Goal: Information Seeking & Learning: Learn about a topic

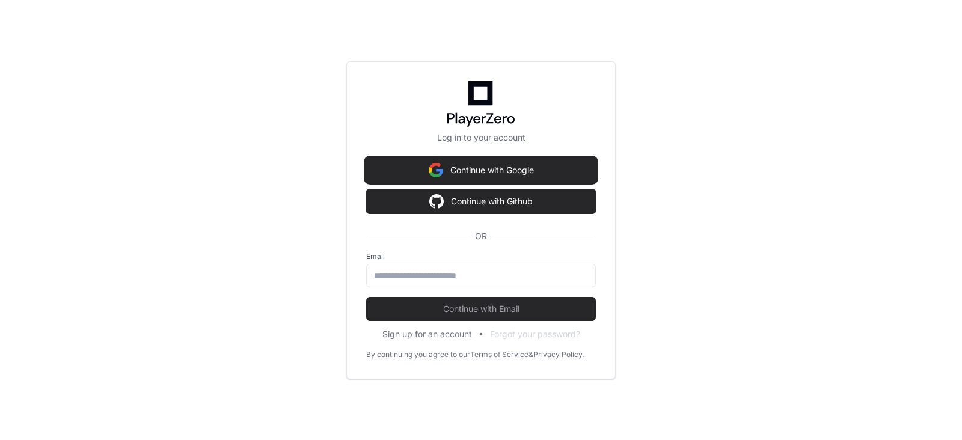
click at [481, 170] on button "Continue with Google" at bounding box center [481, 170] width 230 height 24
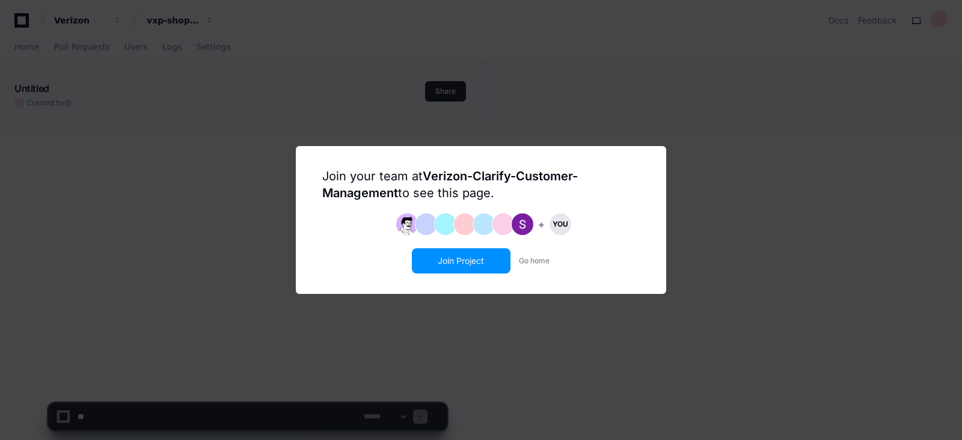
click at [458, 268] on button "Join Project" at bounding box center [461, 261] width 96 height 23
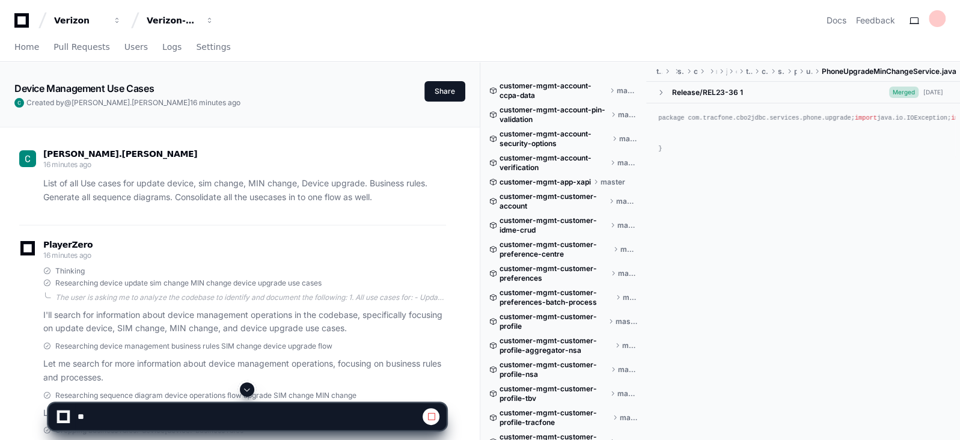
click at [237, 281] on span "Researching device update sim change MIN change device upgrade use cases" at bounding box center [188, 283] width 266 height 10
click at [227, 188] on p "List of all Use cases for update device, sim change, MIN change, Device upgrade…" at bounding box center [244, 191] width 403 height 28
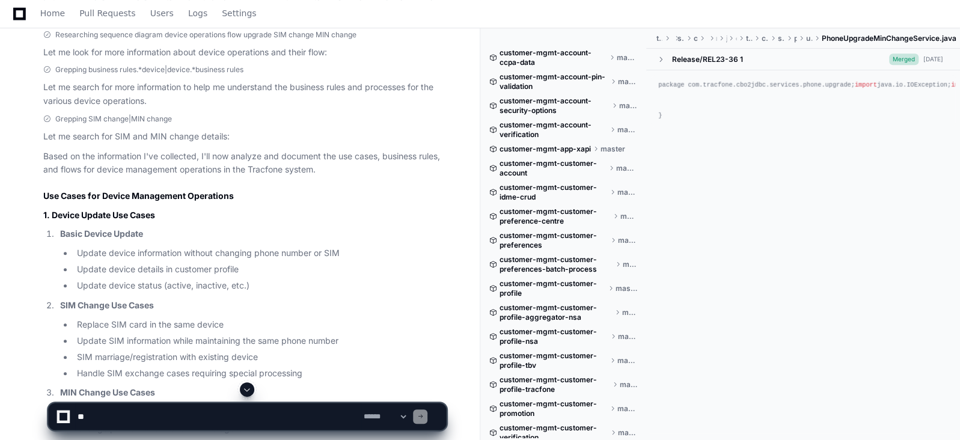
scroll to position [300, 0]
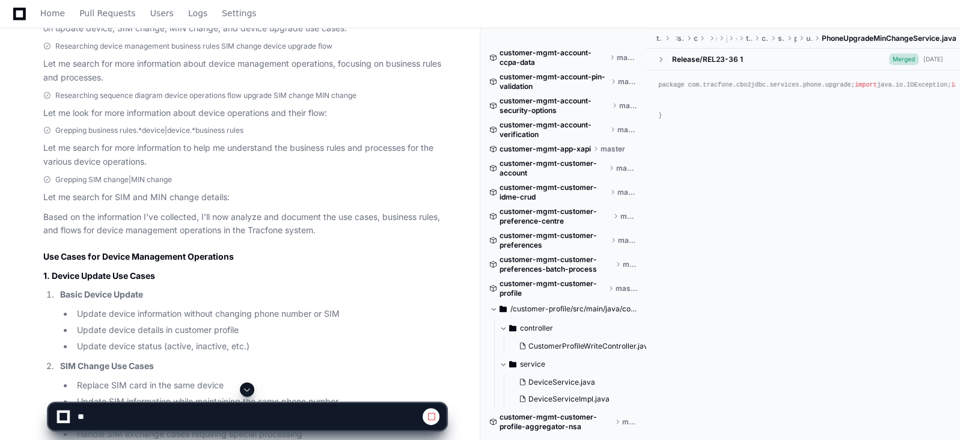
click at [390, 372] on li "SIM Change Use Cases Replace SIM card in the same device Update SIM information…" at bounding box center [252, 401] width 390 height 82
click at [295, 112] on p "Let me look for more information about device operations and their flow:" at bounding box center [244, 113] width 403 height 14
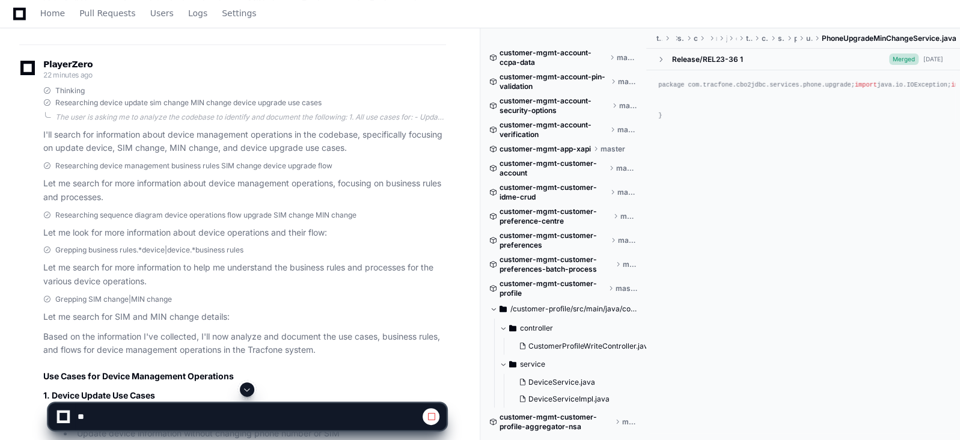
scroll to position [0, 0]
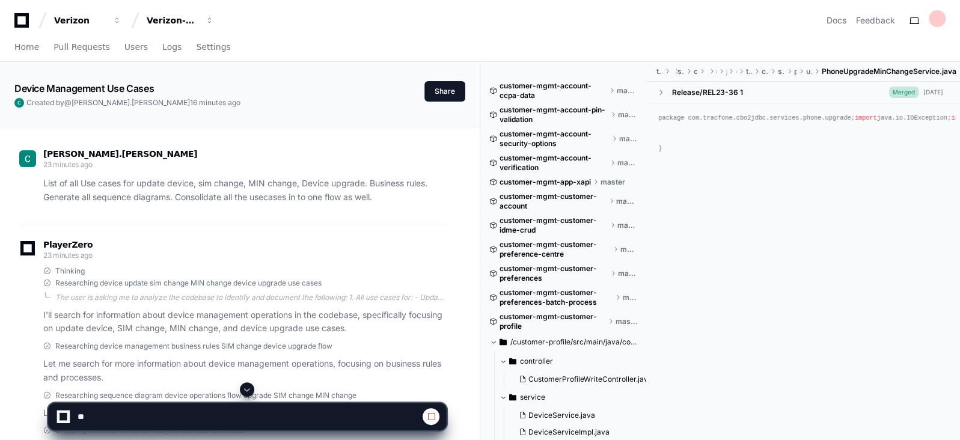
click at [213, 280] on span "Researching device update sim change MIN change device upgrade use cases" at bounding box center [188, 283] width 266 height 10
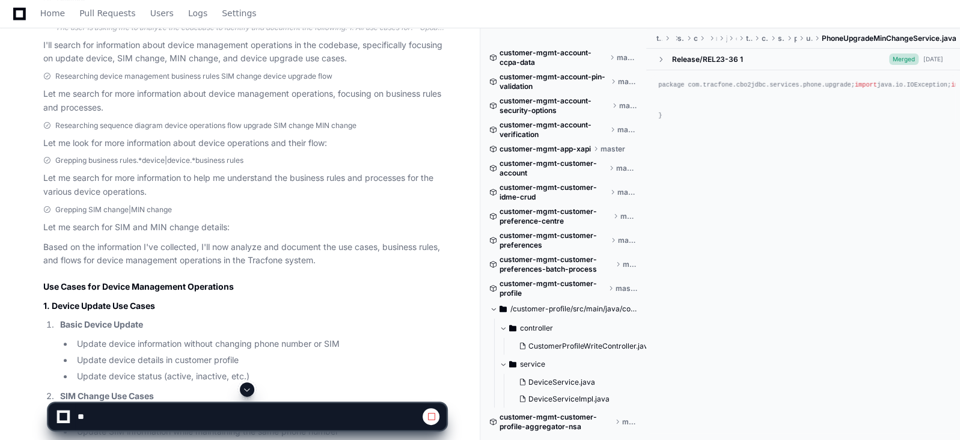
scroll to position [240, 0]
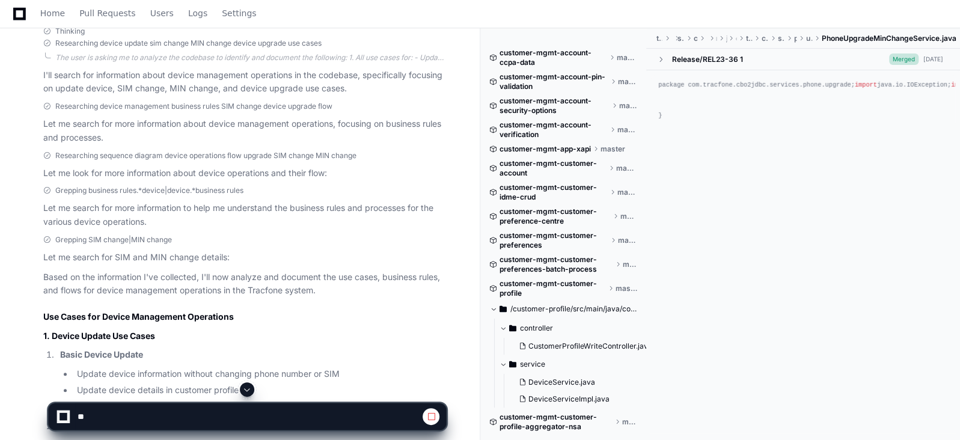
click at [152, 173] on p "Let me look for more information about device operations and their flow:" at bounding box center [244, 174] width 403 height 14
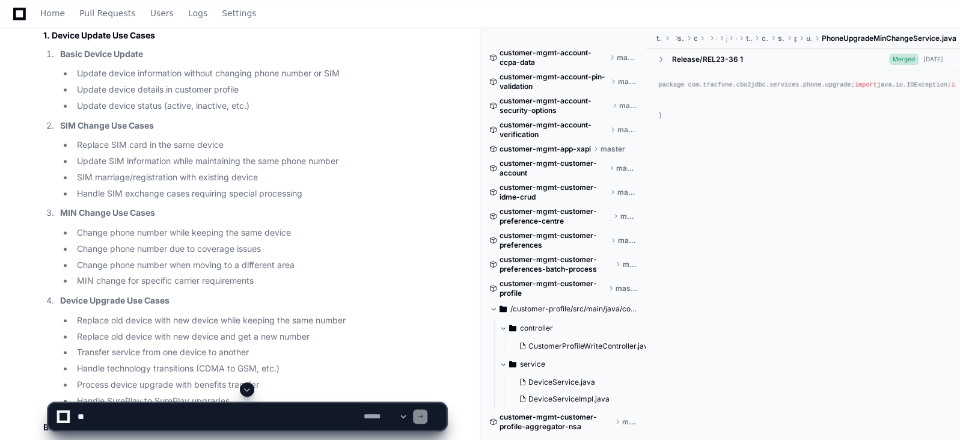
scroll to position [571, 0]
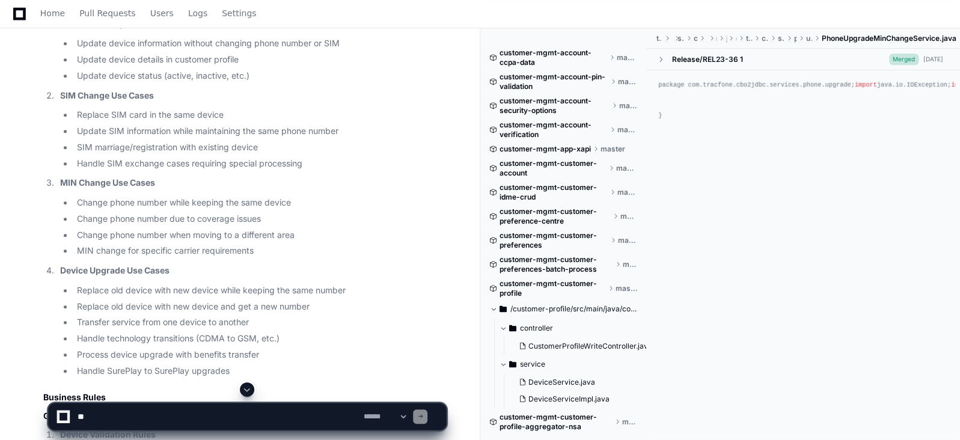
click at [259, 108] on li "Replace SIM card in the same device" at bounding box center [259, 115] width 373 height 14
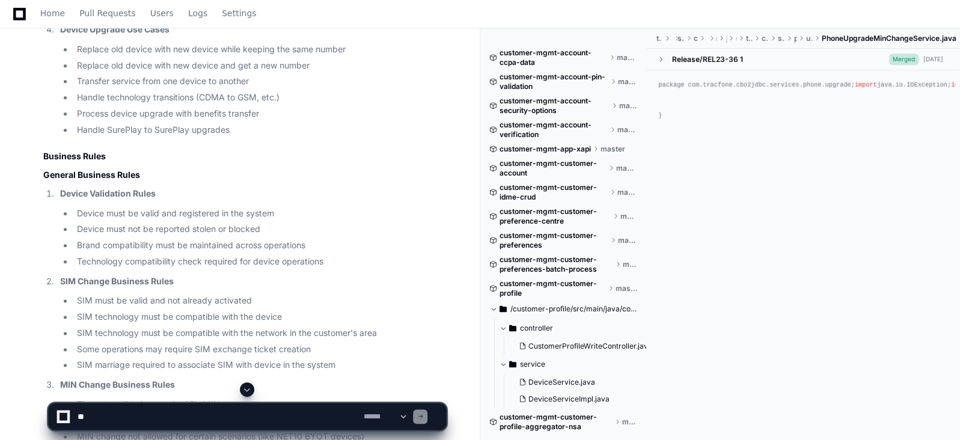
scroll to position [812, 0]
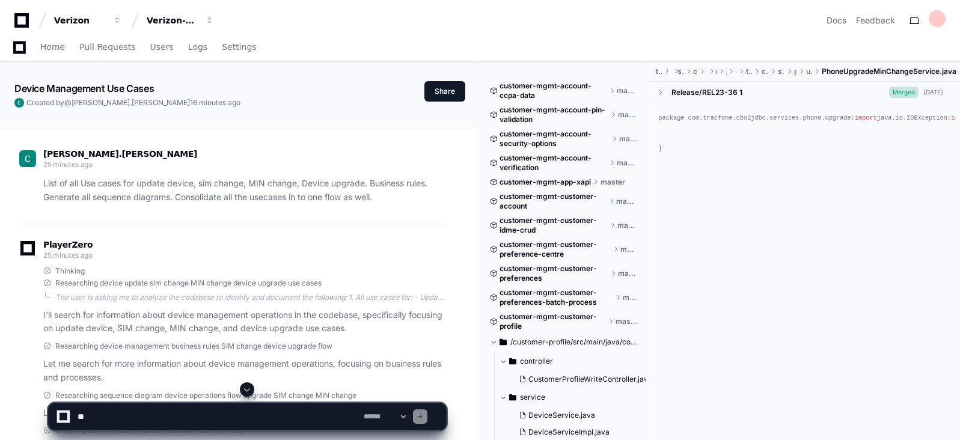
scroll to position [812, 0]
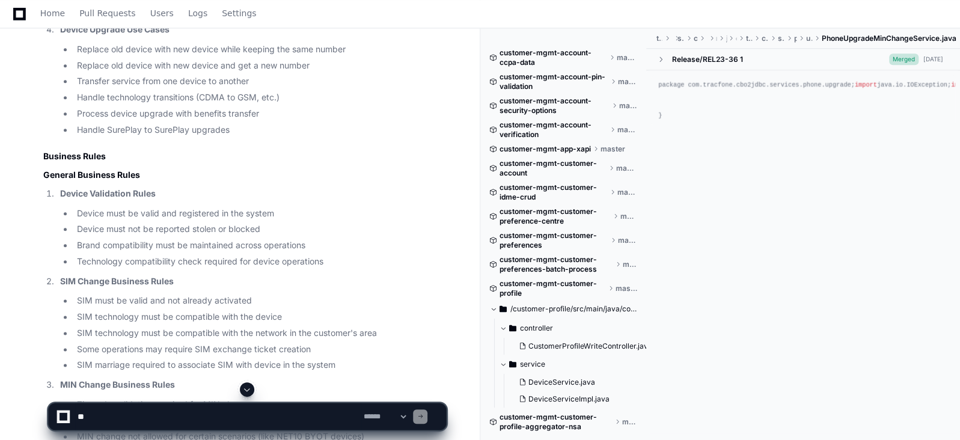
click at [406, 358] on li "SIM marriage required to associate SIM with device in the system" at bounding box center [259, 365] width 373 height 14
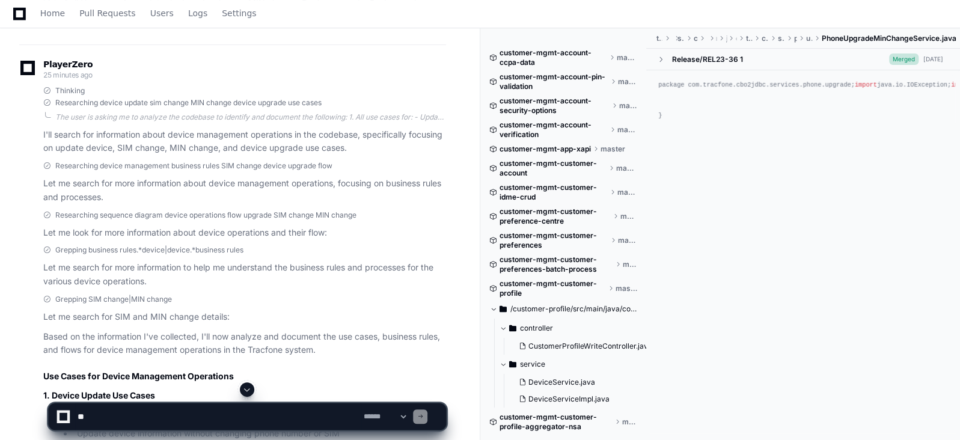
scroll to position [210, 0]
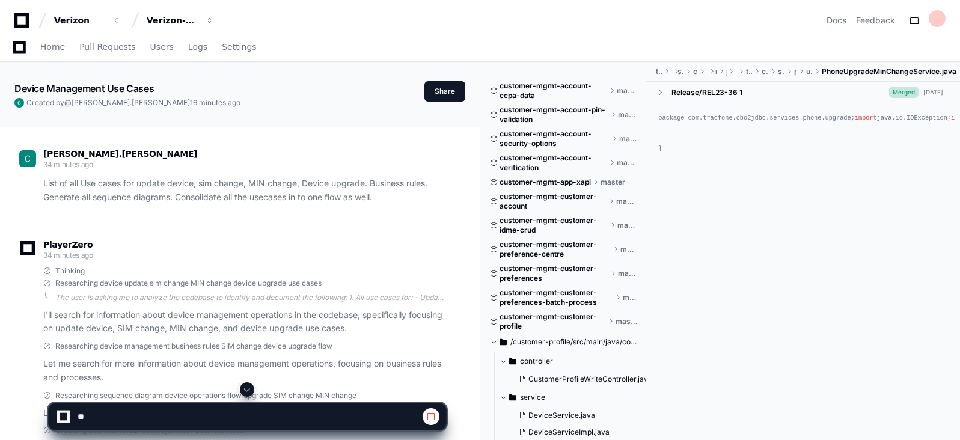
scroll to position [300, 0]
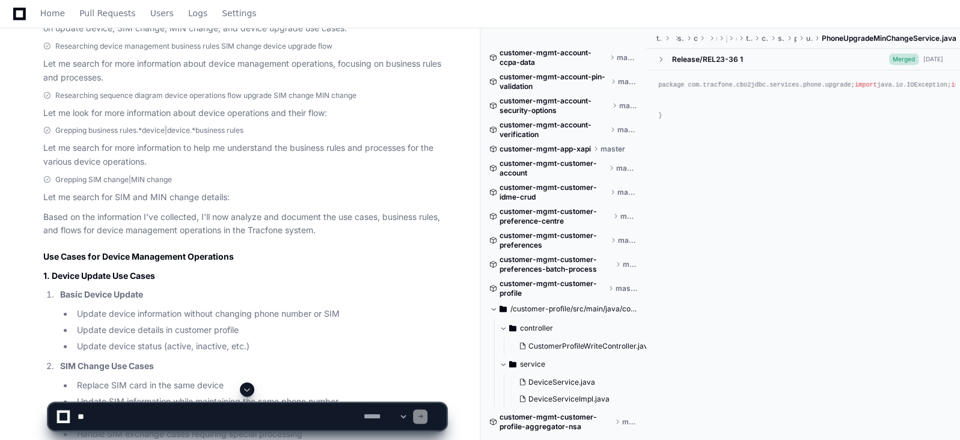
scroll to position [300, 0]
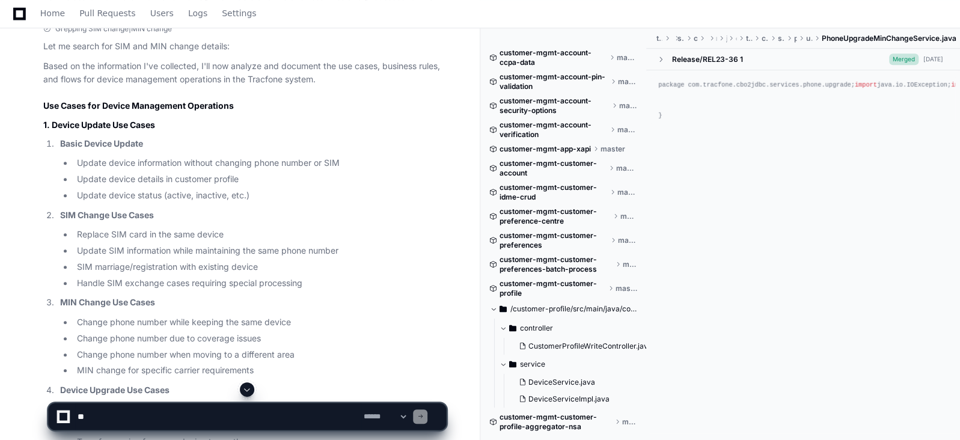
scroll to position [451, 0]
click at [168, 138] on p "Basic Device Update" at bounding box center [253, 144] width 386 height 14
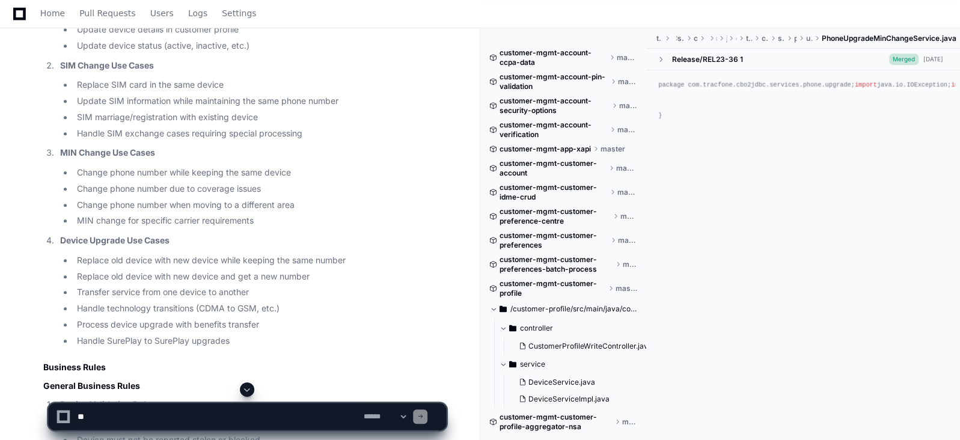
scroll to position [631, 0]
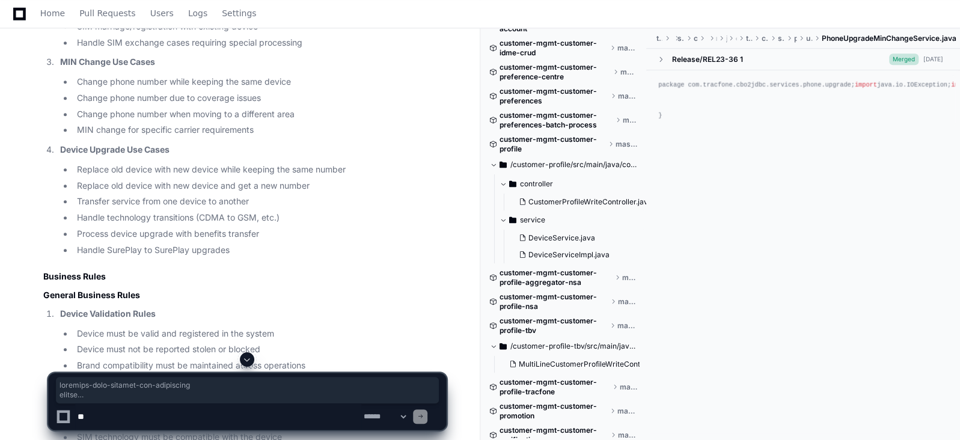
scroll to position [250, 0]
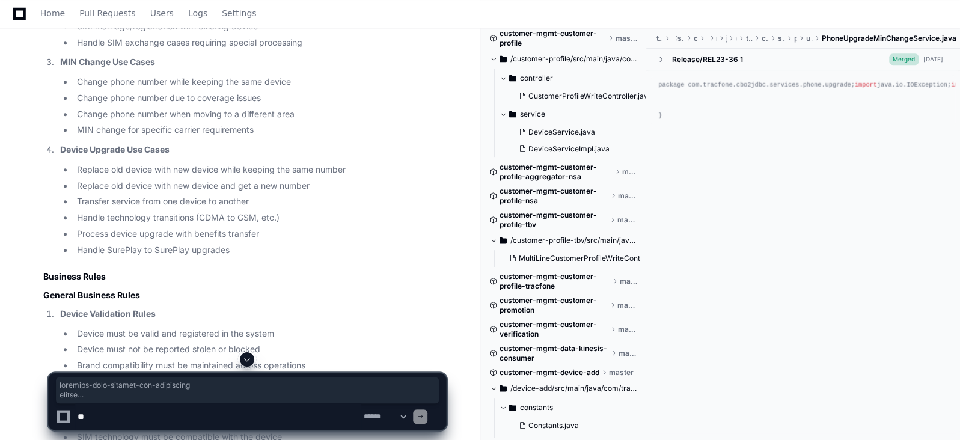
click at [175, 198] on li "Transfer service from one device to another" at bounding box center [259, 202] width 373 height 14
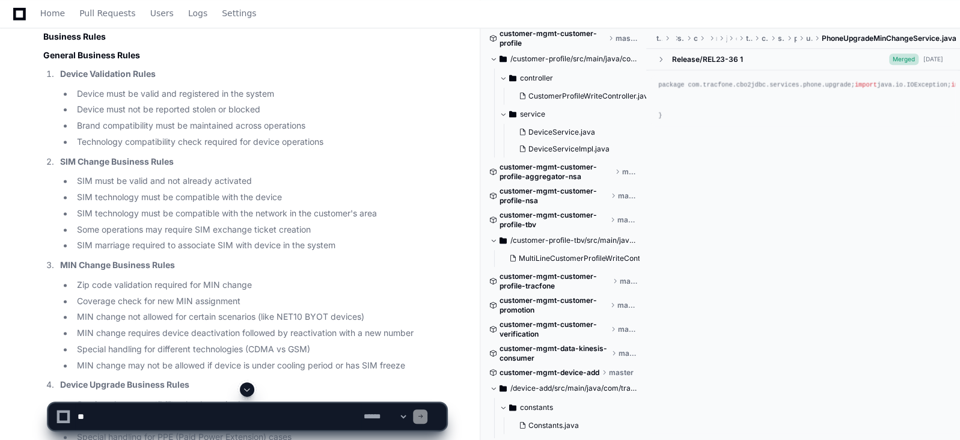
scroll to position [902, 0]
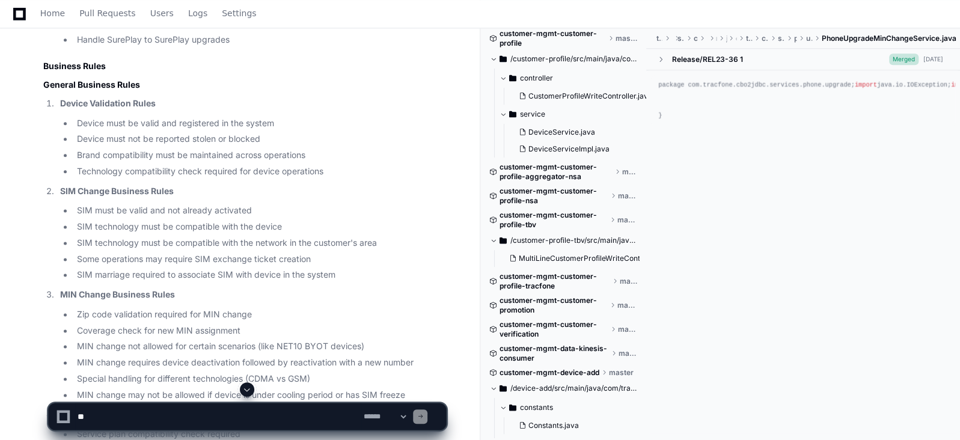
click at [174, 124] on li "Device must be valid and registered in the system" at bounding box center [259, 124] width 373 height 14
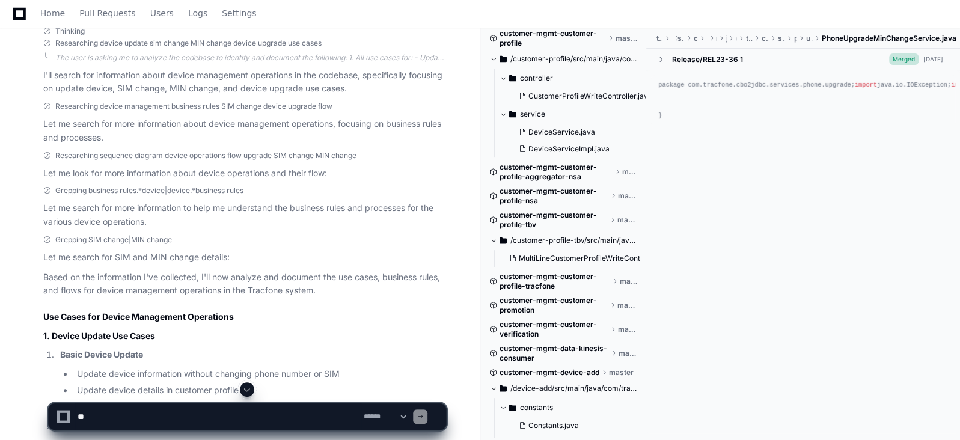
scroll to position [270, 0]
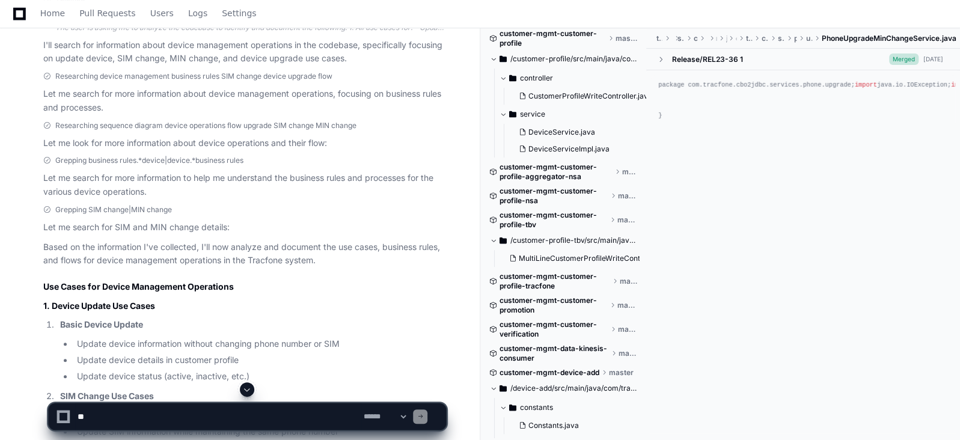
click at [271, 57] on p "I'll search for information about device management operations in the codebase,…" at bounding box center [244, 52] width 403 height 28
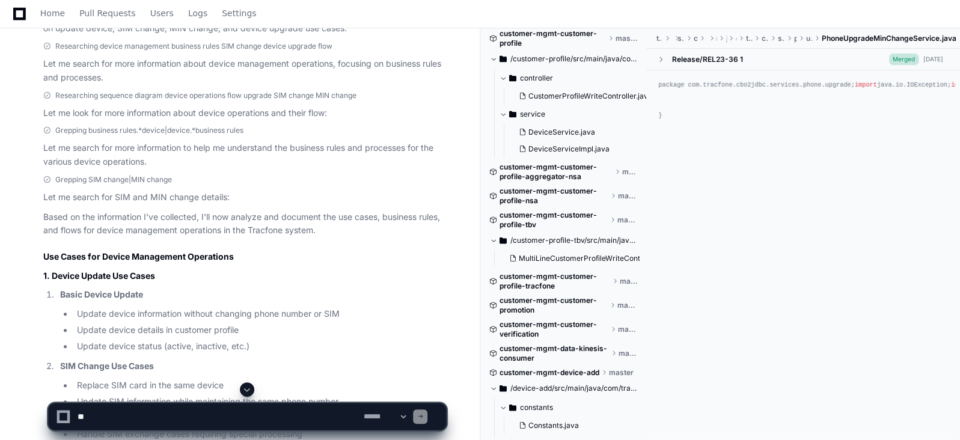
click at [168, 146] on p "Let me search for more information to help me understand the business rules and…" at bounding box center [244, 155] width 403 height 28
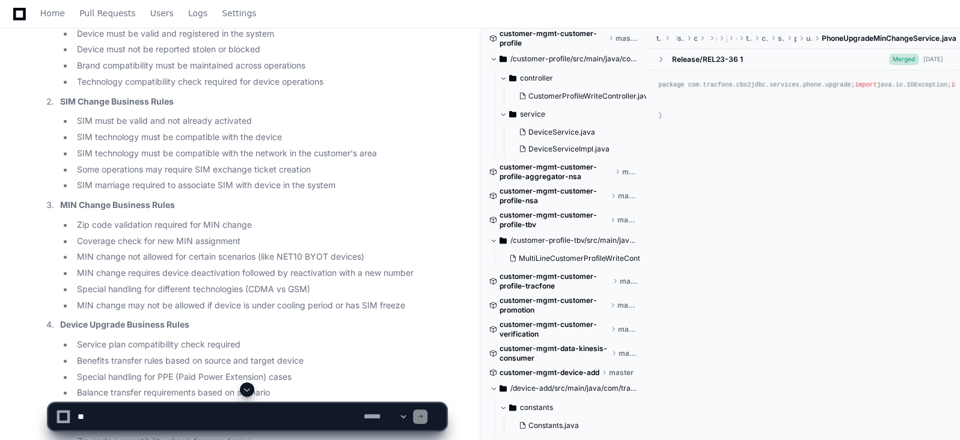
scroll to position [1022, 0]
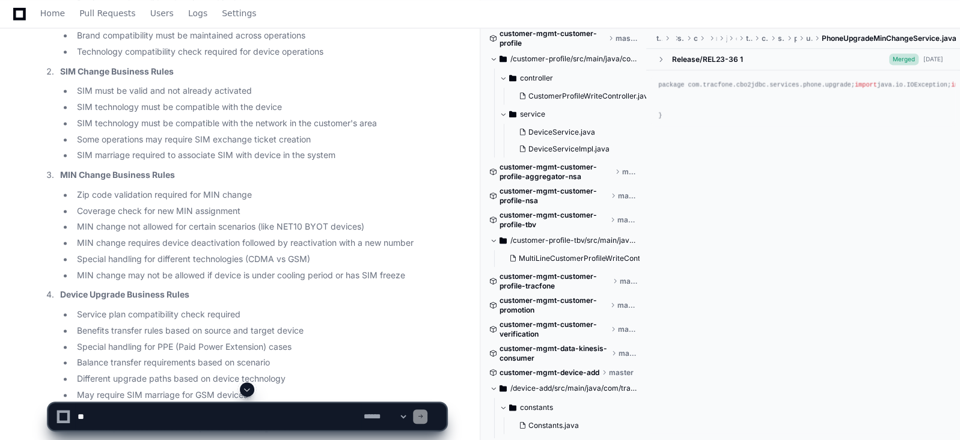
click at [137, 106] on li "SIM technology must be compatible with the device" at bounding box center [259, 107] width 373 height 14
click at [161, 85] on li "SIM must be valid and not already activated" at bounding box center [259, 91] width 373 height 14
click at [156, 106] on li "SIM technology must be compatible with the device" at bounding box center [259, 107] width 373 height 14
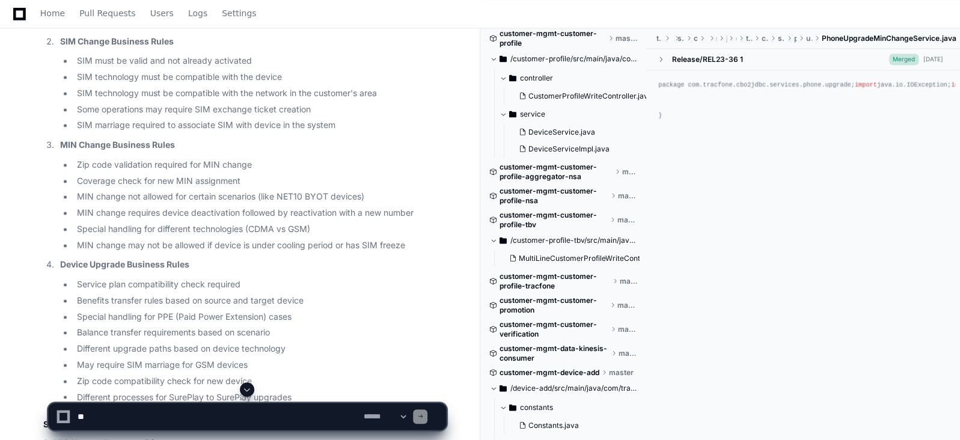
scroll to position [1082, 0]
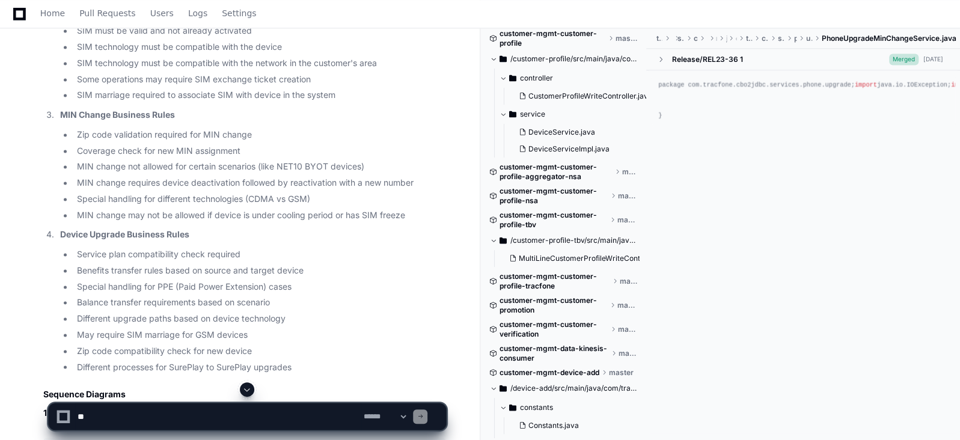
click at [194, 100] on li "SIM marriage required to associate SIM with device in the system" at bounding box center [259, 95] width 373 height 14
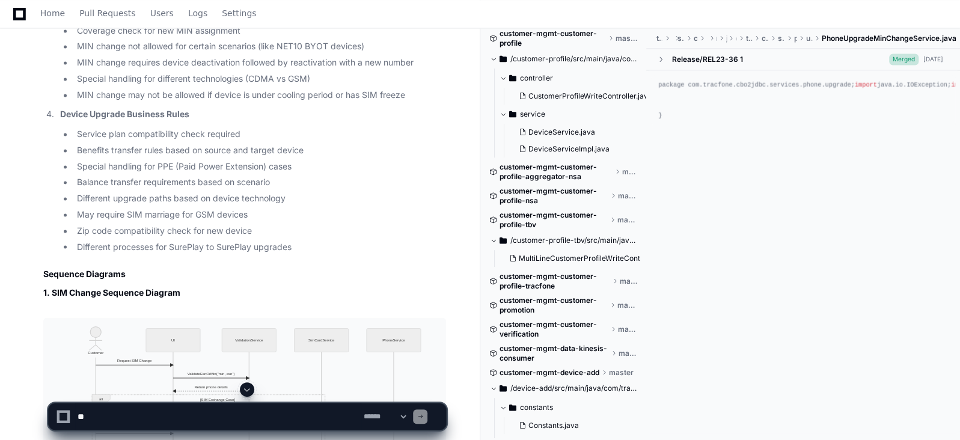
scroll to position [1233, 0]
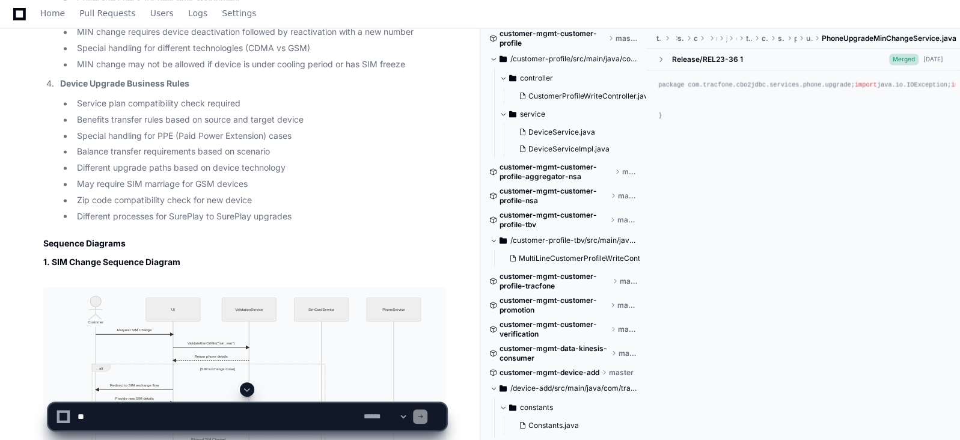
click at [303, 215] on li "Different processes for SurePlay to SurePlay upgrades" at bounding box center [259, 216] width 373 height 14
click at [144, 121] on li "Benefits transfer rules based on source and target device" at bounding box center [259, 120] width 373 height 14
click at [159, 120] on li "Benefits transfer rules based on source and target device" at bounding box center [259, 120] width 373 height 14
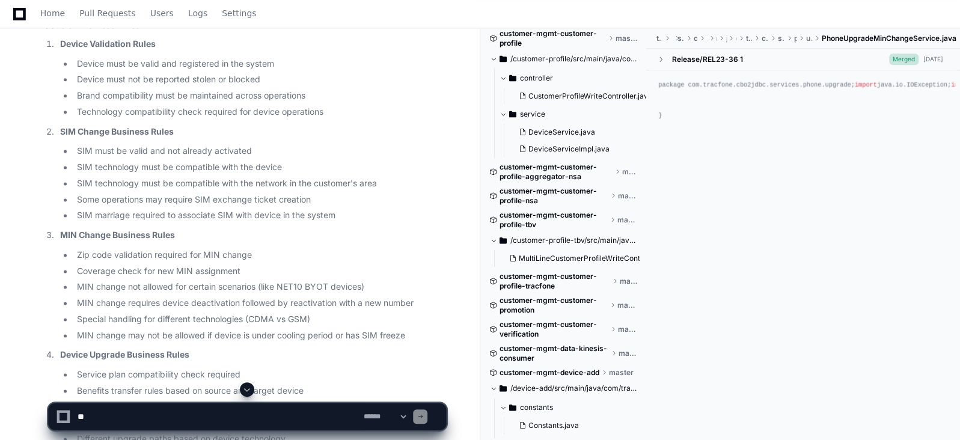
scroll to position [932, 0]
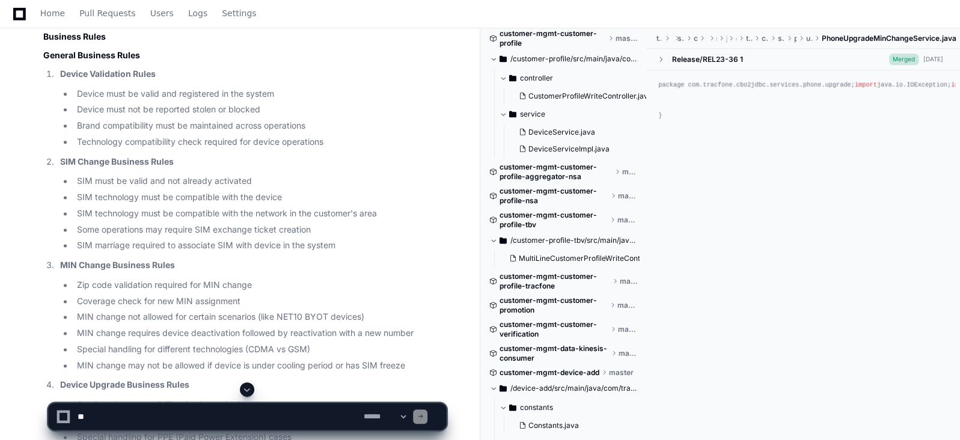
click at [167, 131] on li "Brand compatibility must be maintained across operations" at bounding box center [259, 126] width 373 height 14
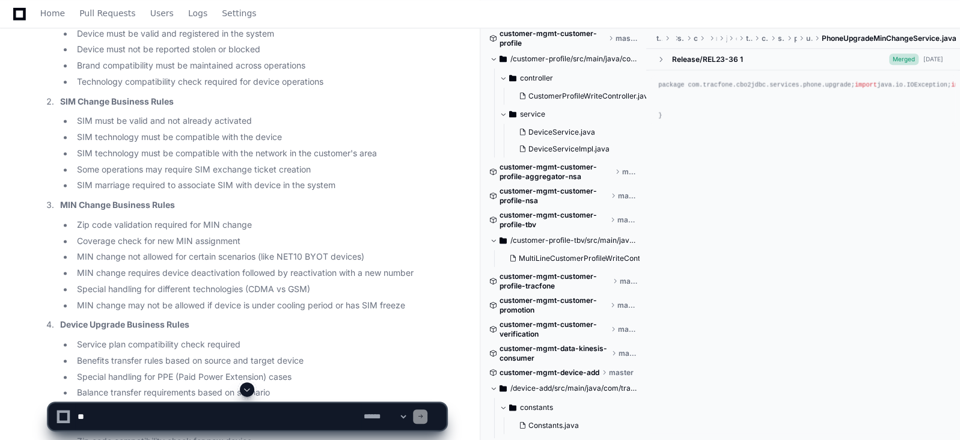
scroll to position [1022, 0]
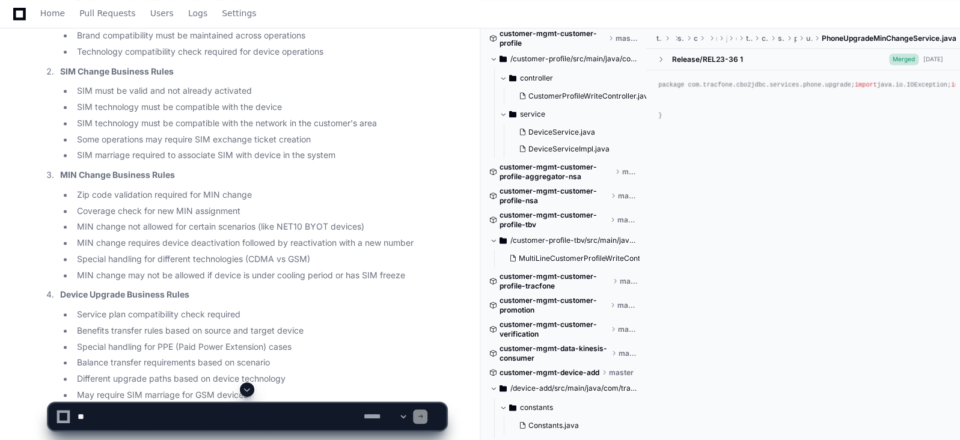
click at [186, 207] on li "Coverage check for new MIN assignment" at bounding box center [259, 211] width 373 height 14
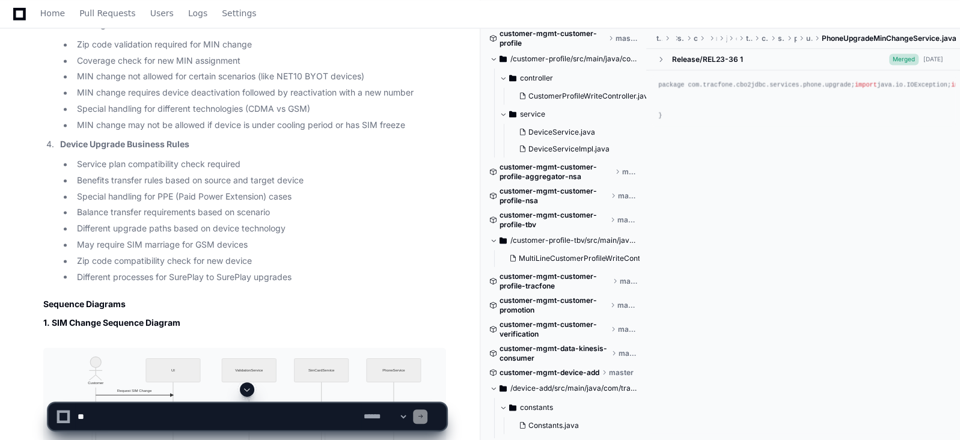
scroll to position [1202, 0]
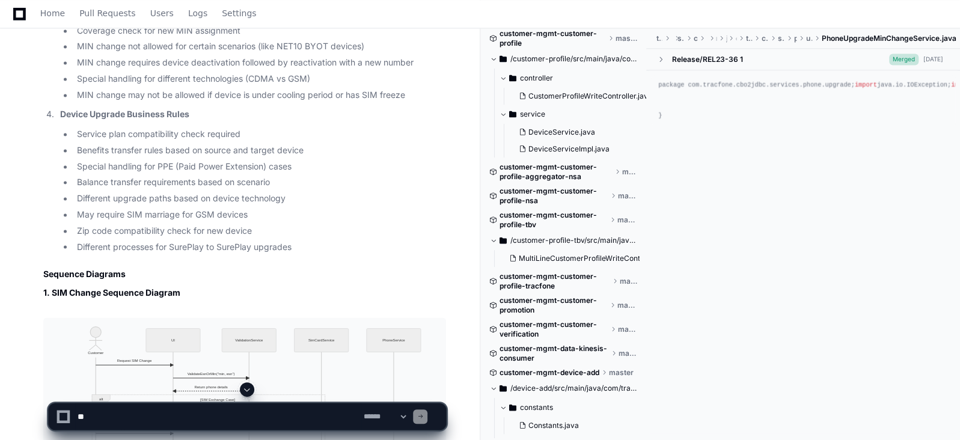
click at [144, 187] on li "Balance transfer requirements based on scenario" at bounding box center [259, 183] width 373 height 14
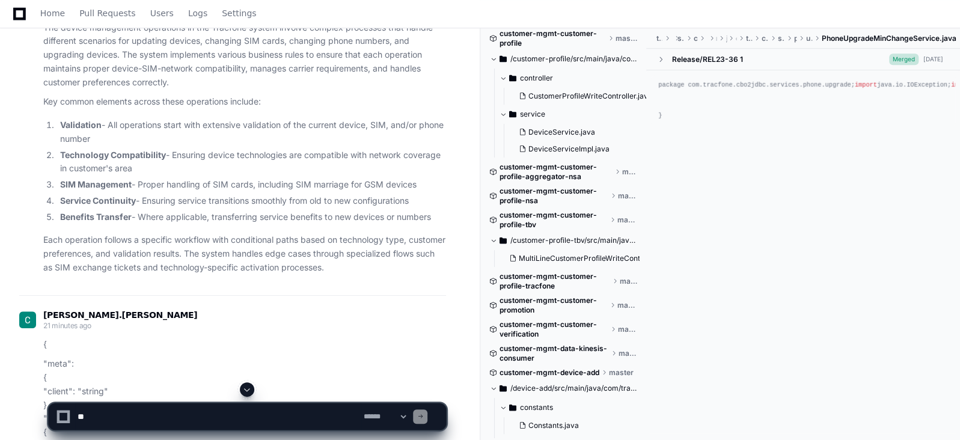
scroll to position [3338, 0]
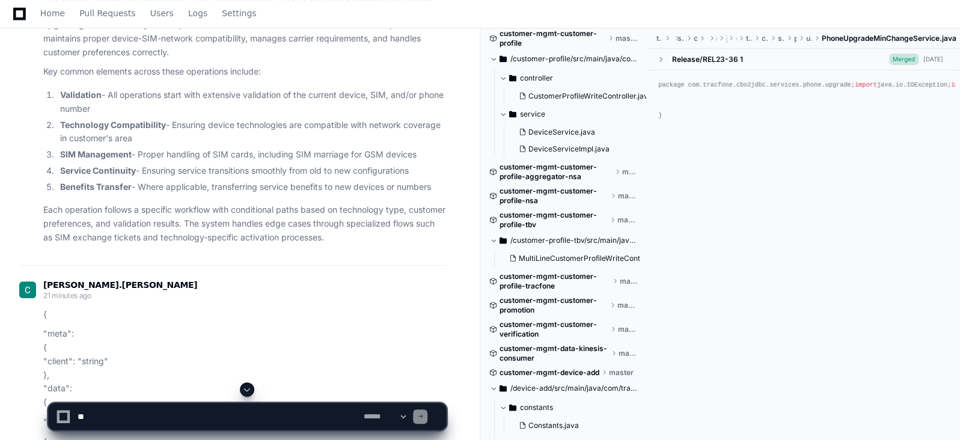
click at [106, 216] on p "Each operation follows a specific workflow with conditional paths based on tech…" at bounding box center [244, 223] width 403 height 41
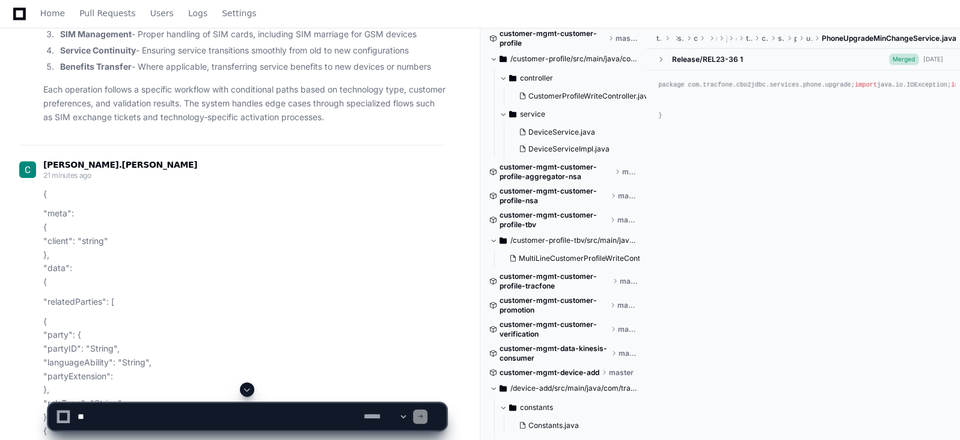
scroll to position [3488, 0]
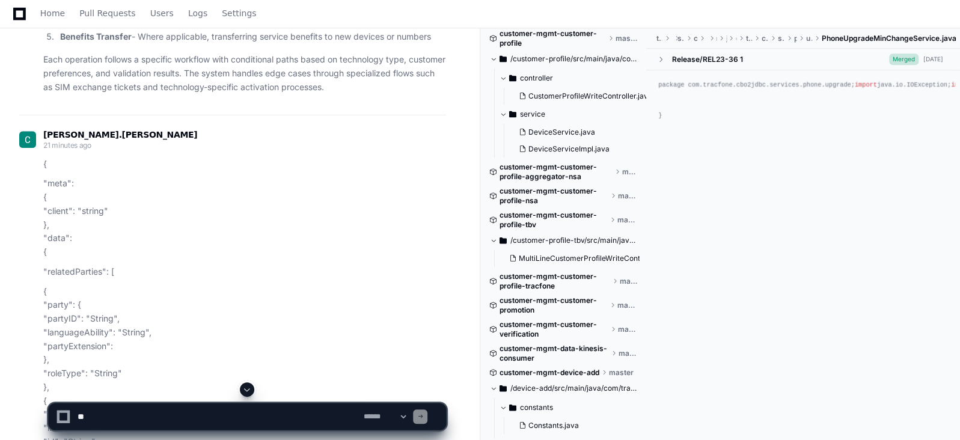
click at [186, 75] on p "Each operation follows a specific workflow with conditional paths based on tech…" at bounding box center [244, 73] width 403 height 41
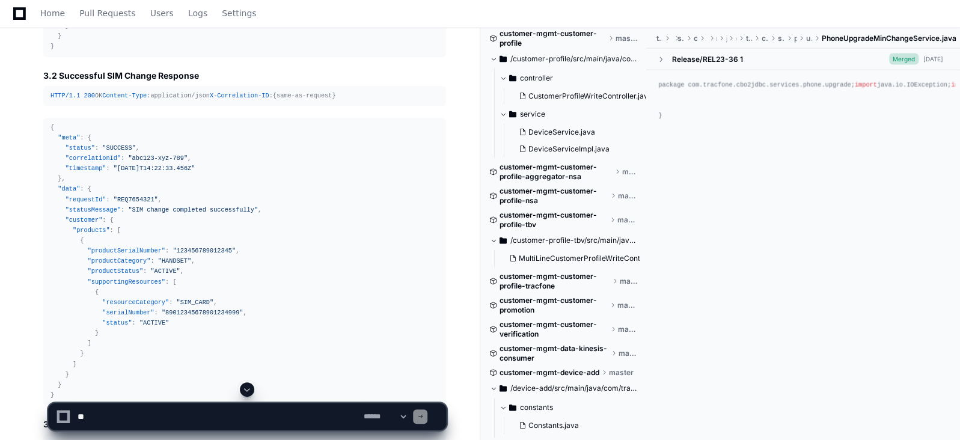
scroll to position [7727, 0]
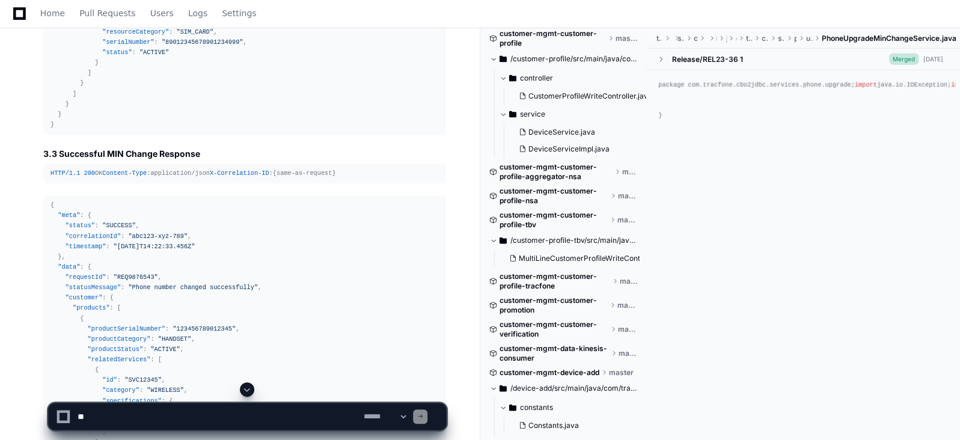
drag, startPoint x: 644, startPoint y: 109, endPoint x: 646, endPoint y: 133, distance: 24.2
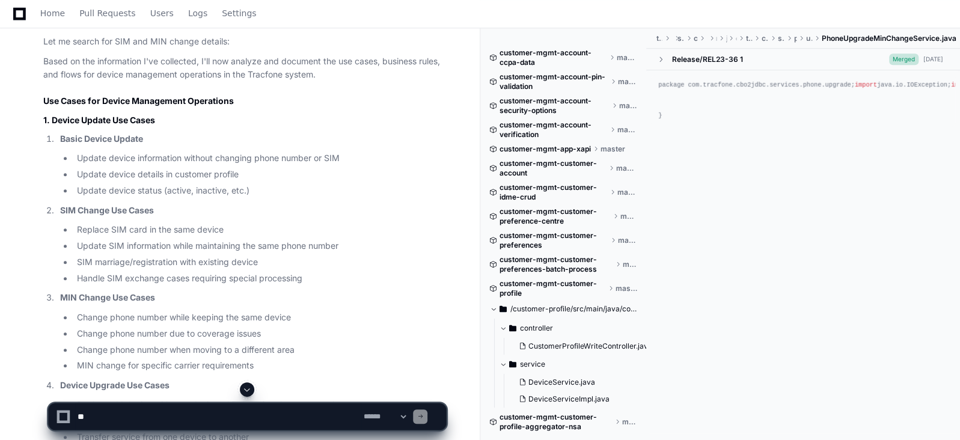
scroll to position [395, 0]
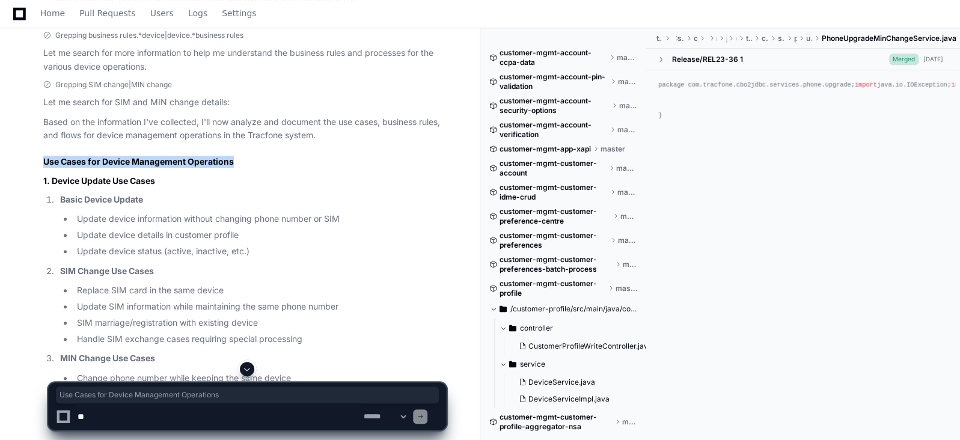
drag, startPoint x: 240, startPoint y: 165, endPoint x: 40, endPoint y: 156, distance: 200.5
copy h2 "Use Cases for Device Management Operations"
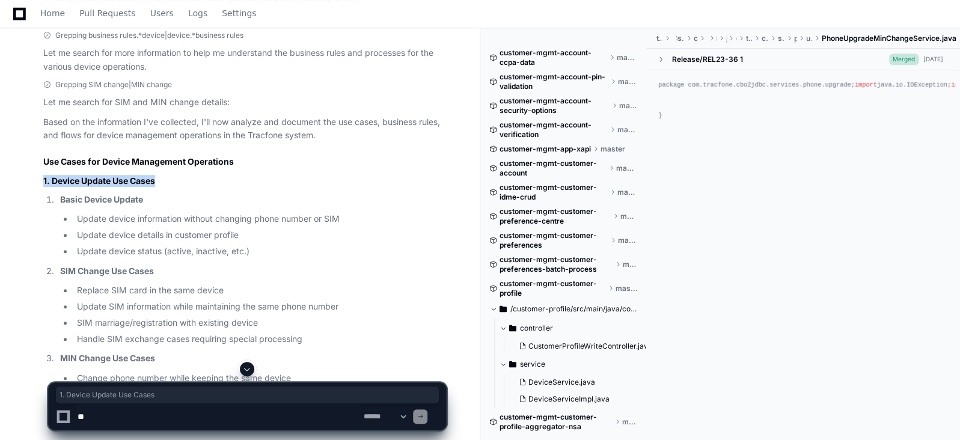
drag, startPoint x: 164, startPoint y: 182, endPoint x: 38, endPoint y: 176, distance: 126.4
copy h3 "1. Device Update Use Cases"
click at [164, 198] on p "Basic Device Update" at bounding box center [253, 200] width 386 height 14
drag, startPoint x: 150, startPoint y: 194, endPoint x: 41, endPoint y: 202, distance: 109.1
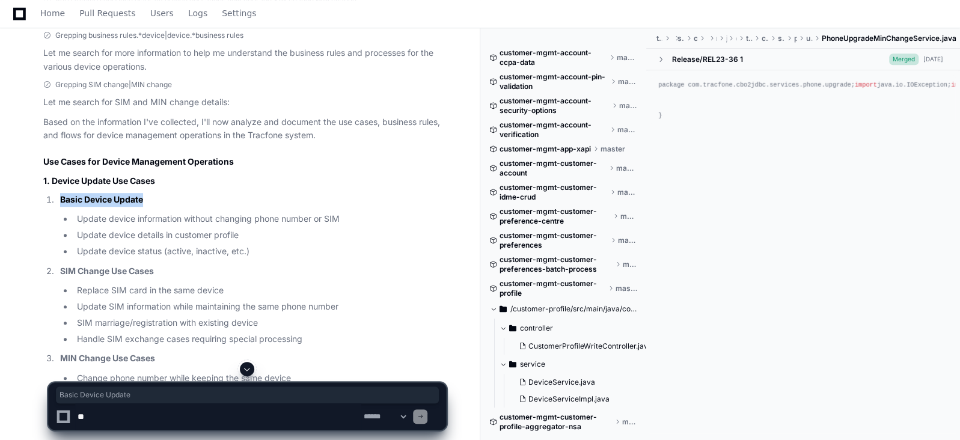
drag, startPoint x: 149, startPoint y: 199, endPoint x: 36, endPoint y: 200, distance: 112.5
copy strong "Basic Device Update"
click at [158, 230] on li "Update device details in customer profile" at bounding box center [259, 236] width 373 height 14
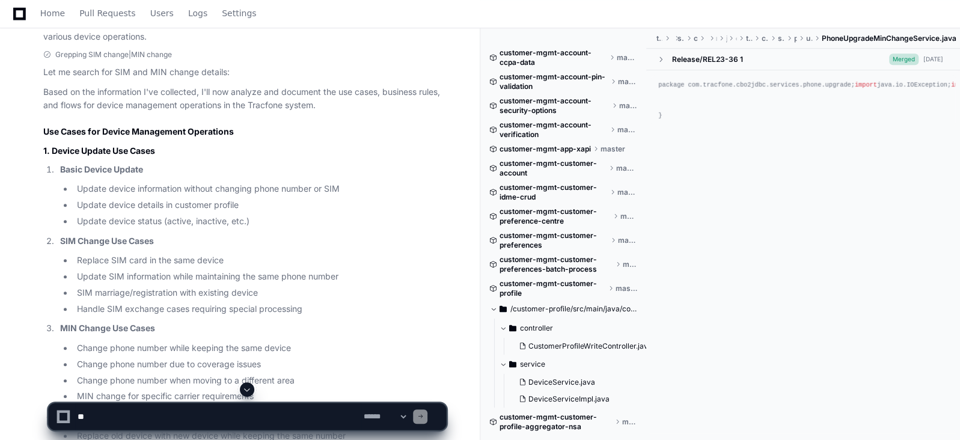
scroll to position [455, 0]
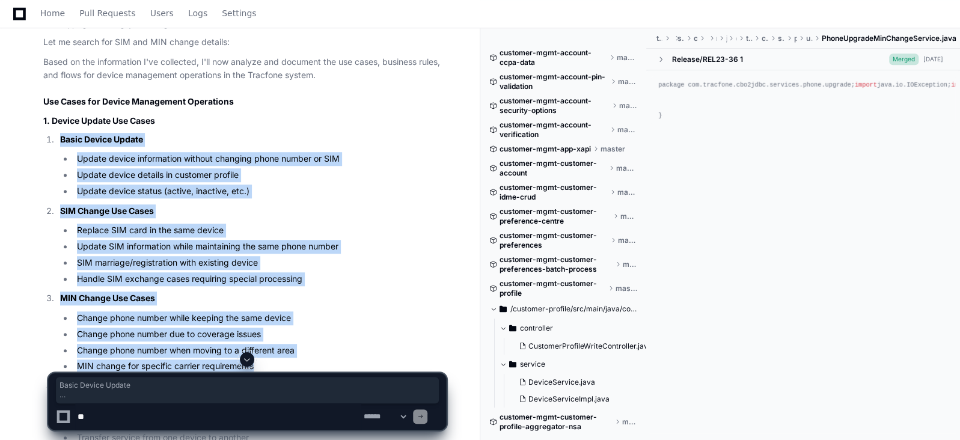
drag, startPoint x: 259, startPoint y: 363, endPoint x: 36, endPoint y: 136, distance: 318.1
copy ol "Basic Device Update Update device information without changing phone number or …"
click at [367, 330] on li "Change phone number due to coverage issues" at bounding box center [259, 335] width 373 height 14
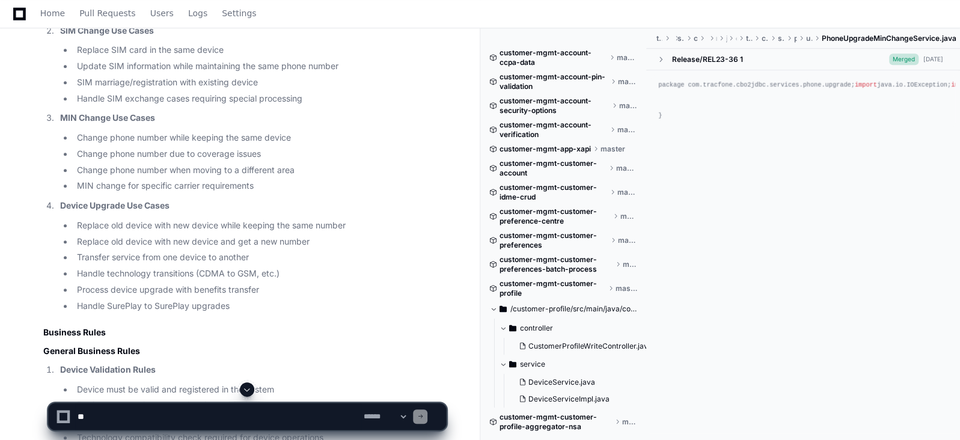
scroll to position [666, 0]
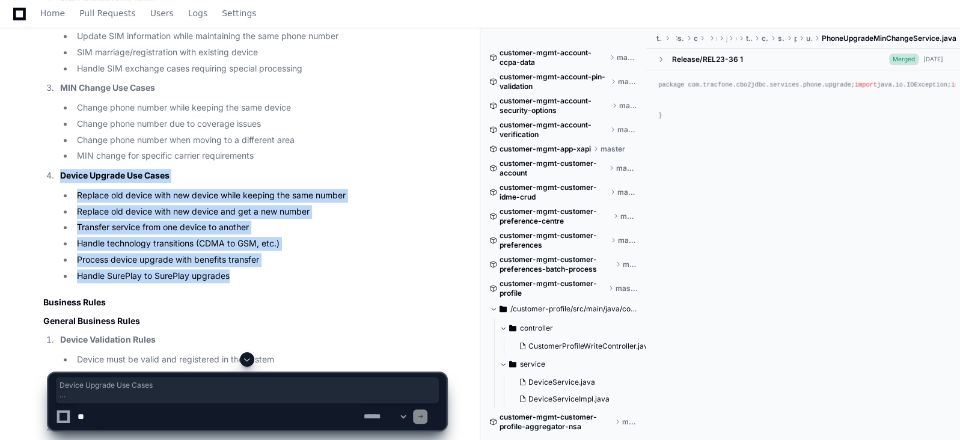
drag, startPoint x: 201, startPoint y: 266, endPoint x: 40, endPoint y: 168, distance: 188.6
copy li "Device Upgrade Use Cases Replace old device with new device while keeping the s…"
click at [404, 131] on ul "Change phone number while keeping the same device Change phone number due to co…" at bounding box center [253, 132] width 386 height 62
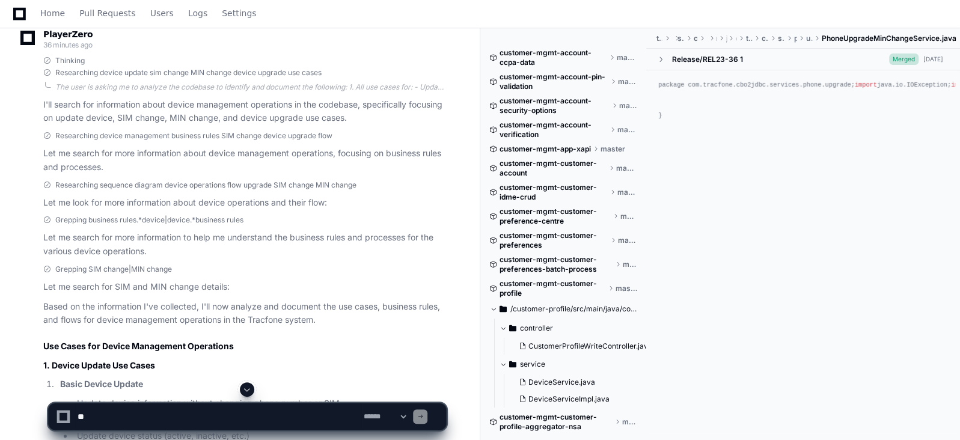
scroll to position [240, 0]
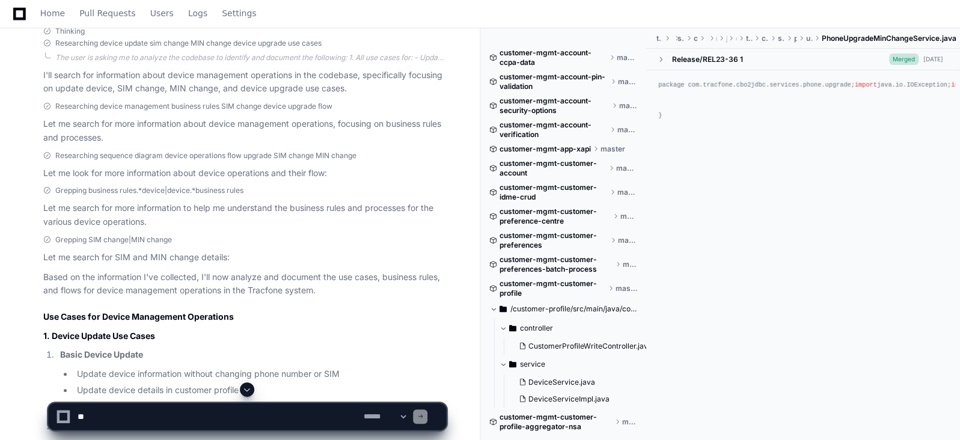
click at [154, 129] on p "Let me search for more information about device management operations, focusing…" at bounding box center [244, 131] width 403 height 28
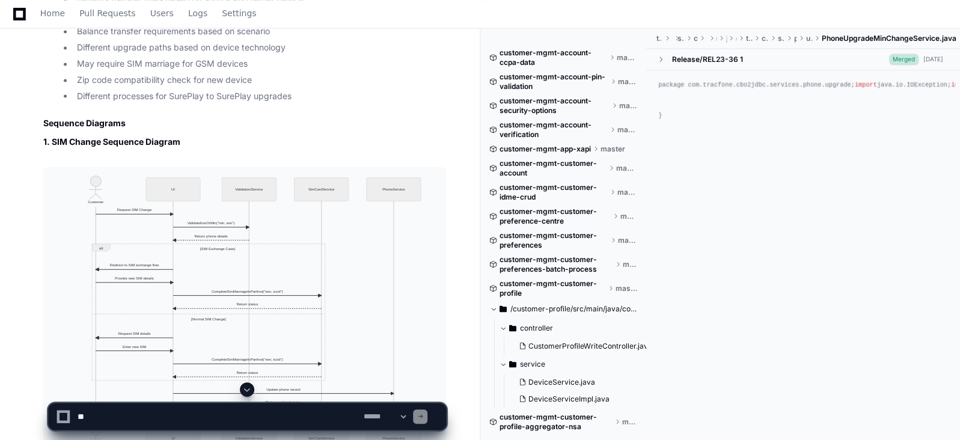
scroll to position [1383, 0]
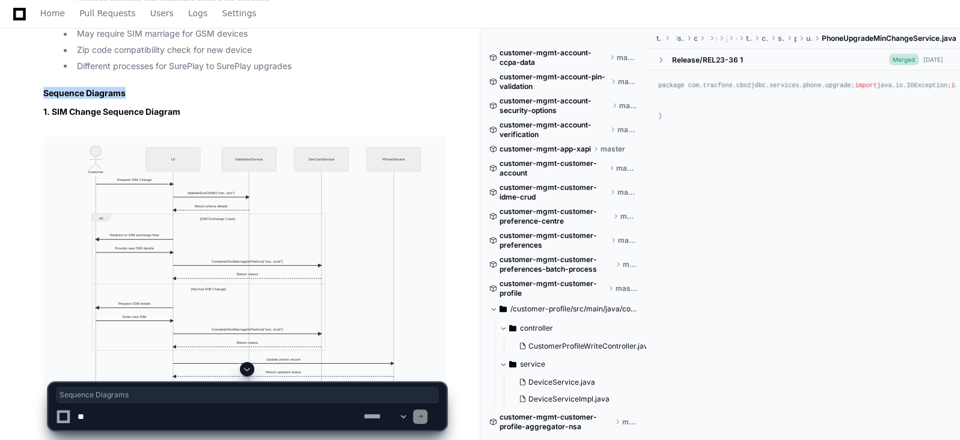
drag, startPoint x: 135, startPoint y: 93, endPoint x: 40, endPoint y: 90, distance: 95.0
copy h2 "Sequence Diagrams"
click at [275, 90] on h2 "Sequence Diagrams" at bounding box center [244, 93] width 403 height 12
drag, startPoint x: 192, startPoint y: 104, endPoint x: 37, endPoint y: 109, distance: 154.7
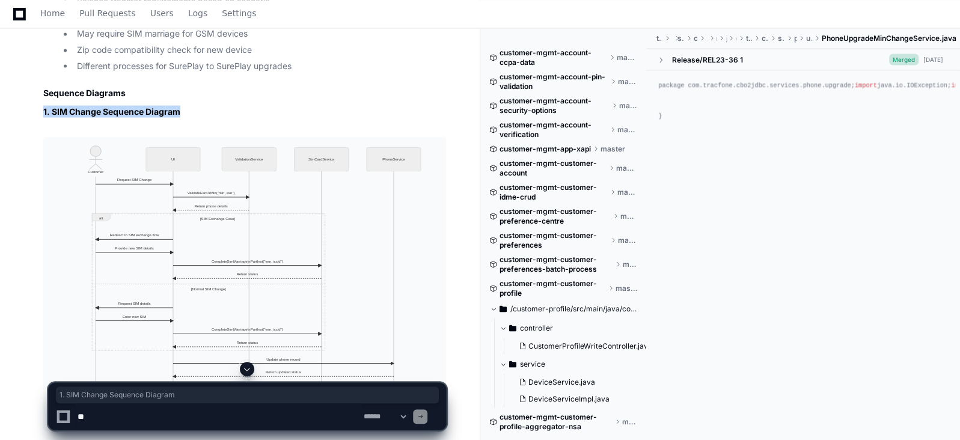
click at [436, 145] on button at bounding box center [438, 144] width 18 height 18
click at [419, 143] on button at bounding box center [420, 144] width 18 height 18
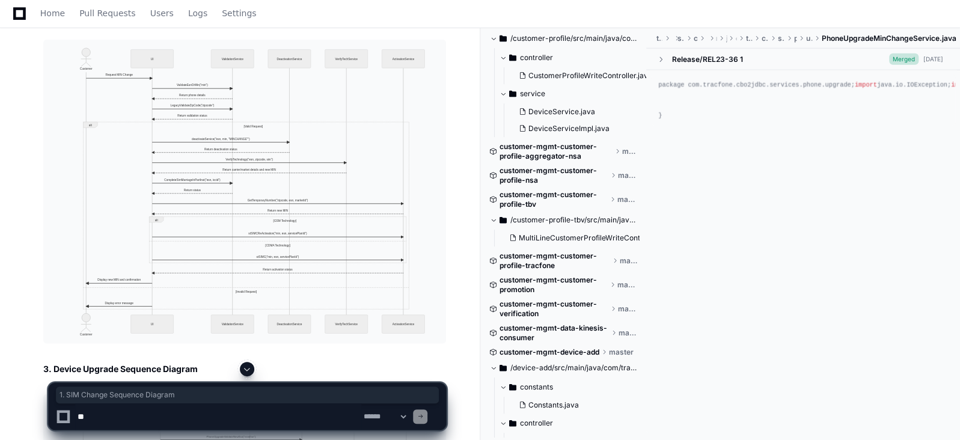
scroll to position [1642, 0]
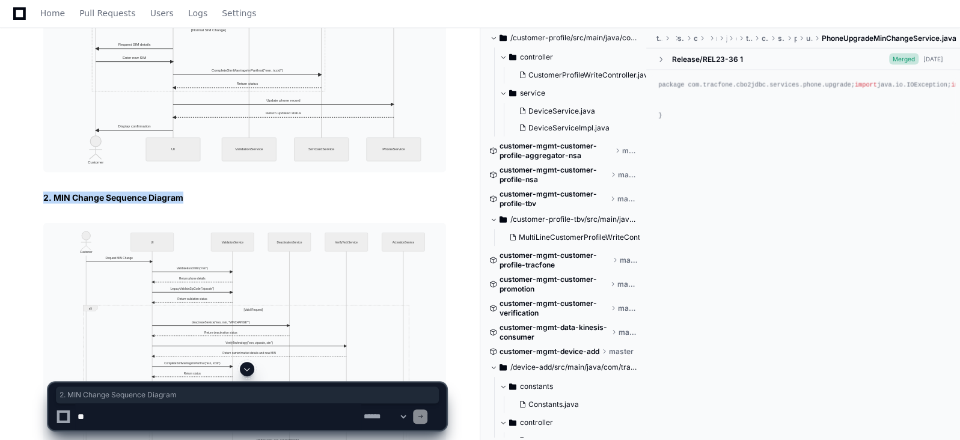
drag, startPoint x: 188, startPoint y: 192, endPoint x: 32, endPoint y: 194, distance: 155.8
click at [32, 194] on div "Based on the information I've collected, I'll now analyze and document the use …" at bounding box center [232, 405] width 427 height 3072
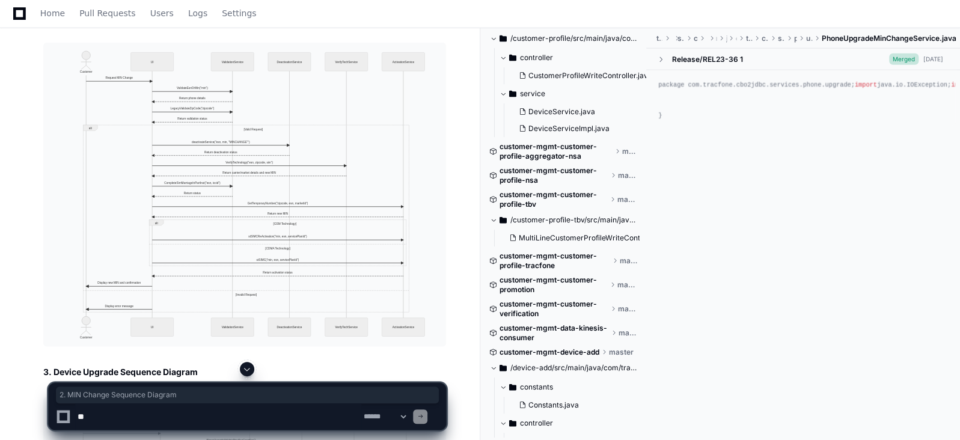
scroll to position [1852, 0]
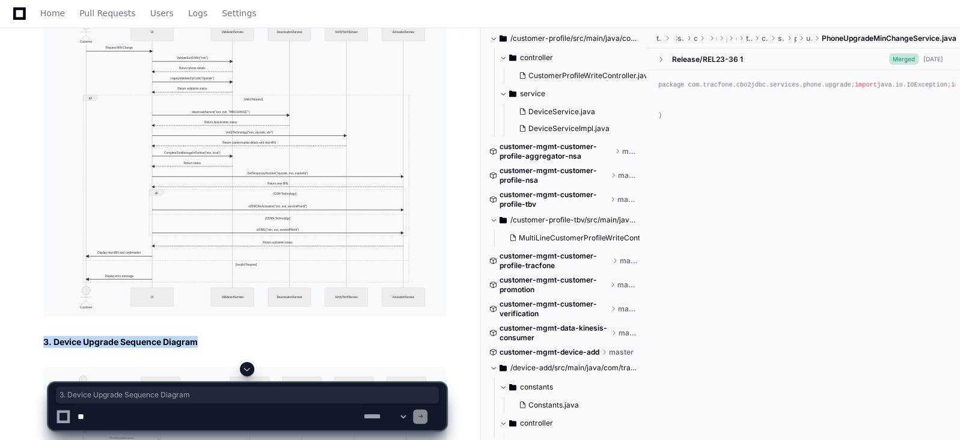
drag, startPoint x: 206, startPoint y: 339, endPoint x: 37, endPoint y: 339, distance: 169.6
click at [37, 339] on div "Based on the information I've collected, I'll now analyze and document the use …" at bounding box center [232, 194] width 427 height 3072
copy h3 "3. Device Upgrade Sequence Diagram"
click at [265, 224] on img at bounding box center [244, 165] width 403 height 304
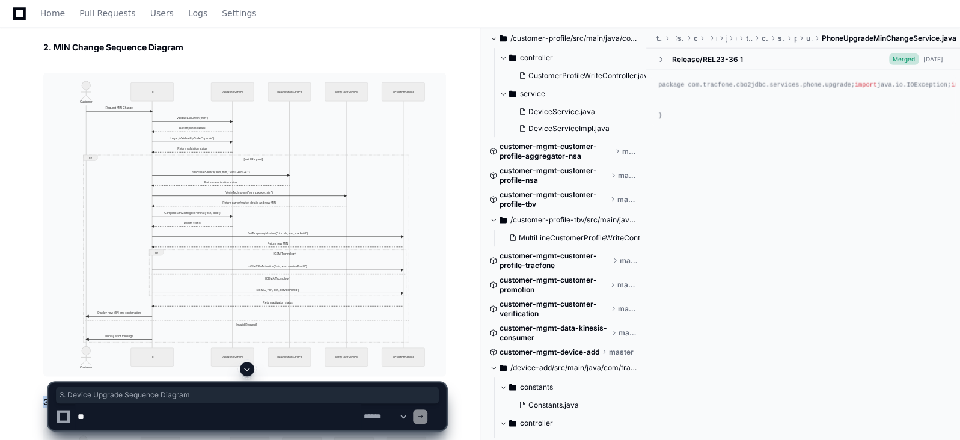
scroll to position [1762, 0]
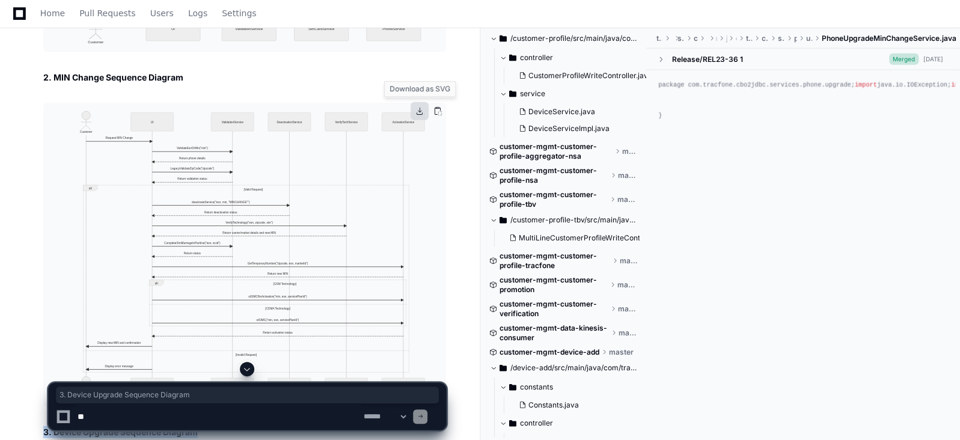
click at [420, 109] on button at bounding box center [420, 111] width 18 height 18
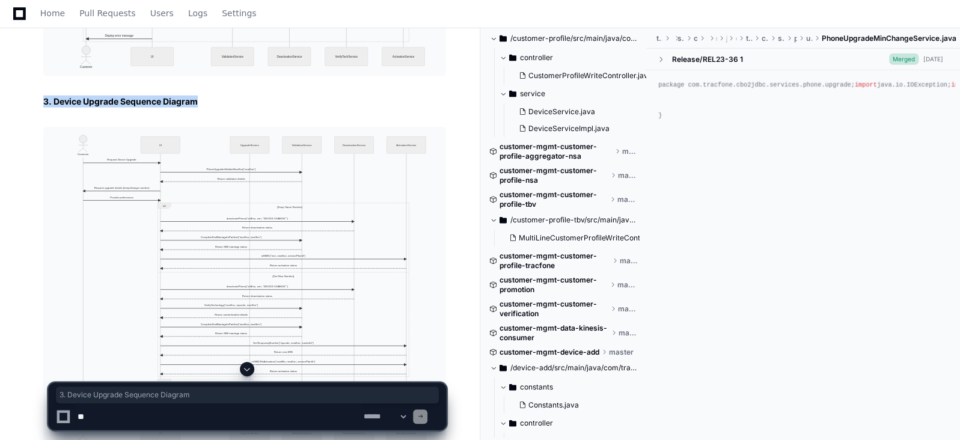
scroll to position [2153, 0]
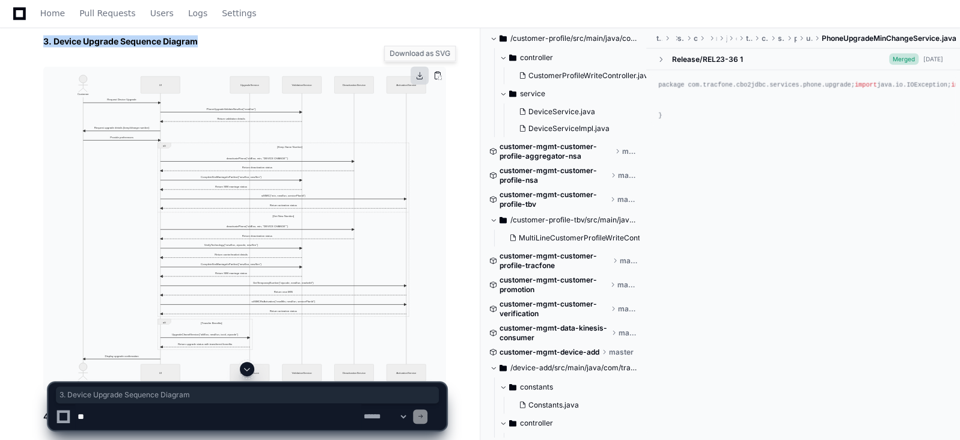
click at [419, 75] on button at bounding box center [420, 76] width 18 height 18
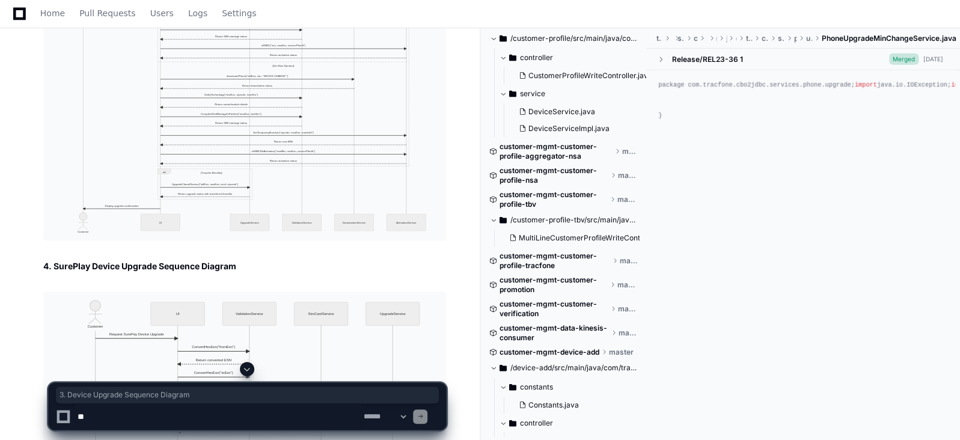
scroll to position [2333, 0]
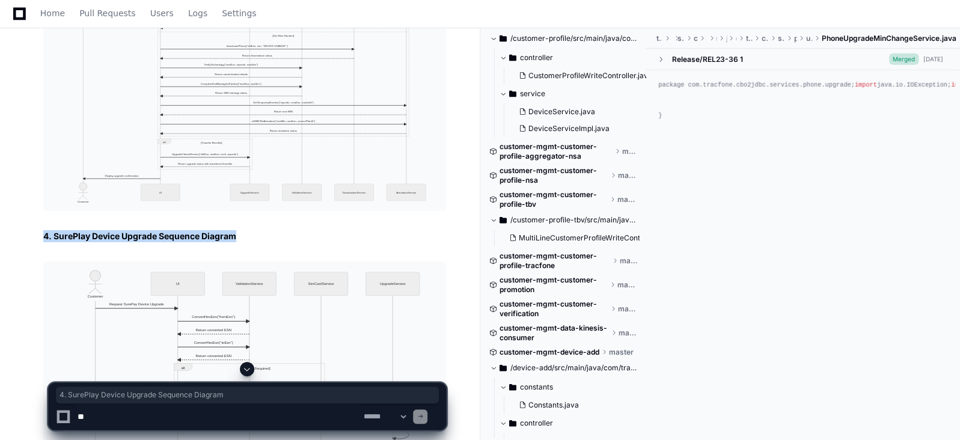
drag, startPoint x: 242, startPoint y: 236, endPoint x: 41, endPoint y: 237, distance: 200.9
copy h3 "4. SurePlay Device Upgrade Sequence Diagram"
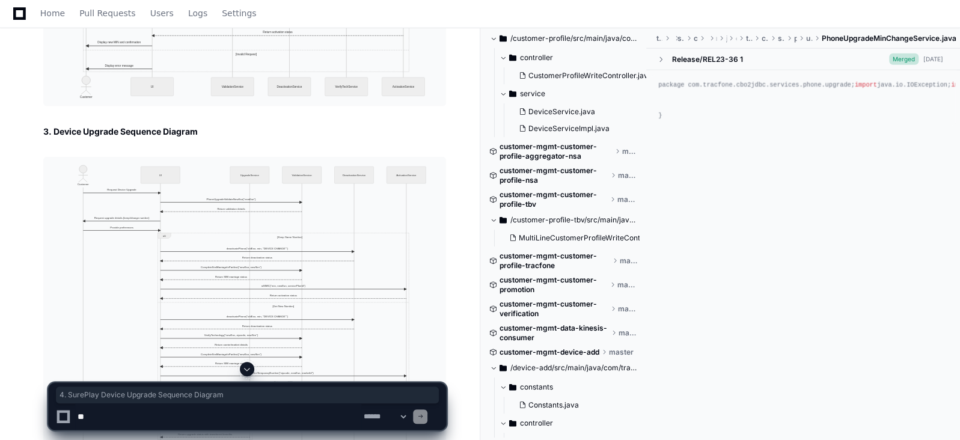
scroll to position [2033, 0]
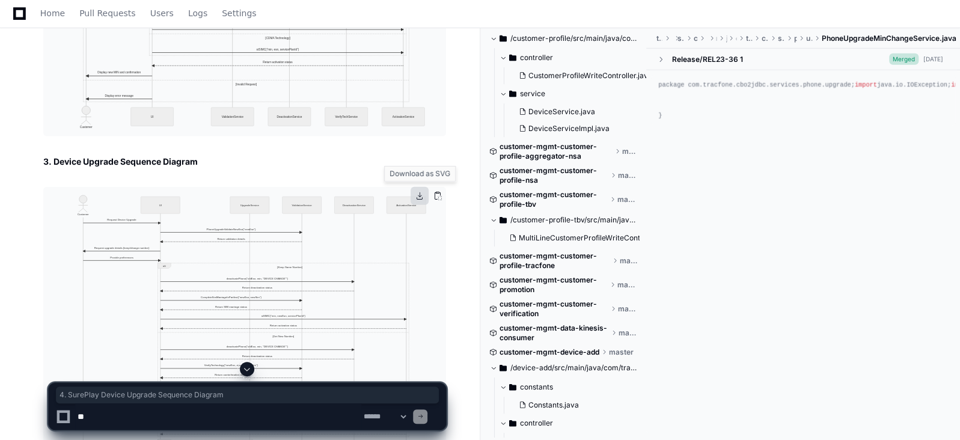
click at [419, 192] on button at bounding box center [420, 196] width 18 height 18
click at [422, 194] on button at bounding box center [420, 196] width 18 height 18
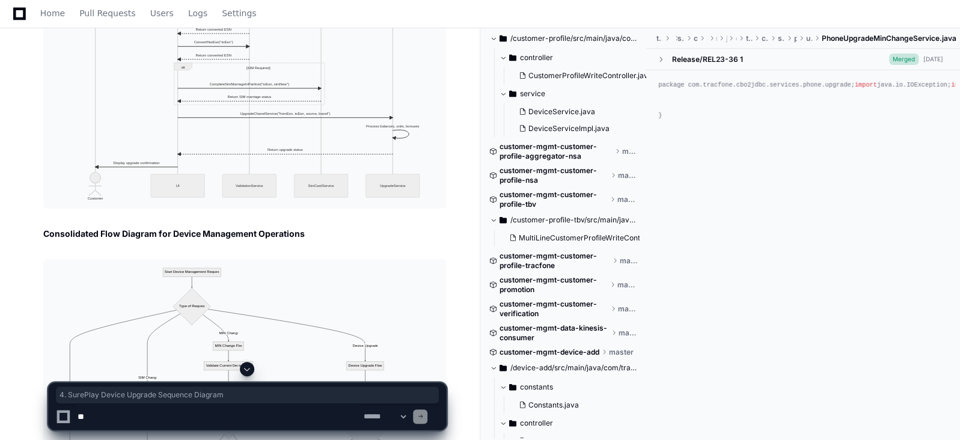
scroll to position [2664, 0]
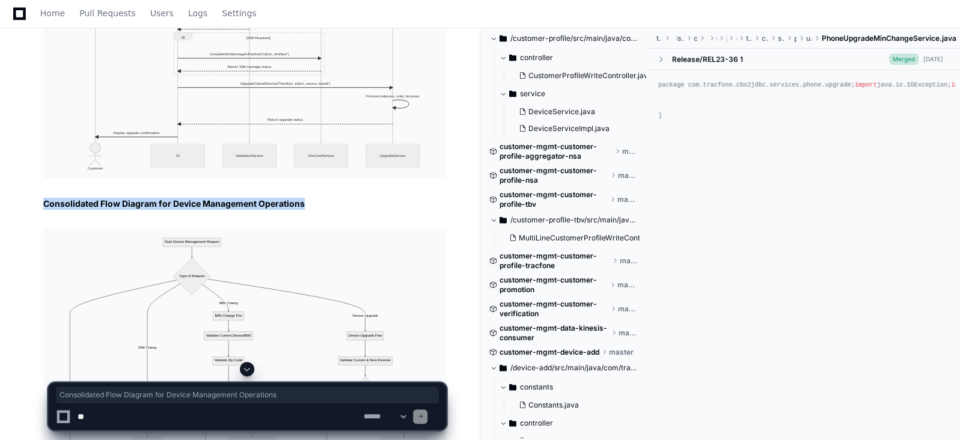
drag, startPoint x: 307, startPoint y: 206, endPoint x: 41, endPoint y: 202, distance: 265.2
copy h2 "Consolidated Flow Diagram for Device Management Operations"
click at [361, 266] on img at bounding box center [244, 427] width 403 height 397
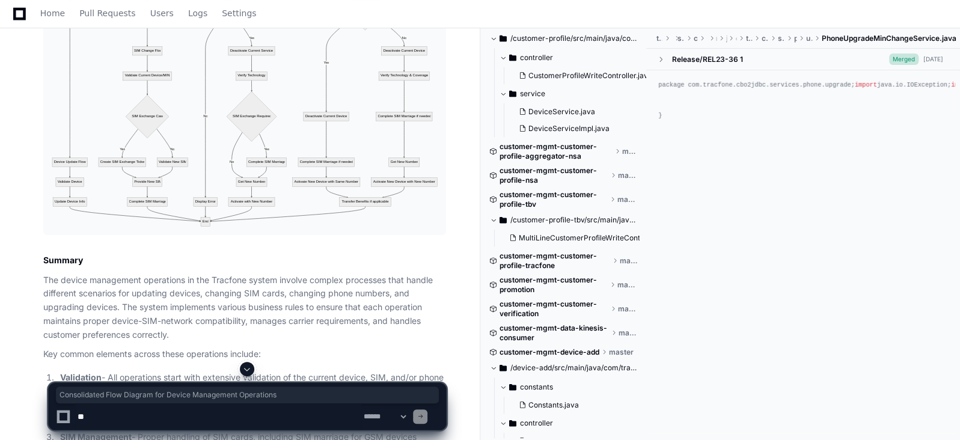
scroll to position [3085, 0]
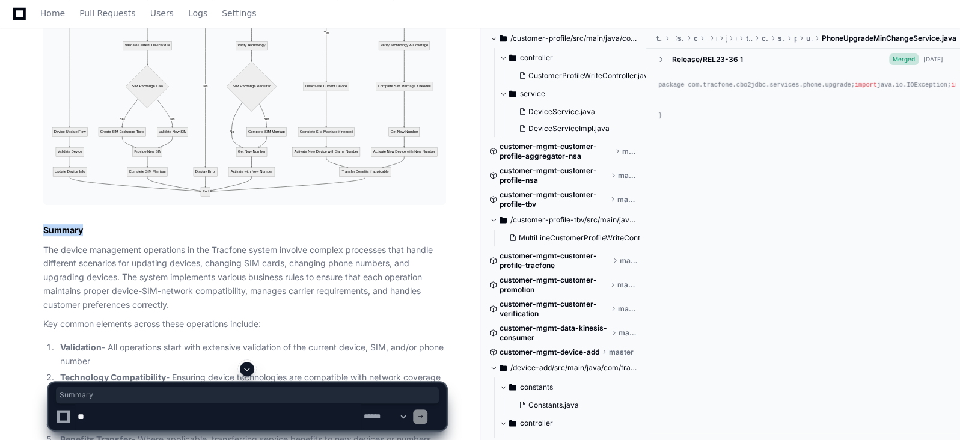
drag, startPoint x: 90, startPoint y: 233, endPoint x: 43, endPoint y: 234, distance: 47.5
click at [43, 234] on h2 "Summary" at bounding box center [244, 230] width 403 height 12
copy h2 "Summary"
click at [307, 328] on p "Key common elements across these operations include:" at bounding box center [244, 325] width 403 height 14
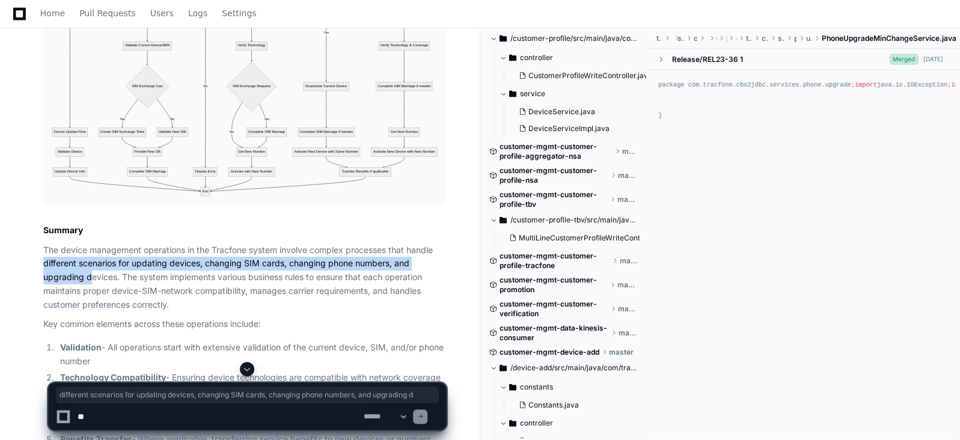
drag, startPoint x: 39, startPoint y: 260, endPoint x: 93, endPoint y: 248, distance: 55.4
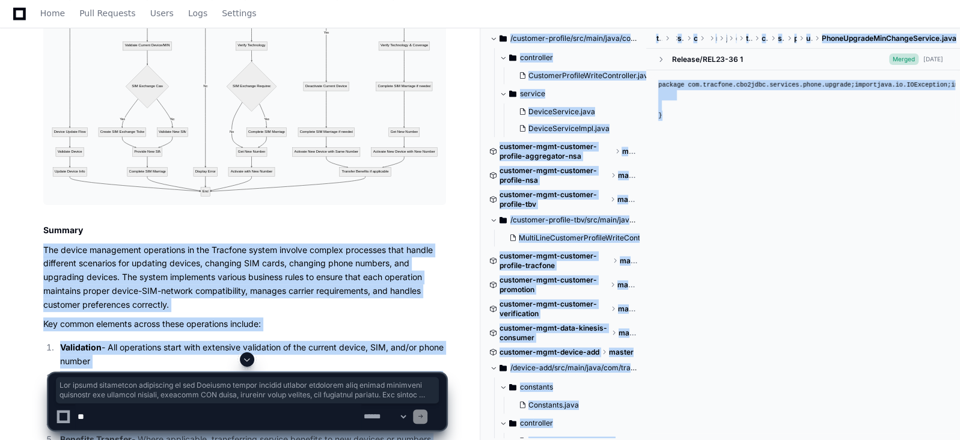
scroll to position [3088, 0]
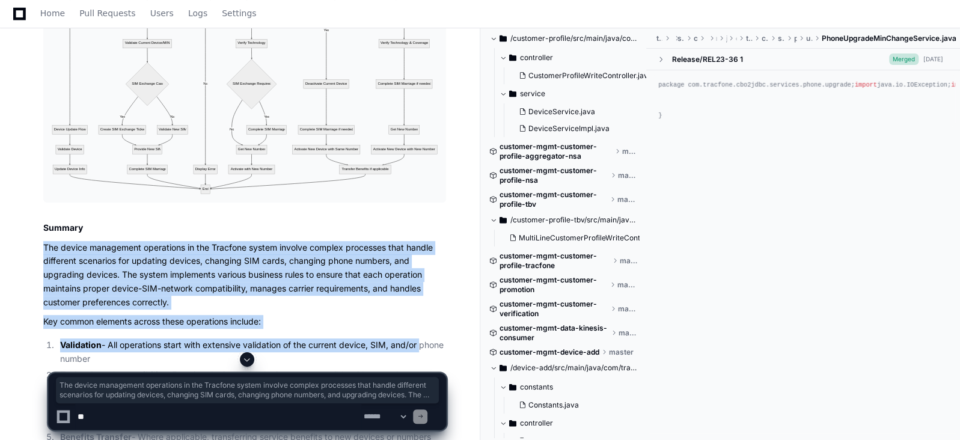
drag, startPoint x: 42, startPoint y: 247, endPoint x: 425, endPoint y: 343, distance: 394.4
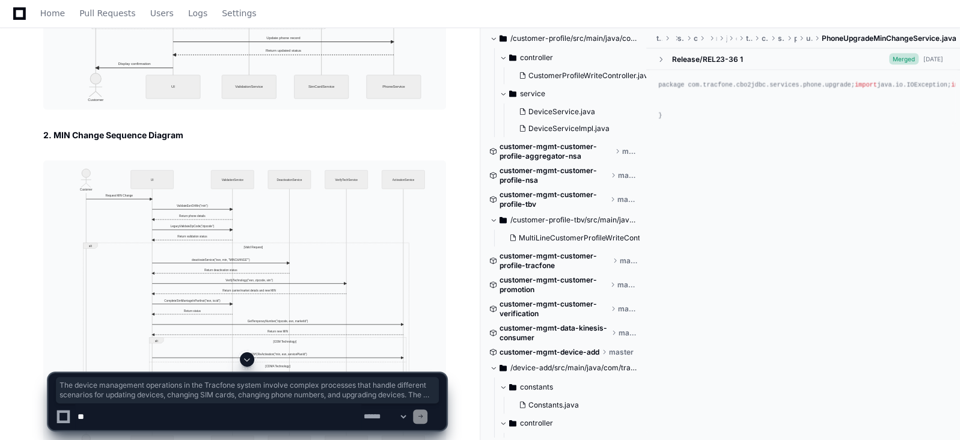
scroll to position [1674, 0]
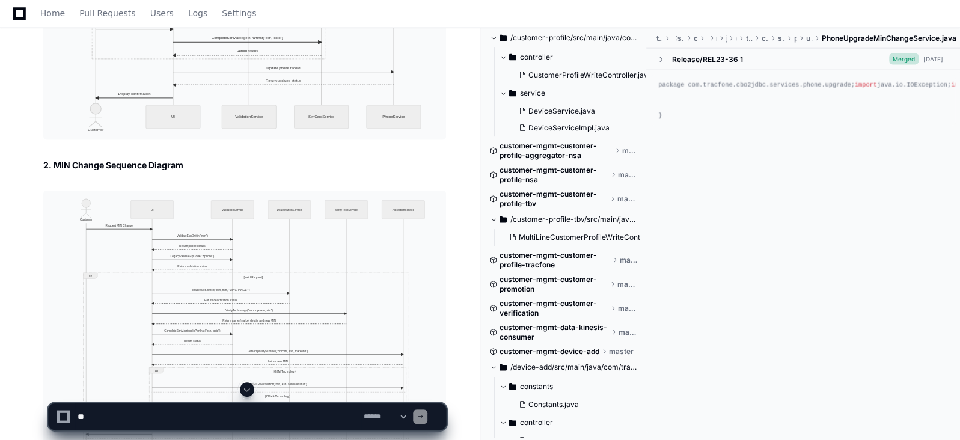
click at [216, 163] on h3 "2. MIN Change Sequence Diagram" at bounding box center [244, 165] width 403 height 12
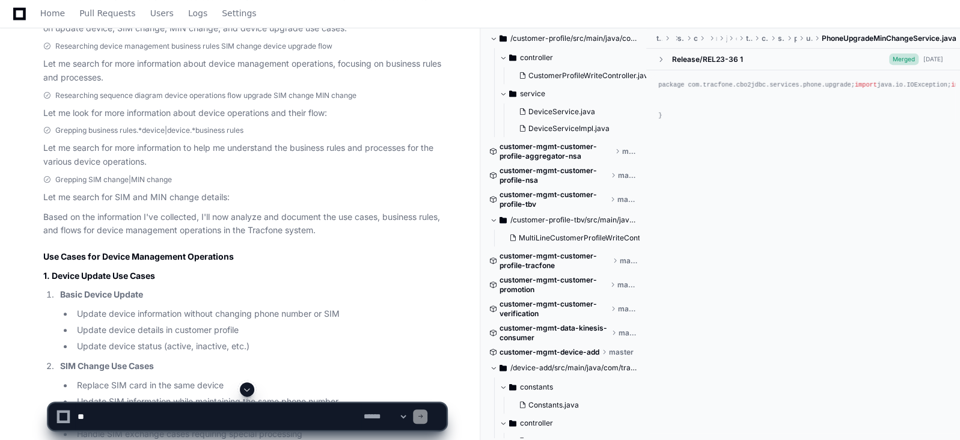
scroll to position [331, 0]
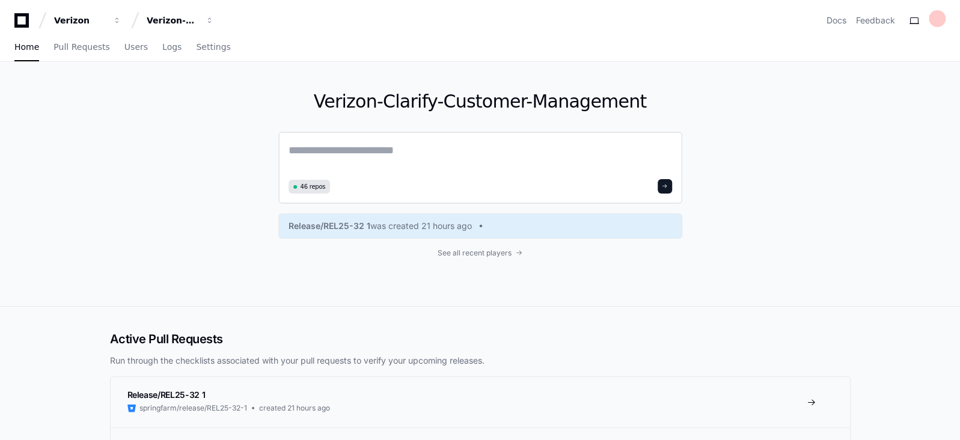
click at [442, 147] on textarea at bounding box center [481, 159] width 384 height 34
paste textarea "**********"
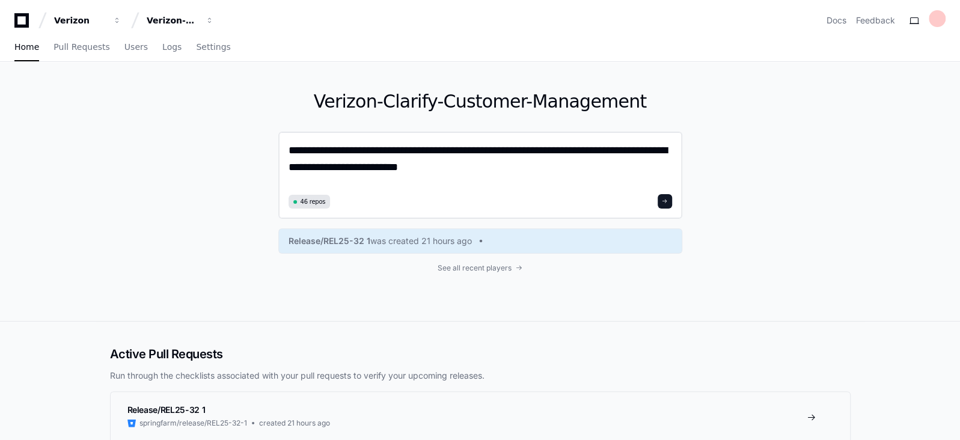
click at [289, 149] on textarea "**********" at bounding box center [481, 166] width 384 height 49
click at [442, 165] on textarea "**********" at bounding box center [481, 166] width 384 height 49
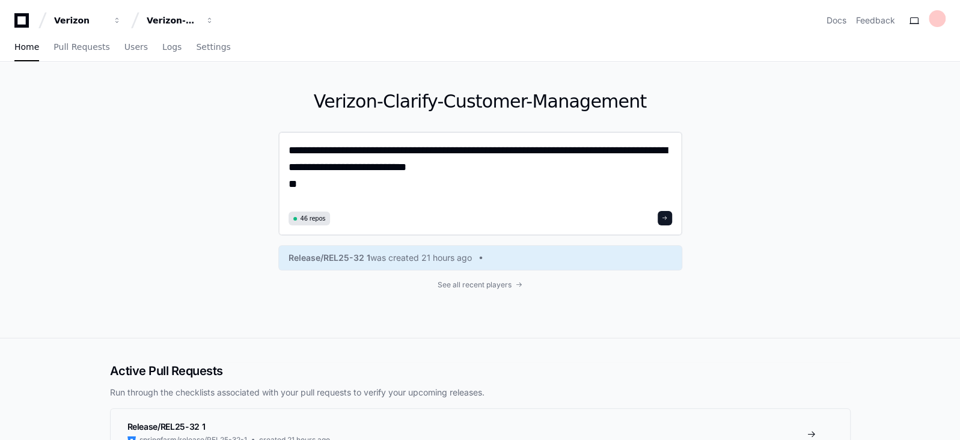
paste textarea "**********"
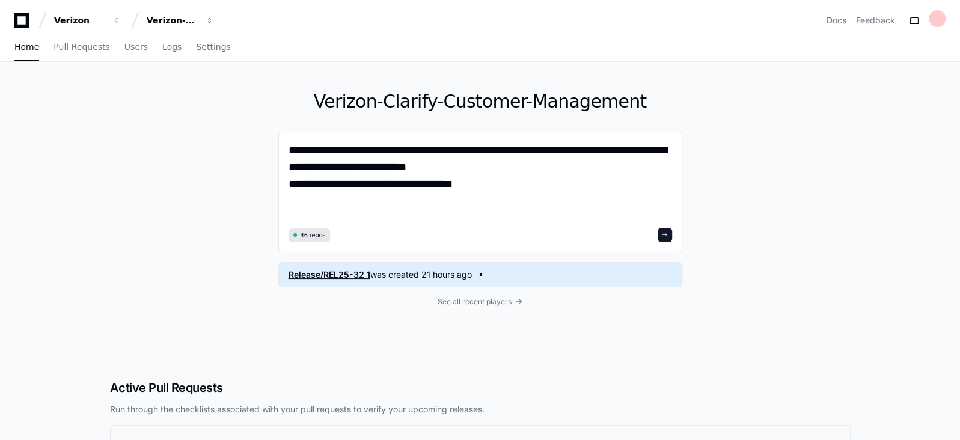
paste textarea "**********"
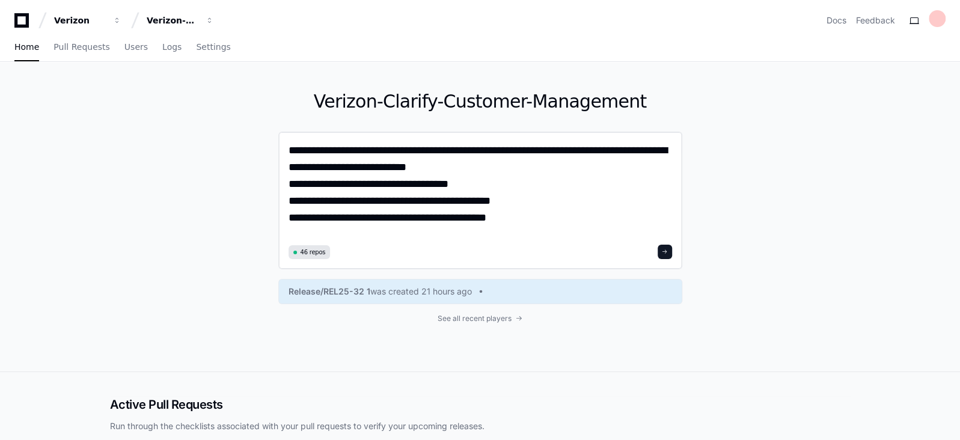
click at [470, 180] on textarea "**********" at bounding box center [481, 191] width 384 height 99
click at [296, 186] on textarea "**********" at bounding box center [481, 191] width 384 height 99
click at [298, 150] on textarea "**********" at bounding box center [481, 191] width 384 height 99
click at [441, 170] on textarea "**********" at bounding box center [481, 191] width 384 height 99
type textarea "**********"
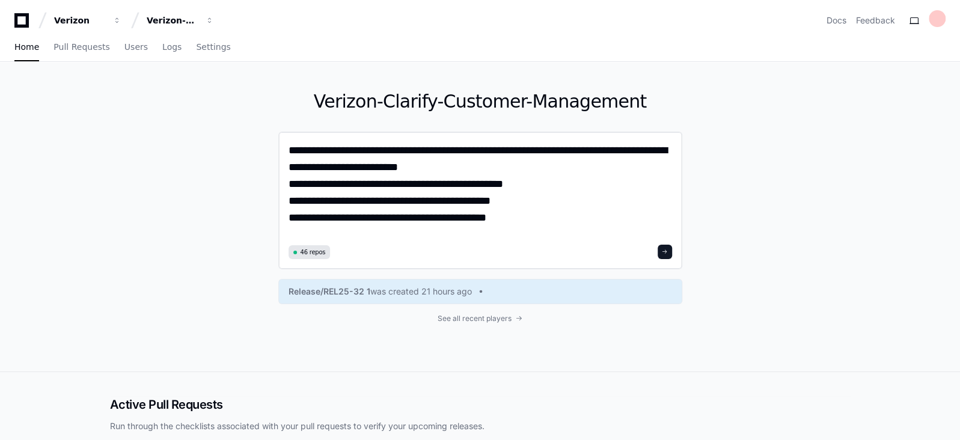
click at [665, 251] on span at bounding box center [665, 252] width 6 height 6
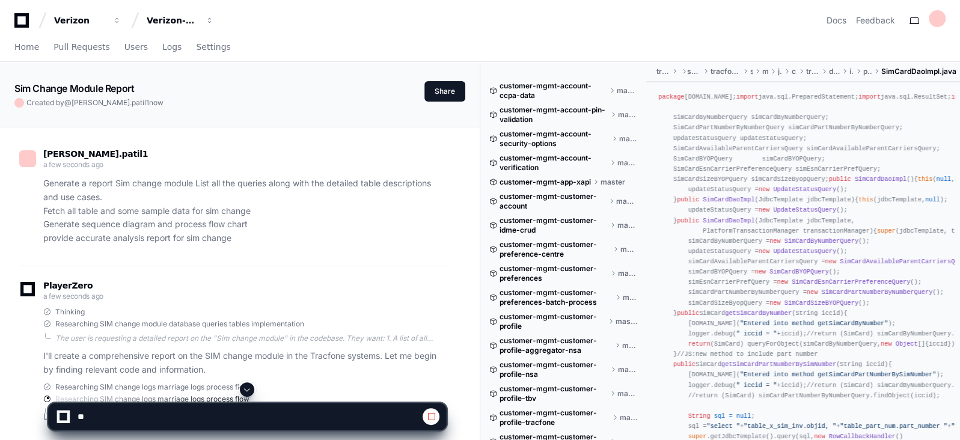
click at [184, 356] on p "I'll create a comprehensive report on the SIM change module in the Tracfone sys…" at bounding box center [244, 363] width 403 height 28
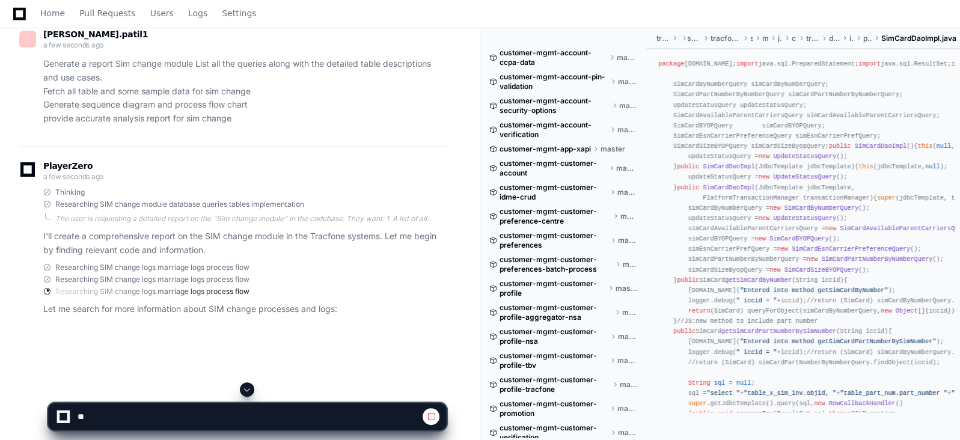
scroll to position [150, 0]
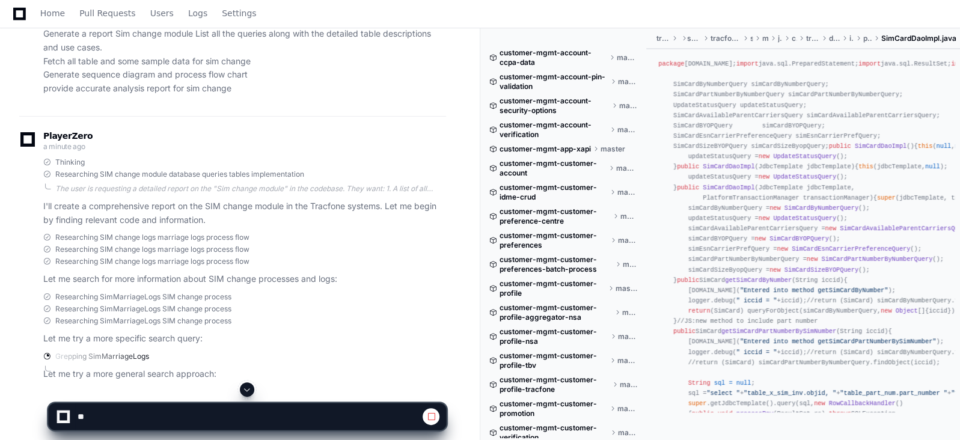
click at [230, 281] on p "Let me search for more information about SIM change processes and logs:" at bounding box center [244, 279] width 403 height 14
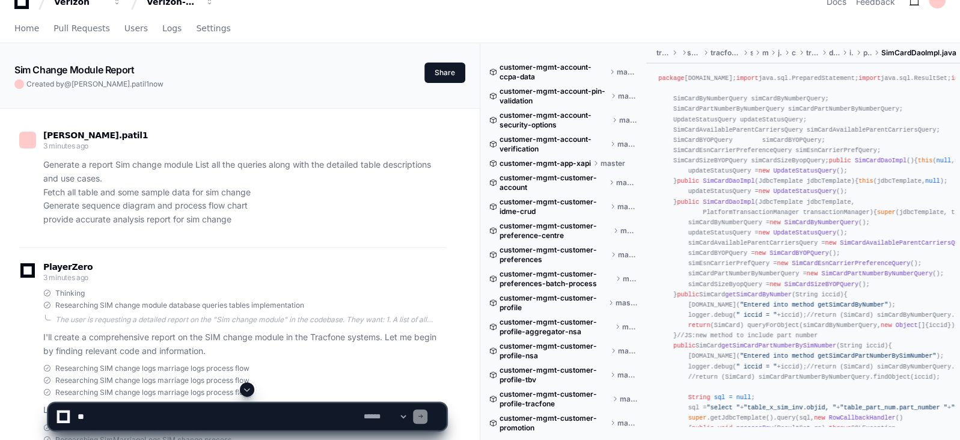
scroll to position [0, 0]
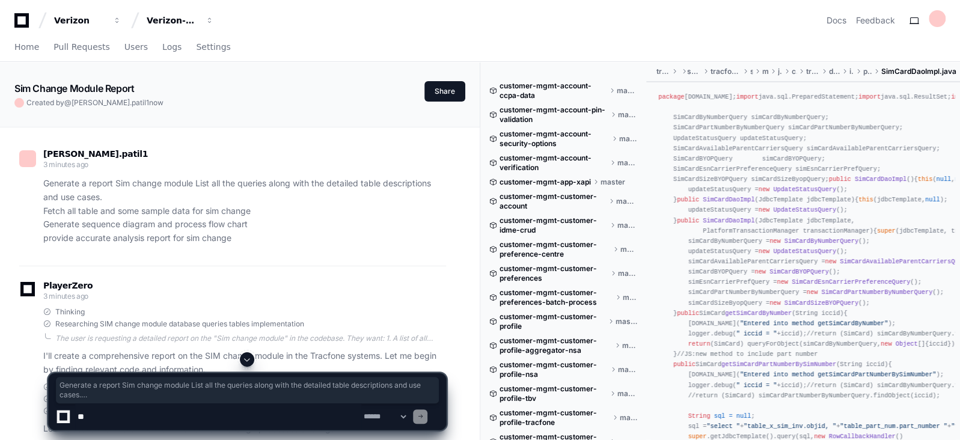
drag, startPoint x: 237, startPoint y: 242, endPoint x: 42, endPoint y: 184, distance: 203.2
click at [42, 184] on div "Generate a report Sim change module List all the queries along with the detaile…" at bounding box center [232, 211] width 427 height 69
copy p "Generate a report Sim change module List all the queries along with the detaile…"
click at [158, 195] on p "Generate a report Sim change module List all the queries along with the detaile…" at bounding box center [244, 211] width 403 height 69
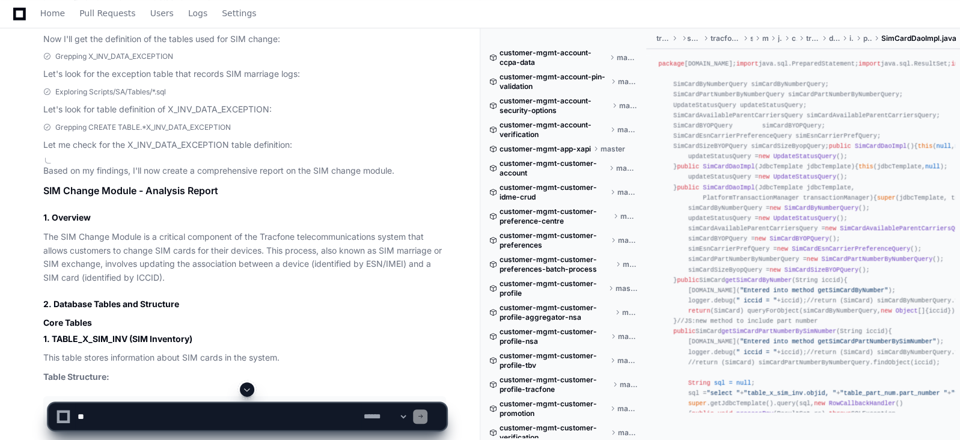
scroll to position [692, 0]
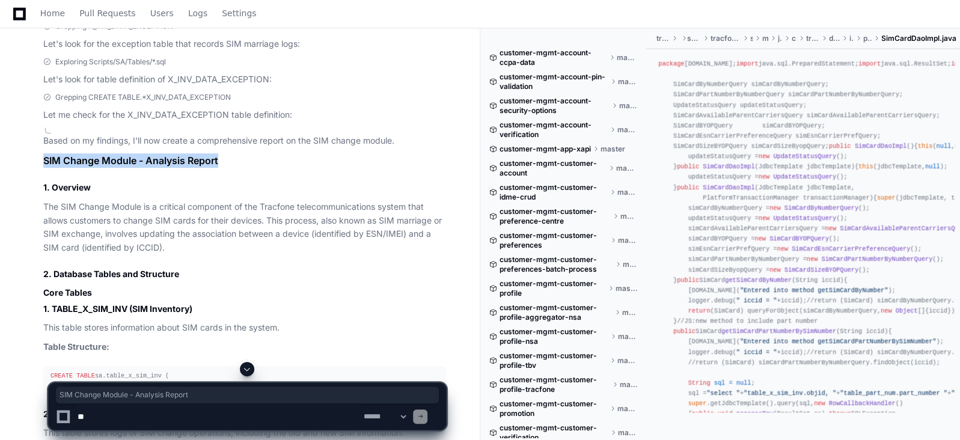
drag, startPoint x: 222, startPoint y: 161, endPoint x: 41, endPoint y: 161, distance: 180.4
copy h1 "SIM Change Module - Analysis Report"
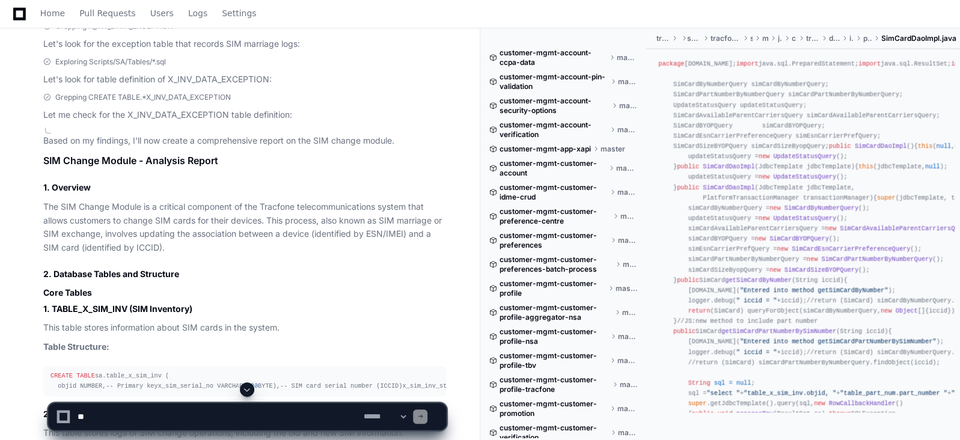
click at [165, 245] on p "The SIM Change Module is a critical component of the Tracfone telecommunication…" at bounding box center [244, 227] width 403 height 55
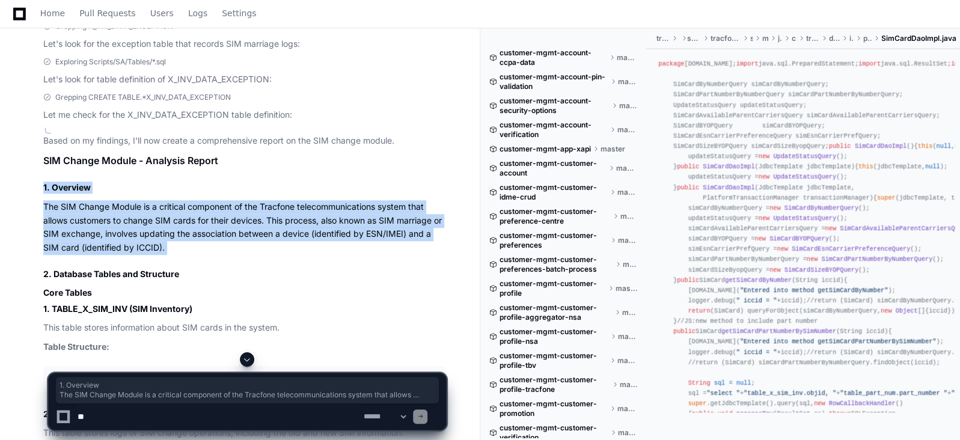
drag, startPoint x: 165, startPoint y: 245, endPoint x: 36, endPoint y: 186, distance: 141.8
copy article "1. Overview The SIM Change Module is a critical component of the Tracfone telec…"
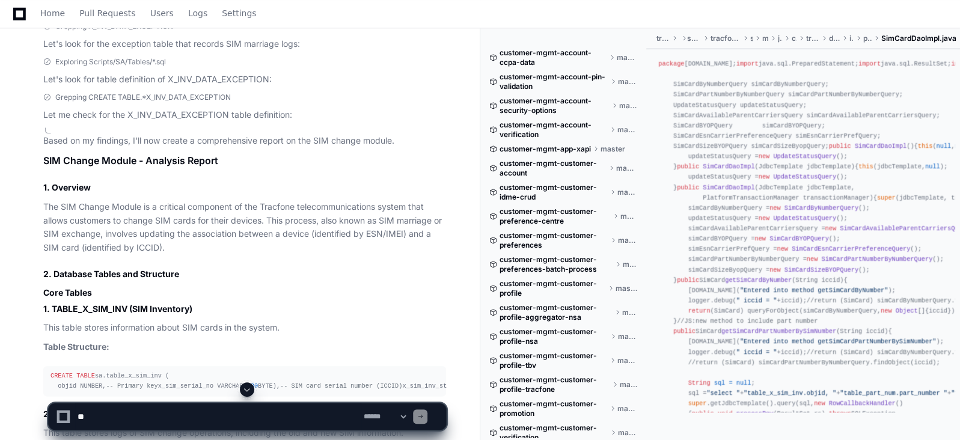
click at [250, 287] on h3 "Core Tables" at bounding box center [244, 293] width 403 height 12
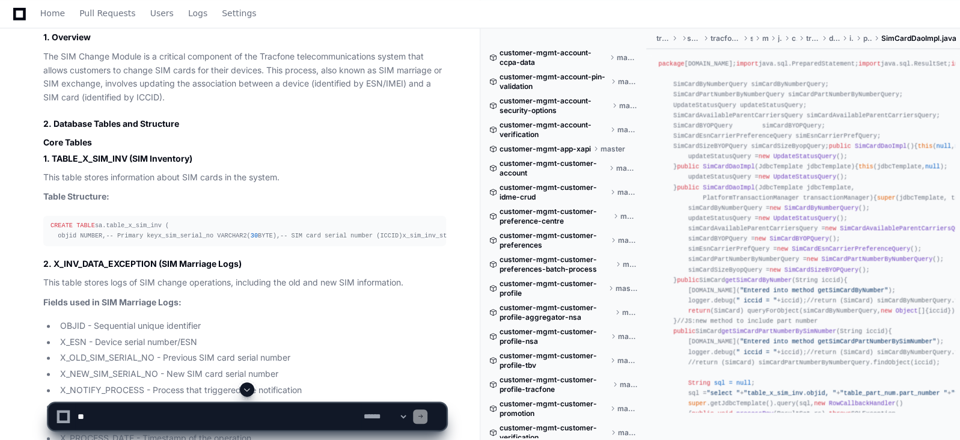
scroll to position [872, 0]
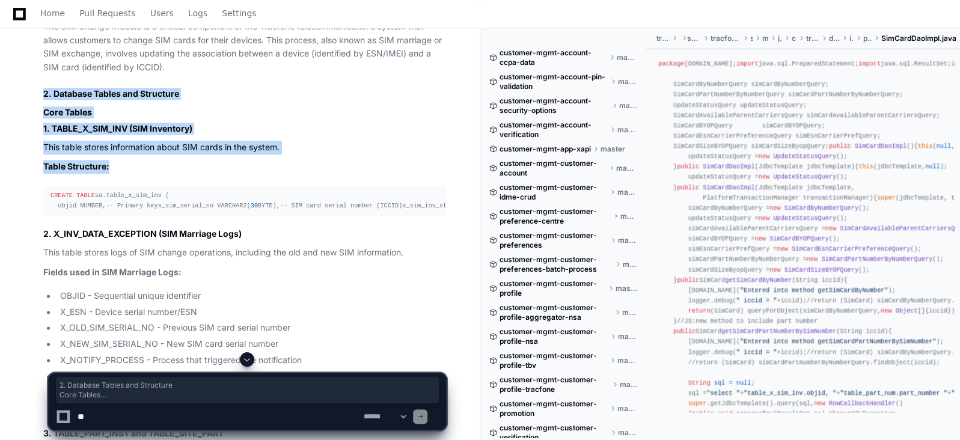
drag, startPoint x: 43, startPoint y: 93, endPoint x: 132, endPoint y: 164, distance: 114.7
copy article "2. Database Tables and Structure Core Tables 1. TABLE_X_SIM_INV (SIM Inventory)…"
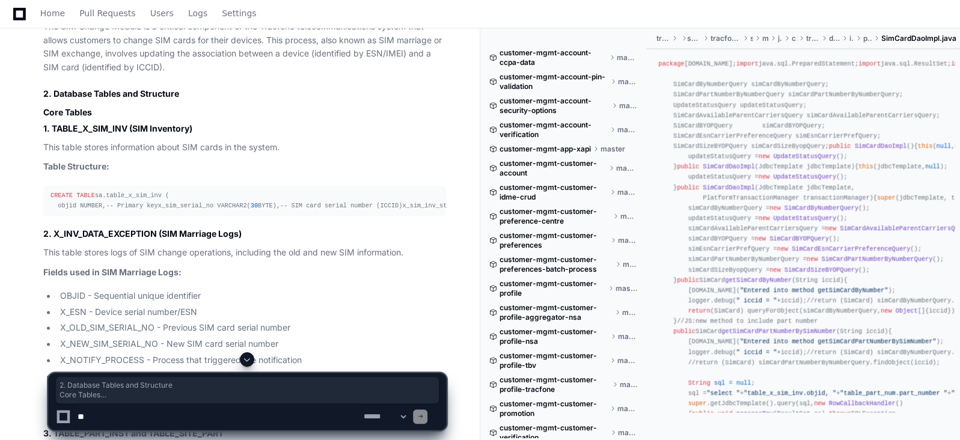
click at [242, 201] on div "CREATE TABLE sa.table_x_sim_inv ( objid NUMBER, -- Primary key x_sim_serial_no …" at bounding box center [245, 201] width 388 height 20
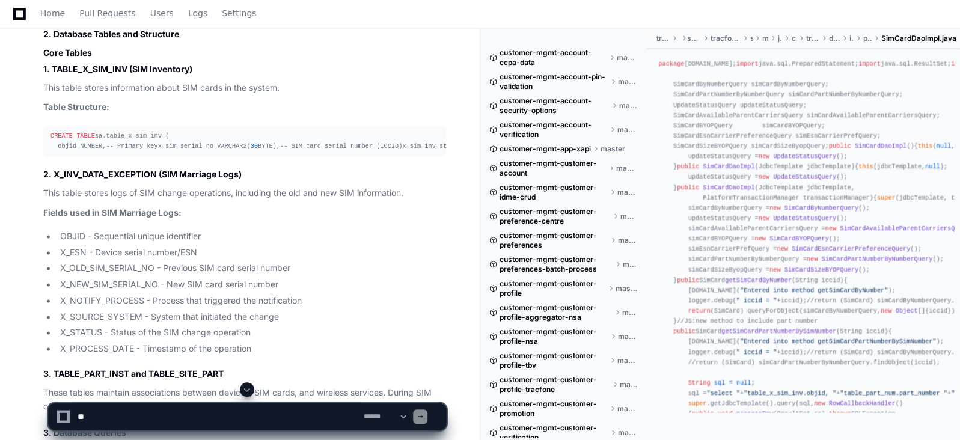
scroll to position [962, 0]
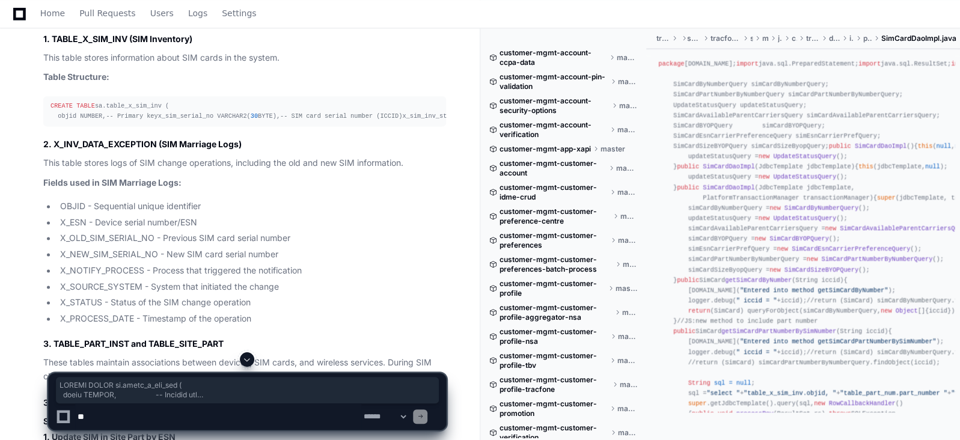
drag, startPoint x: 46, startPoint y: 97, endPoint x: 224, endPoint y: 327, distance: 290.6
click at [224, 126] on pre "CREATE TABLE sa.table_x_sim_inv ( objid NUMBER, -- Primary key x_sim_serial_no …" at bounding box center [244, 111] width 403 height 30
copy div "CREATE TABLE sa.table_x_sim_inv ( objid NUMBER, -- Primary key x_sim_serial_no …"
click at [298, 121] on div "CREATE TABLE sa.table_x_sim_inv ( objid NUMBER, -- Primary key x_sim_serial_no …" at bounding box center [245, 111] width 388 height 20
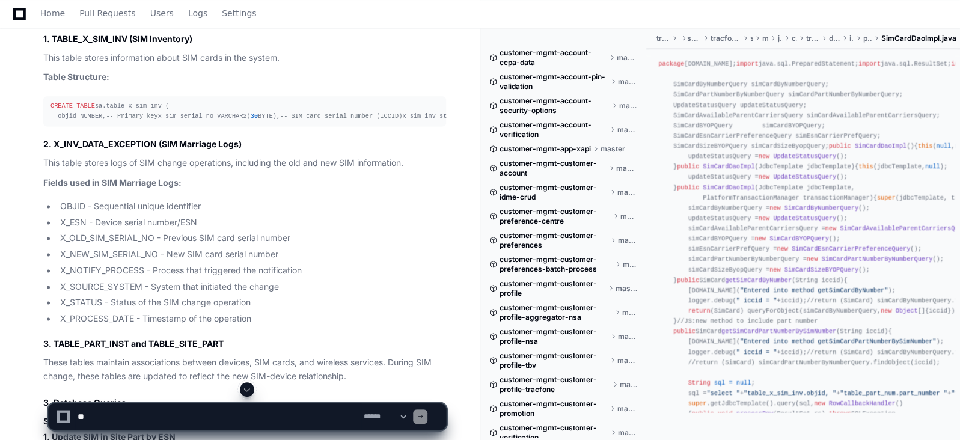
click at [211, 150] on h4 "2. X_INV_DATA_EXCEPTION (SIM Marriage Logs)" at bounding box center [244, 144] width 403 height 12
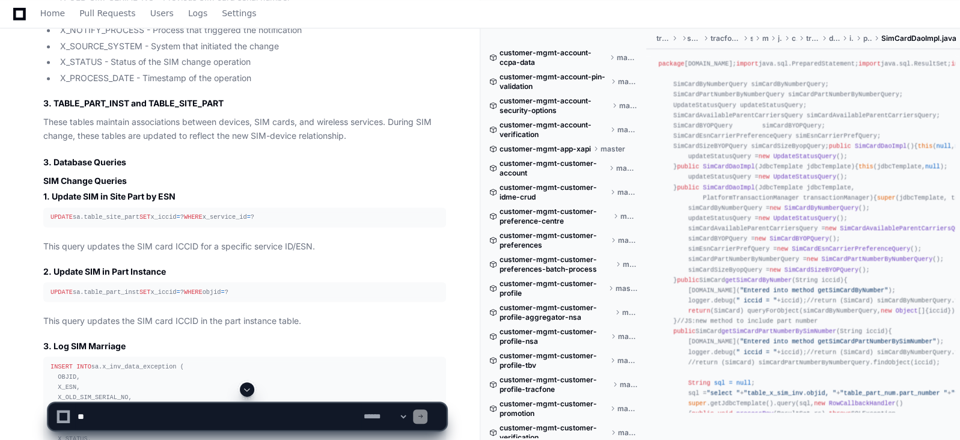
scroll to position [1233, 0]
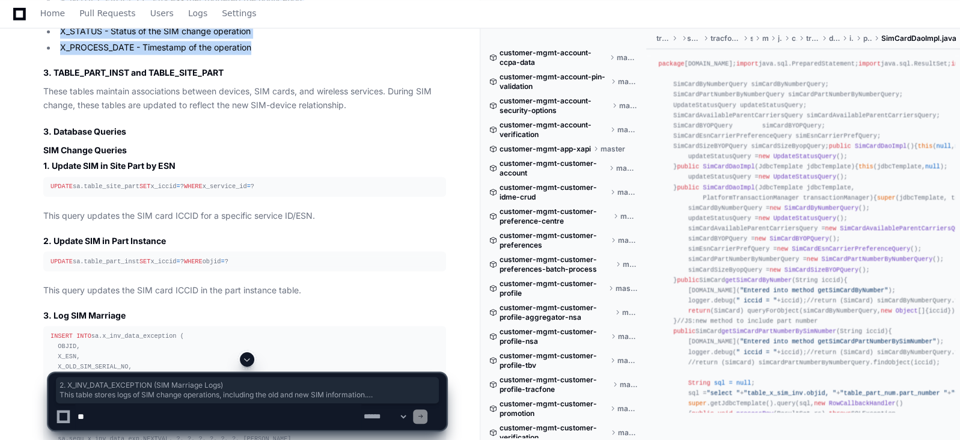
drag, startPoint x: 255, startPoint y: 261, endPoint x: 41, endPoint y: 90, distance: 274.2
copy article "2. X_INV_DATA_EXCEPTION (SIM Marriage Logs) This table stores logs of SIM chang…"
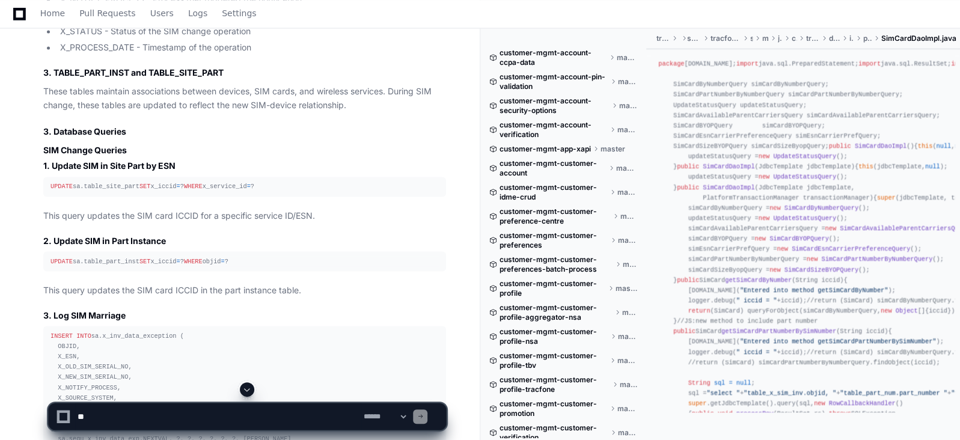
click at [256, 79] on h4 "3. TABLE_PART_INST and TABLE_SITE_PART" at bounding box center [244, 73] width 403 height 12
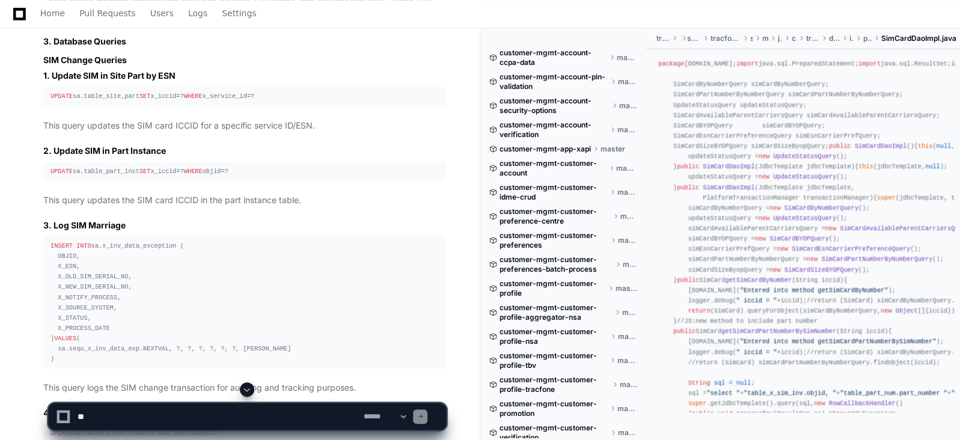
scroll to position [1353, 0]
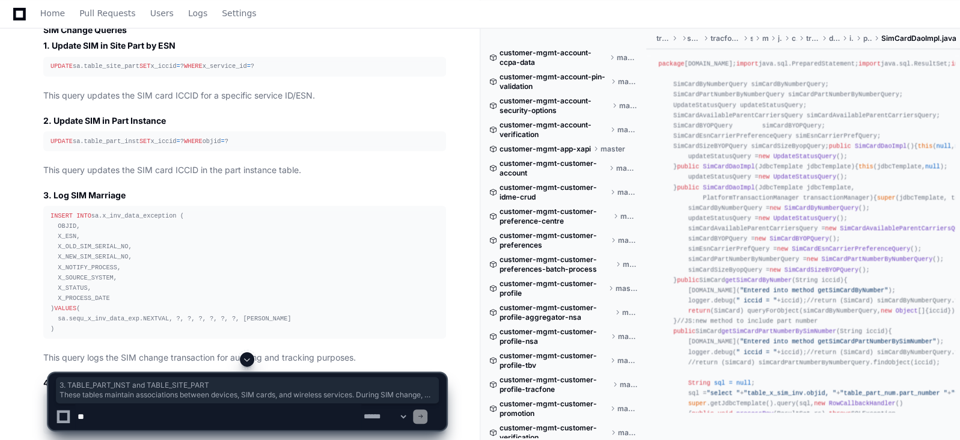
drag, startPoint x: 355, startPoint y: 201, endPoint x: 39, endPoint y: 165, distance: 317.8
copy article "3. TABLE_PART_INST and TABLE_SITE_PART These tables maintain associations betwe…"
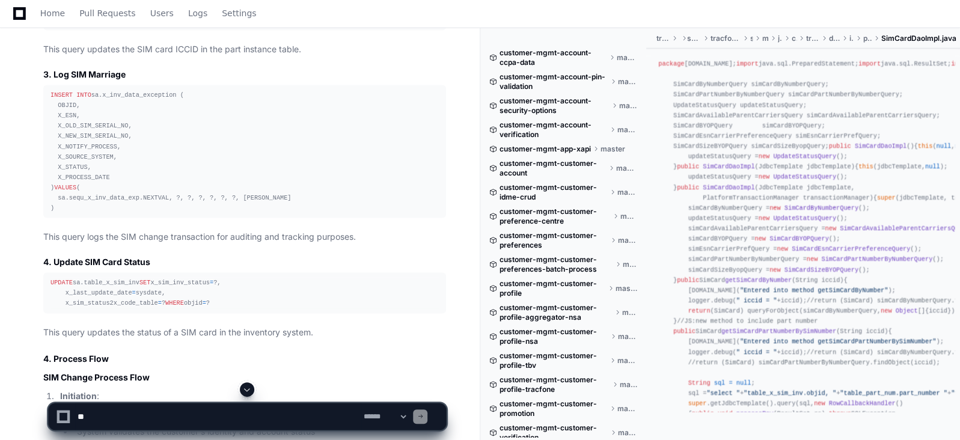
scroll to position [1503, 0]
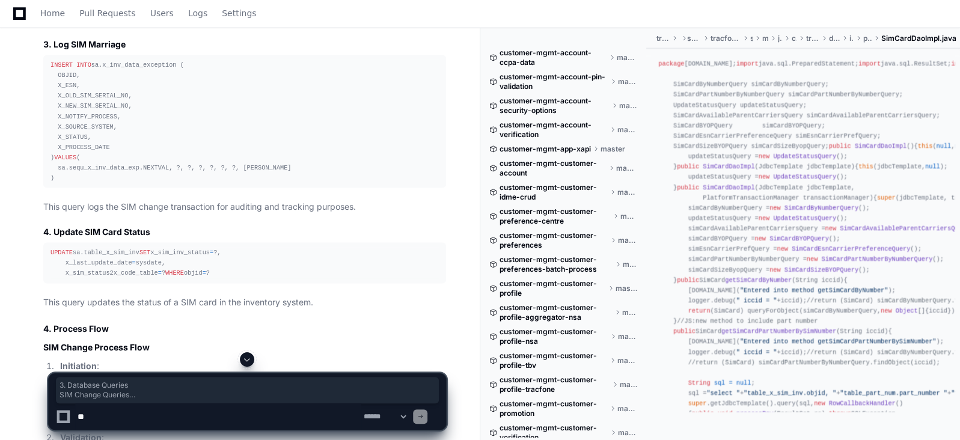
drag, startPoint x: 38, startPoint y: 66, endPoint x: 135, endPoint y: 245, distance: 203.5
copy article "3. Database Queries SIM Change Queries 1. Update SIM in Site Part by ESN UPDATE…"
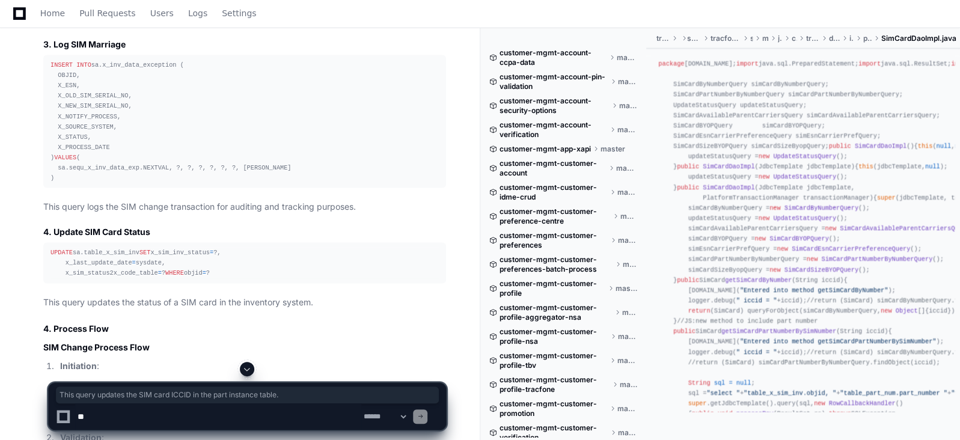
drag, startPoint x: 307, startPoint y: 281, endPoint x: 40, endPoint y: 275, distance: 266.5
copy p "This query updates the SIM card ICCID in the part instance table."
click at [187, 51] on h4 "3. Log SIM Marriage" at bounding box center [244, 44] width 403 height 12
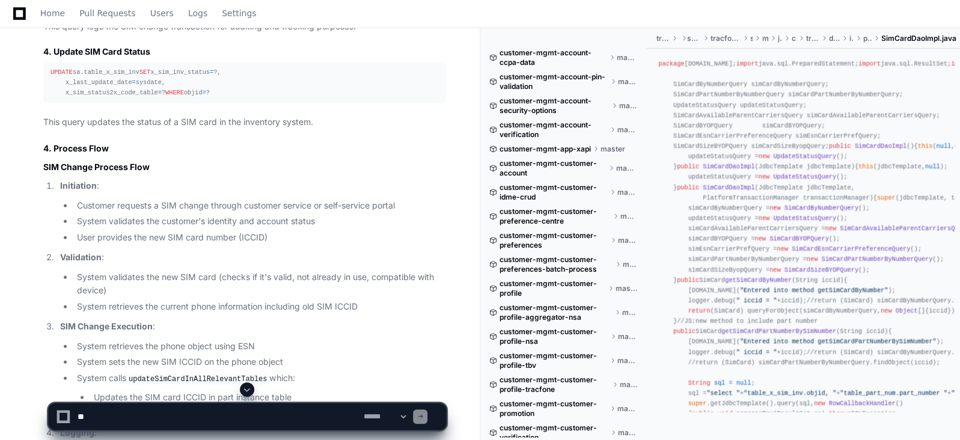
scroll to position [1714, 0]
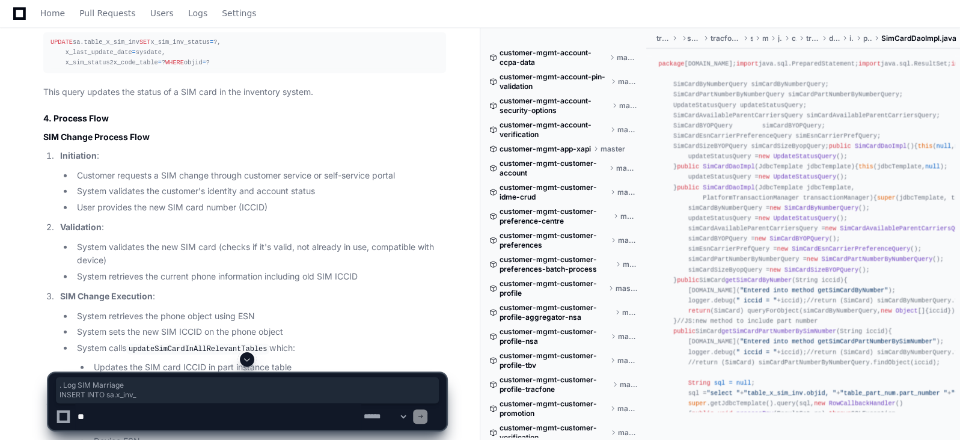
drag, startPoint x: 46, startPoint y: 76, endPoint x: 123, endPoint y: 108, distance: 83.5
click at [123, 108] on article "Based on my findings, I'll now create a comprehensive report on the SIM change …" at bounding box center [244, 423] width 403 height 2623
drag, startPoint x: 312, startPoint y: 70, endPoint x: 355, endPoint y: 343, distance: 275.8
click at [355, 343] on article "Based on my findings, I'll now create a comprehensive report on the SIM change …" at bounding box center [244, 423] width 403 height 2623
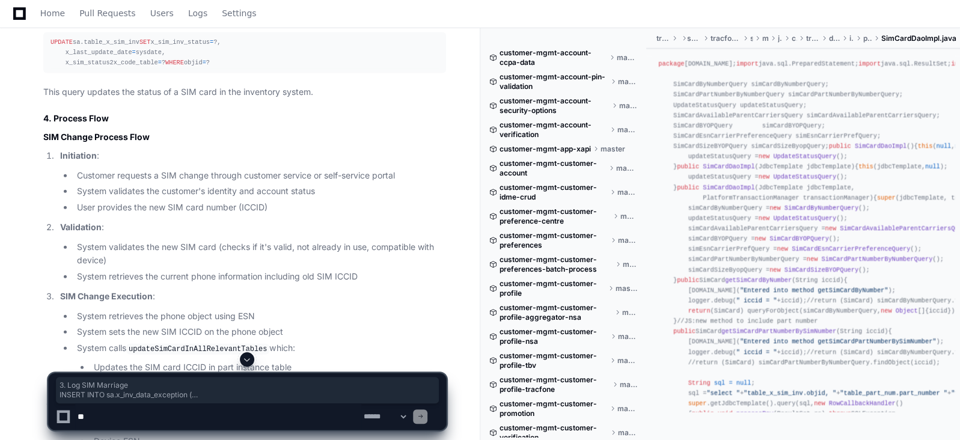
copy article "3. Log SIM Marriage INSERT INTO sa.x_inv_data_exception ( OBJID, X_ESN, X_OLD_S…"
click at [191, 68] on div "UPDATE sa.table_x_sim_inv SET x_sim_inv_status = ?, x_last_update_date = sysdat…" at bounding box center [245, 52] width 388 height 31
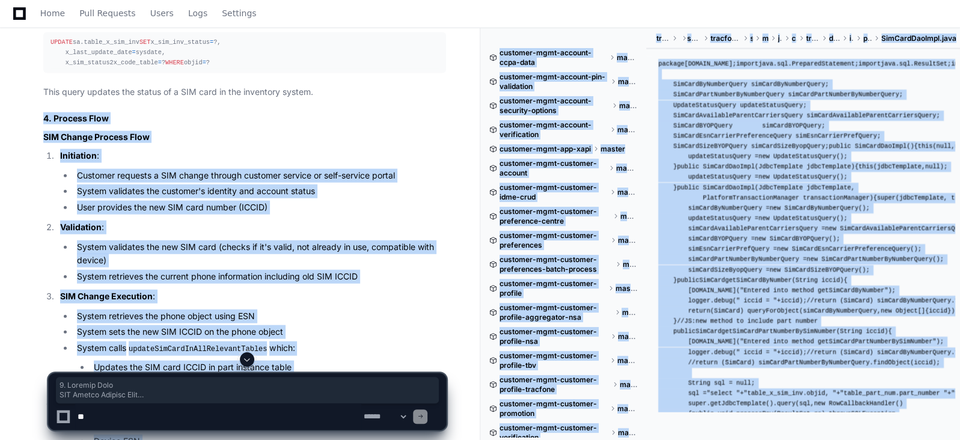
drag, startPoint x: 322, startPoint y: 367, endPoint x: 179, endPoint y: 361, distance: 142.6
click at [179, 361] on app-player-page "Sim Change Module Report Created by @ pratiksha.patil1 now Share pratiksha.pati…" at bounding box center [480, 89] width 960 height 3483
click at [331, 358] on div at bounding box center [247, 359] width 399 height 14
drag, startPoint x: 316, startPoint y: 369, endPoint x: 213, endPoint y: 363, distance: 102.4
click at [213, 363] on app-player-page "Sim Change Module Report Created by @ pratiksha.patil1 now Share pratiksha.pati…" at bounding box center [480, 89] width 960 height 3483
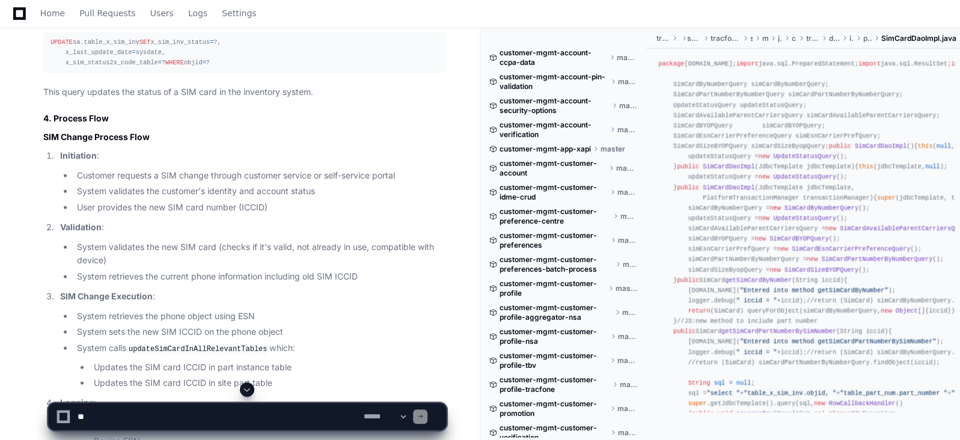
click at [158, 351] on article "Based on my findings, I'll now create a comprehensive report on the SIM change …" at bounding box center [244, 423] width 403 height 2623
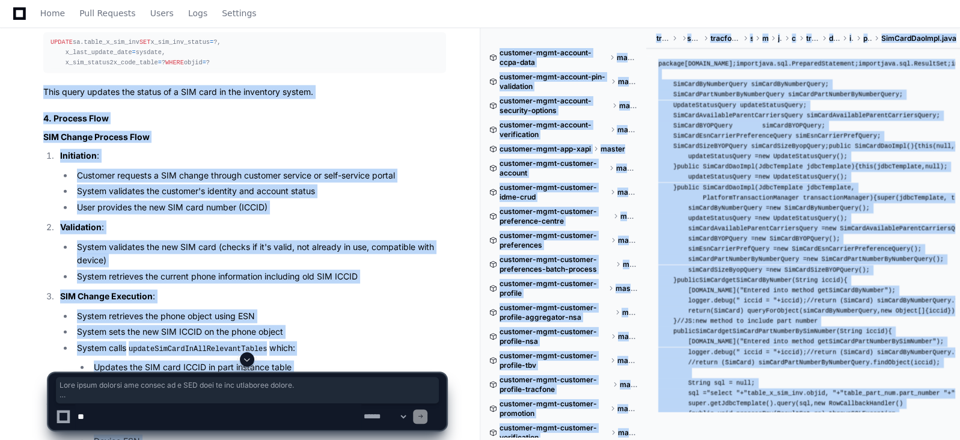
drag, startPoint x: 41, startPoint y: 369, endPoint x: 107, endPoint y: 363, distance: 66.4
click at [107, 363] on app-player-page "Sim Change Module Report Created by @ pratiksha.patil1 now Share pratiksha.pati…" at bounding box center [480, 89] width 960 height 3483
click at [107, 363] on div at bounding box center [247, 359] width 399 height 14
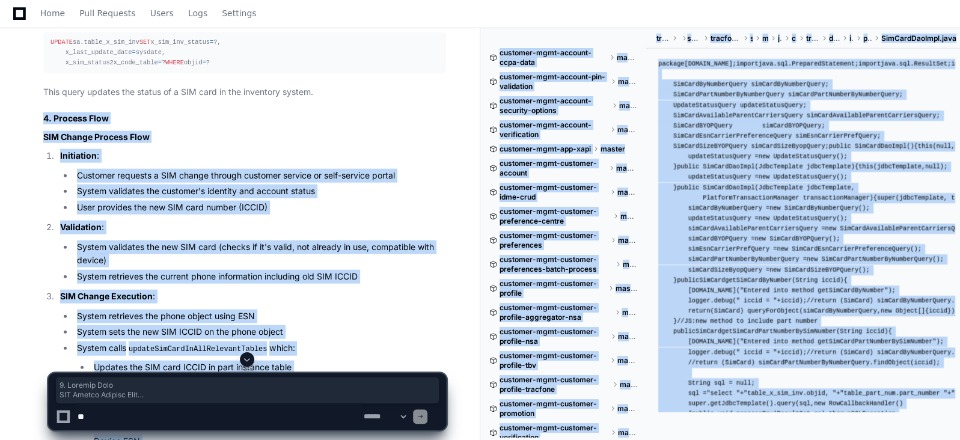
drag, startPoint x: 316, startPoint y: 369, endPoint x: 238, endPoint y: 363, distance: 78.4
click at [238, 363] on app-player-page "Sim Change Module Report Created by @ pratiksha.patil1 now Share pratiksha.pati…" at bounding box center [480, 89] width 960 height 3483
click at [250, 358] on span at bounding box center [247, 360] width 10 height 10
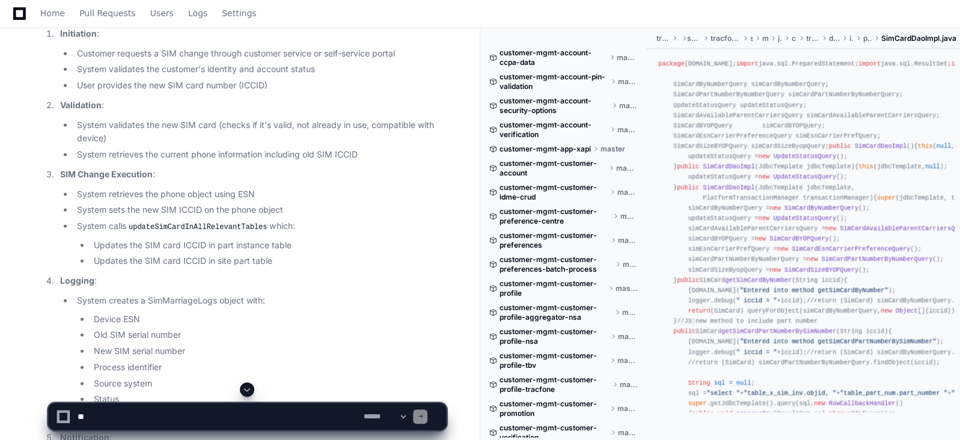
scroll to position [1831, 0]
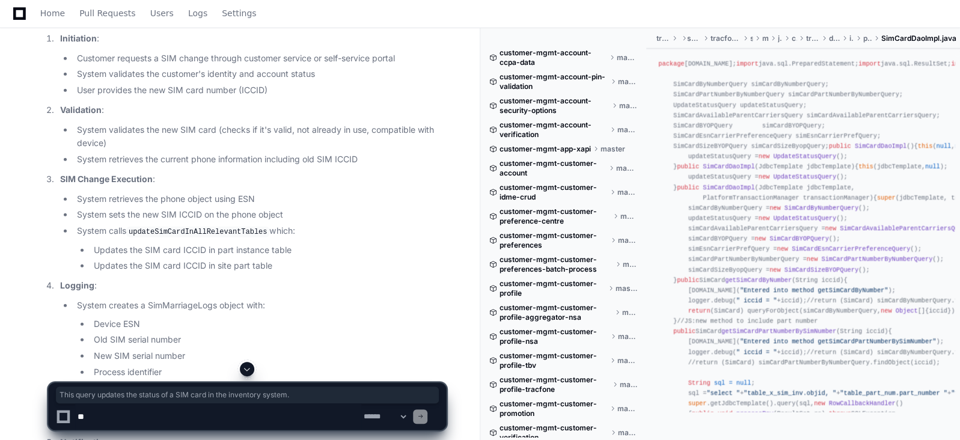
drag, startPoint x: 321, startPoint y: 252, endPoint x: 42, endPoint y: 250, distance: 278.4
click at [42, 250] on div "Based on my findings, I'll now create a comprehensive report on the SIM change …" at bounding box center [232, 302] width 427 height 2629
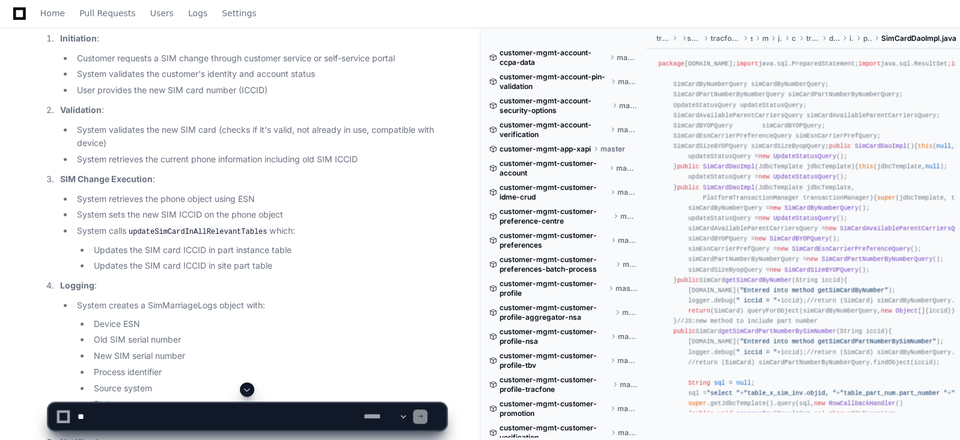
click at [183, 7] on h2 "4. Process Flow" at bounding box center [244, 1] width 403 height 12
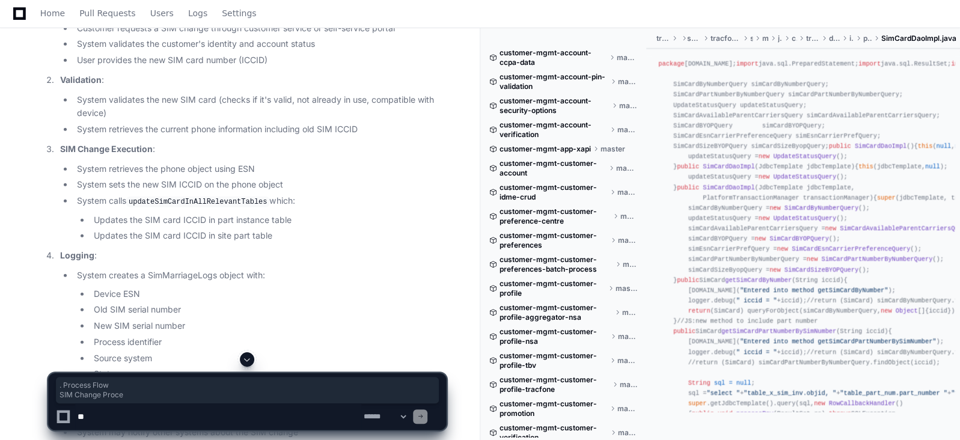
drag, startPoint x: 48, startPoint y: 235, endPoint x: 117, endPoint y: 268, distance: 76.9
click at [117, 268] on article "Based on my findings, I'll now create a comprehensive report on the SIM change …" at bounding box center [244, 275] width 403 height 2623
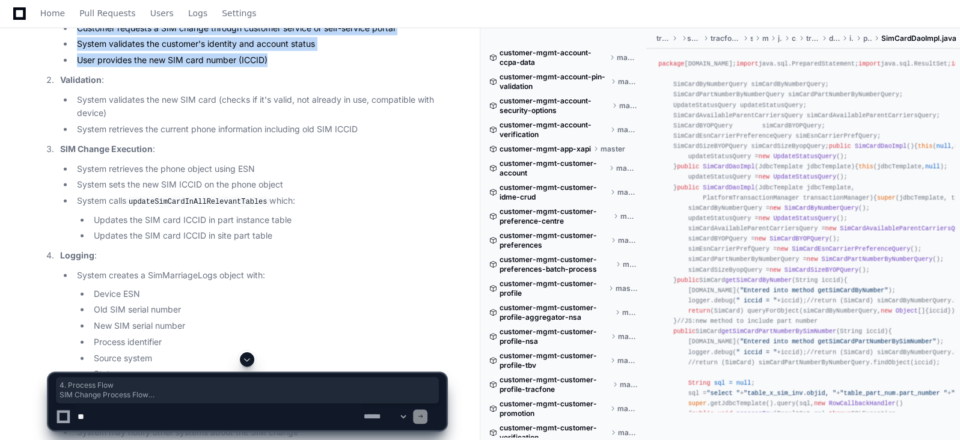
drag, startPoint x: 44, startPoint y: 247, endPoint x: 283, endPoint y: 335, distance: 254.4
click at [283, 335] on article "Based on my findings, I'll now create a comprehensive report on the SIM change …" at bounding box center [244, 275] width 403 height 2623
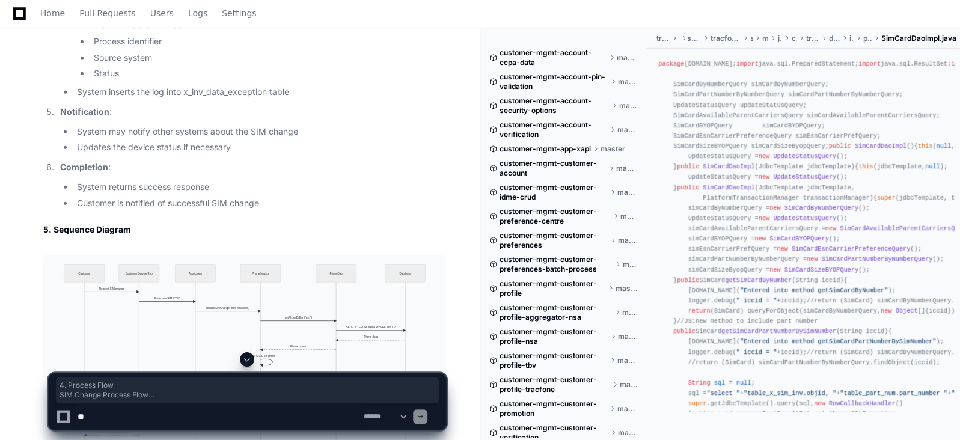
scroll to position [2167, 0]
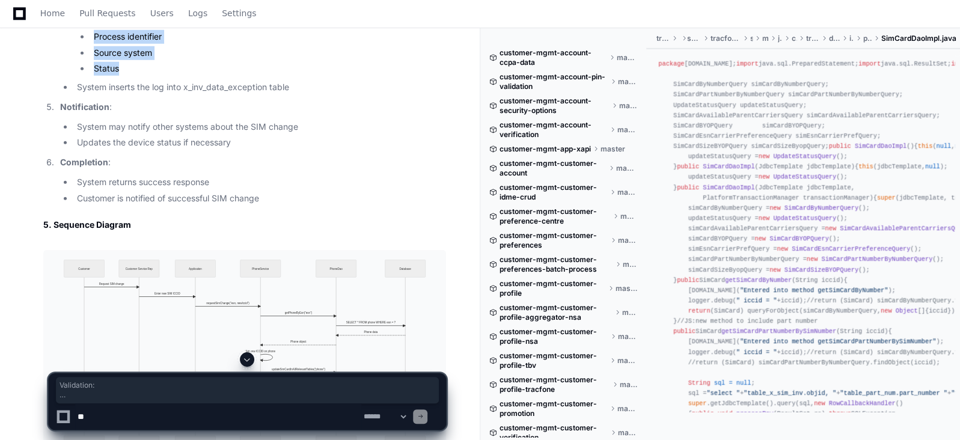
drag, startPoint x: 125, startPoint y: 343, endPoint x: 8, endPoint y: 48, distance: 316.9
click at [251, 28] on li "New SIM serial number" at bounding box center [268, 21] width 356 height 14
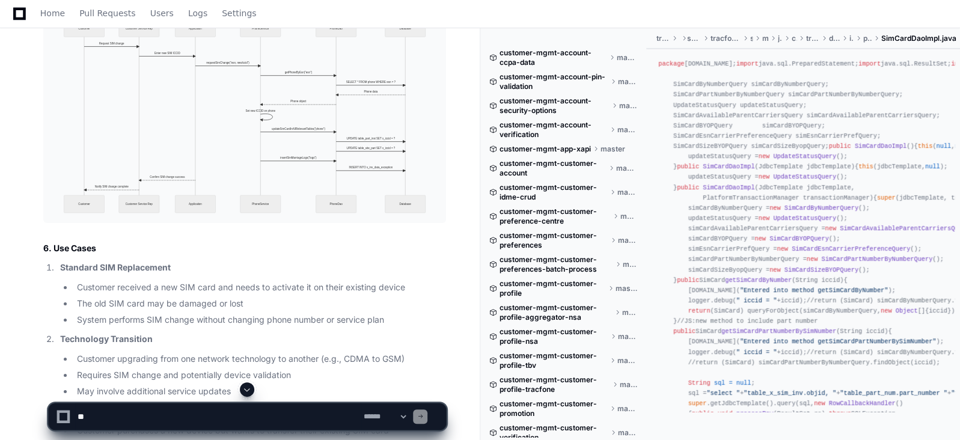
scroll to position [2437, 0]
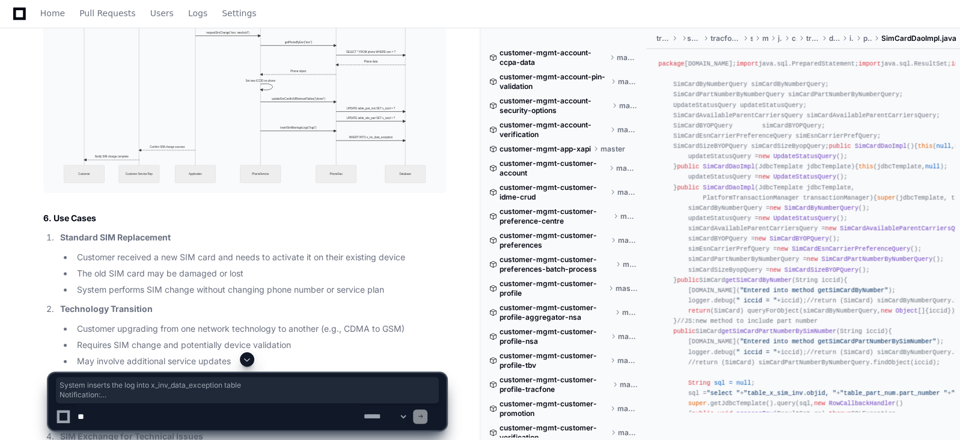
drag, startPoint x: 251, startPoint y: 200, endPoint x: 72, endPoint y: 90, distance: 210.0
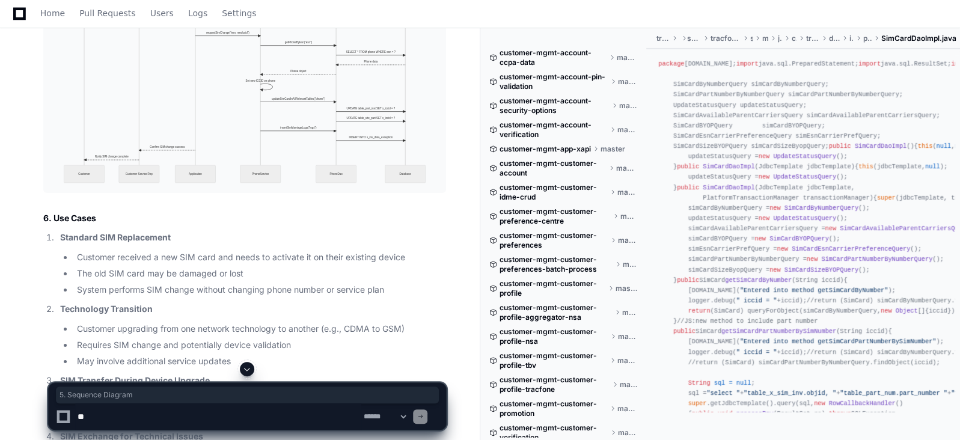
drag, startPoint x: 141, startPoint y: 232, endPoint x: 34, endPoint y: 230, distance: 107.1
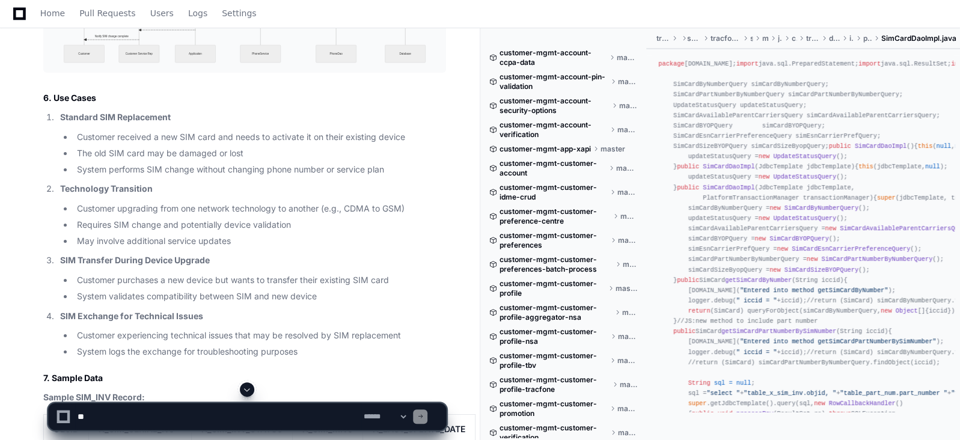
scroll to position [2588, 0]
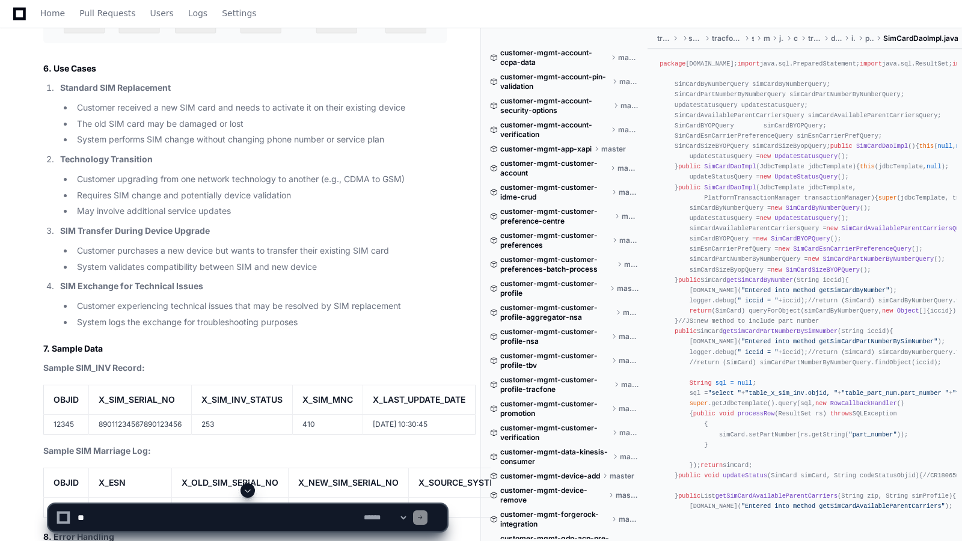
drag, startPoint x: 223, startPoint y: 167, endPoint x: 223, endPoint y: 233, distance: 65.6
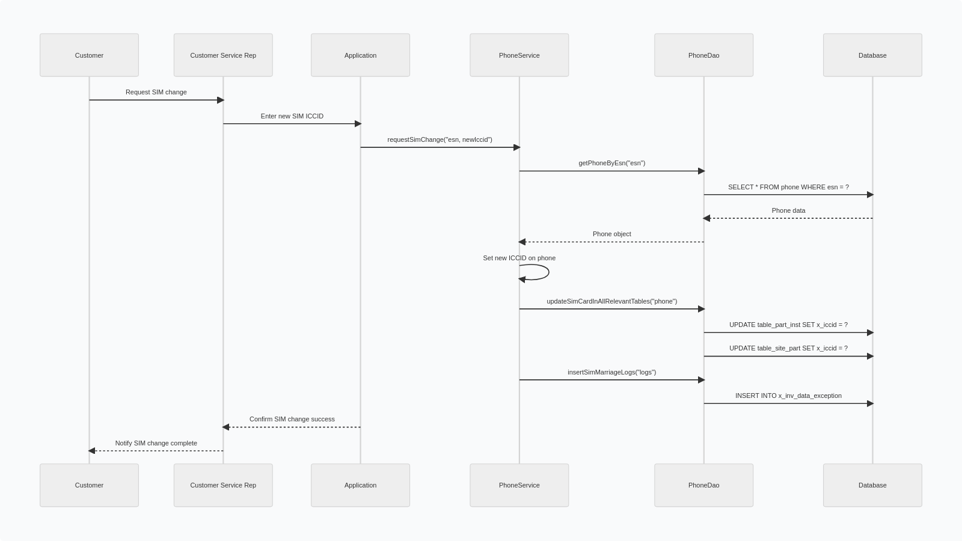
click at [223, 233] on img at bounding box center [481, 270] width 962 height 541
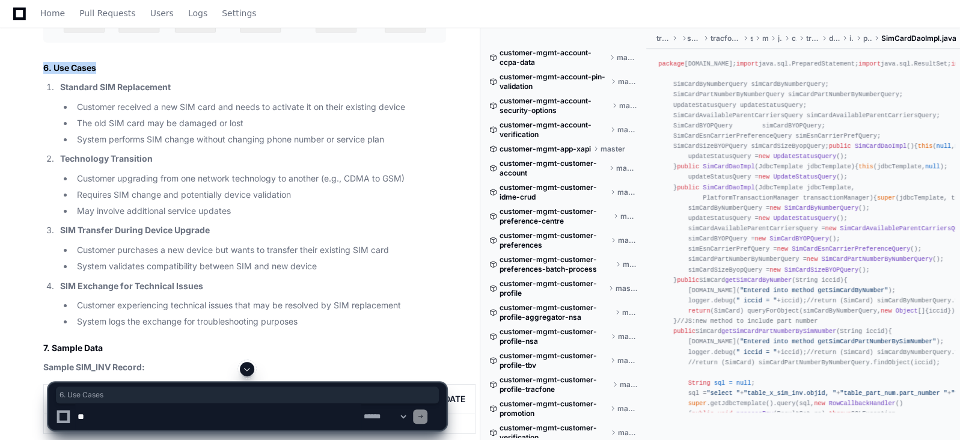
drag, startPoint x: 105, startPoint y: 346, endPoint x: 39, endPoint y: 344, distance: 66.2
click at [186, 74] on h2 "6. Use Cases" at bounding box center [244, 68] width 403 height 12
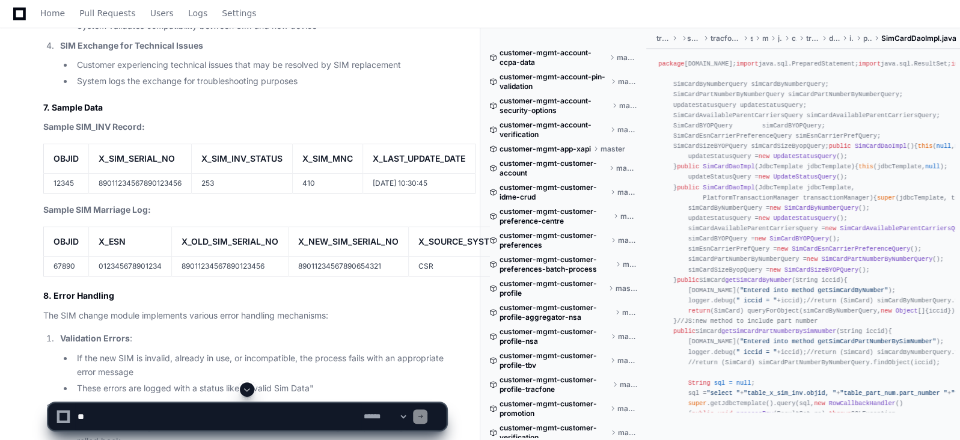
scroll to position [2858, 0]
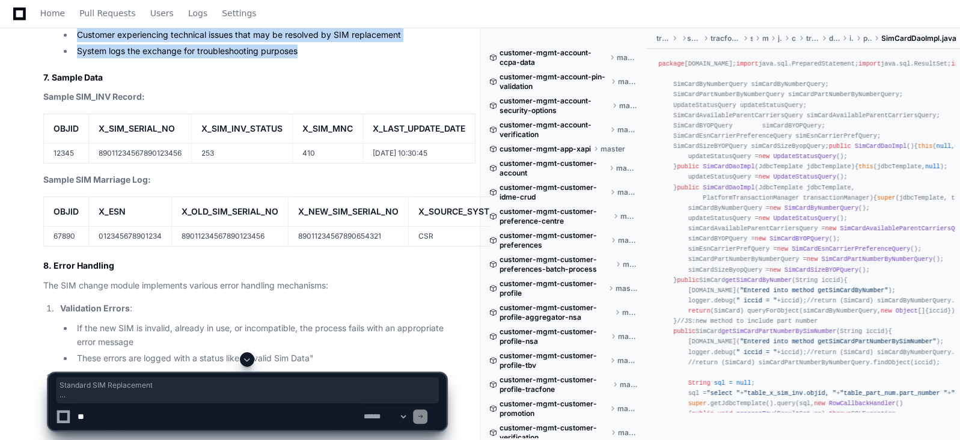
drag, startPoint x: 304, startPoint y: 328, endPoint x: 57, endPoint y: 94, distance: 341.2
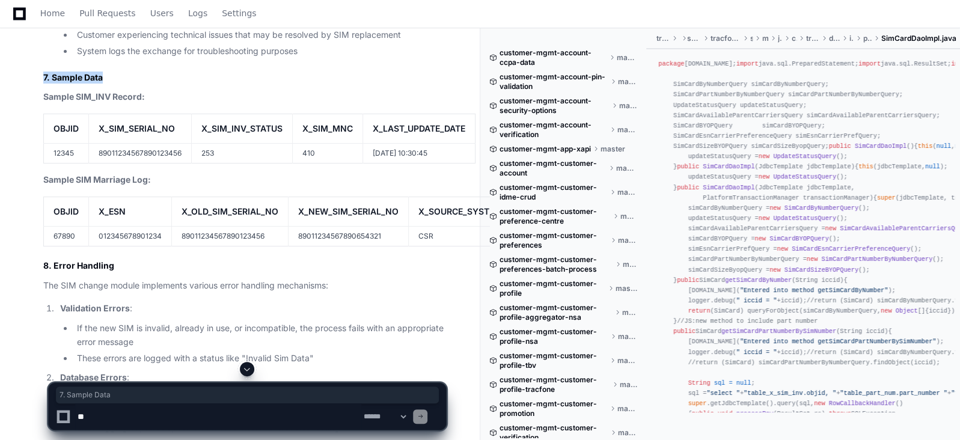
drag, startPoint x: 111, startPoint y: 348, endPoint x: 36, endPoint y: 351, distance: 75.2
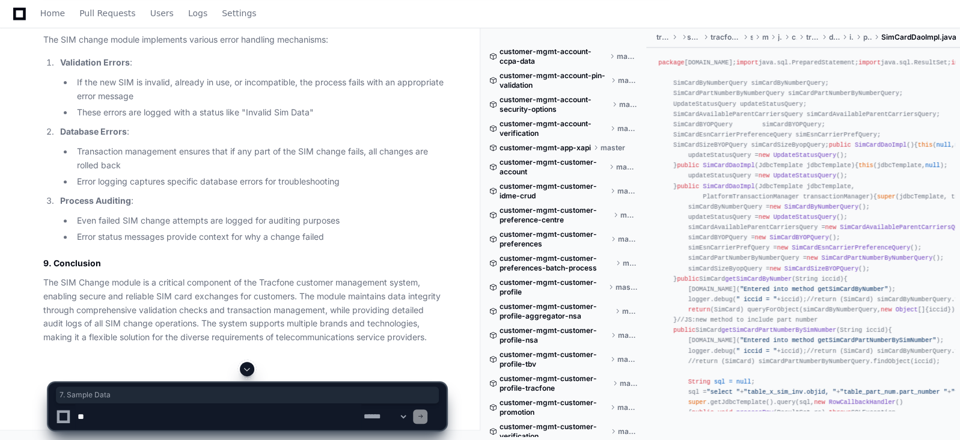
scroll to position [3159, 0]
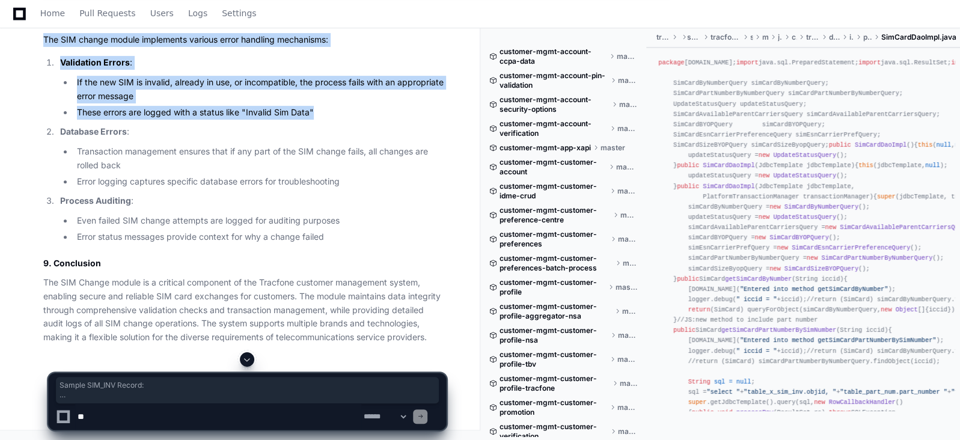
drag, startPoint x: 318, startPoint y: 330, endPoint x: 41, endPoint y: 73, distance: 377.9
click at [407, 103] on li "If the new SIM is invalid, already in use, or incompatible, the process fails w…" at bounding box center [259, 90] width 373 height 28
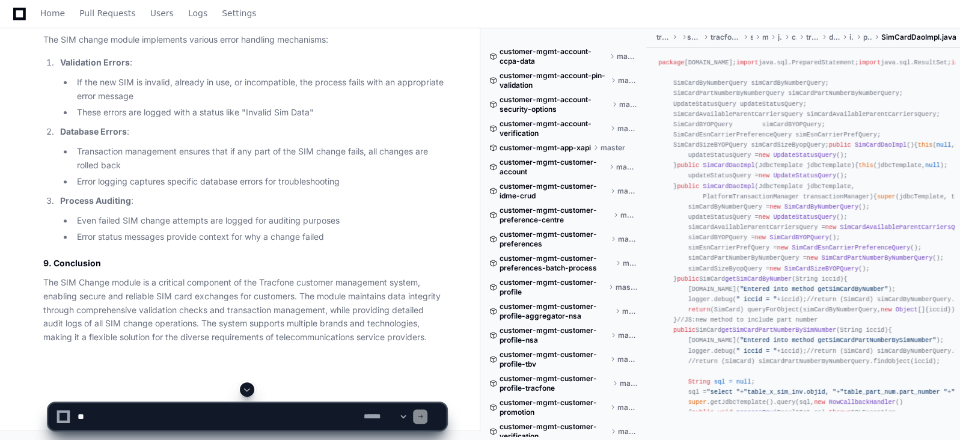
scroll to position [3309, 0]
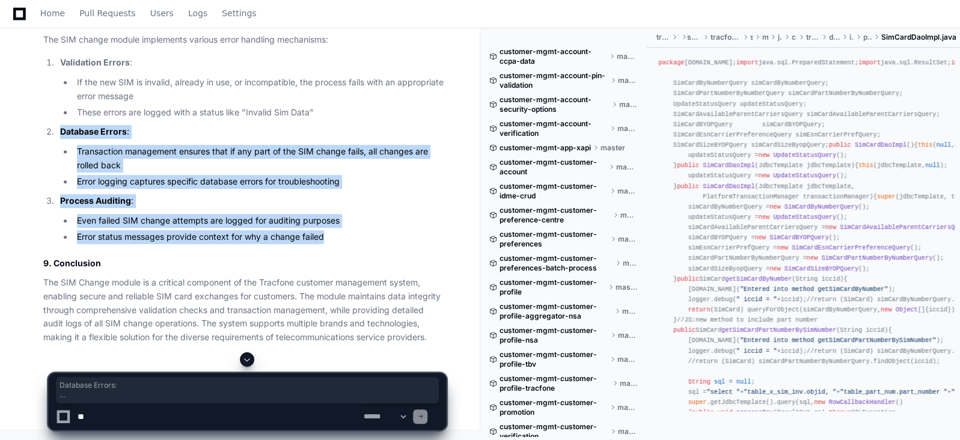
drag, startPoint x: 319, startPoint y: 183, endPoint x: 346, endPoint y: 306, distance: 125.5
click at [346, 244] on ol "Validation Errors : If the new SIM is invalid, already in use, or incompatible,…" at bounding box center [244, 150] width 403 height 188
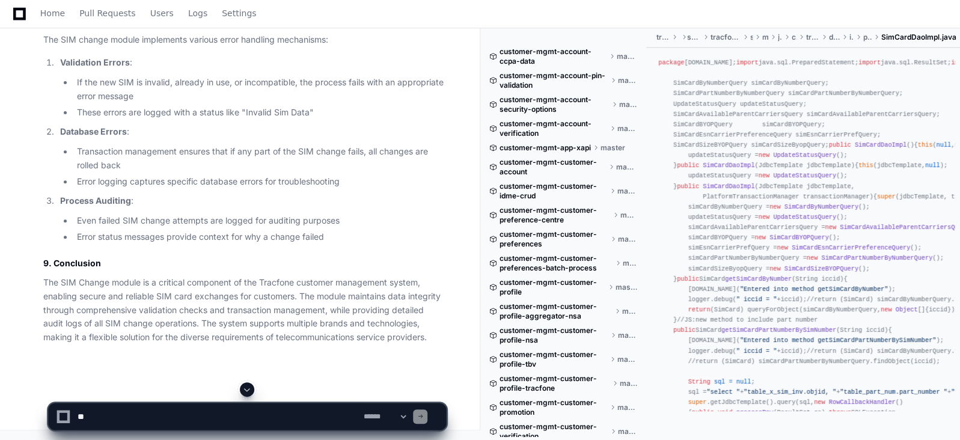
click at [362, 269] on h2 "9. Conclusion" at bounding box center [244, 263] width 403 height 12
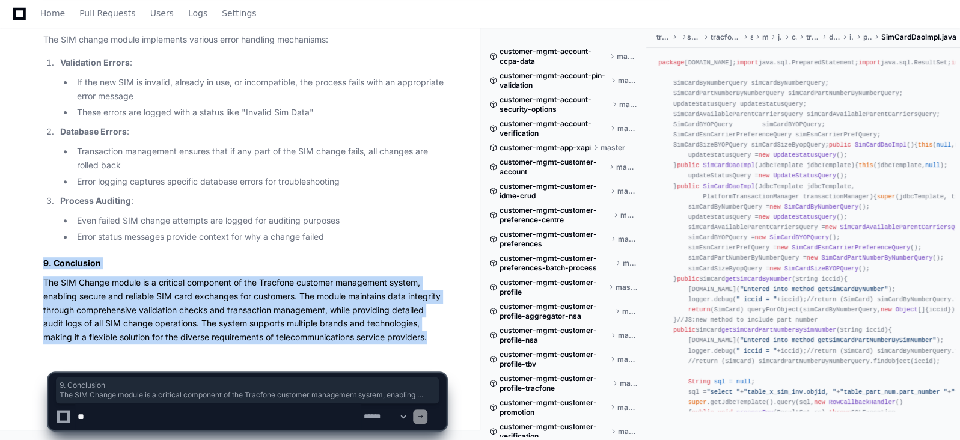
drag, startPoint x: 439, startPoint y: 340, endPoint x: 37, endPoint y: 260, distance: 410.1
click at [129, 420] on textarea at bounding box center [218, 417] width 286 height 26
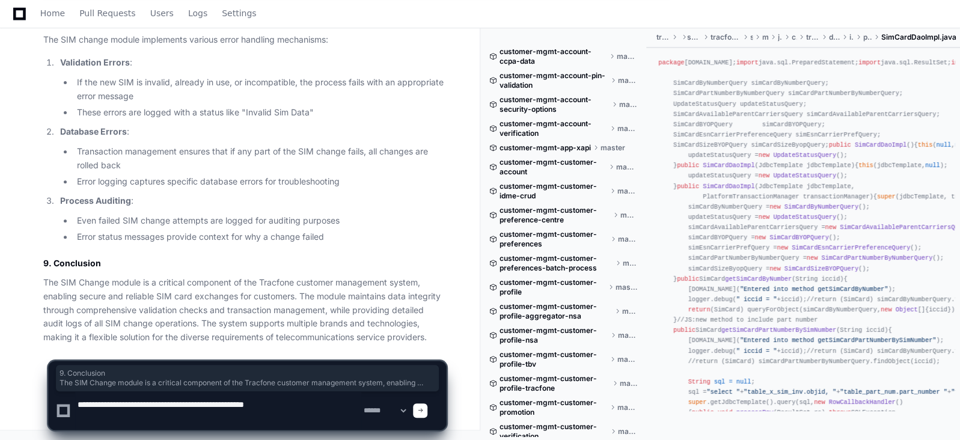
paste textarea "**********"
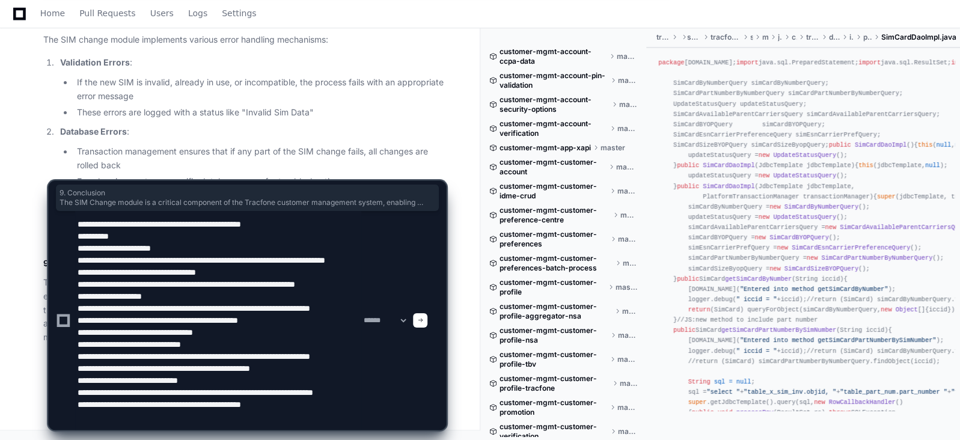
scroll to position [52, 0]
type textarea "**********"
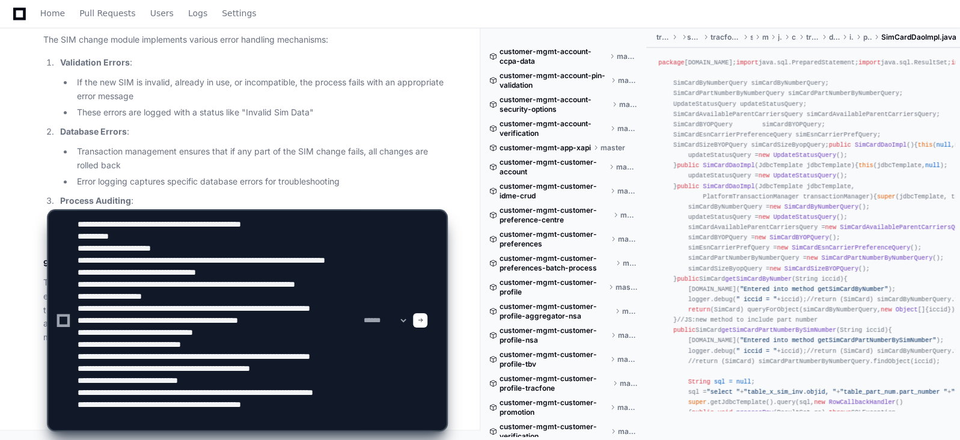
click at [423, 318] on span at bounding box center [420, 321] width 6 height 6
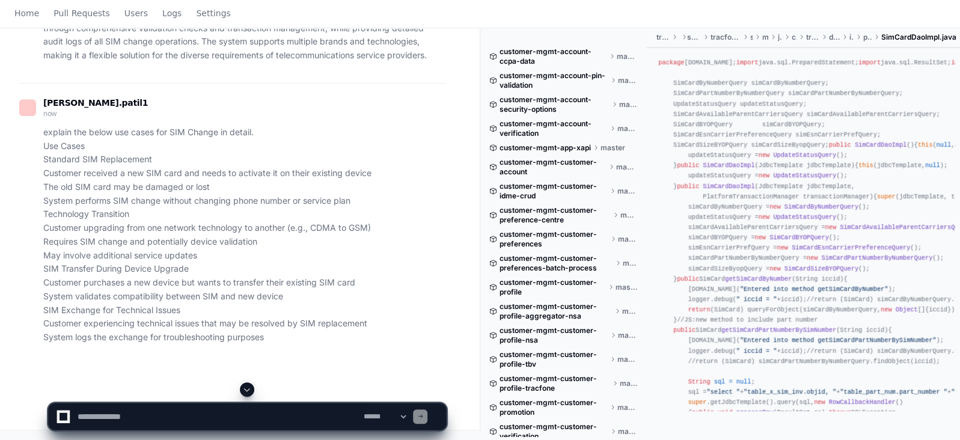
scroll to position [0, 0]
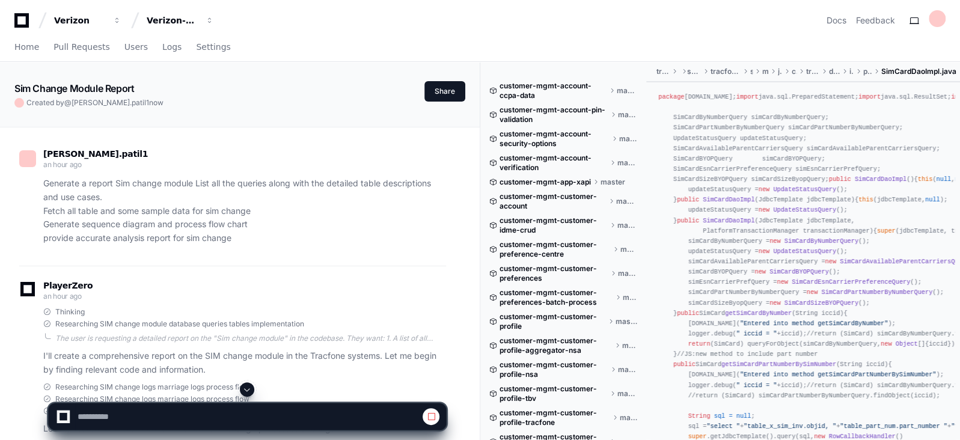
click at [145, 358] on p "I'll create a comprehensive report on the SIM change module in the Tracfone sys…" at bounding box center [244, 363] width 403 height 28
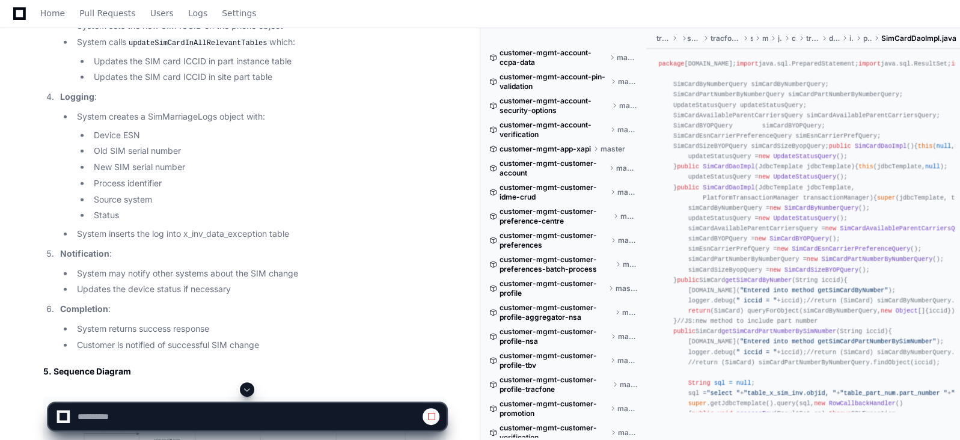
scroll to position [2044, 0]
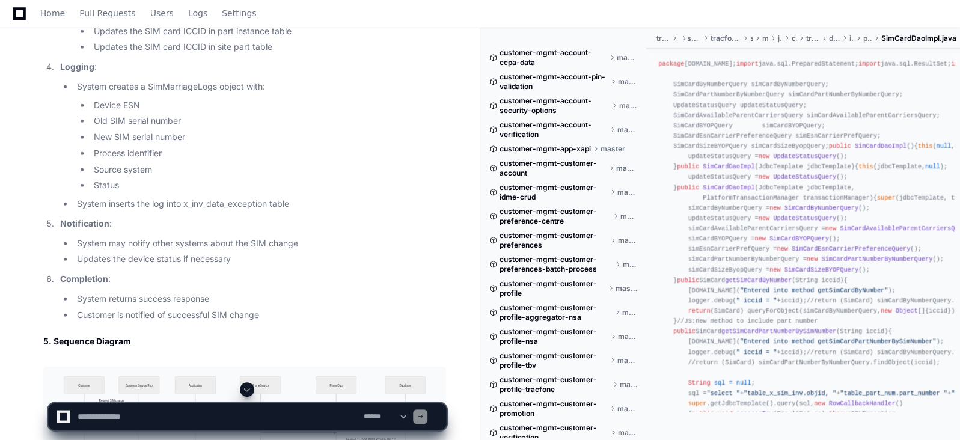
click at [171, 54] on li "System calls updateSimCardInAllRelevantTables which: Updates the SIM card ICCID…" at bounding box center [259, 29] width 373 height 49
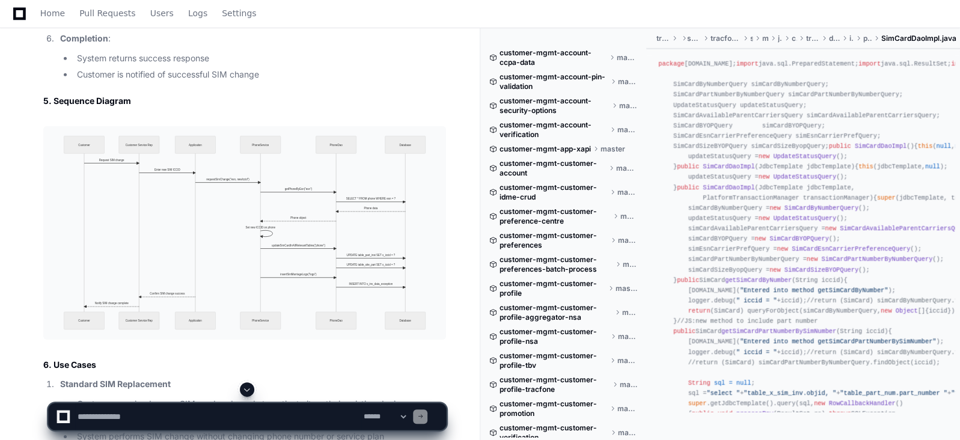
scroll to position [2315, 0]
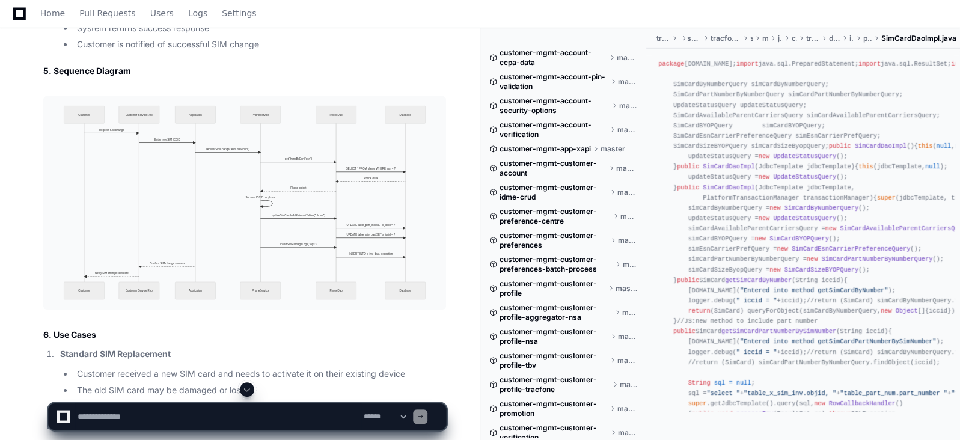
click at [162, 35] on li "System returns success response" at bounding box center [259, 29] width 373 height 14
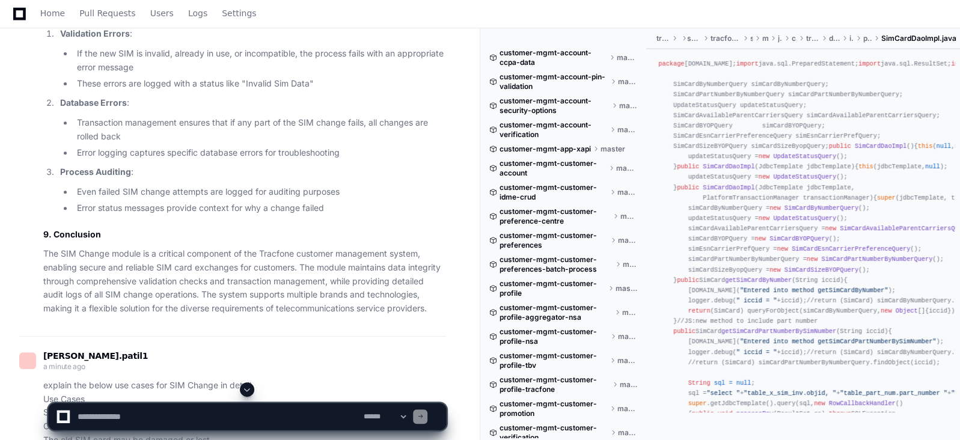
scroll to position [3157, 0]
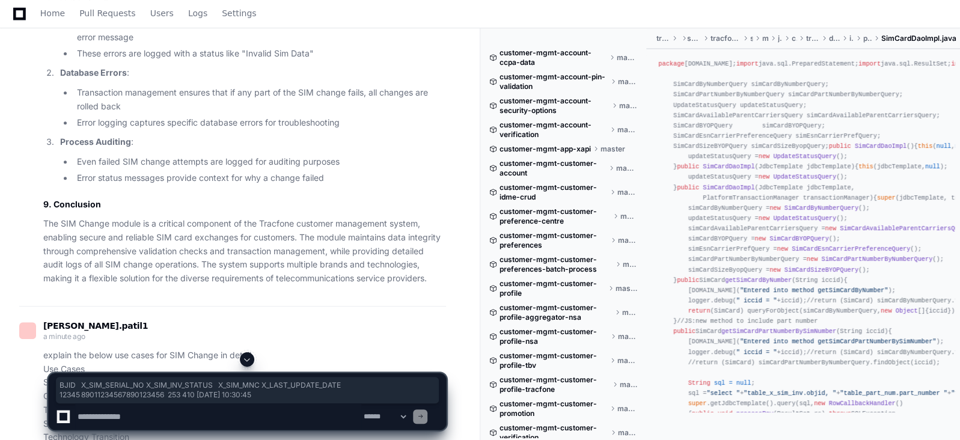
drag, startPoint x: 469, startPoint y: 127, endPoint x: 57, endPoint y: 89, distance: 413.7
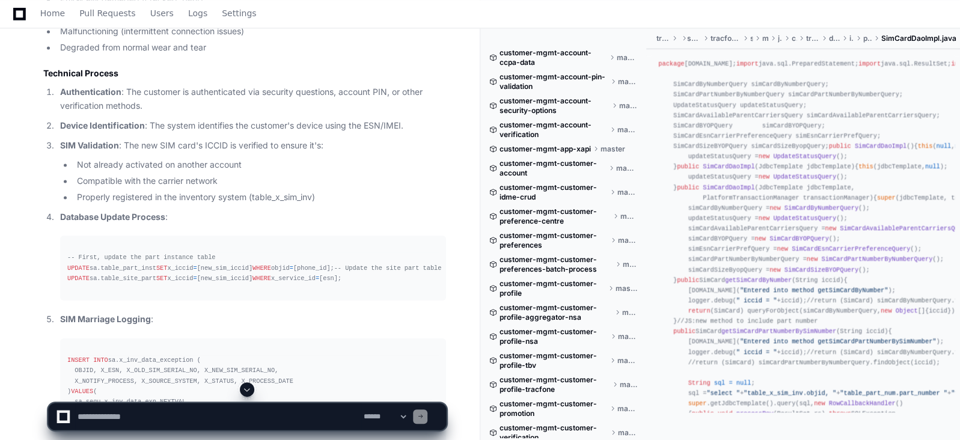
scroll to position [3908, 0]
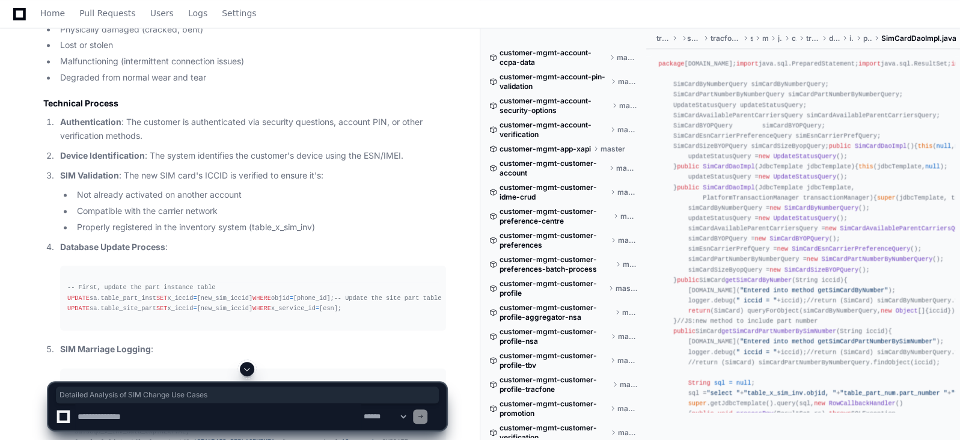
drag, startPoint x: 247, startPoint y: 187, endPoint x: 39, endPoint y: 194, distance: 207.6
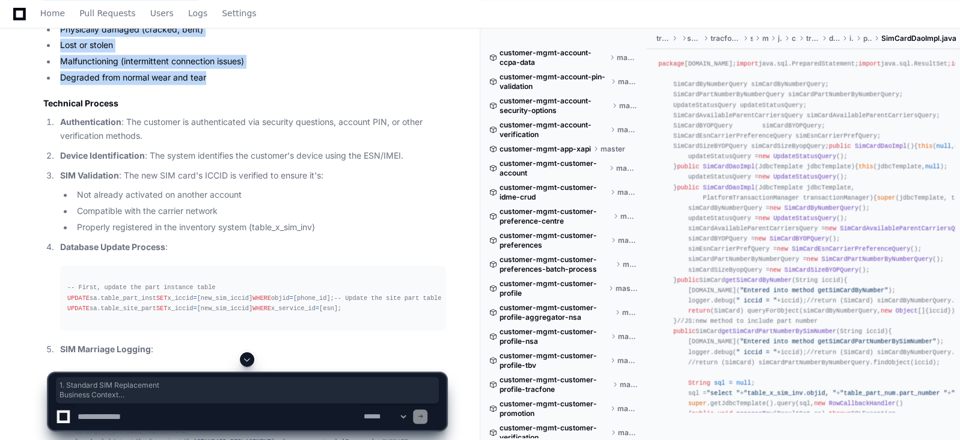
drag, startPoint x: 40, startPoint y: 207, endPoint x: 210, endPoint y: 349, distance: 222.1
click at [253, 37] on li "Physically damaged (cracked, bent)" at bounding box center [252, 30] width 390 height 14
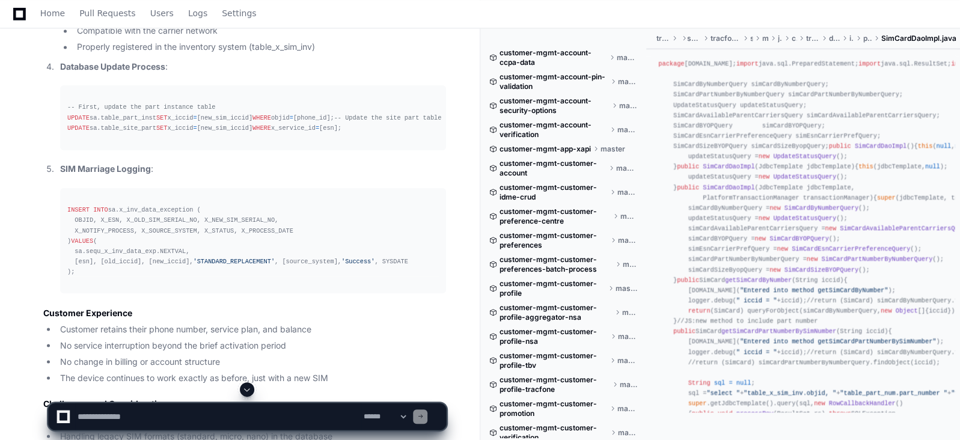
scroll to position [4119, 0]
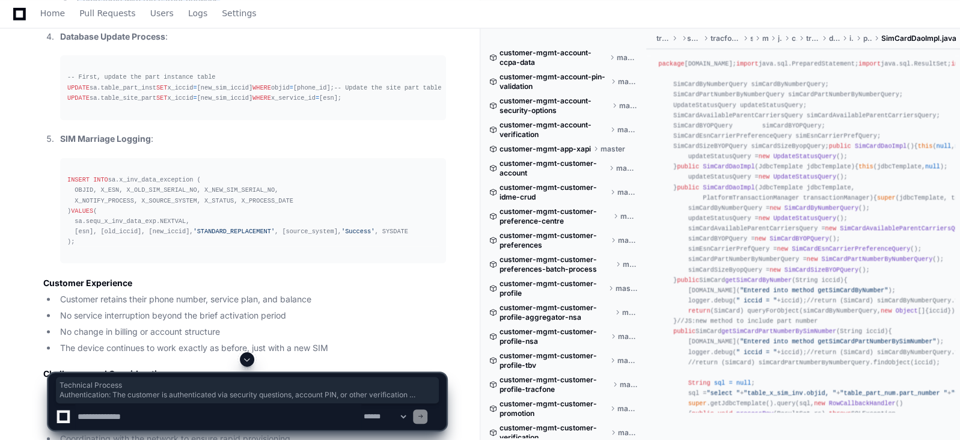
drag, startPoint x: 324, startPoint y: 293, endPoint x: 41, endPoint y: 168, distance: 309.4
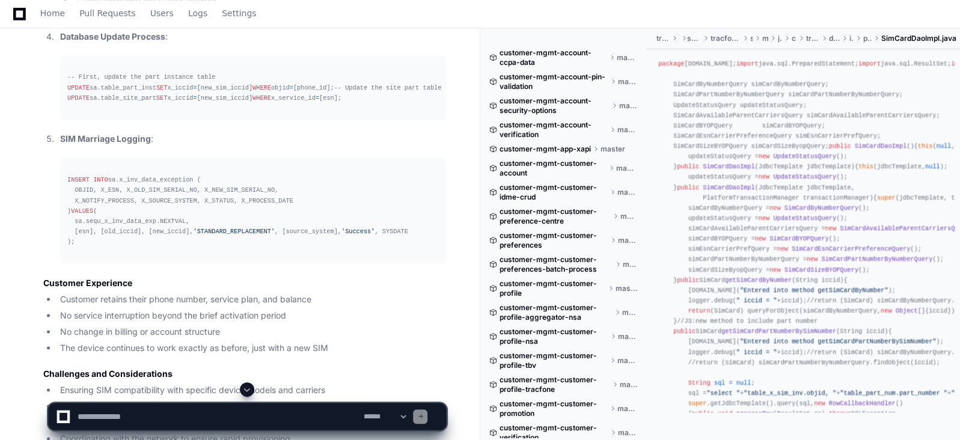
click at [333, 263] on ol "Authentication : The customer is authenticated via security questions, account …" at bounding box center [244, 84] width 403 height 358
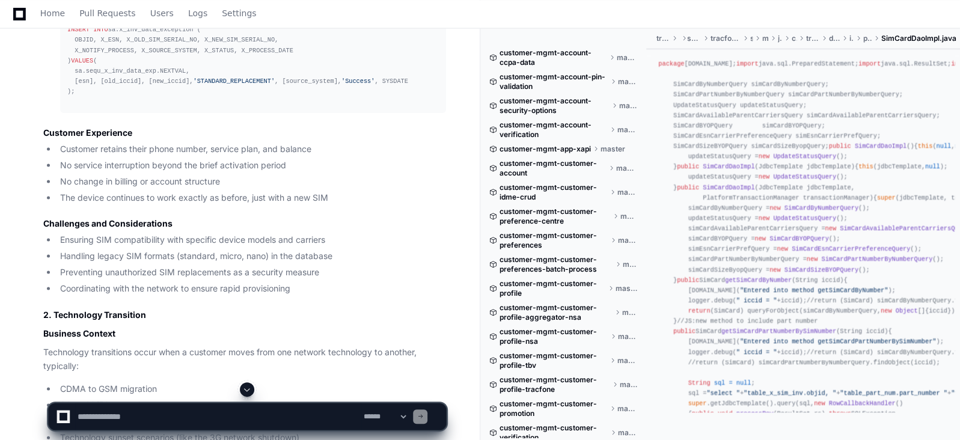
scroll to position [4299, 0]
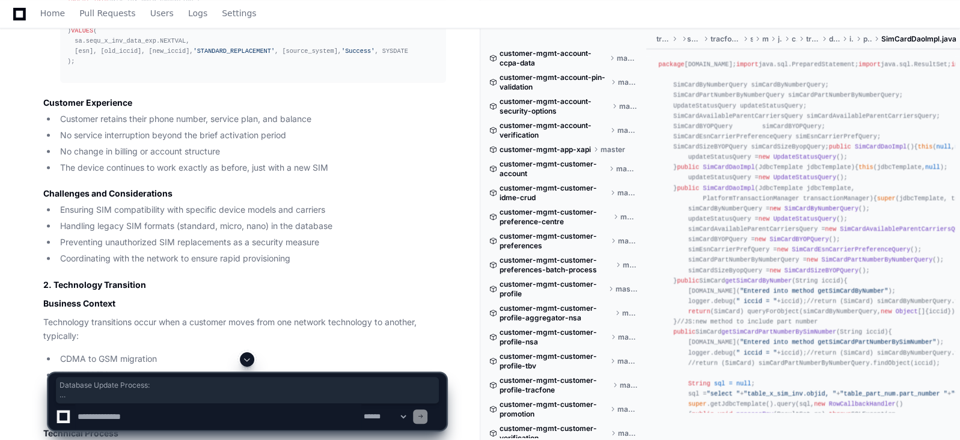
drag, startPoint x: 159, startPoint y: 293, endPoint x: 37, endPoint y: 129, distance: 204.2
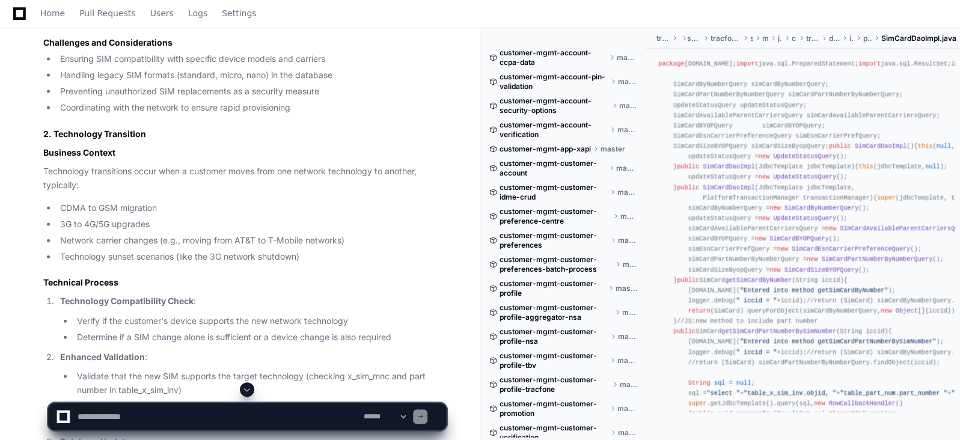
scroll to position [4480, 0]
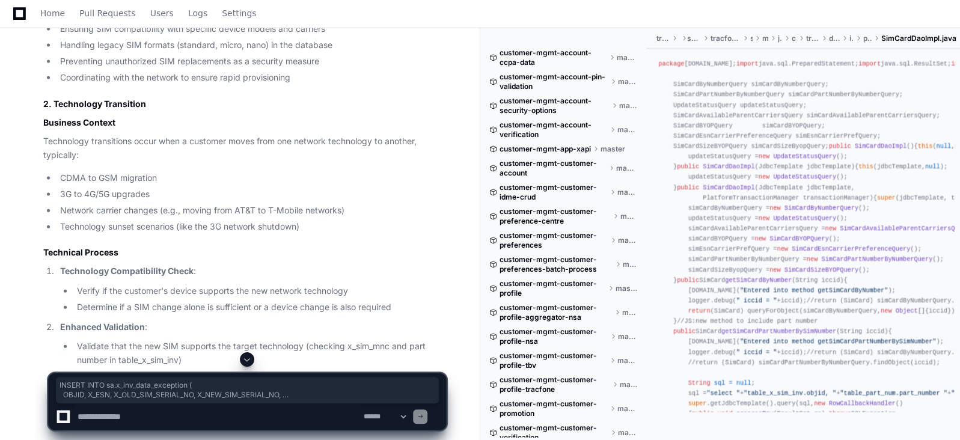
drag, startPoint x: 67, startPoint y: 138, endPoint x: 182, endPoint y: 254, distance: 162.9
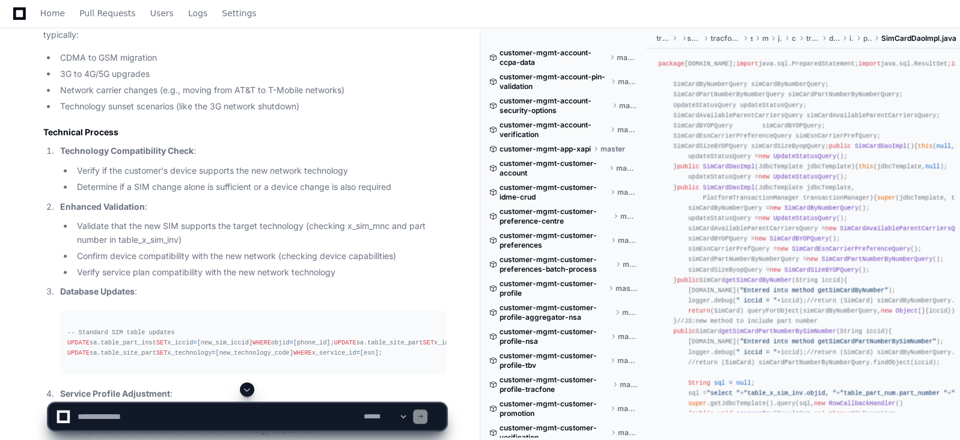
scroll to position [4630, 0]
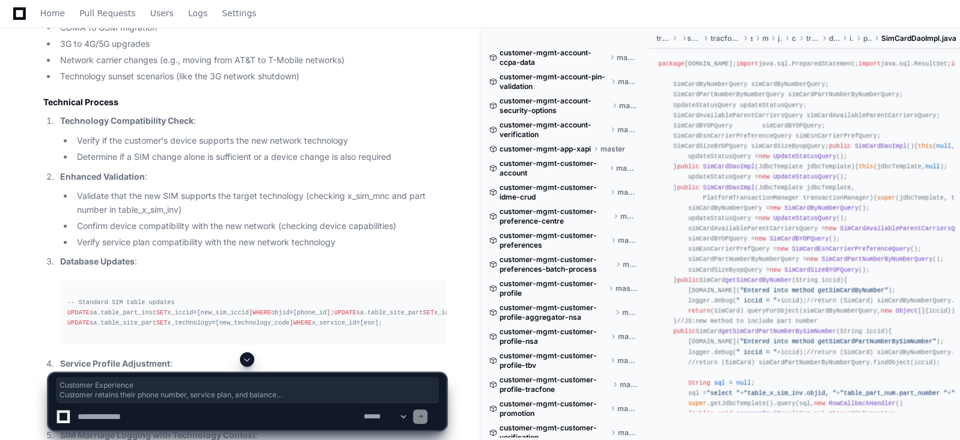
drag, startPoint x: 298, startPoint y: 284, endPoint x: 37, endPoint y: 128, distance: 303.7
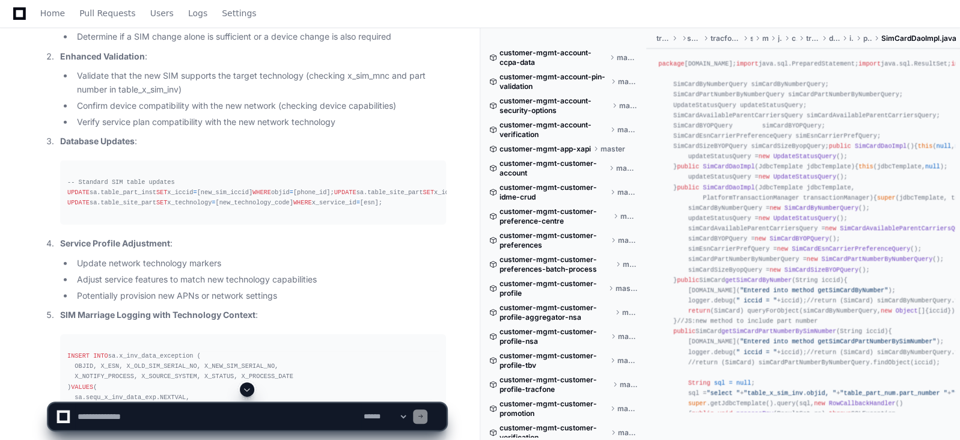
scroll to position [4780, 0]
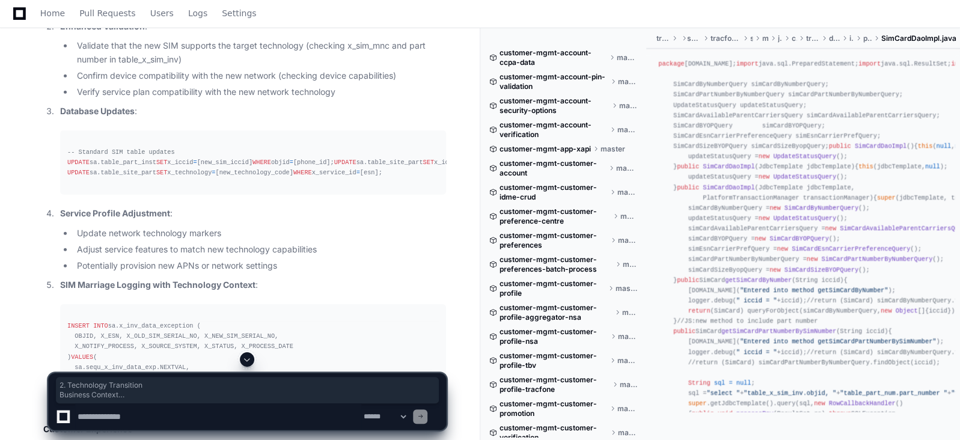
drag, startPoint x: 315, startPoint y: 287, endPoint x: 38, endPoint y: 158, distance: 305.4
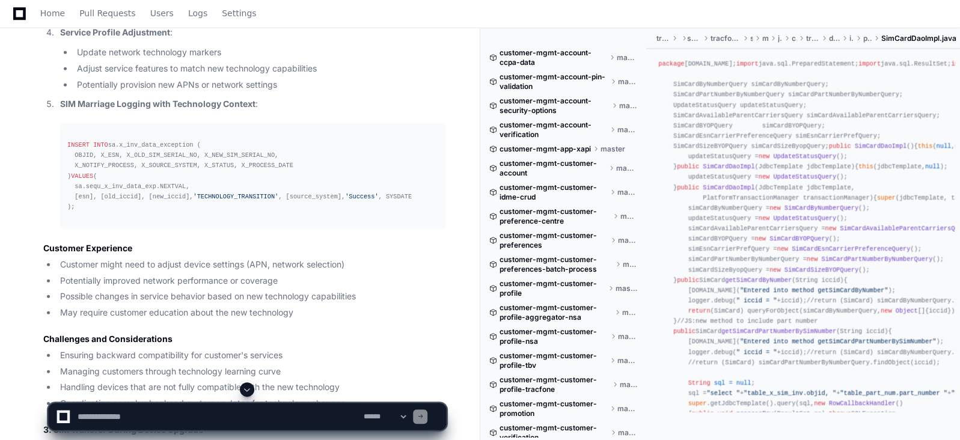
scroll to position [4991, 0]
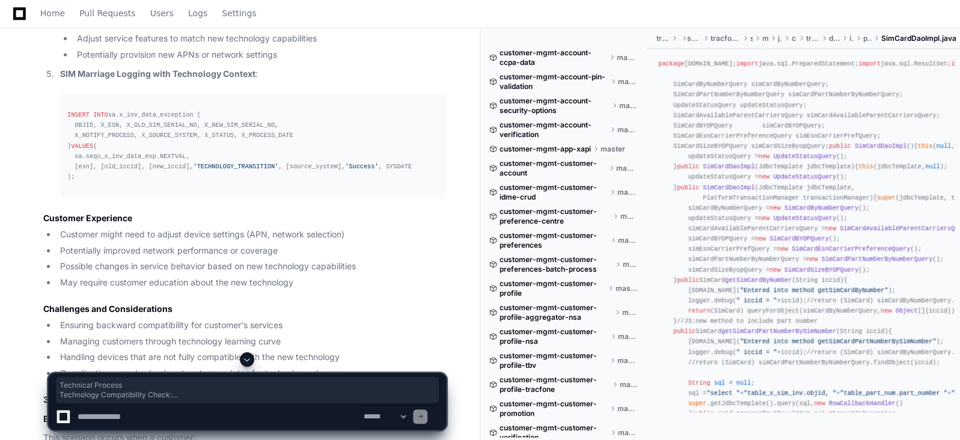
drag, startPoint x: 347, startPoint y: 233, endPoint x: 39, endPoint y: 96, distance: 337.3
click at [39, 96] on div "Thinking I'll provide a detailed explanation of each SIM change use case that w…" at bounding box center [232, 405] width 427 height 3220
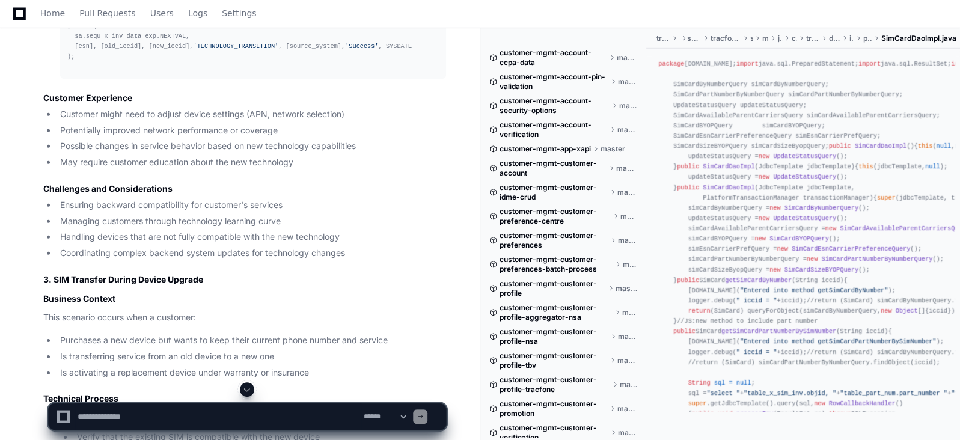
scroll to position [5142, 0]
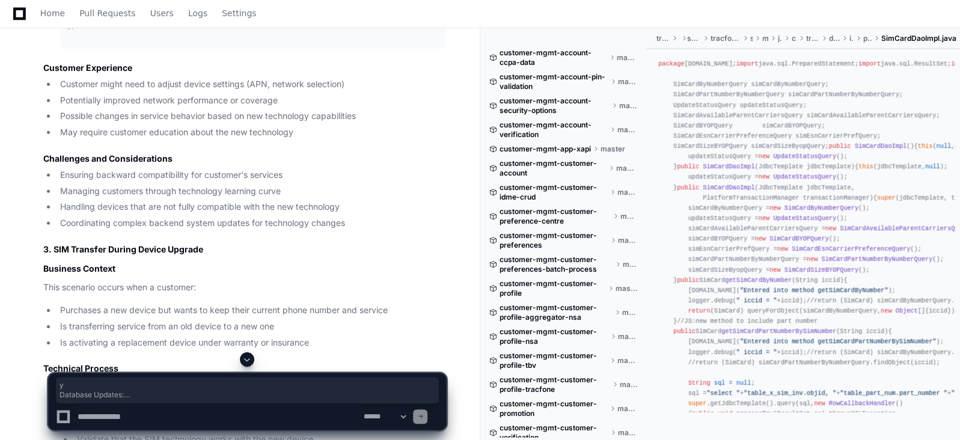
drag, startPoint x: 281, startPoint y: 316, endPoint x: 334, endPoint y: 87, distance: 235.6
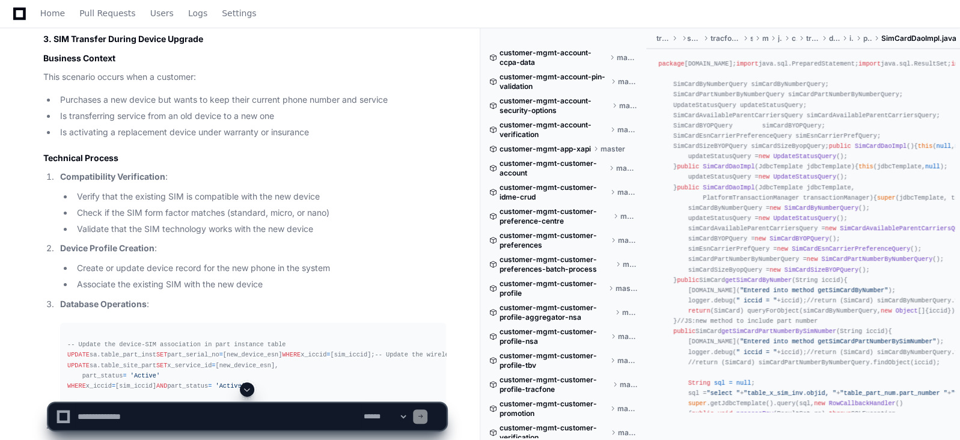
scroll to position [5382, 0]
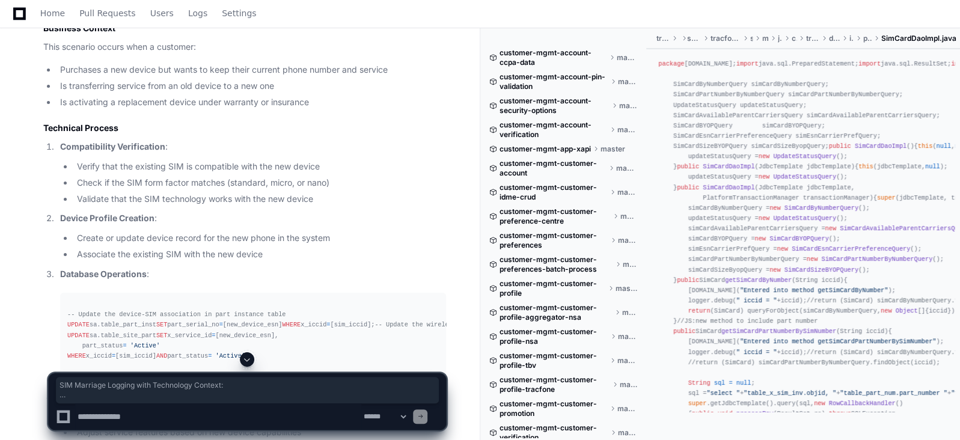
drag, startPoint x: 299, startPoint y: 323, endPoint x: 37, endPoint y: 88, distance: 352.2
click at [37, 88] on div "Thinking I'll provide a detailed explanation of each SIM change use case that w…" at bounding box center [232, 15] width 427 height 3220
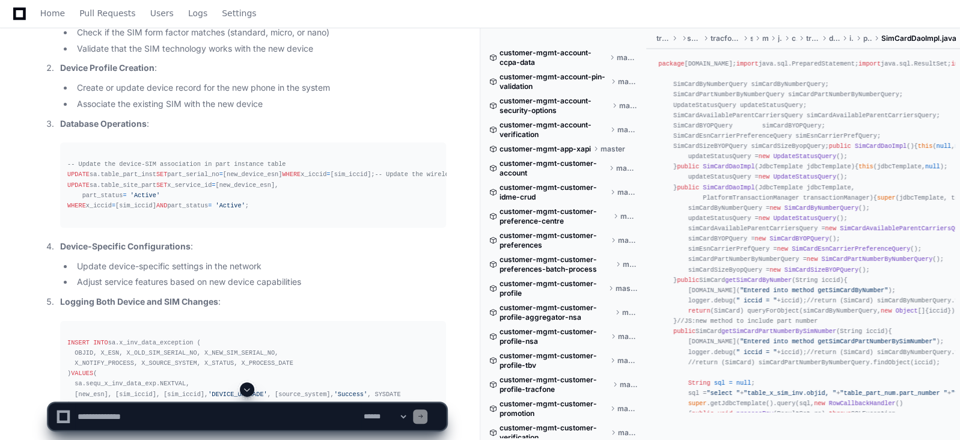
scroll to position [5563, 0]
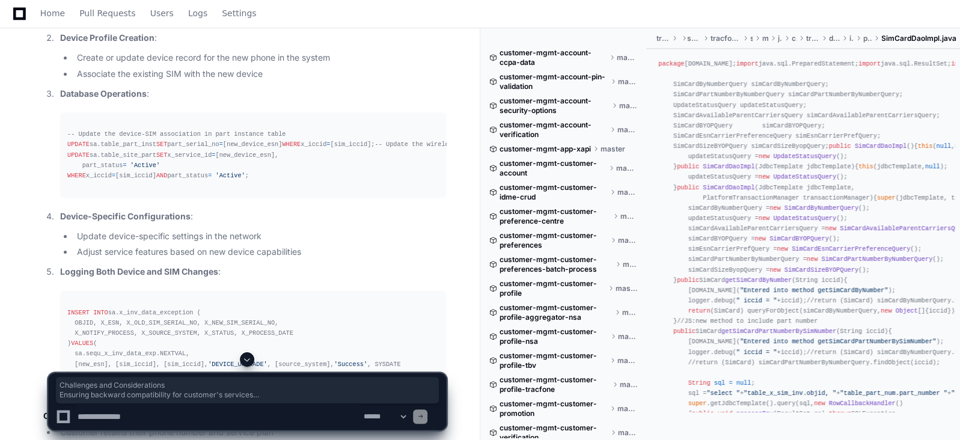
drag, startPoint x: 349, startPoint y: 229, endPoint x: 36, endPoint y: 166, distance: 319.6
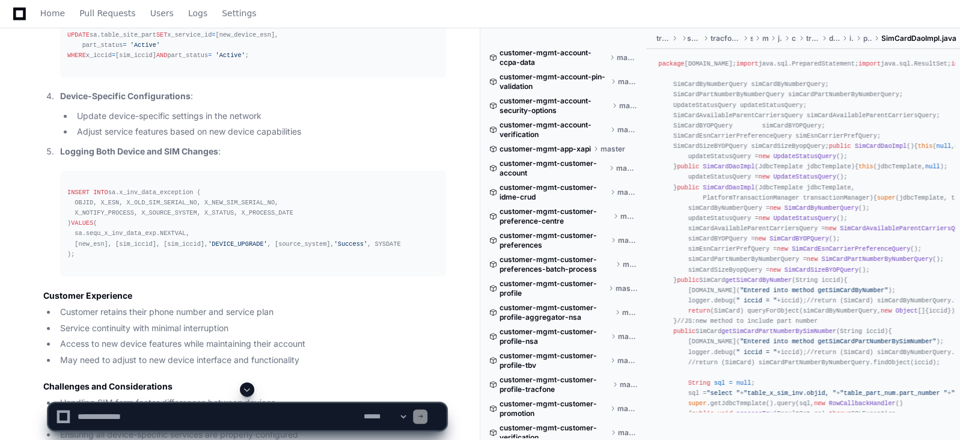
scroll to position [5713, 0]
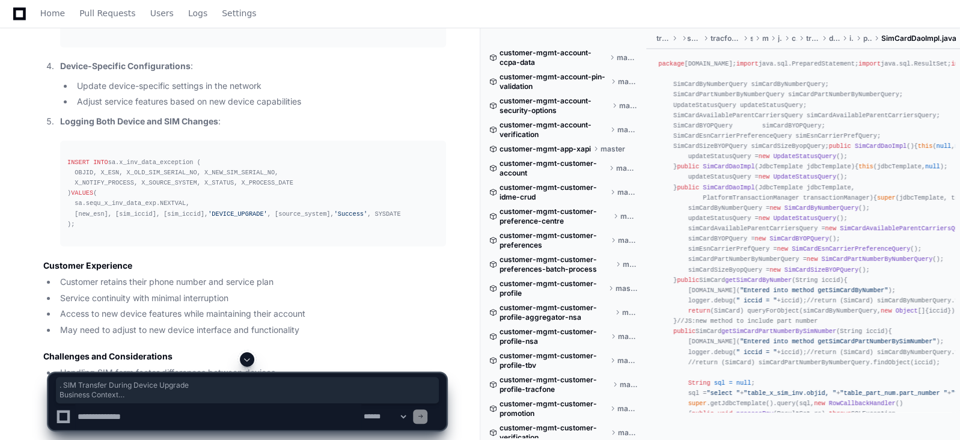
drag, startPoint x: 48, startPoint y: 97, endPoint x: 207, endPoint y: 310, distance: 266.8
drag, startPoint x: 45, startPoint y: 108, endPoint x: 266, endPoint y: 346, distance: 325.5
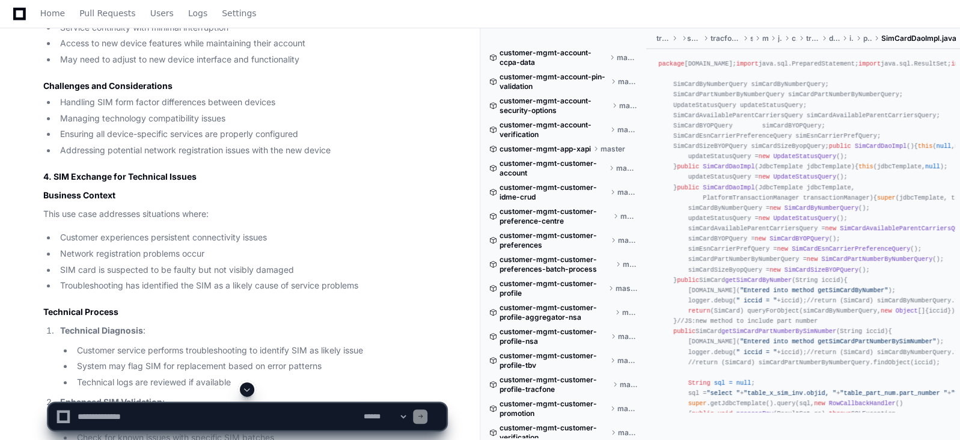
scroll to position [6014, 0]
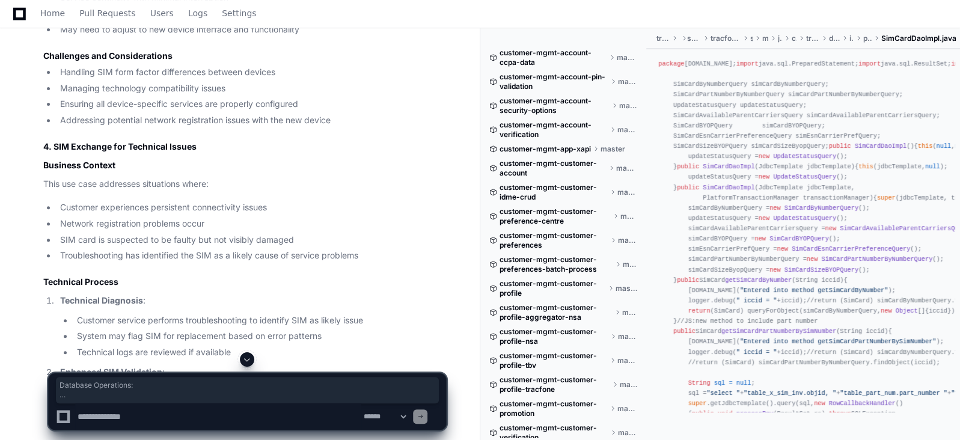
drag, startPoint x: 304, startPoint y: 293, endPoint x: 35, endPoint y: 67, distance: 350.9
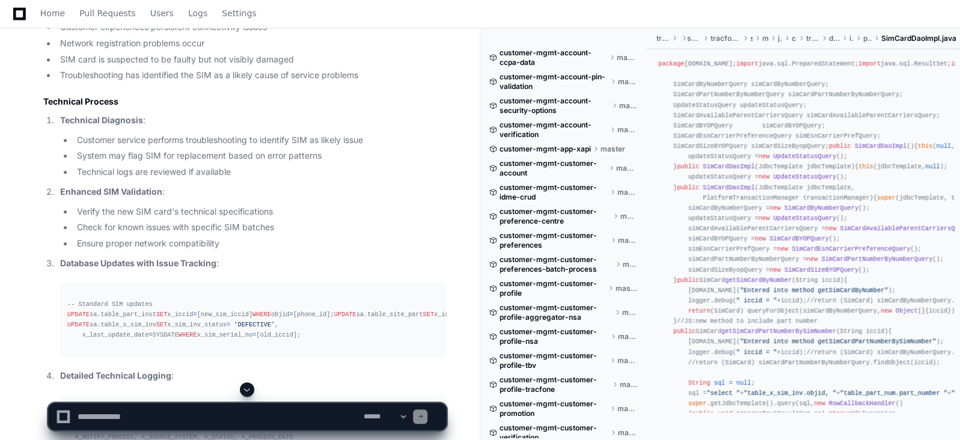
scroll to position [6224, 0]
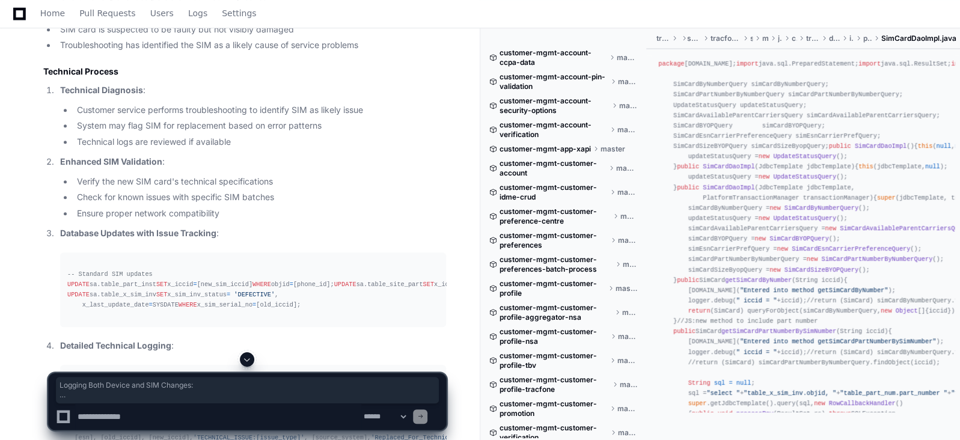
drag, startPoint x: 58, startPoint y: 100, endPoint x: 226, endPoint y: 241, distance: 218.6
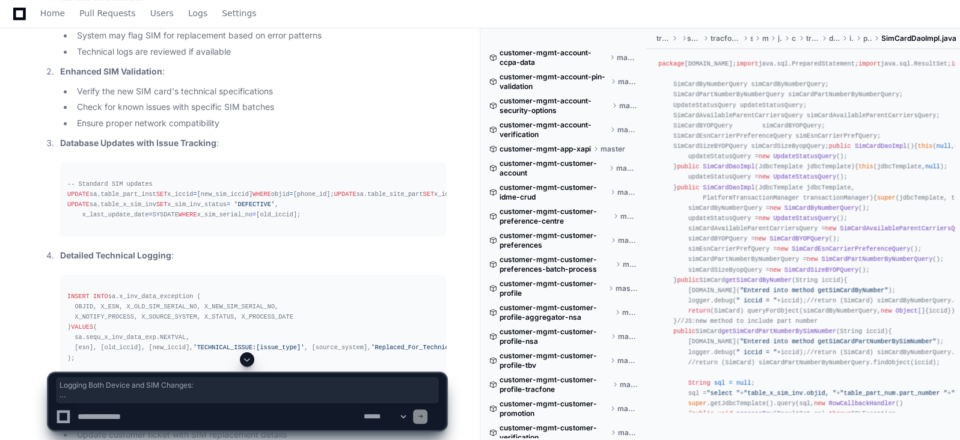
scroll to position [6345, 0]
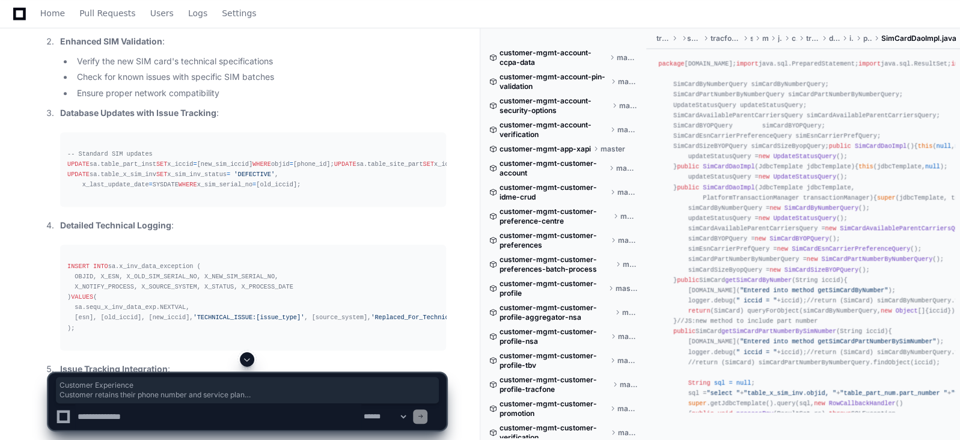
drag, startPoint x: 339, startPoint y: 301, endPoint x: 41, endPoint y: 146, distance: 335.9
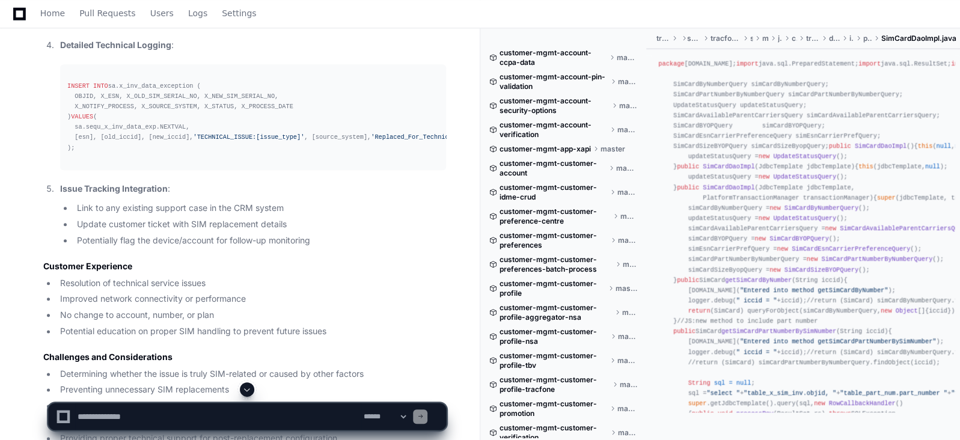
scroll to position [6555, 0]
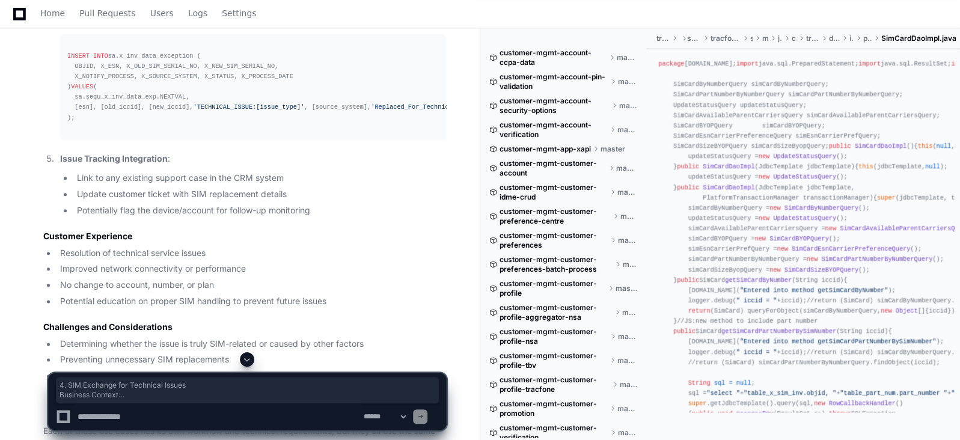
drag, startPoint x: 244, startPoint y: 322, endPoint x: 38, endPoint y: 117, distance: 290.4
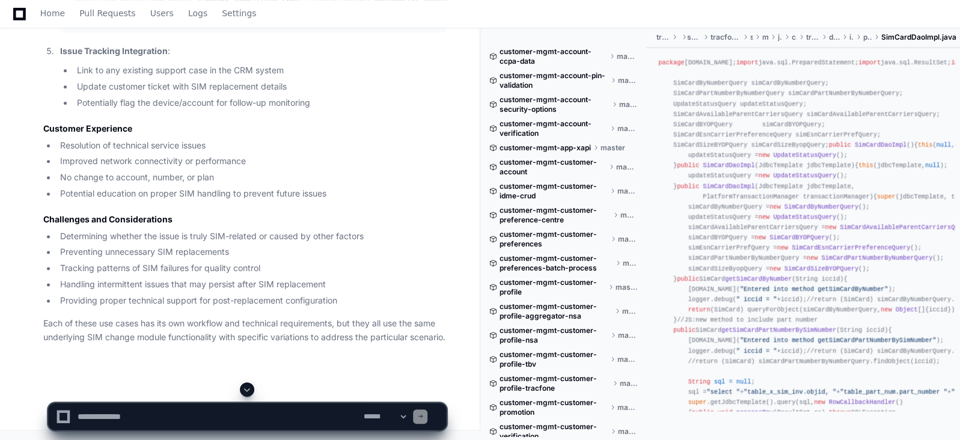
scroll to position [6766, 0]
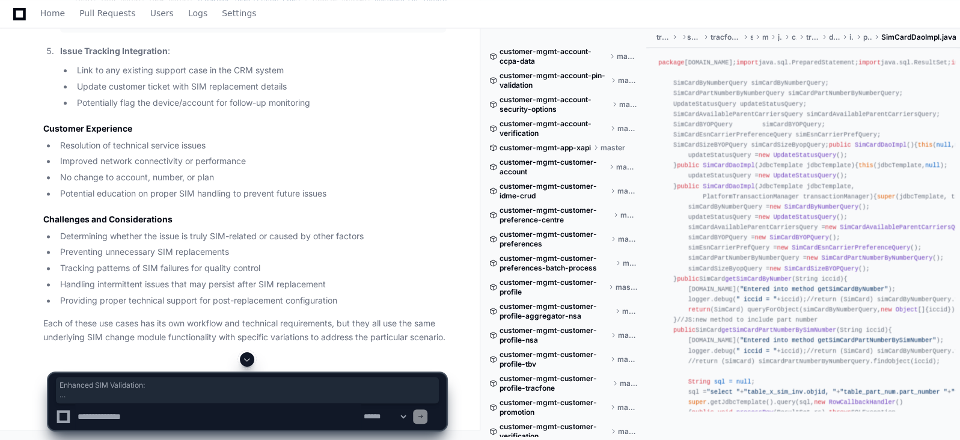
drag, startPoint x: 232, startPoint y: 112, endPoint x: 286, endPoint y: 333, distance: 227.2
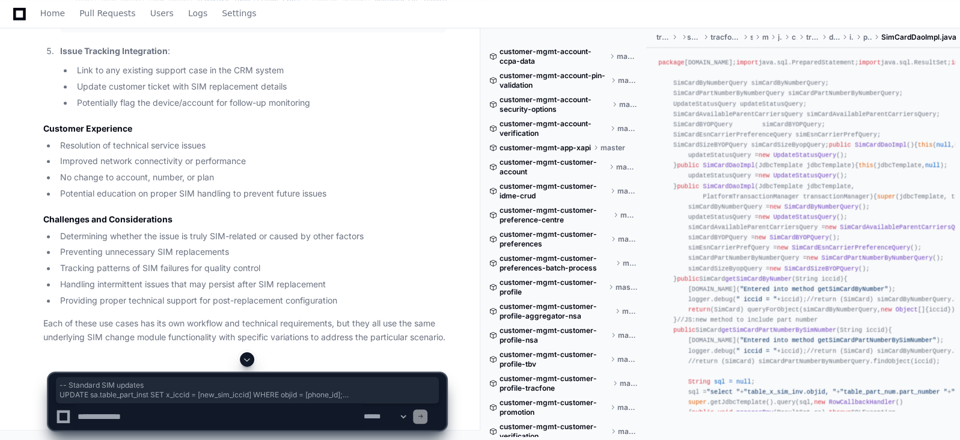
drag, startPoint x: 201, startPoint y: 332, endPoint x: 61, endPoint y: 247, distance: 163.6
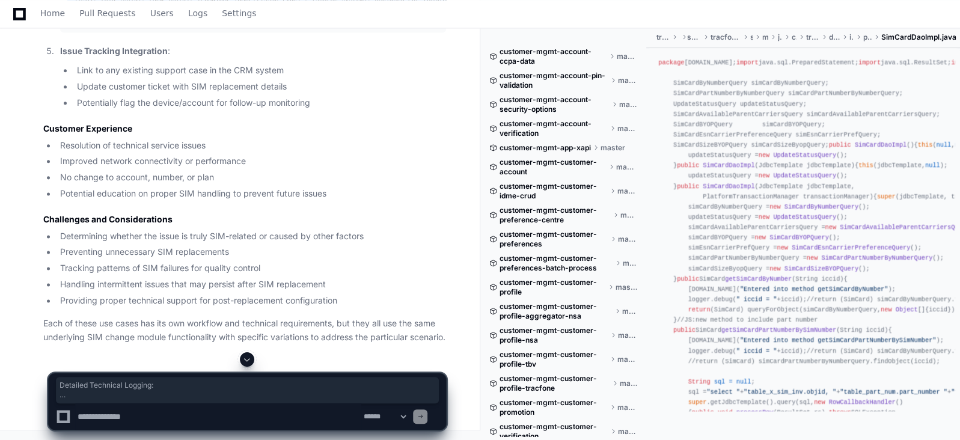
drag, startPoint x: 89, startPoint y: 322, endPoint x: 44, endPoint y: 187, distance: 142.6
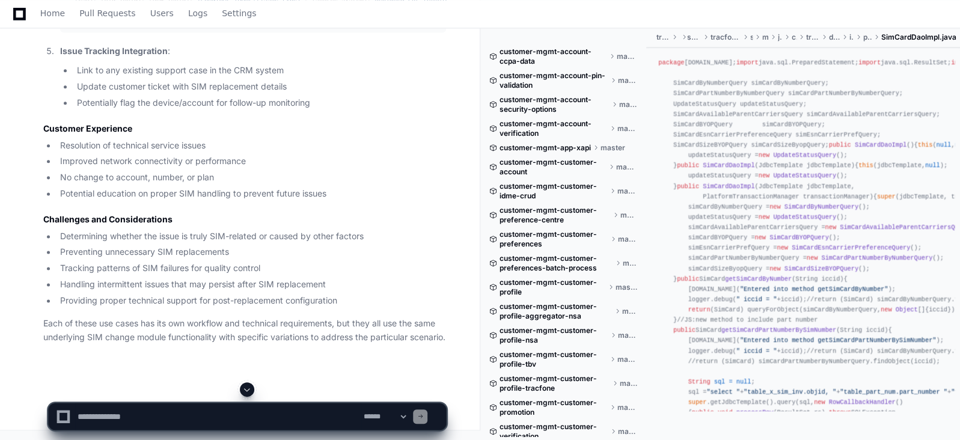
scroll to position [7156, 0]
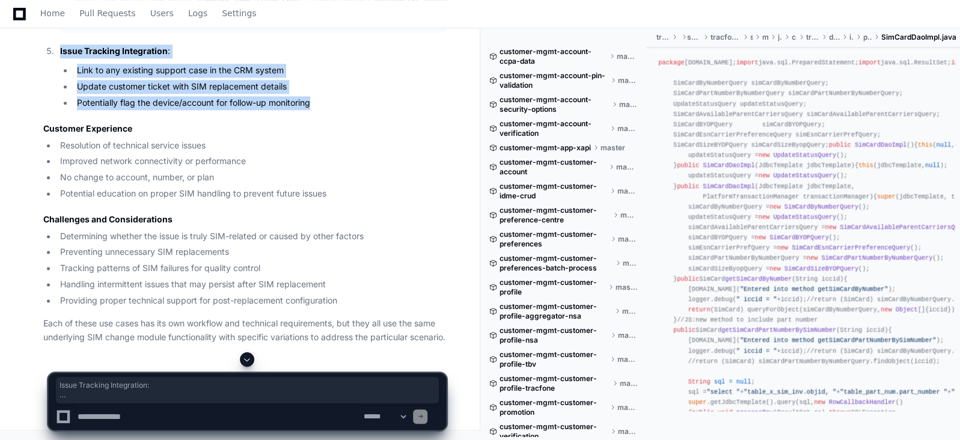
drag, startPoint x: 316, startPoint y: 195, endPoint x: 52, endPoint y: 137, distance: 269.9
click at [57, 110] on li "Issue Tracking Integration : Link to any existing support case in the CRM syste…" at bounding box center [252, 78] width 390 height 66
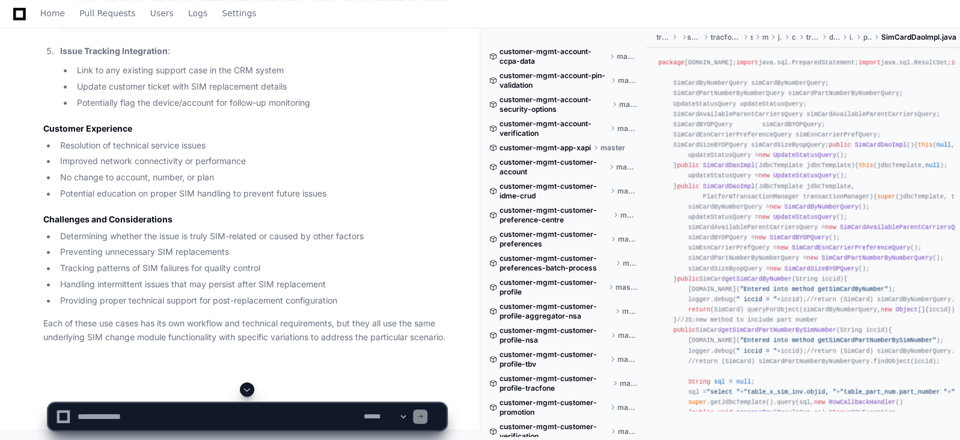
click at [354, 185] on li "No change to account, number, or plan" at bounding box center [252, 178] width 390 height 14
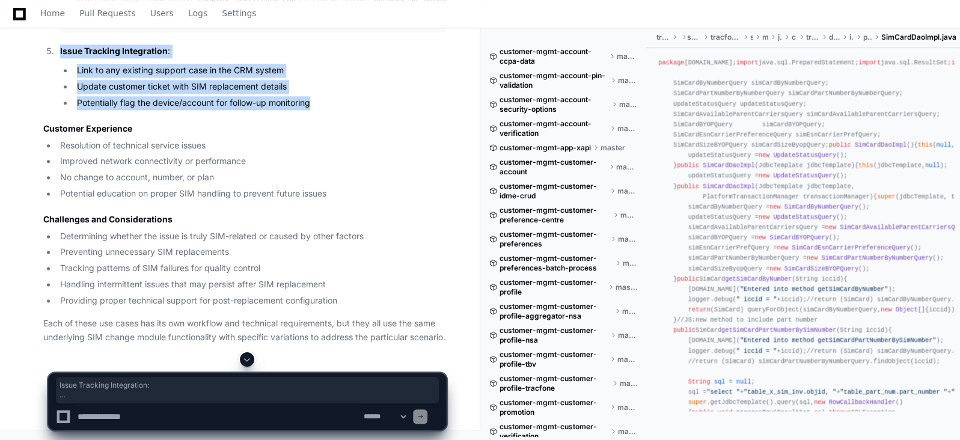
drag, startPoint x: 319, startPoint y: 191, endPoint x: 56, endPoint y: 142, distance: 267.9
click at [57, 110] on li "Issue Tracking Integration : Link to any existing support case in the CRM syste…" at bounding box center [252, 78] width 390 height 66
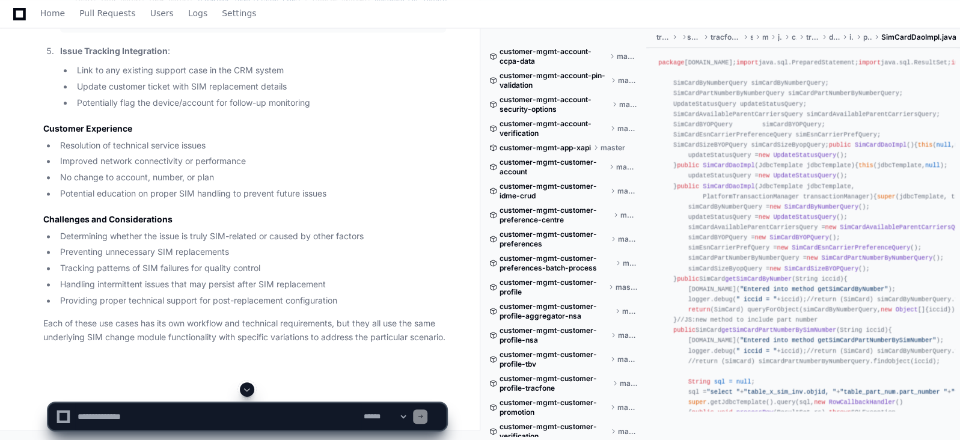
click at [321, 168] on li "Improved network connectivity or performance" at bounding box center [252, 162] width 390 height 14
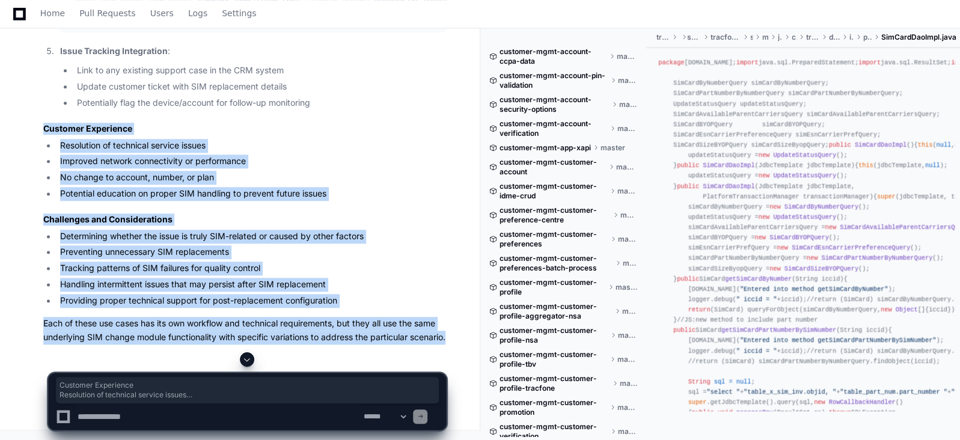
drag, startPoint x: 84, startPoint y: 352, endPoint x: 31, endPoint y: 127, distance: 230.9
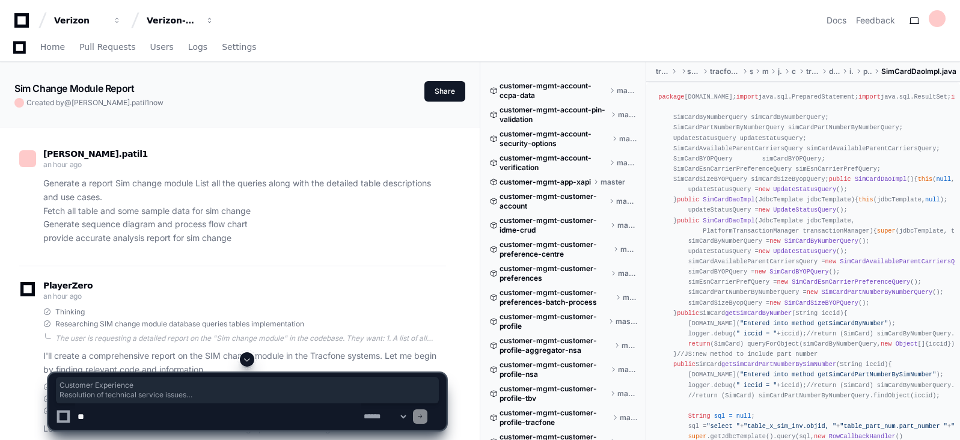
scroll to position [7247, 0]
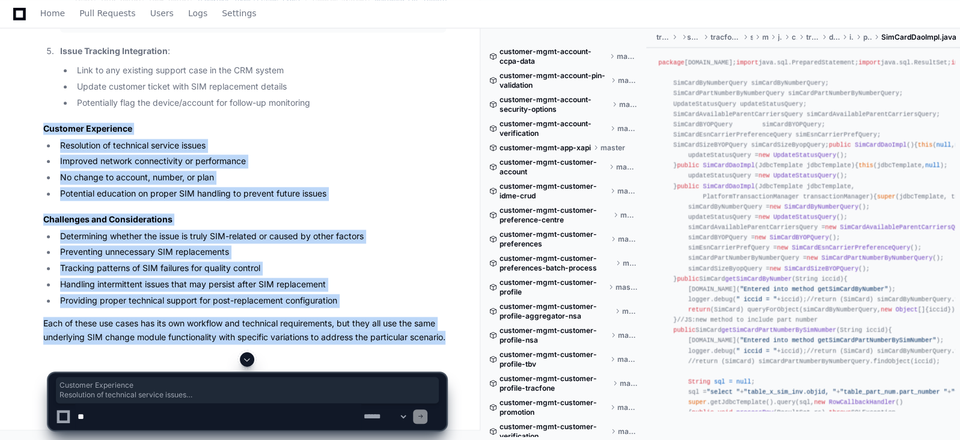
click at [406, 131] on h3 "Customer Experience" at bounding box center [244, 129] width 403 height 12
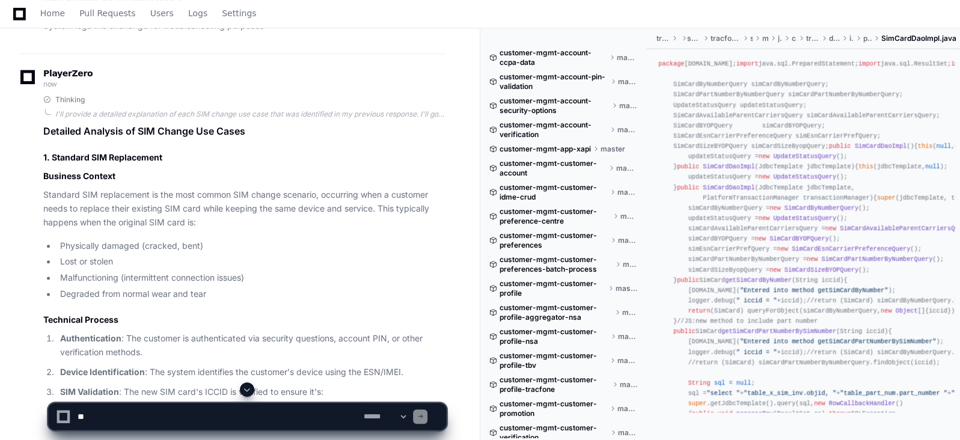
scroll to position [3656, 0]
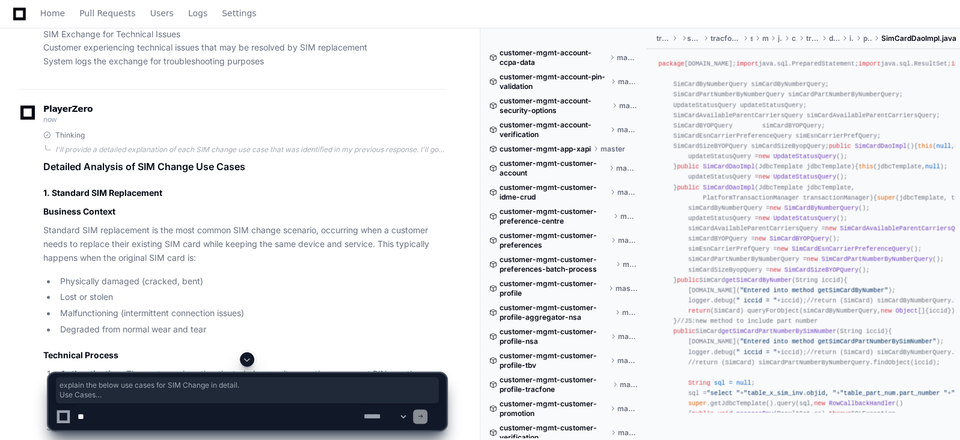
drag, startPoint x: 272, startPoint y: 334, endPoint x: 39, endPoint y: 137, distance: 305.5
copy p "explain the below use cases for SIM Change in detail. Use Cases Standard SIM Re…"
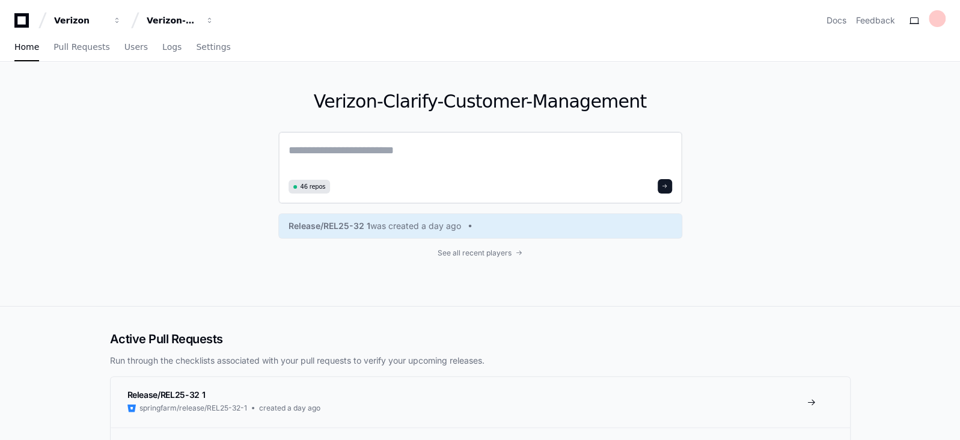
click at [408, 147] on textarea at bounding box center [481, 159] width 384 height 34
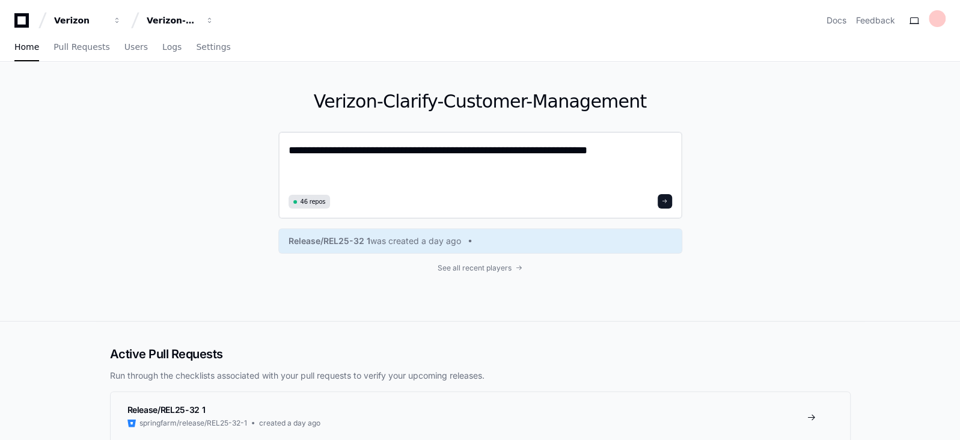
paste textarea "**********"
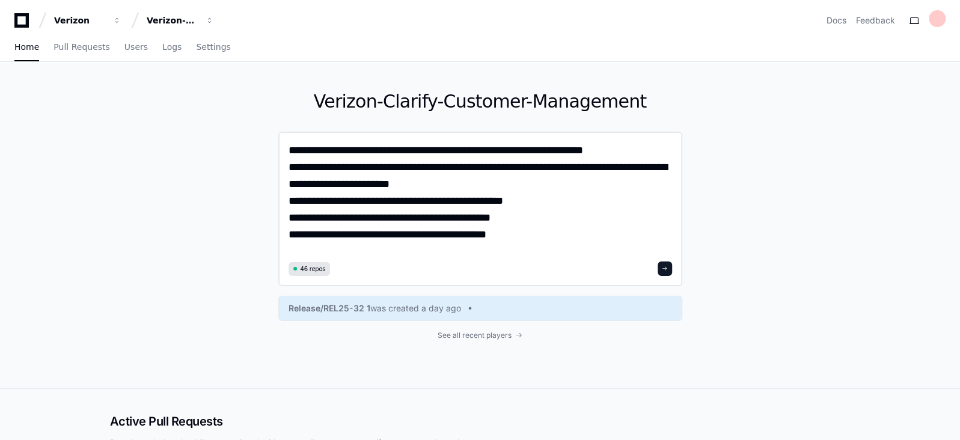
click at [425, 171] on textarea "**********" at bounding box center [481, 200] width 384 height 116
click at [529, 202] on textarea "**********" at bounding box center [481, 200] width 384 height 116
click at [526, 219] on textarea "**********" at bounding box center [481, 200] width 384 height 116
click at [509, 234] on textarea "**********" at bounding box center [481, 200] width 384 height 116
type textarea "**********"
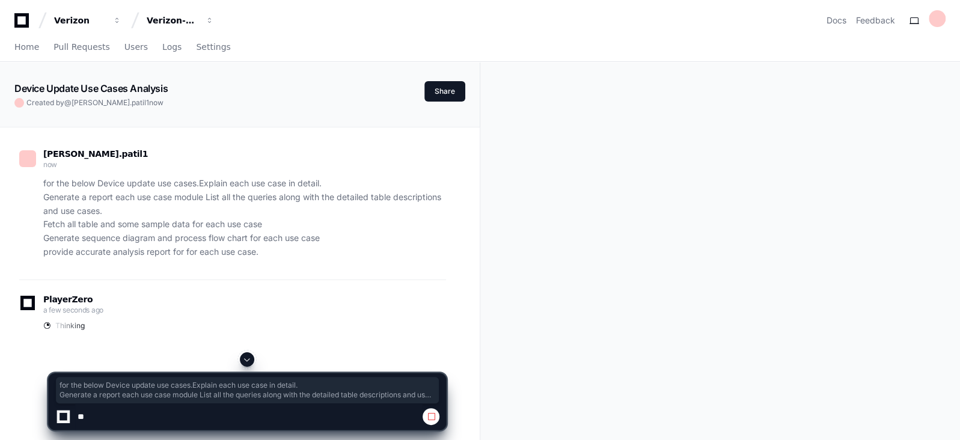
drag, startPoint x: 261, startPoint y: 252, endPoint x: 38, endPoint y: 180, distance: 233.7
click at [38, 180] on div "for the below Device update use cases.Explain each use case in detail. Generate…" at bounding box center [232, 218] width 427 height 82
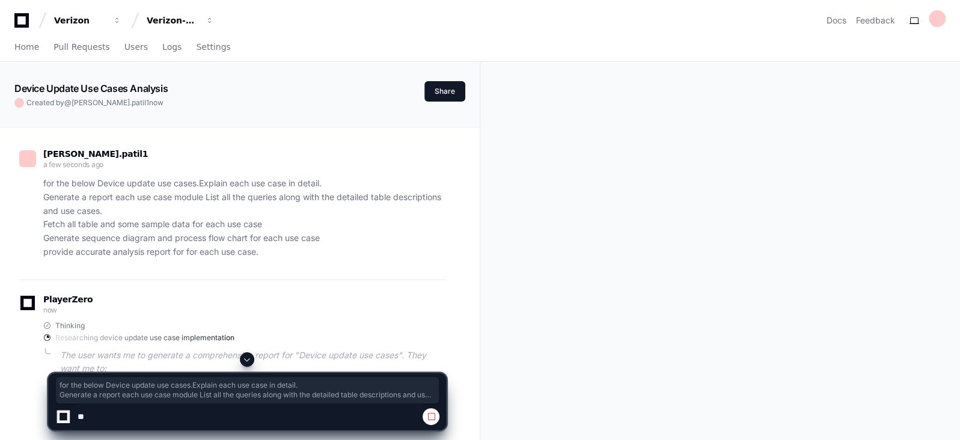
copy p "for the below Device update use cases.Explain each use case in detail. Generate…"
click at [22, 48] on span "Home" at bounding box center [26, 46] width 25 height 7
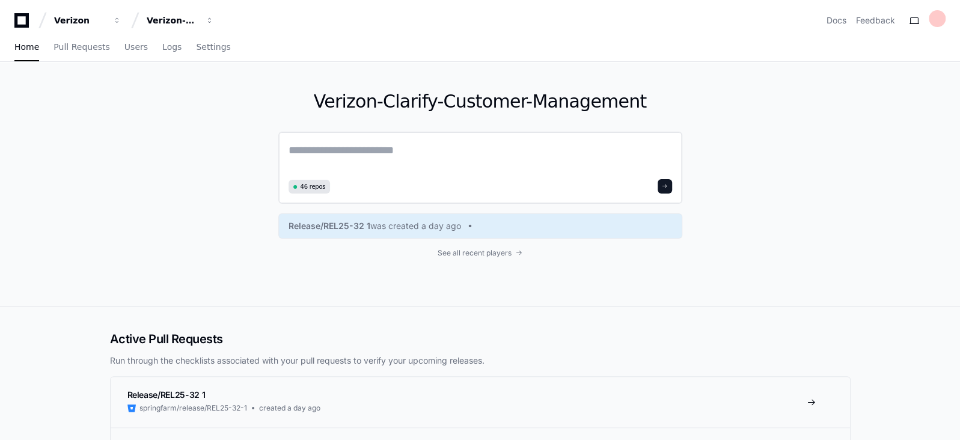
click at [312, 147] on textarea at bounding box center [481, 159] width 384 height 34
paste textarea "**********"
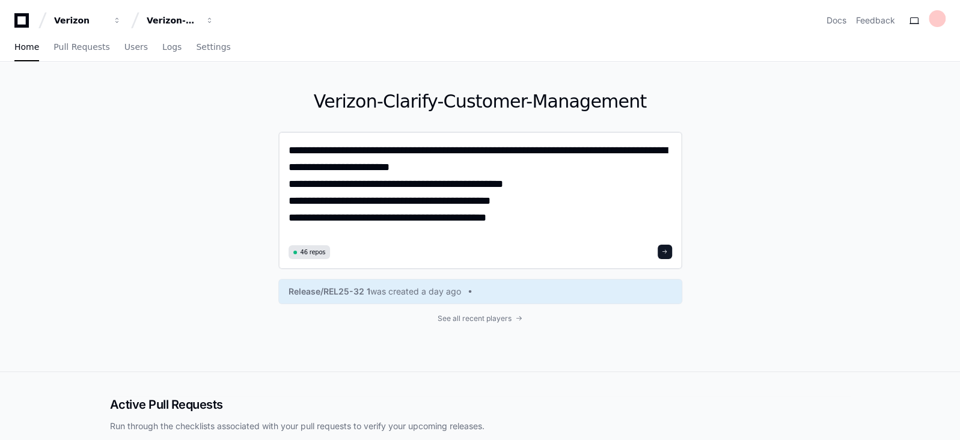
drag, startPoint x: 521, startPoint y: 222, endPoint x: 281, endPoint y: 147, distance: 251.3
click at [281, 147] on div "**********" at bounding box center [480, 201] width 404 height 138
click at [351, 153] on textarea "**********" at bounding box center [481, 191] width 384 height 99
click at [292, 152] on textarea "**********" at bounding box center [481, 191] width 384 height 99
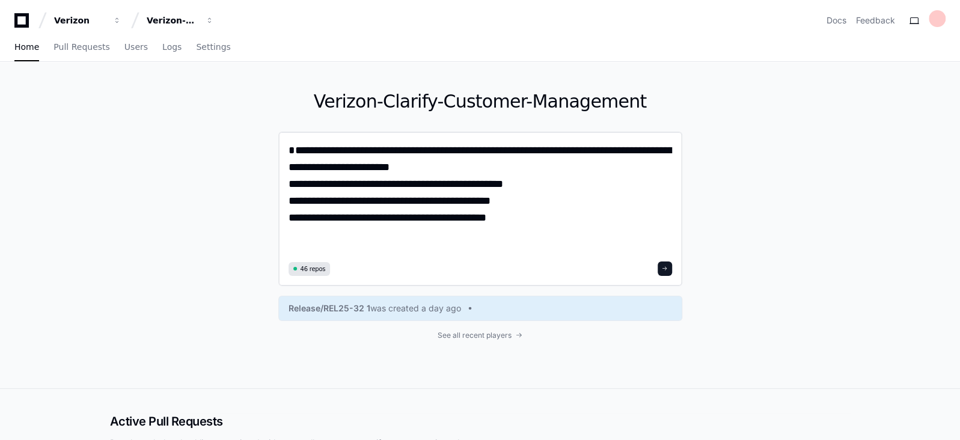
click at [306, 151] on textarea "**********" at bounding box center [481, 200] width 384 height 116
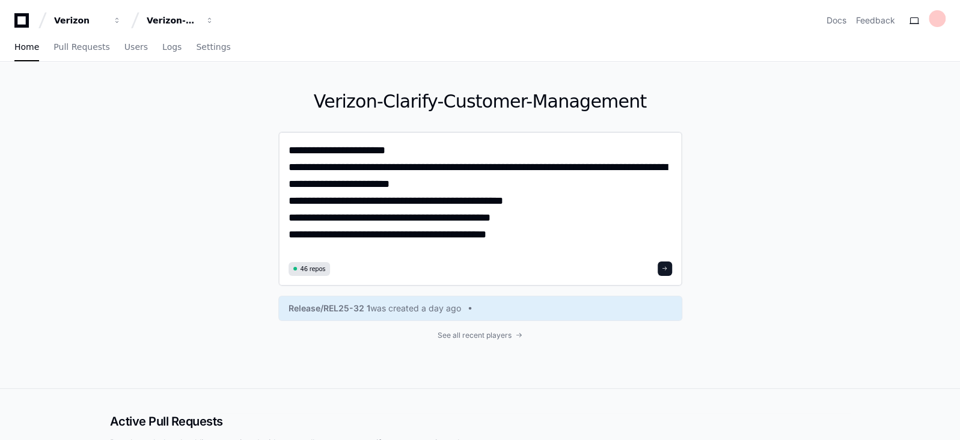
click at [426, 165] on textarea "**********" at bounding box center [481, 200] width 384 height 116
click at [423, 169] on textarea "**********" at bounding box center [481, 200] width 384 height 116
click at [431, 188] on textarea "**********" at bounding box center [481, 200] width 384 height 116
click at [530, 203] on textarea "**********" at bounding box center [481, 200] width 384 height 116
click at [525, 221] on textarea "**********" at bounding box center [481, 200] width 384 height 116
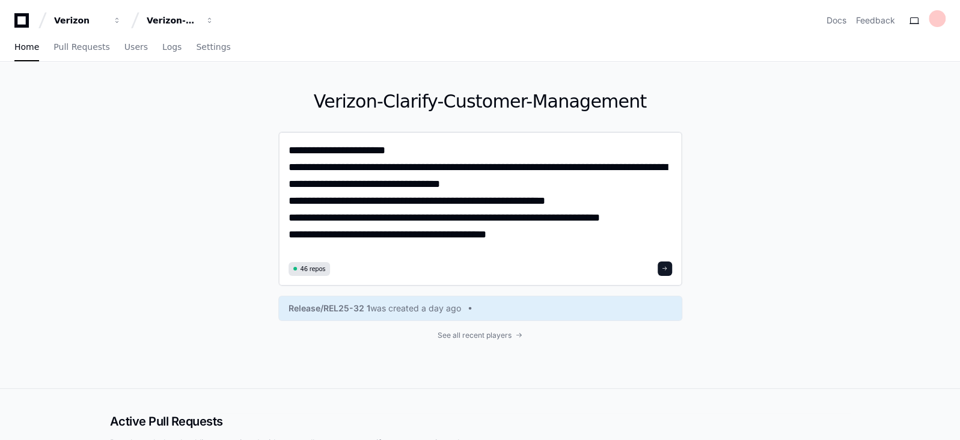
click at [517, 233] on textarea "**********" at bounding box center [481, 200] width 384 height 116
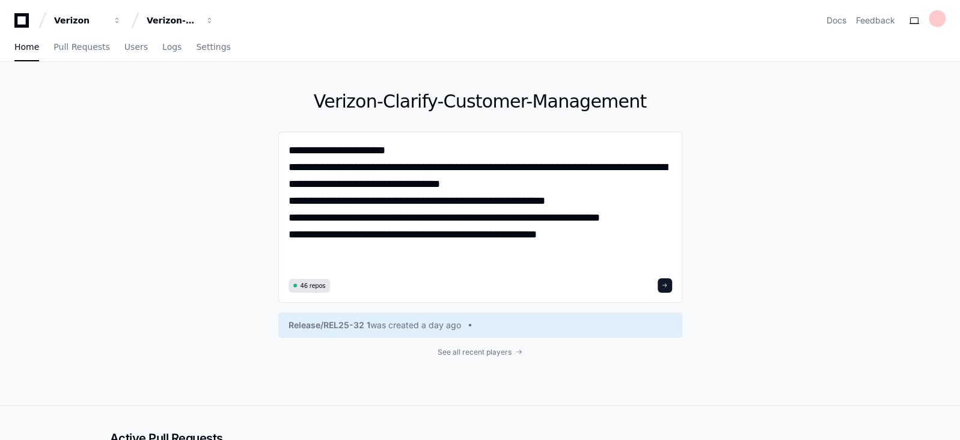
paste textarea "**********"
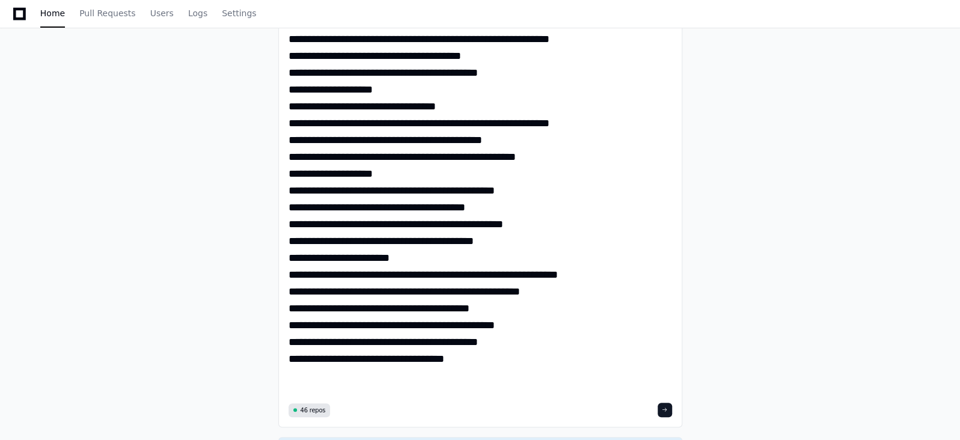
scroll to position [429, 0]
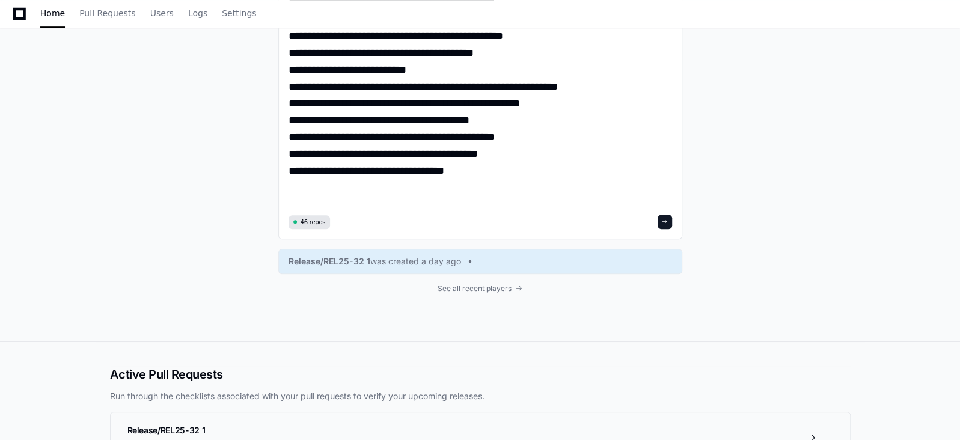
scroll to position [417, 0]
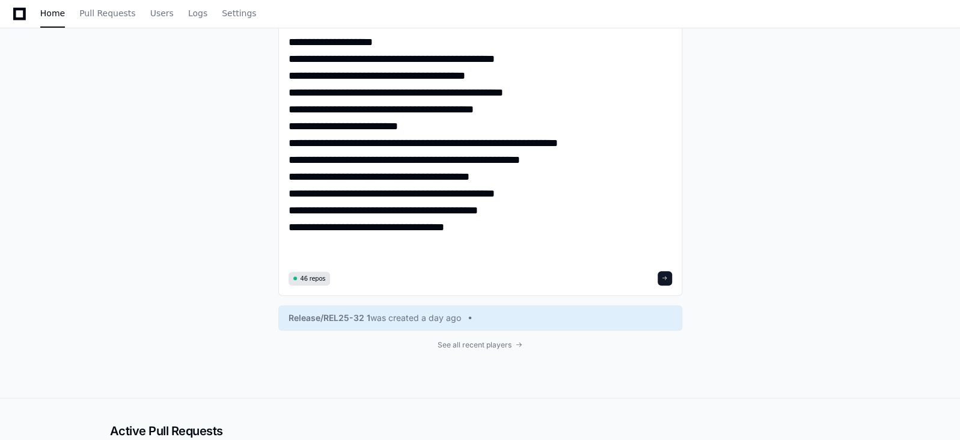
scroll to position [366, 0]
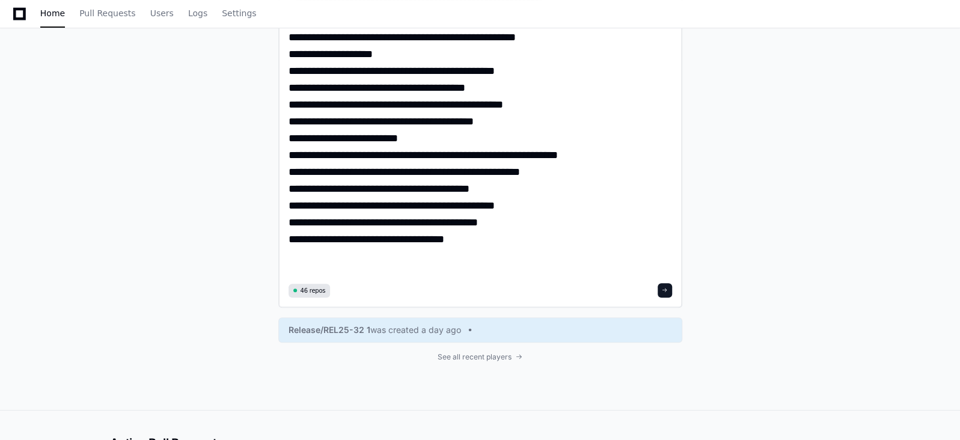
click at [290, 54] on textarea at bounding box center [481, 27] width 384 height 503
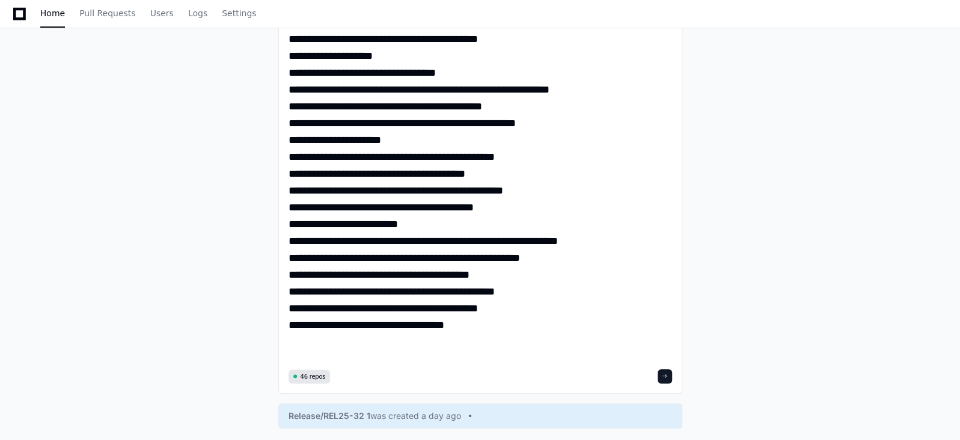
scroll to position [280, 0]
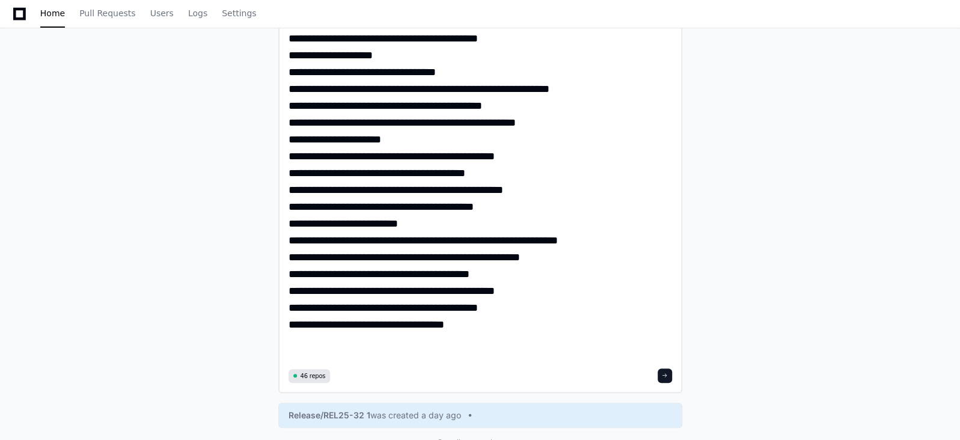
click at [290, 58] on textarea at bounding box center [481, 113] width 384 height 503
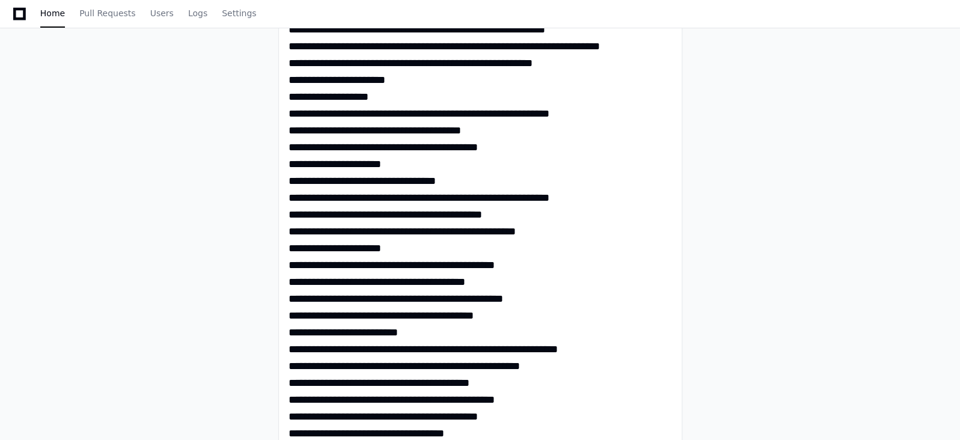
scroll to position [165, 0]
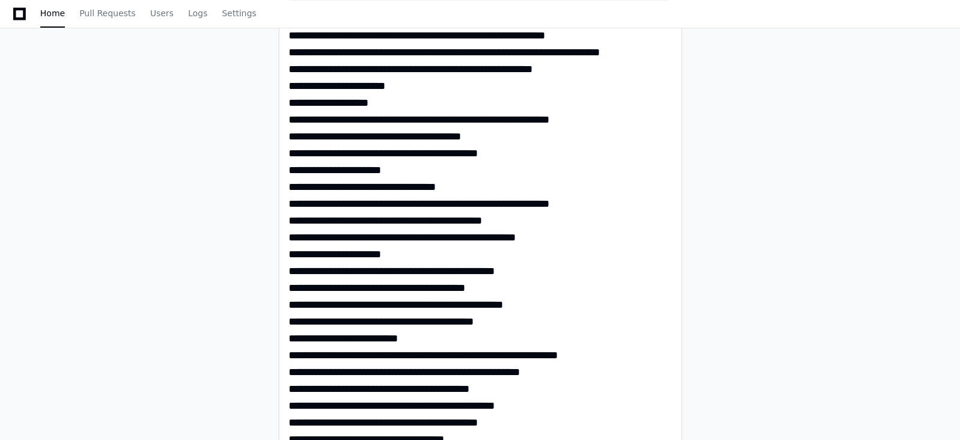
click at [290, 103] on textarea at bounding box center [481, 228] width 384 height 503
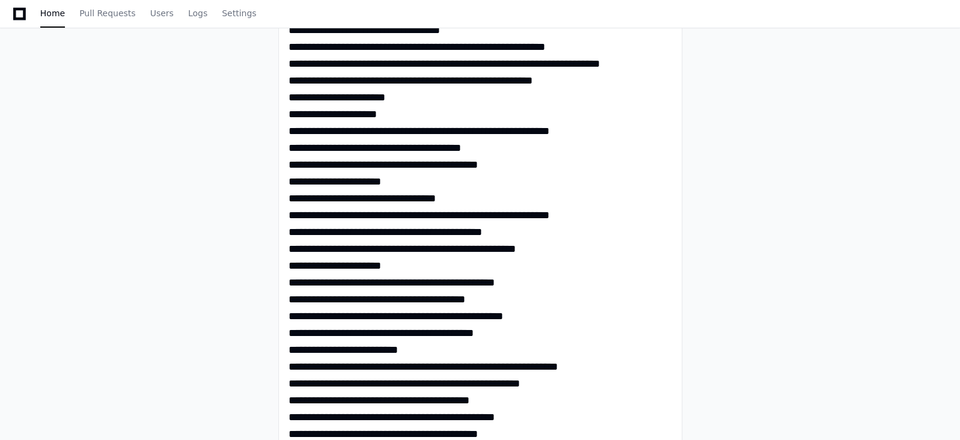
scroll to position [143, 0]
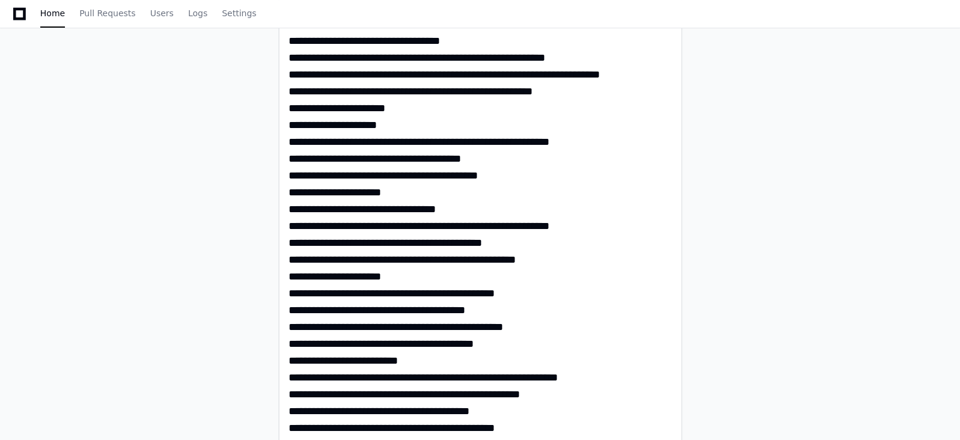
click at [290, 109] on textarea at bounding box center [481, 250] width 384 height 503
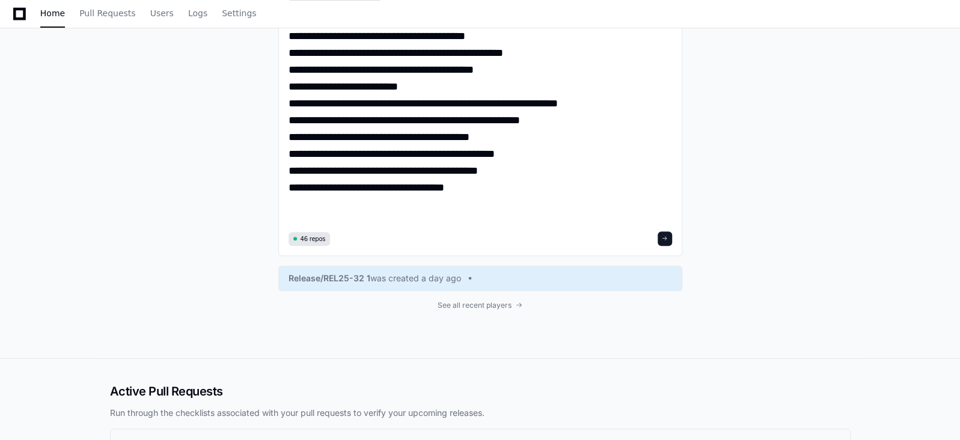
scroll to position [354, 0]
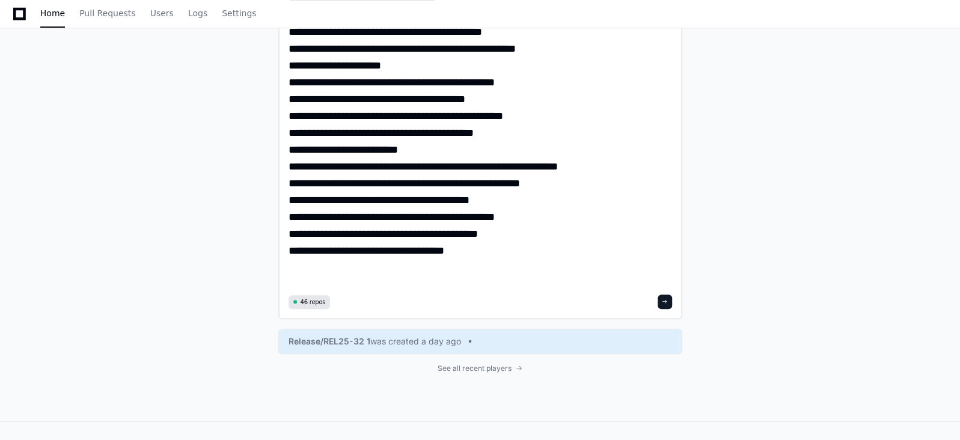
type textarea "**********"
click at [663, 302] on span at bounding box center [665, 302] width 6 height 6
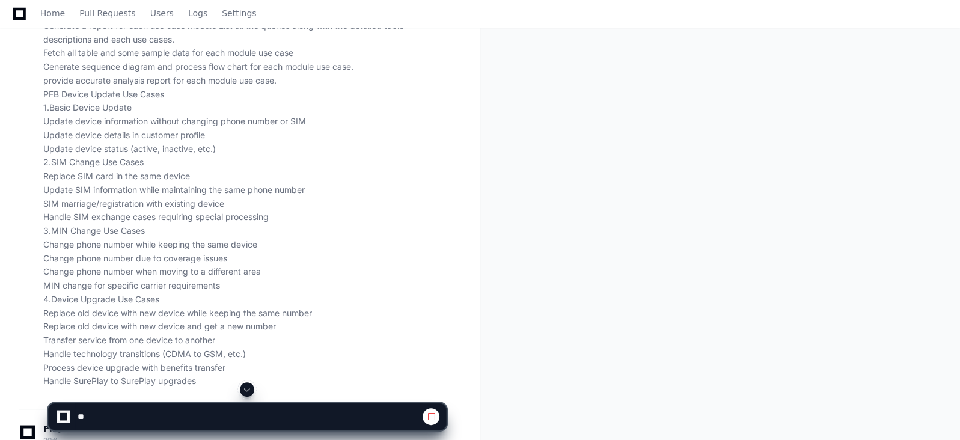
scroll to position [195, 0]
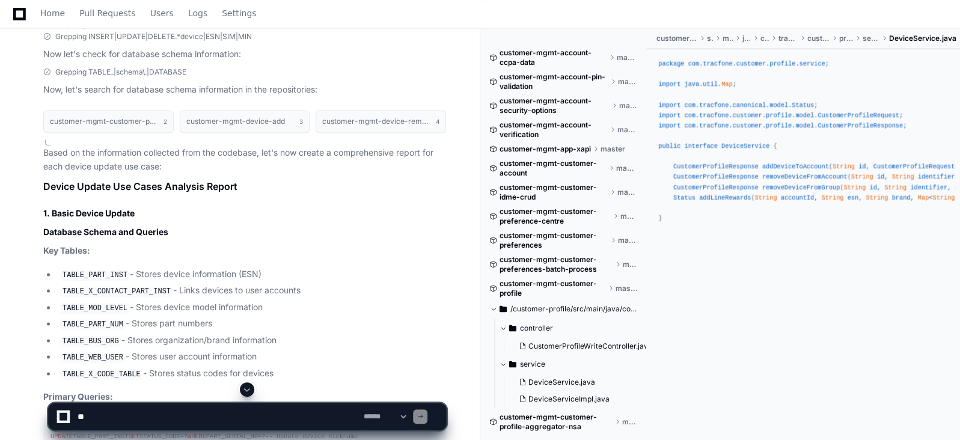
scroll to position [1039, 0]
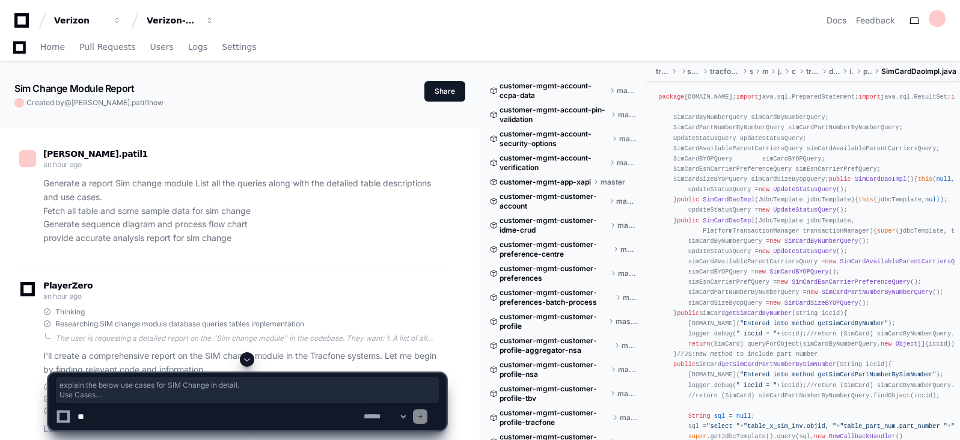
scroll to position [3656, 0]
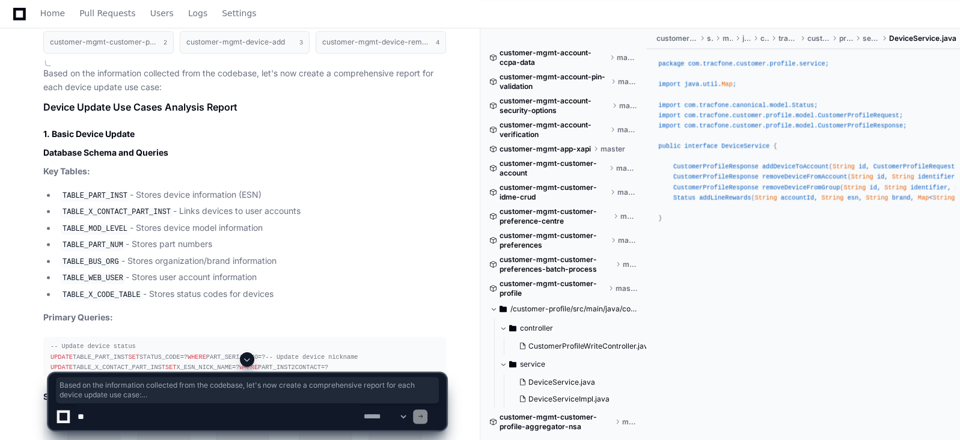
scroll to position [1098, 0]
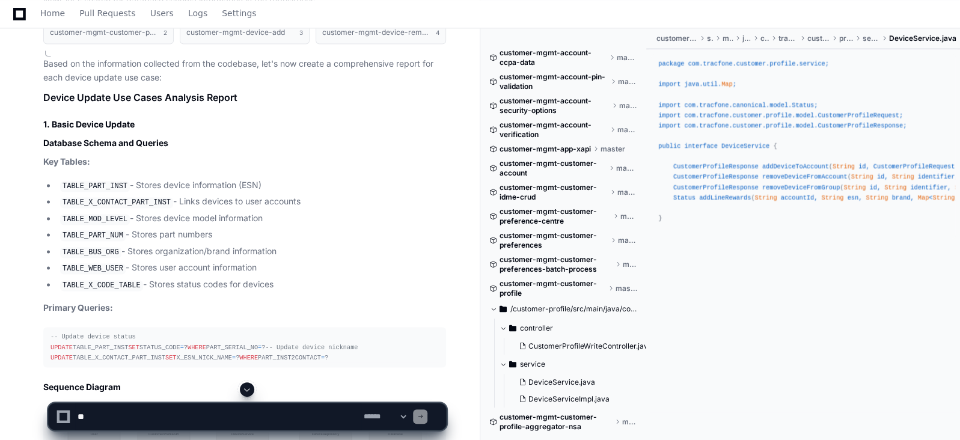
click at [271, 278] on li "TABLE_X_CODE_TABLE - Stores status codes for devices" at bounding box center [252, 285] width 390 height 14
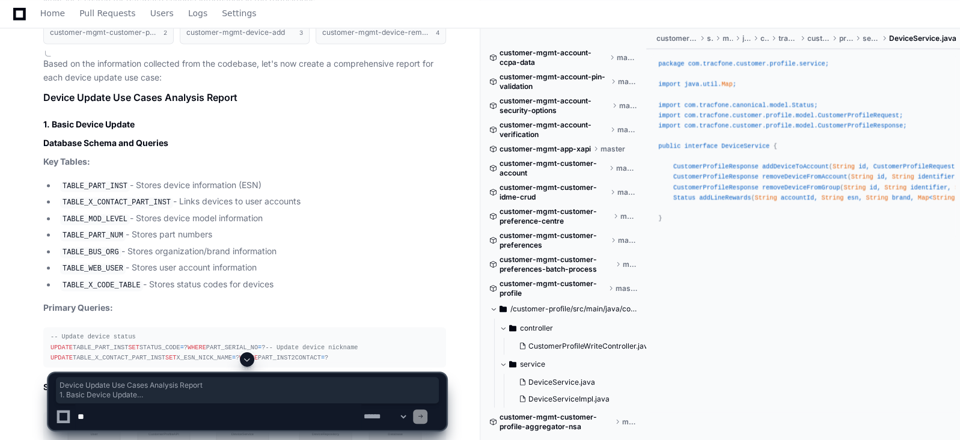
drag, startPoint x: 283, startPoint y: 281, endPoint x: 42, endPoint y: 97, distance: 303.2
copy article "Device Update Use Cases Analysis Report 1. Basic Device Update Database Schema …"
click at [385, 265] on li "TABLE_WEB_USER - Stores user account information" at bounding box center [252, 268] width 390 height 14
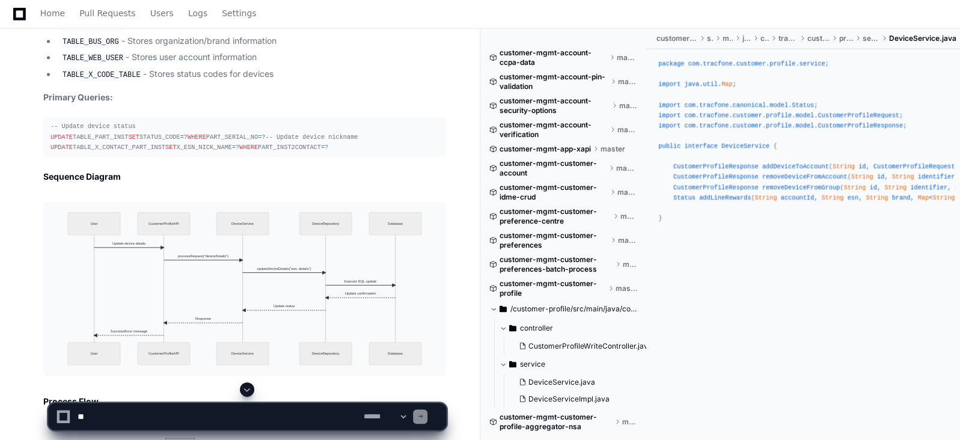
scroll to position [1339, 0]
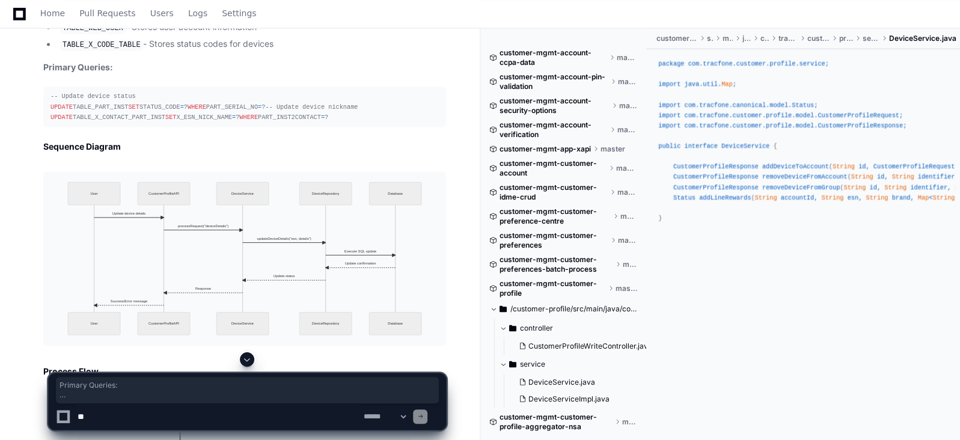
drag, startPoint x: 41, startPoint y: 64, endPoint x: 166, endPoint y: 175, distance: 167.0
copy article "Primary Queries: -- Update device status UPDATE TABLE_PART_INST SET STATUS_CODE…"
click at [268, 272] on img at bounding box center [244, 258] width 403 height 174
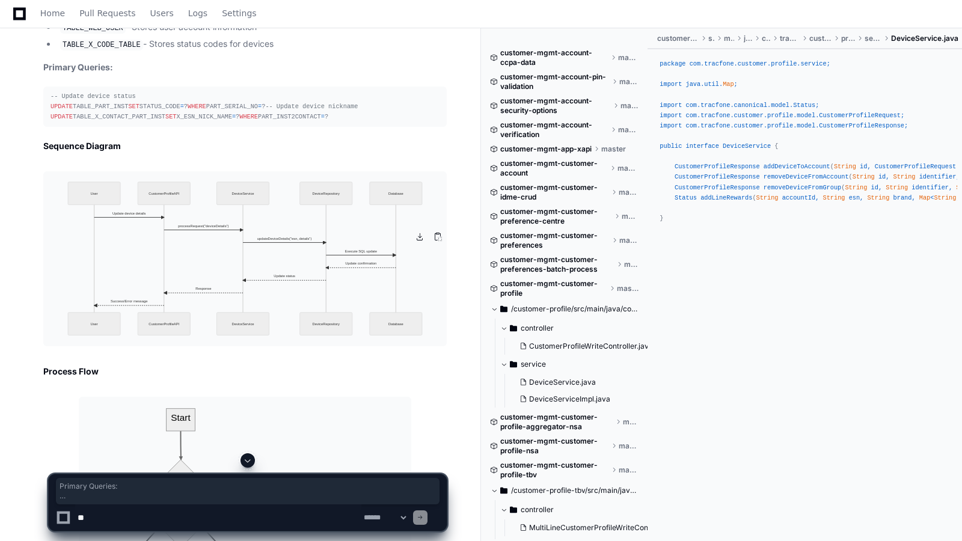
drag, startPoint x: 268, startPoint y: 272, endPoint x: 268, endPoint y: 338, distance: 65.6
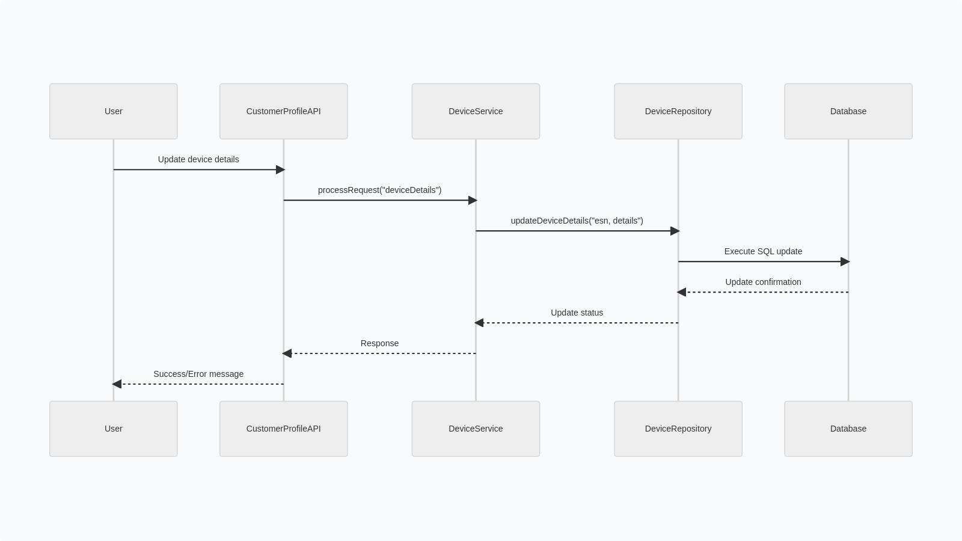
click at [268, 338] on img at bounding box center [481, 270] width 962 height 541
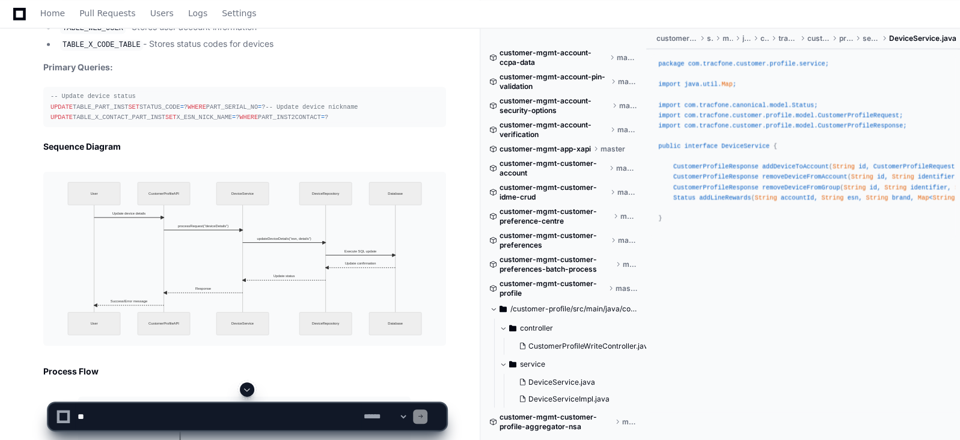
click at [143, 152] on h3 "Sequence Diagram" at bounding box center [244, 146] width 403 height 12
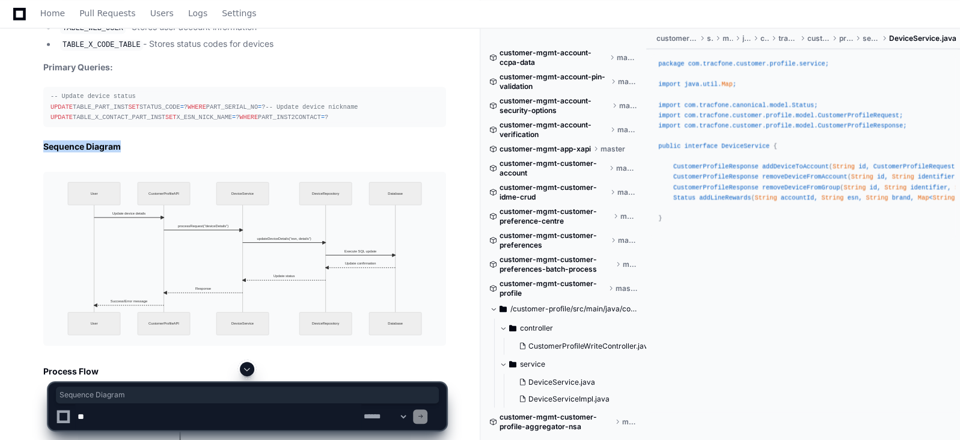
drag, startPoint x: 138, startPoint y: 205, endPoint x: 40, endPoint y: 200, distance: 98.7
copy h3 "Sequence Diagram"
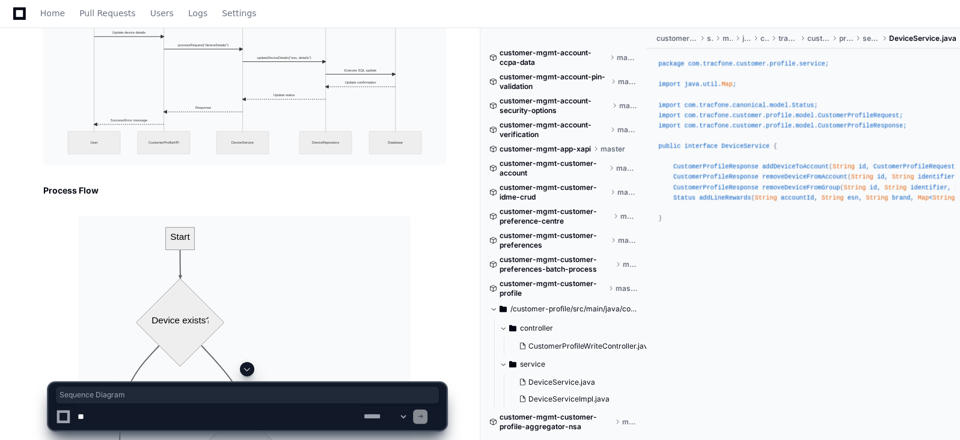
scroll to position [1549, 0]
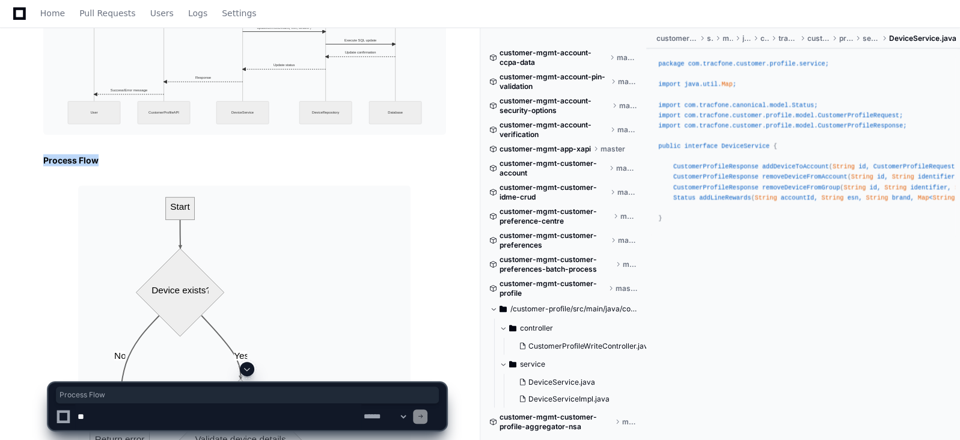
drag, startPoint x: 81, startPoint y: 219, endPoint x: 39, endPoint y: 217, distance: 42.1
copy h3 "Process Flow"
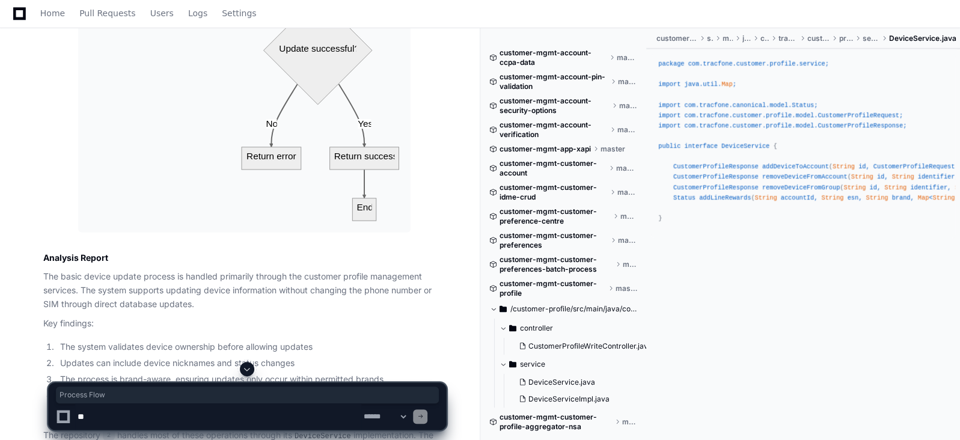
scroll to position [2181, 0]
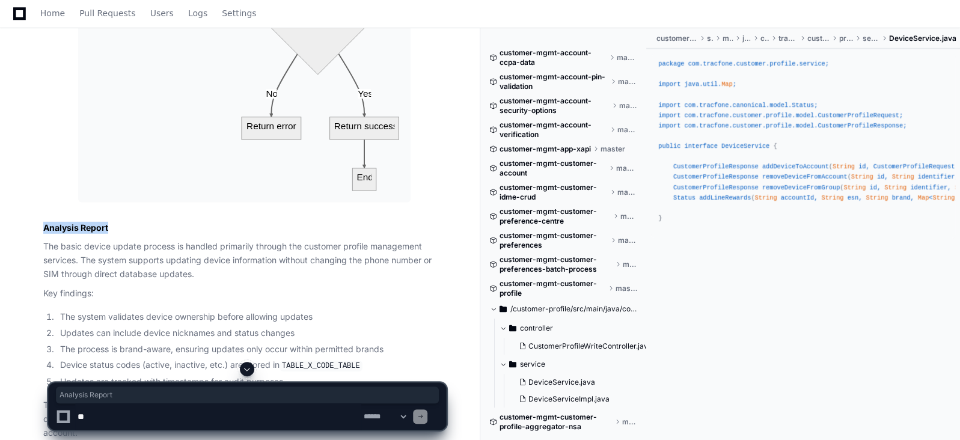
drag, startPoint x: 87, startPoint y: 278, endPoint x: 41, endPoint y: 284, distance: 46.1
copy h3 "Analysis Report"
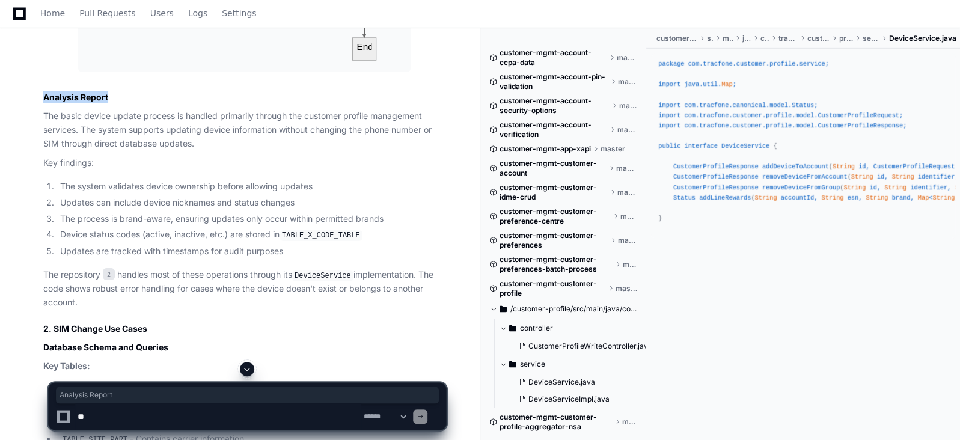
scroll to position [2321, 0]
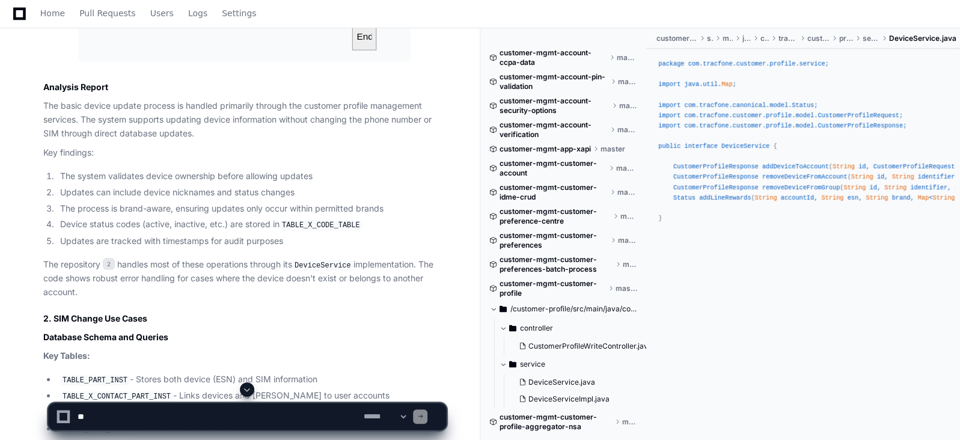
click at [85, 299] on p "The repository 2 handles most of these operations through its DeviceService imp…" at bounding box center [244, 278] width 403 height 41
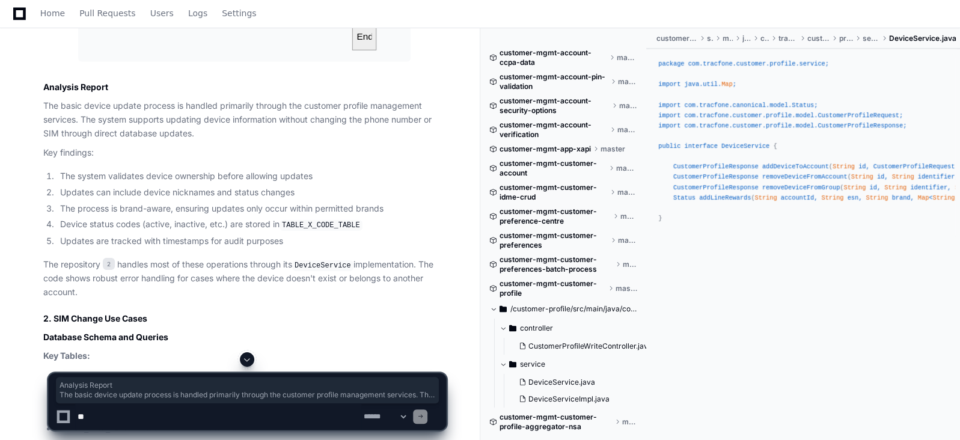
drag, startPoint x: 85, startPoint y: 349, endPoint x: 39, endPoint y: 145, distance: 208.9
copy article "Analysis Report The basic device update process is handled primarily through th…"
click at [138, 299] on p "The repository 2 handles most of these operations through its DeviceService imp…" at bounding box center [244, 278] width 403 height 41
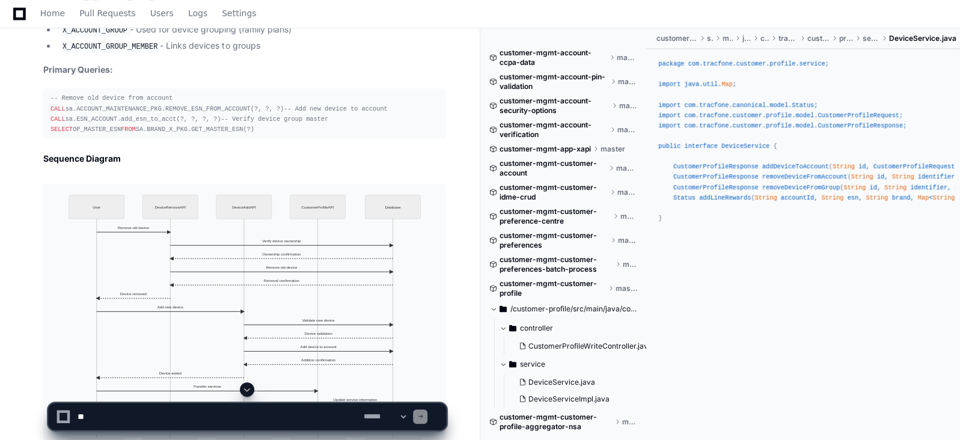
scroll to position [6290, 0]
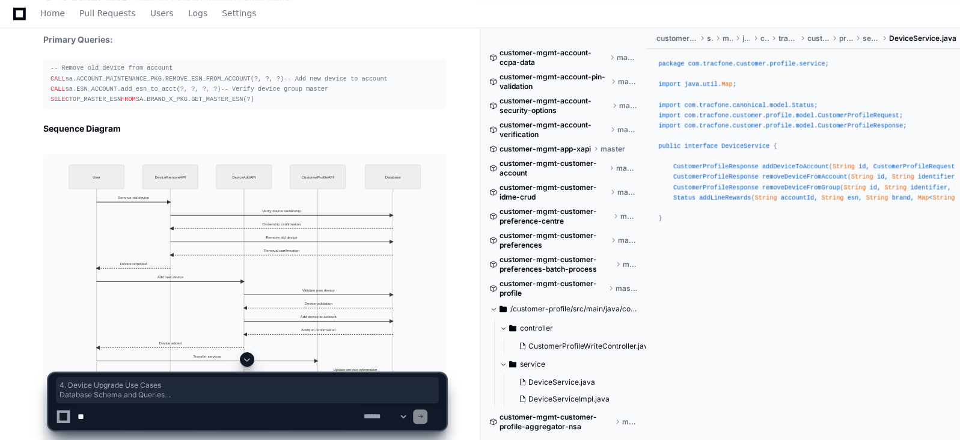
drag, startPoint x: 40, startPoint y: 110, endPoint x: 268, endPoint y: 236, distance: 260.0
copy article "4. Device Upgrade Use Cases Database Schema and Queries Key Tables: TABLE_PART_…"
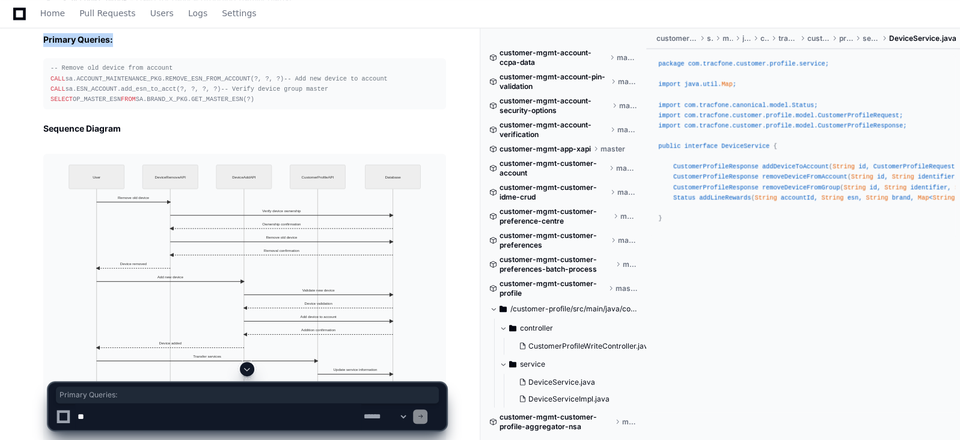
drag, startPoint x: 118, startPoint y: 257, endPoint x: 37, endPoint y: 255, distance: 81.2
copy strong "Primary Queries:"
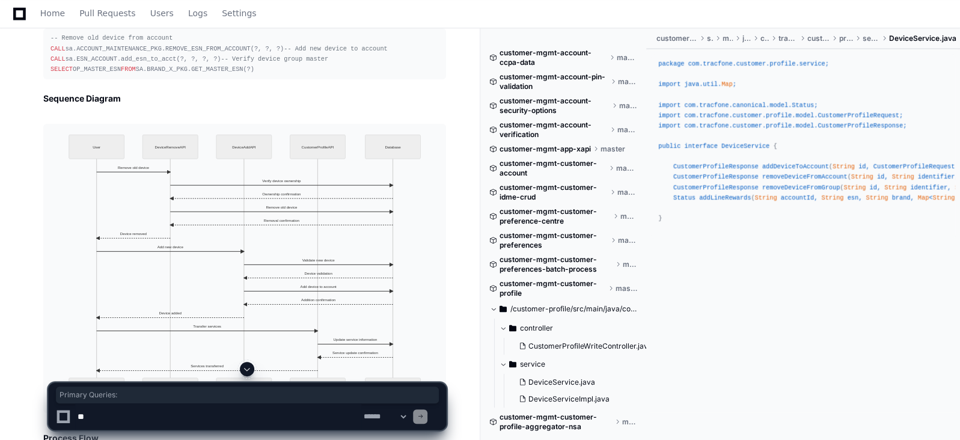
scroll to position [6351, 0]
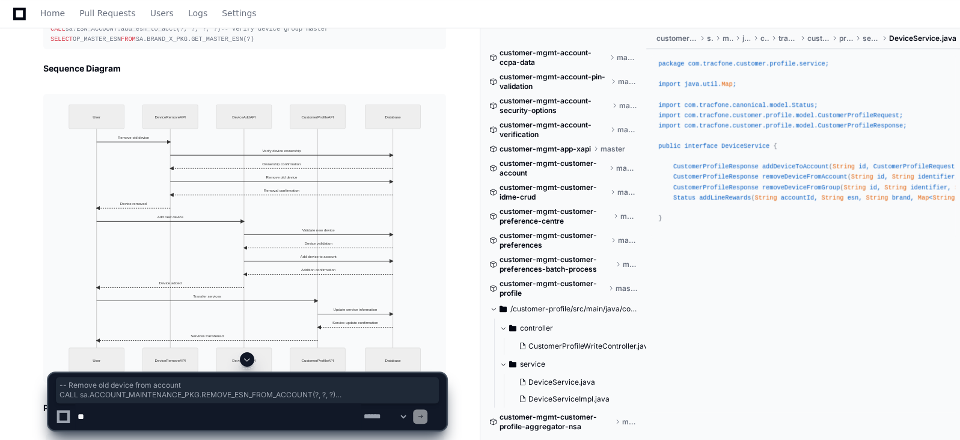
drag, startPoint x: 251, startPoint y: 299, endPoint x: 47, endPoint y: 227, distance: 216.6
click at [47, 49] on pre "-- Remove old device from account CALL sa.ACCOUNT_MAINTENANCE_PKG.REMOVE_ESN_FR…" at bounding box center [244, 23] width 403 height 51
copy div "-- Remove old device from account CALL sa.ACCOUNT_MAINTENANCE_PKG.REMOVE_ESN_FR…"
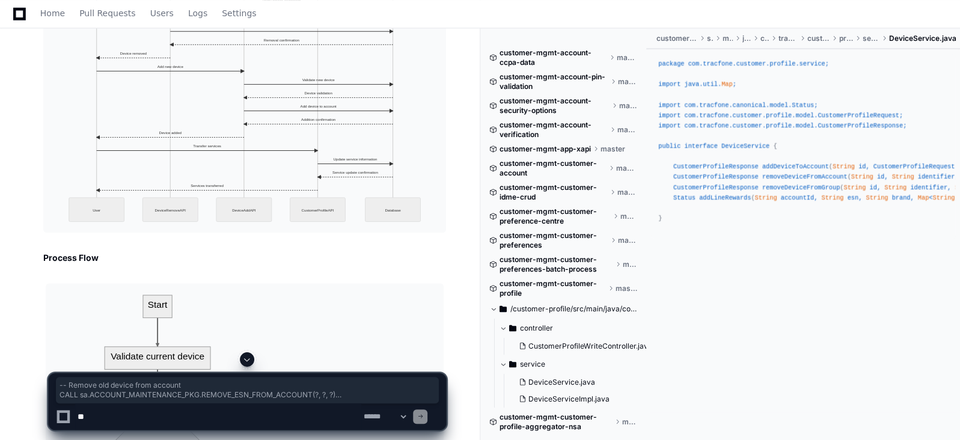
scroll to position [6531, 0]
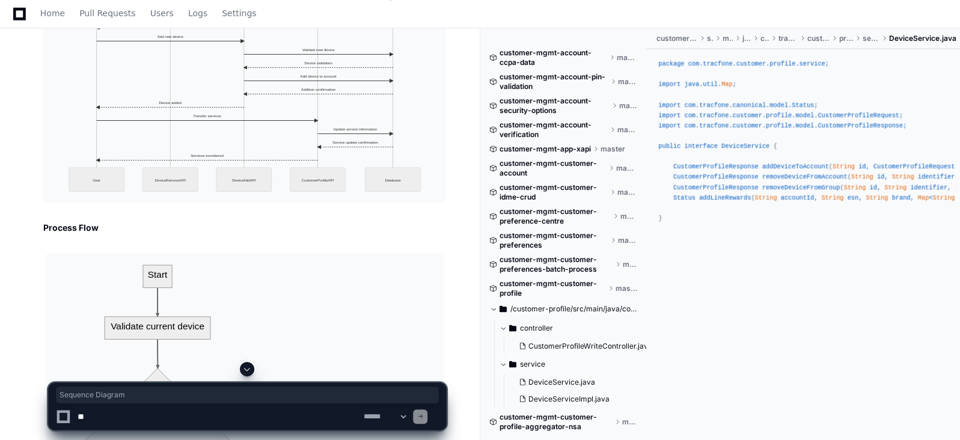
drag, startPoint x: 124, startPoint y: 146, endPoint x: 43, endPoint y: 148, distance: 81.2
copy h3 "Sequence Diagram"
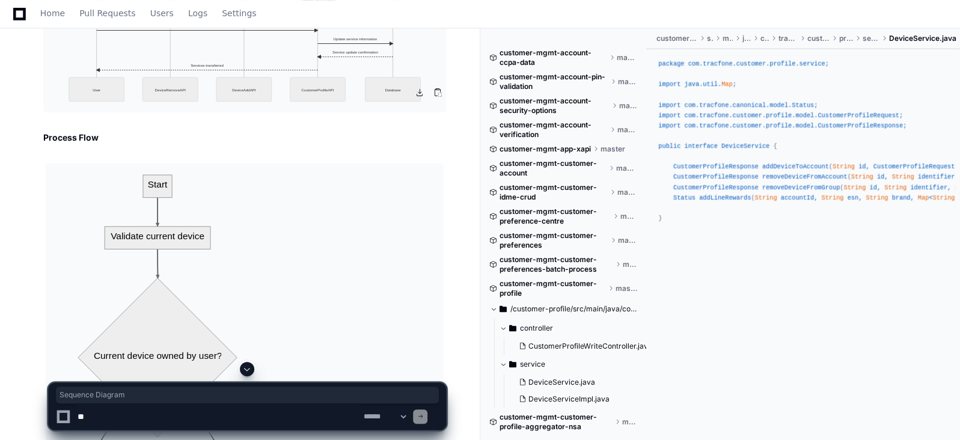
scroll to position [6651, 0]
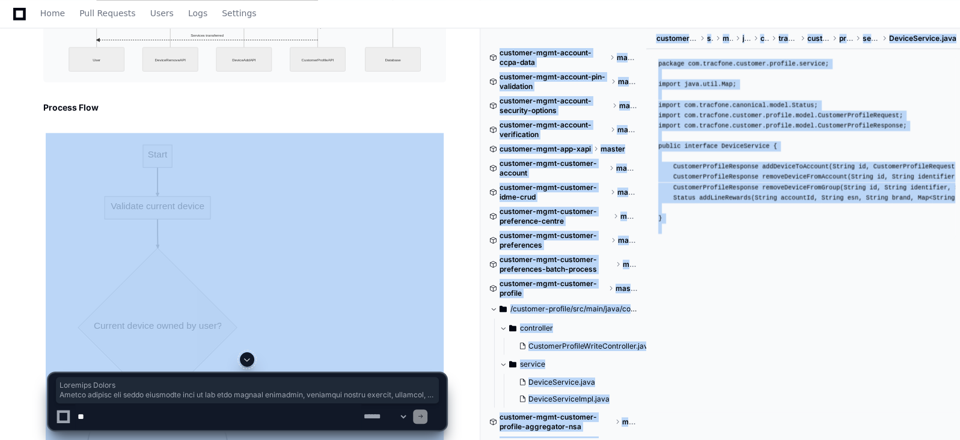
drag, startPoint x: 105, startPoint y: 366, endPoint x: 37, endPoint y: 363, distance: 67.4
click at [37, 363] on div "**********" at bounding box center [247, 396] width 466 height 88
drag, startPoint x: 101, startPoint y: 371, endPoint x: 60, endPoint y: 371, distance: 40.9
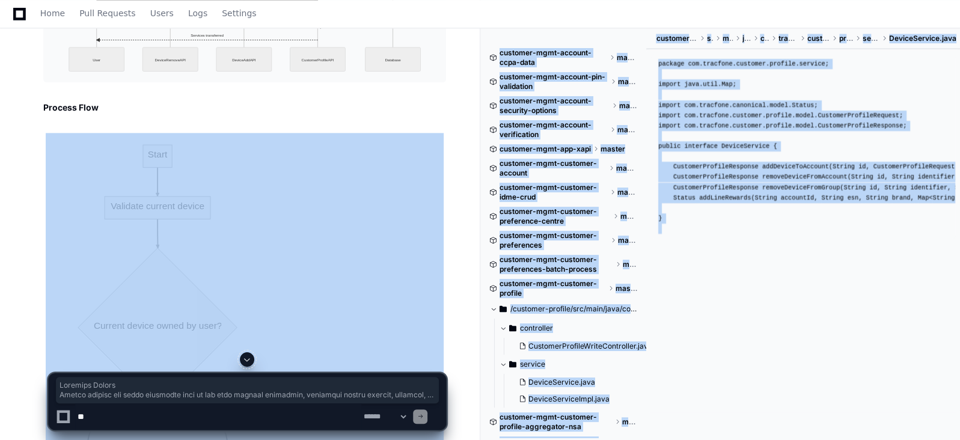
drag, startPoint x: 39, startPoint y: 370, endPoint x: 80, endPoint y: 364, distance: 41.3
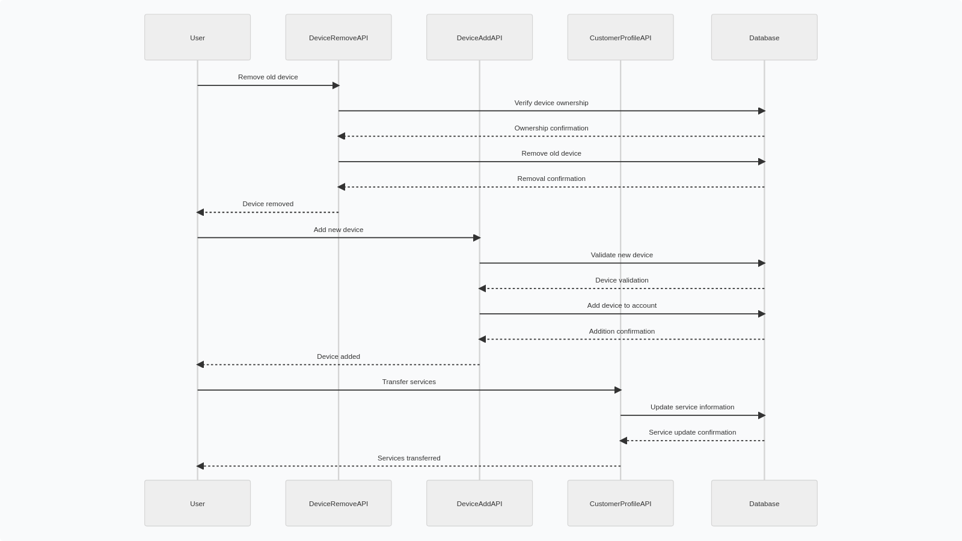
click at [226, 244] on img at bounding box center [481, 270] width 962 height 541
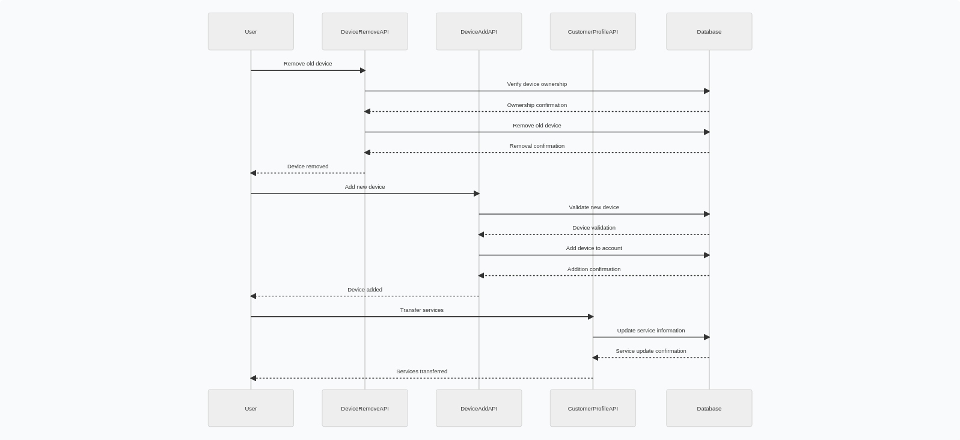
scroll to position [7914, 0]
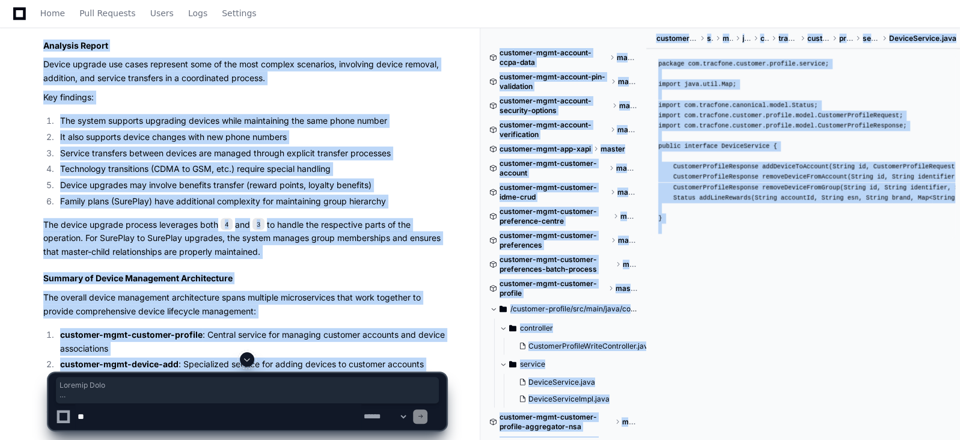
click at [132, 52] on h3 "Analysis Report" at bounding box center [244, 46] width 403 height 12
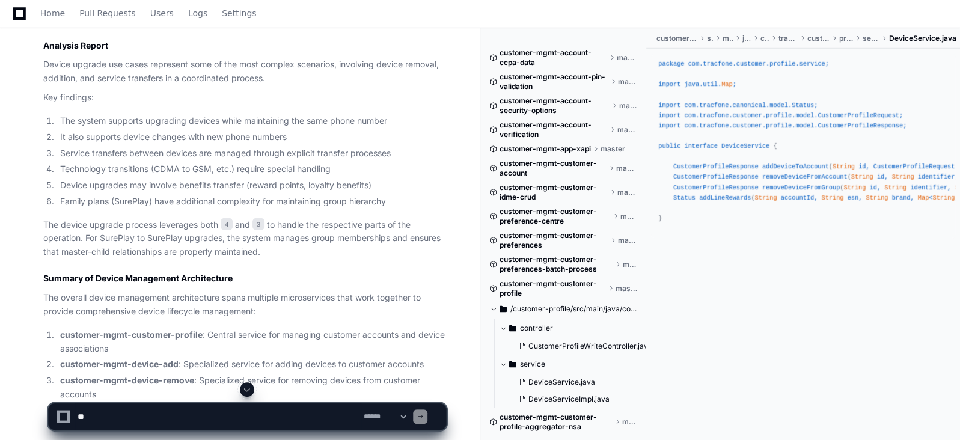
click at [120, 85] on p "Device upgrade use cases represent some of the most complex scenarios, involvin…" at bounding box center [244, 72] width 403 height 28
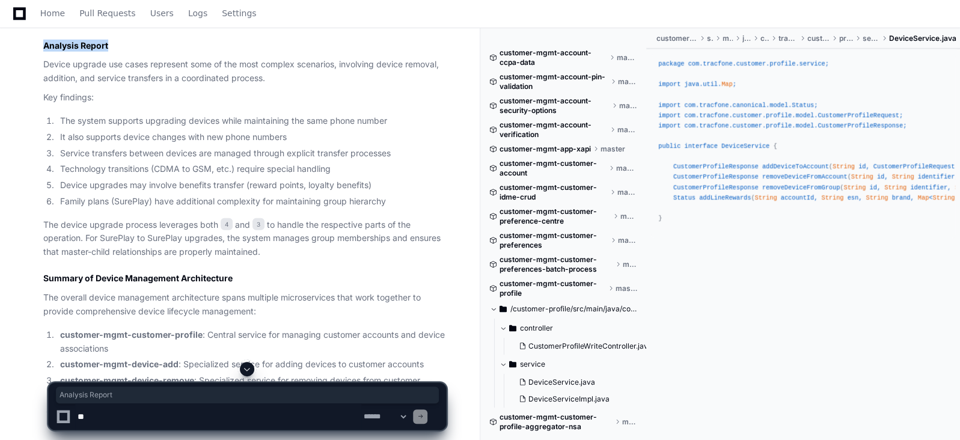
drag, startPoint x: 111, startPoint y: 308, endPoint x: 40, endPoint y: 305, distance: 71.0
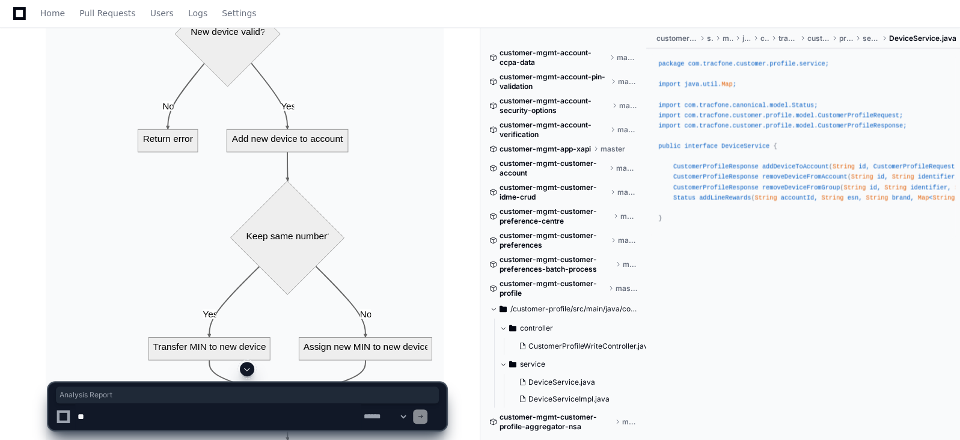
scroll to position [7193, 0]
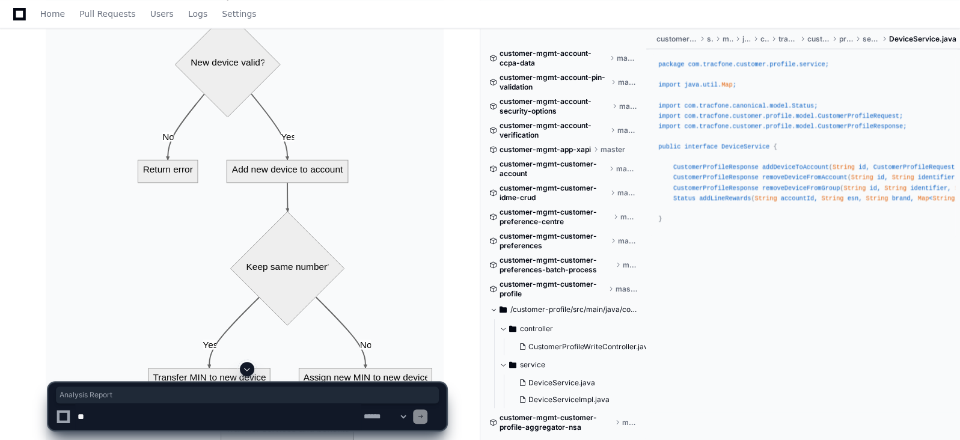
click at [215, 85] on img at bounding box center [245, 167] width 398 height 1150
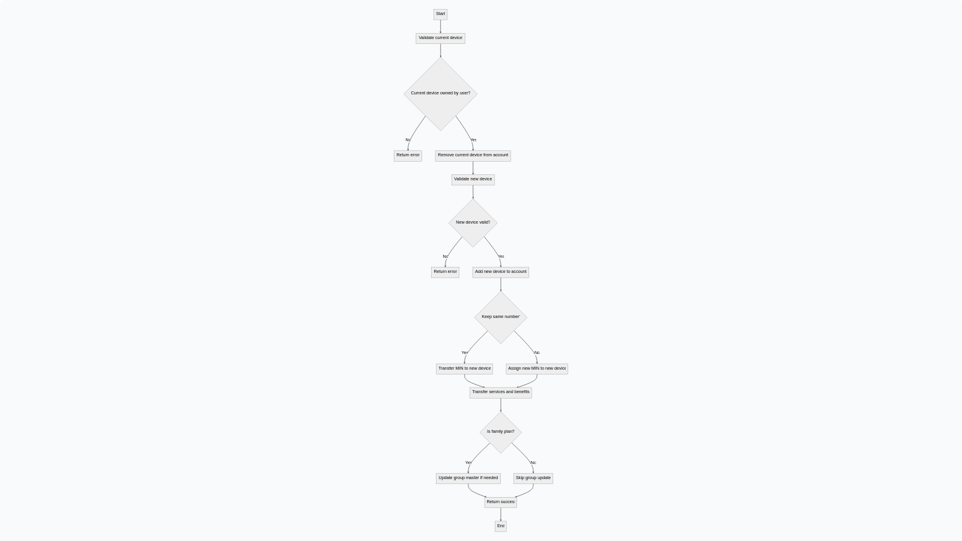
click at [215, 150] on img at bounding box center [481, 270] width 962 height 541
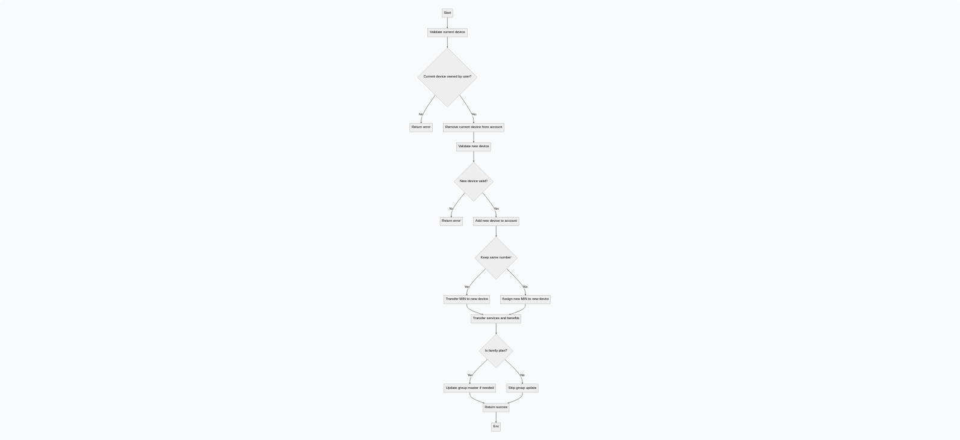
scroll to position [7971, 0]
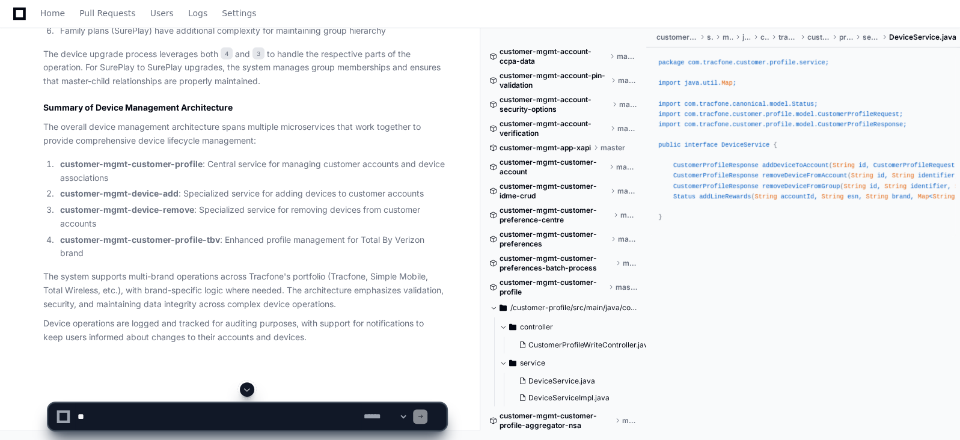
scroll to position [8181, 0]
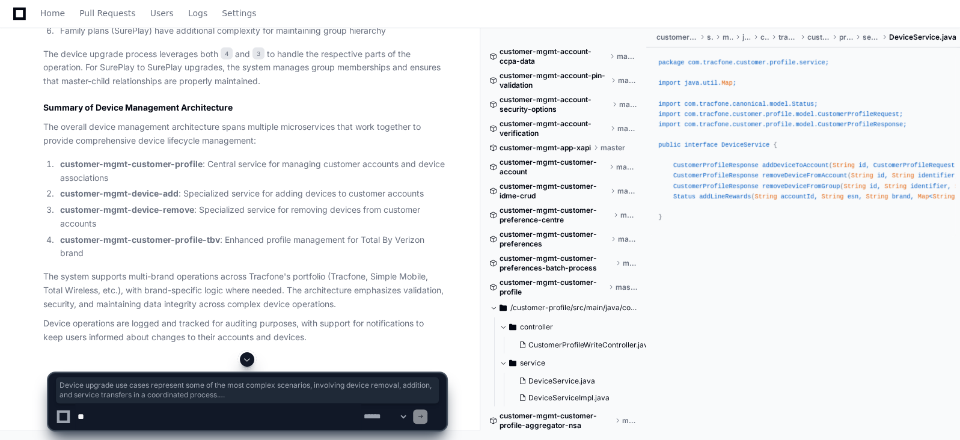
drag, startPoint x: 264, startPoint y: 244, endPoint x: 44, endPoint y: 54, distance: 291.2
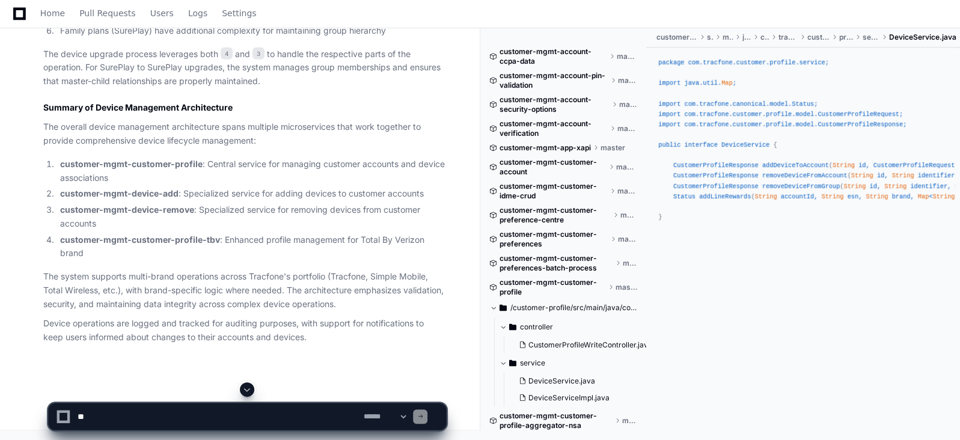
click at [245, 114] on h2 "Summary of Device Management Architecture" at bounding box center [244, 108] width 403 height 12
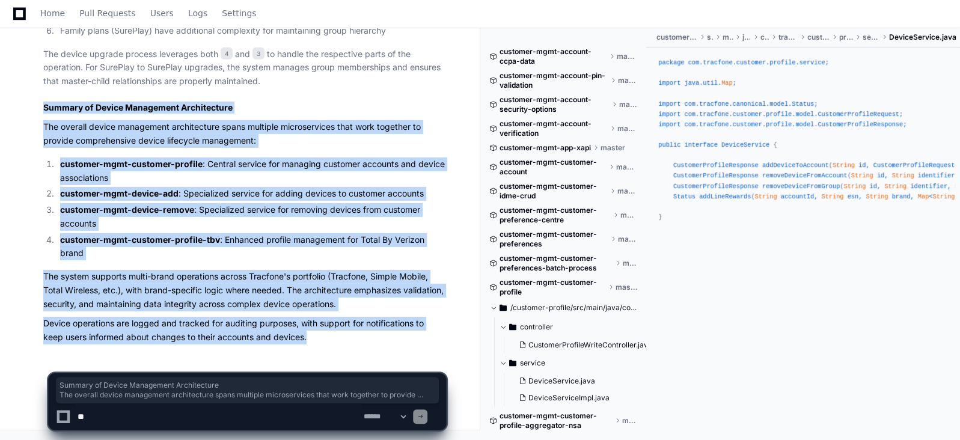
drag, startPoint x: 312, startPoint y: 341, endPoint x: 39, endPoint y: 106, distance: 359.5
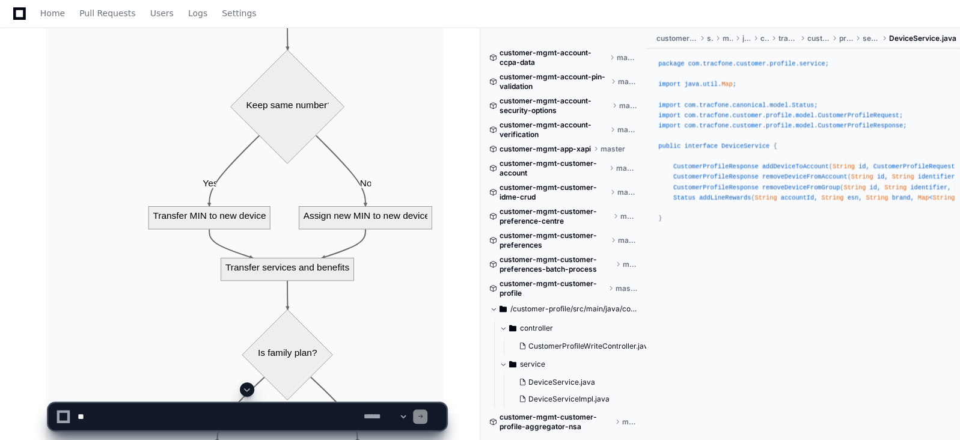
scroll to position [7324, 0]
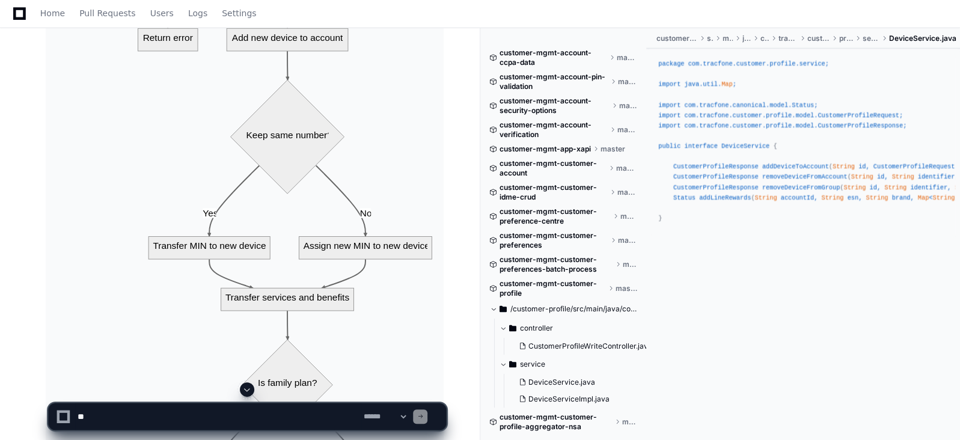
click at [242, 409] on textarea at bounding box center [218, 417] width 286 height 26
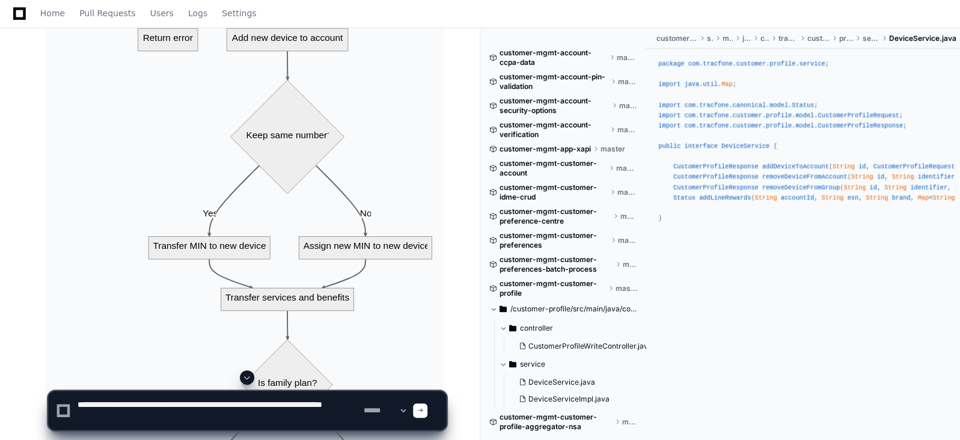
click at [141, 406] on textarea at bounding box center [218, 411] width 286 height 38
click at [247, 402] on textarea at bounding box center [218, 411] width 286 height 38
click at [146, 420] on textarea at bounding box center [218, 411] width 286 height 38
click at [189, 407] on textarea at bounding box center [218, 411] width 286 height 38
type textarea "**********"
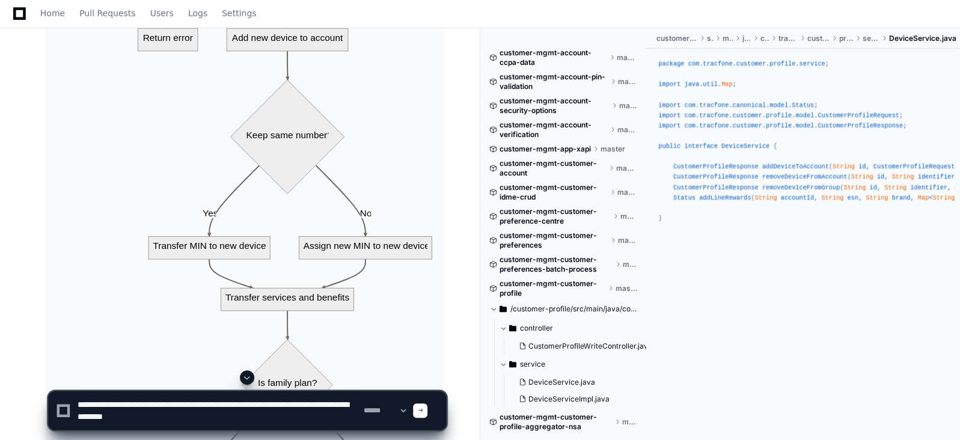
click at [423, 408] on span at bounding box center [420, 411] width 6 height 6
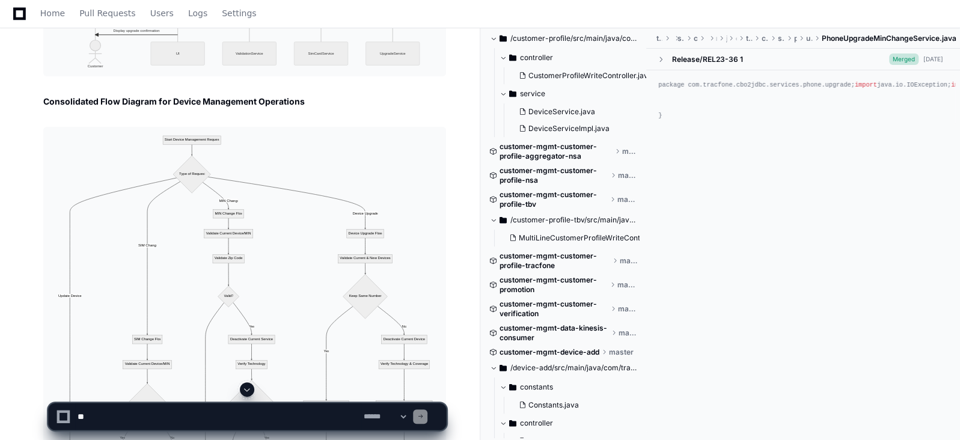
scroll to position [2796, 0]
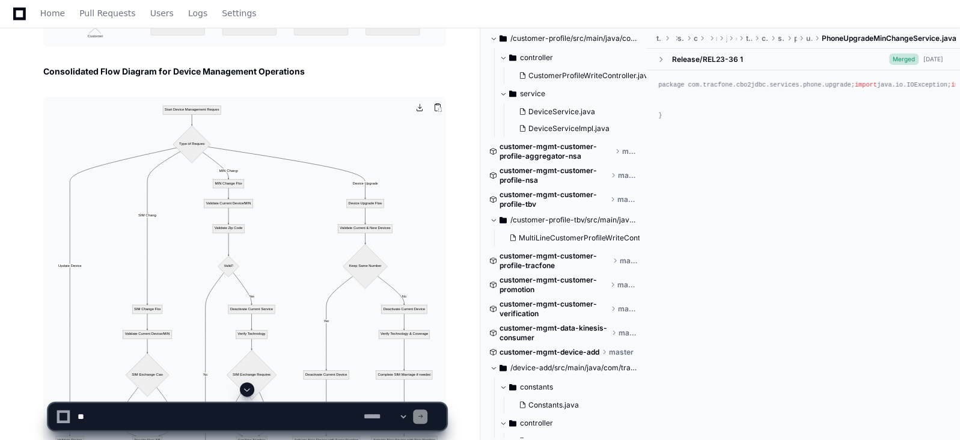
click at [269, 210] on img at bounding box center [244, 295] width 403 height 397
drag, startPoint x: 269, startPoint y: 210, endPoint x: 269, endPoint y: 275, distance: 65.6
click at [269, 275] on img at bounding box center [244, 295] width 403 height 397
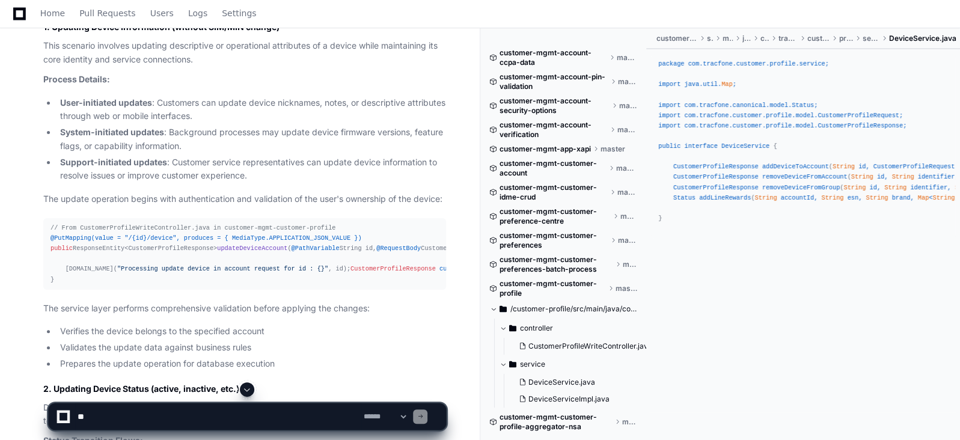
scroll to position [8699, 0]
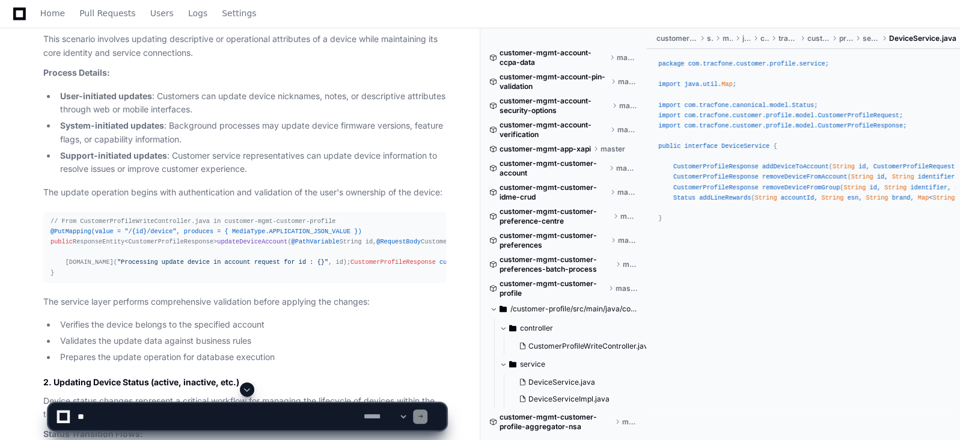
drag, startPoint x: 180, startPoint y: 217, endPoint x: 48, endPoint y: 210, distance: 131.9
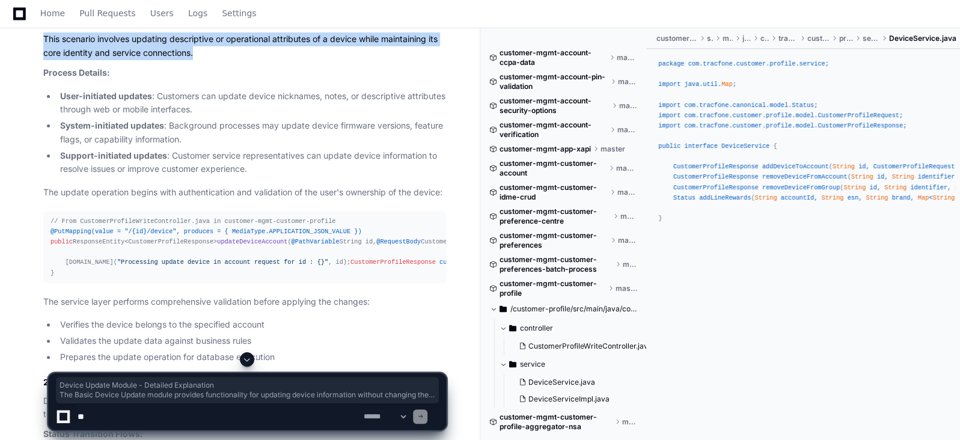
drag, startPoint x: 67, startPoint y: 192, endPoint x: 230, endPoint y: 314, distance: 203.3
copy article "Device Update Module - Detailed Explanation The Basic Device Update module prov…"
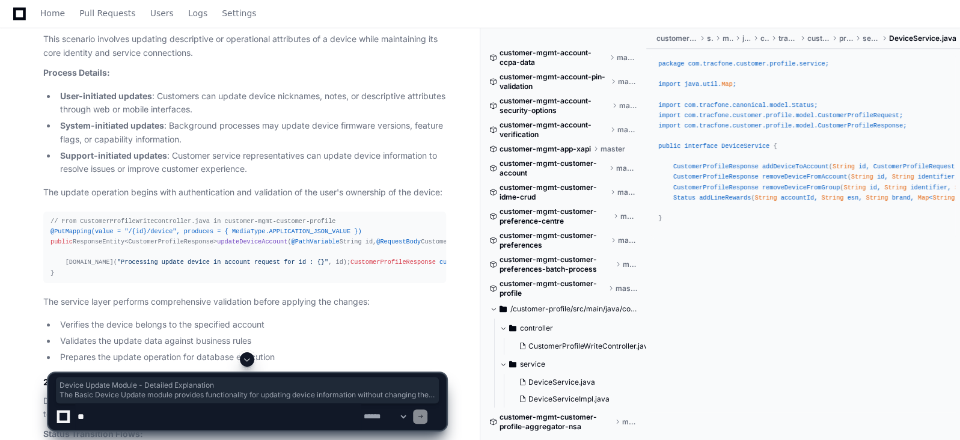
click at [123, 80] on p "Process Details:" at bounding box center [244, 73] width 403 height 14
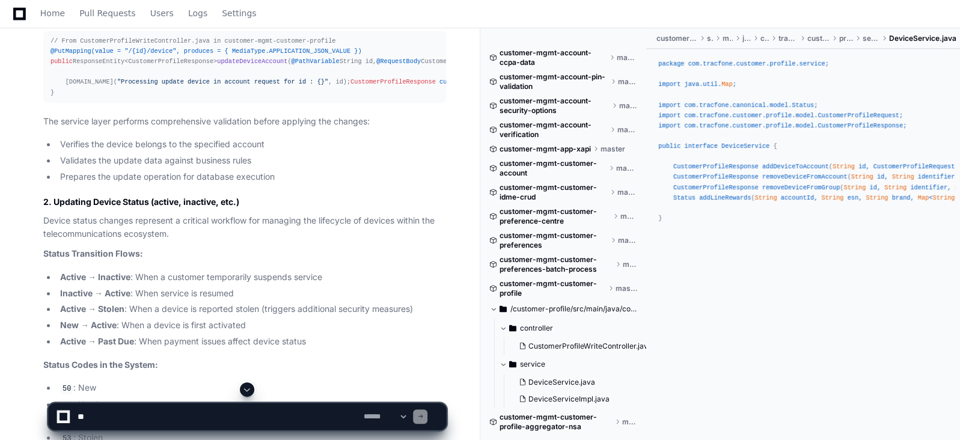
scroll to position [8910, 0]
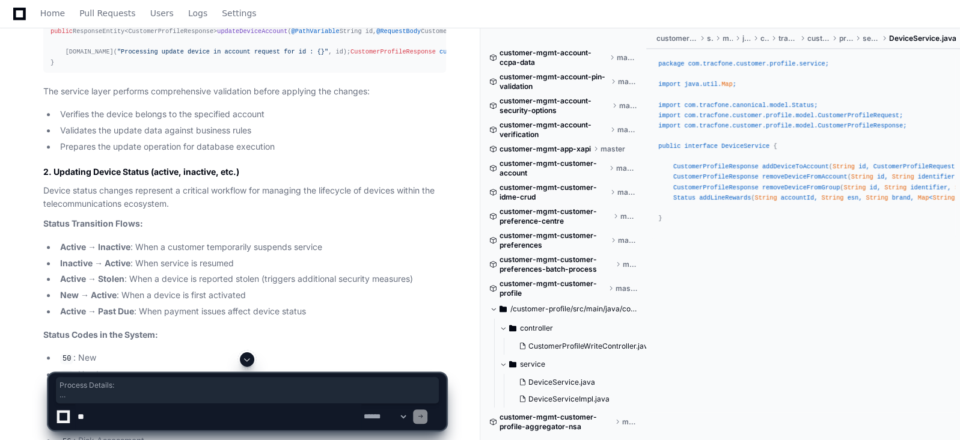
drag, startPoint x: 43, startPoint y: 123, endPoint x: 453, endPoint y: 240, distance: 427.2
copy article "Process Details: User-initiated updates : Customers can update device nicknames…"
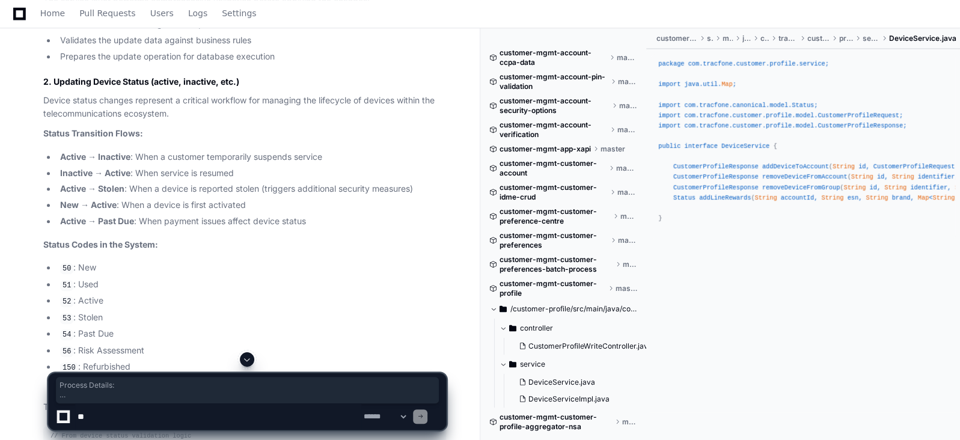
scroll to position [9030, 0]
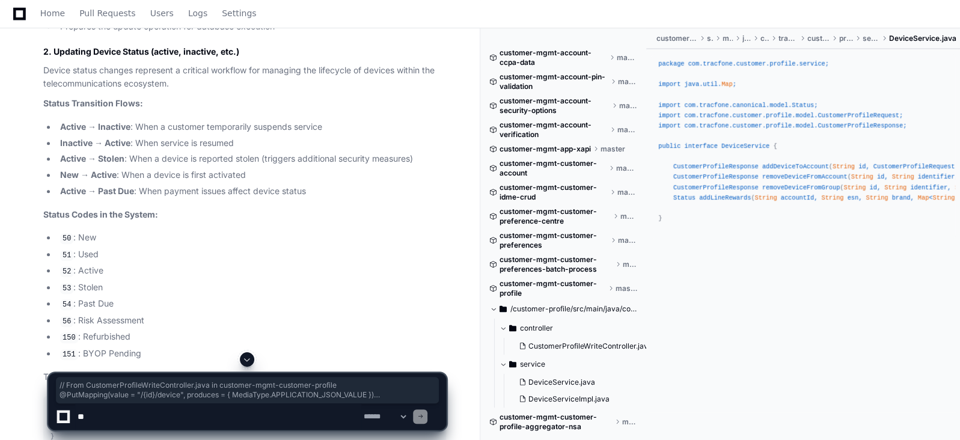
drag, startPoint x: 49, startPoint y: 152, endPoint x: 87, endPoint y: 245, distance: 100.8
copy div "// From CustomerProfileWriteController.java in customer-mgmt-customer-profile @…"
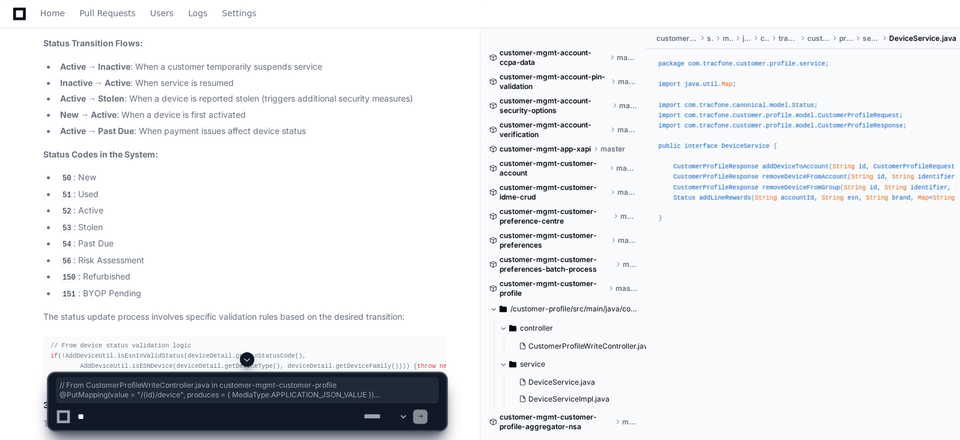
scroll to position [9120, 0]
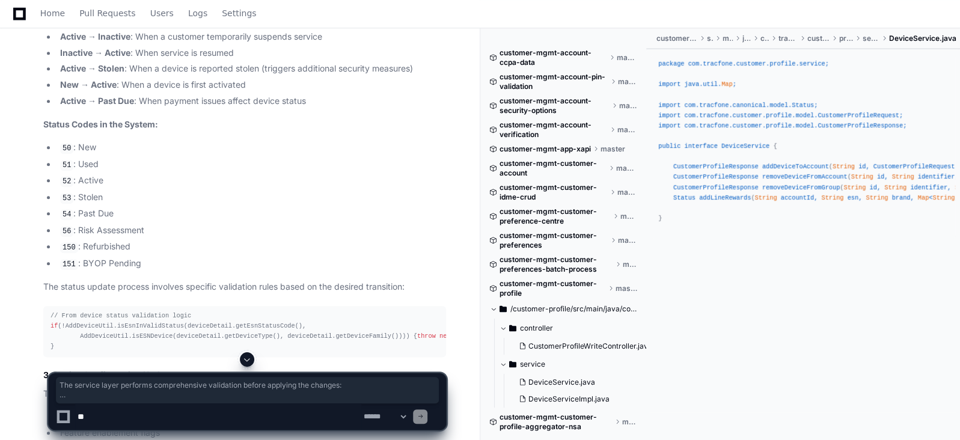
drag, startPoint x: 279, startPoint y: 237, endPoint x: 39, endPoint y: 179, distance: 246.9
copy article "The service layer performs comprehensive validation before applying the changes…"
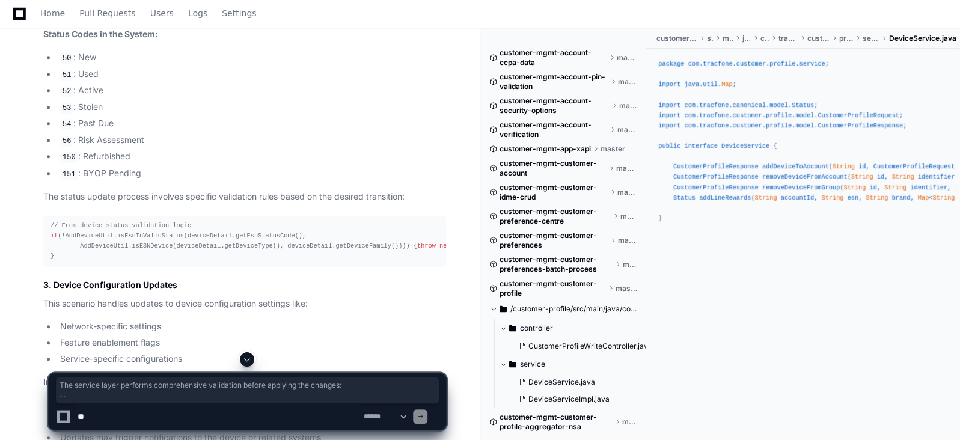
scroll to position [9240, 0]
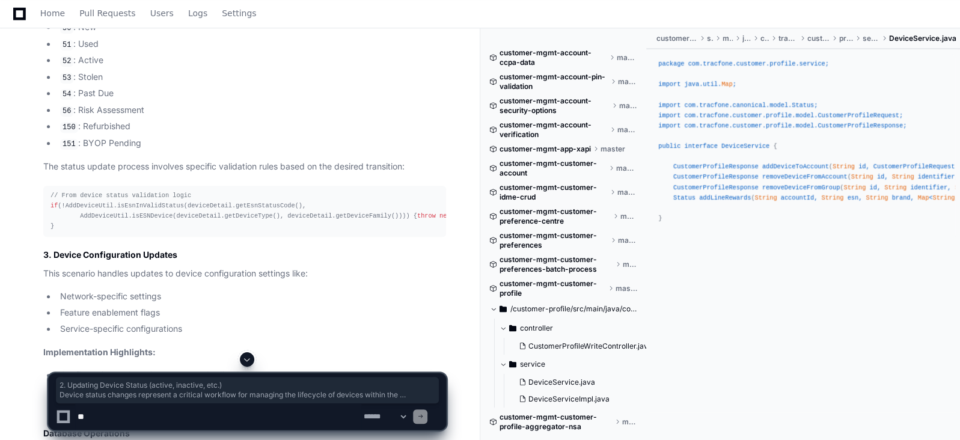
drag, startPoint x: 319, startPoint y: 280, endPoint x: 42, endPoint y: 142, distance: 309.0
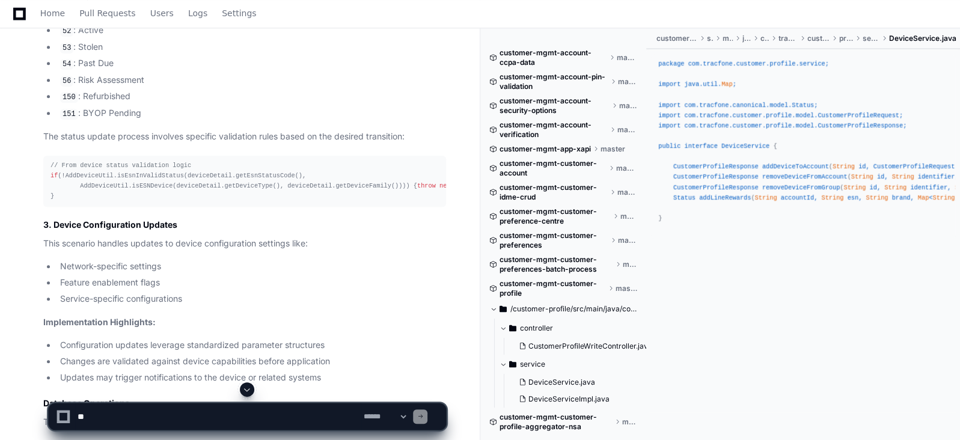
scroll to position [9300, 0]
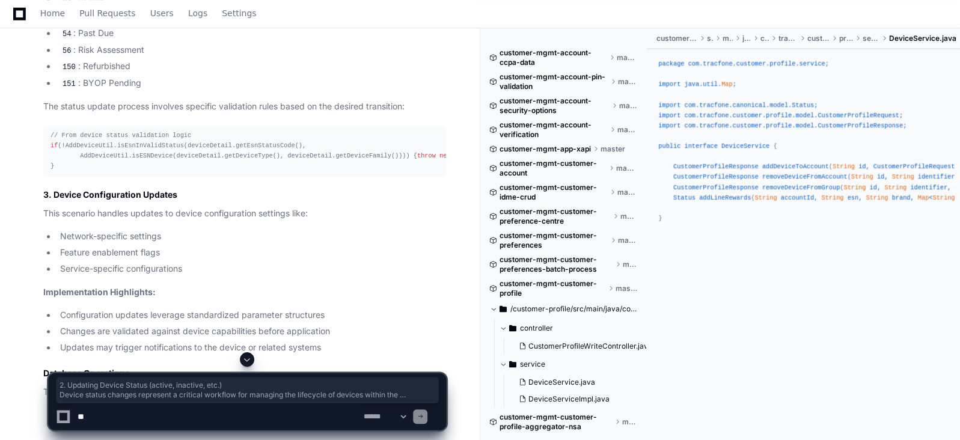
drag, startPoint x: 317, startPoint y: 223, endPoint x: 41, endPoint y: 79, distance: 310.7
copy article "2. Updating Device Status (active, inactive, etc.) Device status changes repres…"
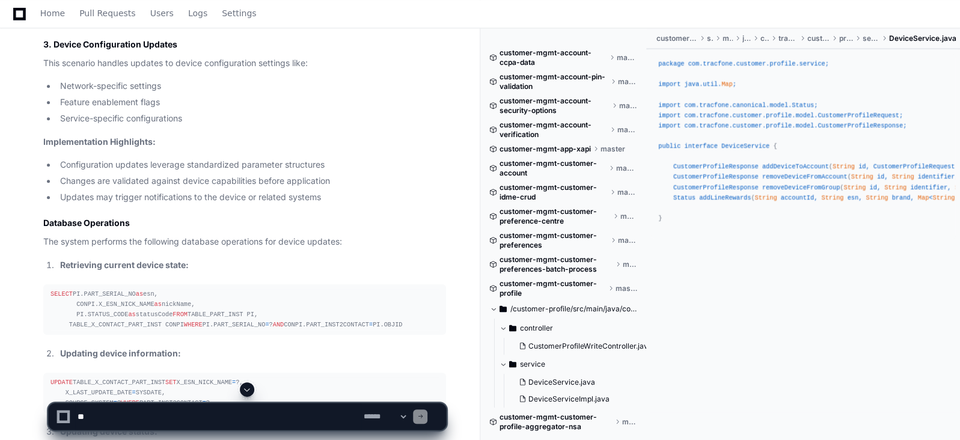
scroll to position [9481, 0]
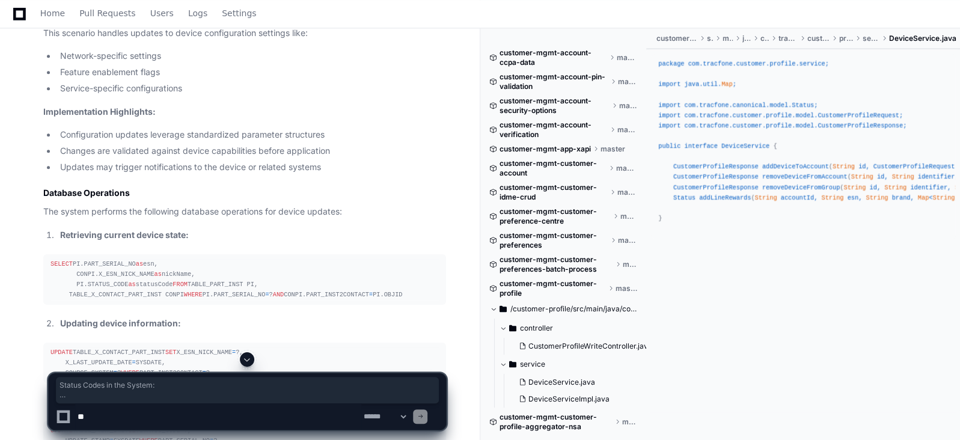
drag, startPoint x: 411, startPoint y: 221, endPoint x: 38, endPoint y: 63, distance: 405.3
copy article "Status Codes in the System: 50 : New 51 : Used 52 : Active 53 : Stolen 54 : Pas…"
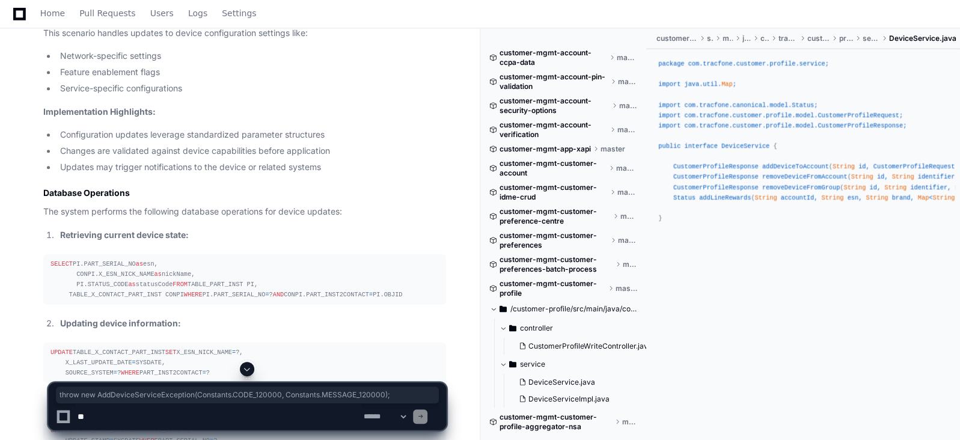
drag, startPoint x: 358, startPoint y: 286, endPoint x: 58, endPoint y: 281, distance: 300.1
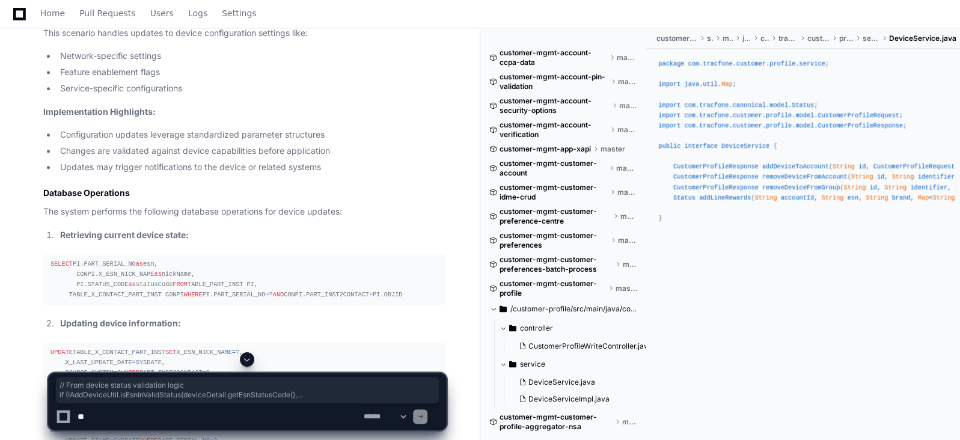
drag, startPoint x: 60, startPoint y: 296, endPoint x: 47, endPoint y: 255, distance: 42.8
copy div "// From device status validation logic if (!AddDeviceUtil.isEsnInValidStatus(de…"
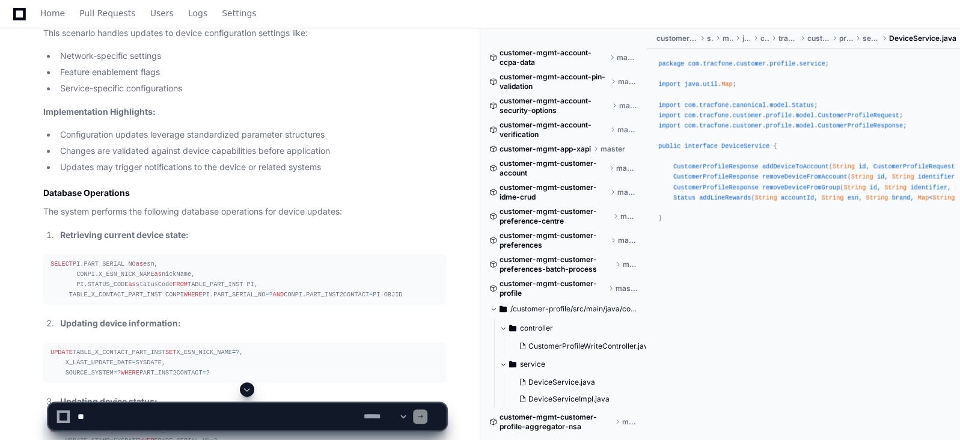
click at [191, 20] on h4 "3. Device Configuration Updates" at bounding box center [244, 14] width 403 height 12
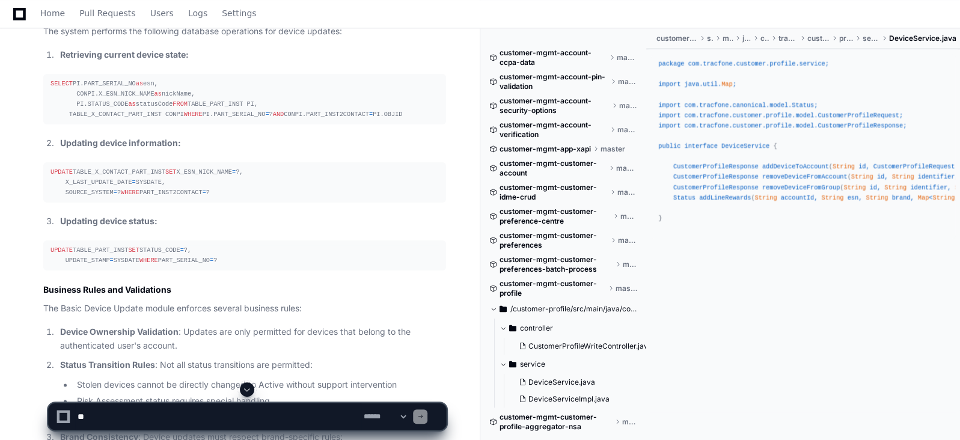
scroll to position [9691, 0]
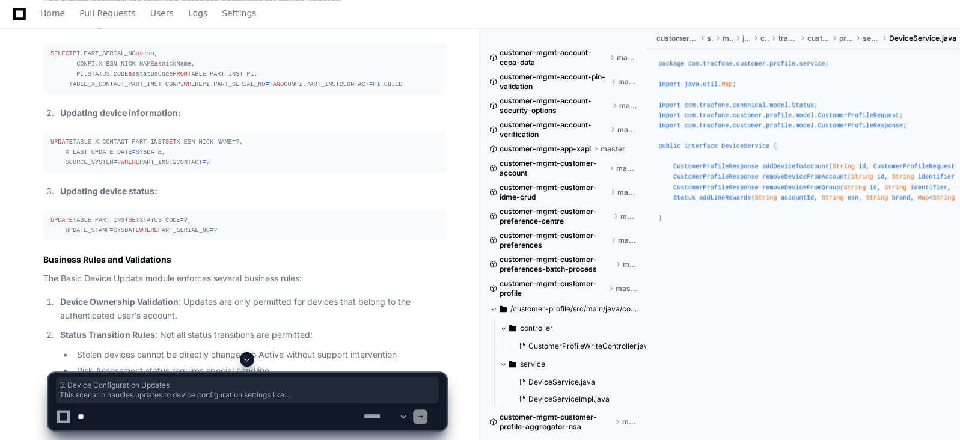
drag, startPoint x: 352, startPoint y: 305, endPoint x: 37, endPoint y: 110, distance: 370.5
copy article "3. Device Configuration Updates This scenario handles updates to device configu…"
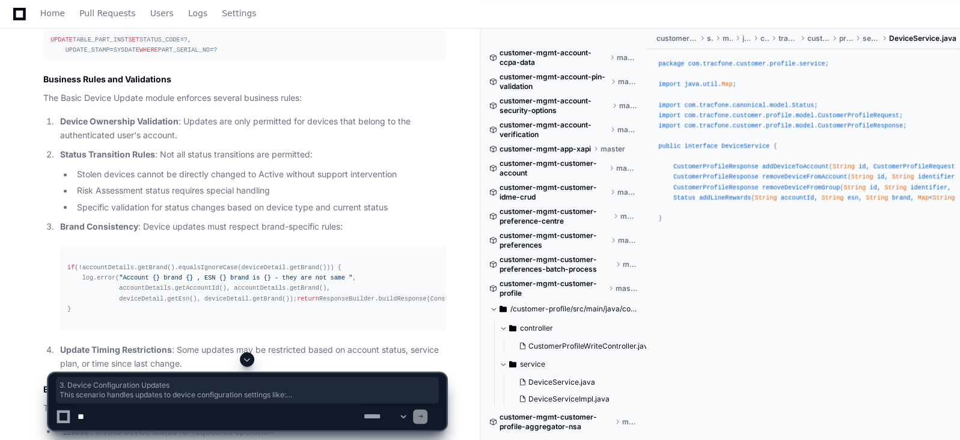
scroll to position [9902, 0]
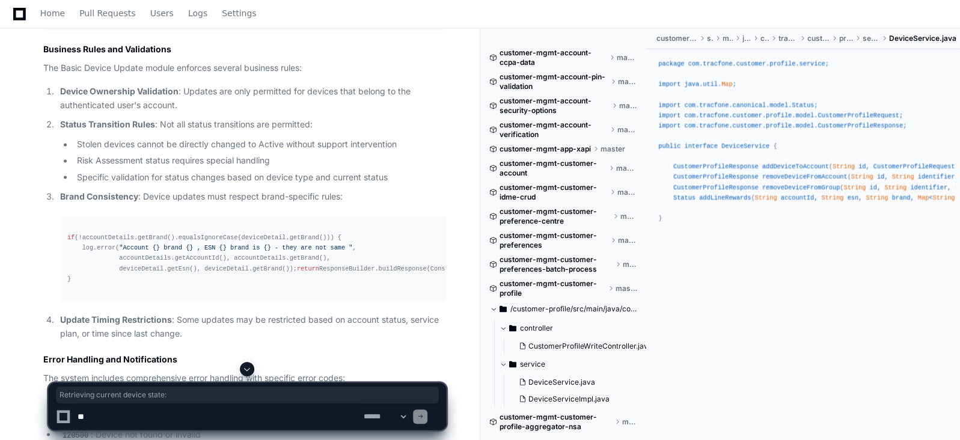
drag, startPoint x: 117, startPoint y: 127, endPoint x: 39, endPoint y: 119, distance: 78.0
copy strong "Retrieving current device state:"
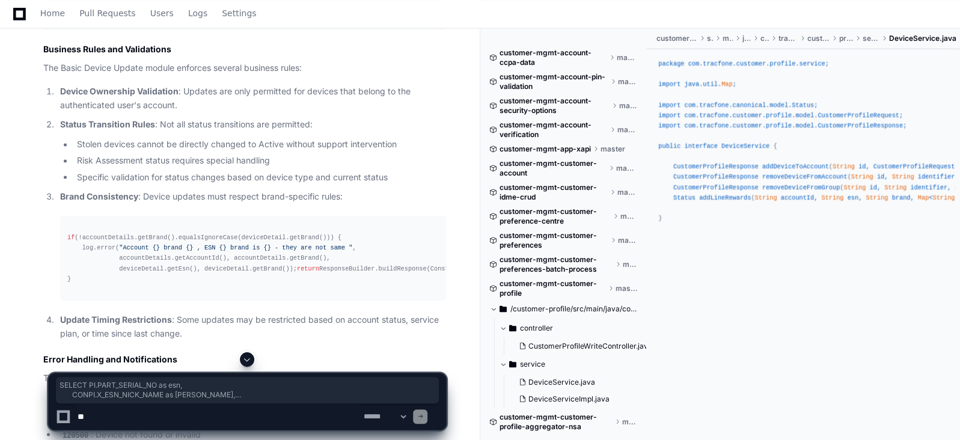
drag, startPoint x: 192, startPoint y: 212, endPoint x: 43, endPoint y: 150, distance: 161.3
copy div "SELECT PI.PART_SERIAL_NO as esn, CONPI.X_ESN_NICK_NAME as [PERSON_NAME], PI.STA…"
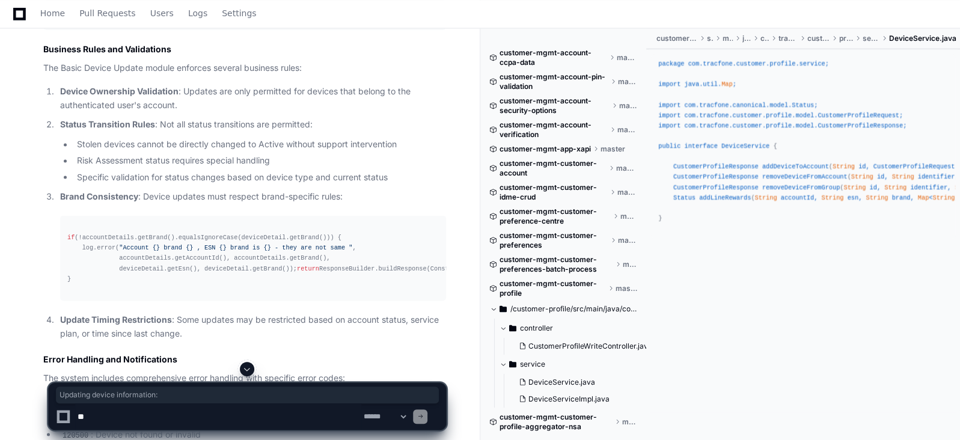
drag, startPoint x: 192, startPoint y: 242, endPoint x: 43, endPoint y: 242, distance: 149.1
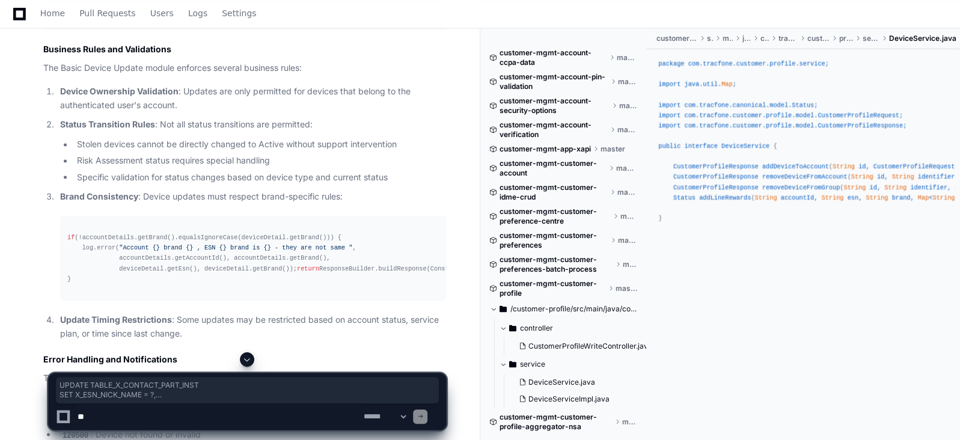
drag, startPoint x: 147, startPoint y: 311, endPoint x: 46, endPoint y: 274, distance: 107.7
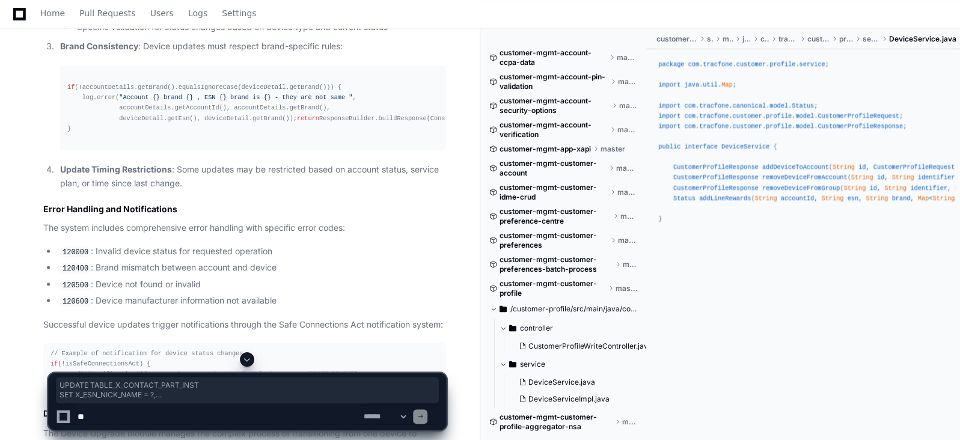
scroll to position [10082, 0]
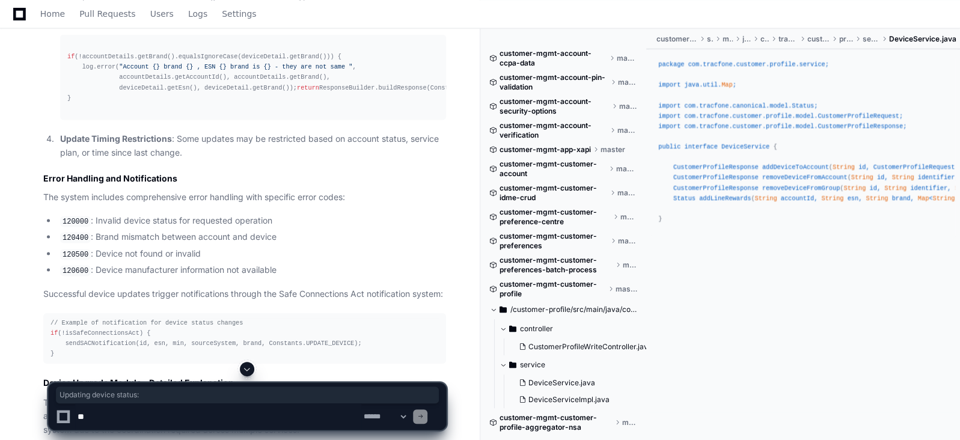
drag, startPoint x: 179, startPoint y: 162, endPoint x: 60, endPoint y: 160, distance: 119.7
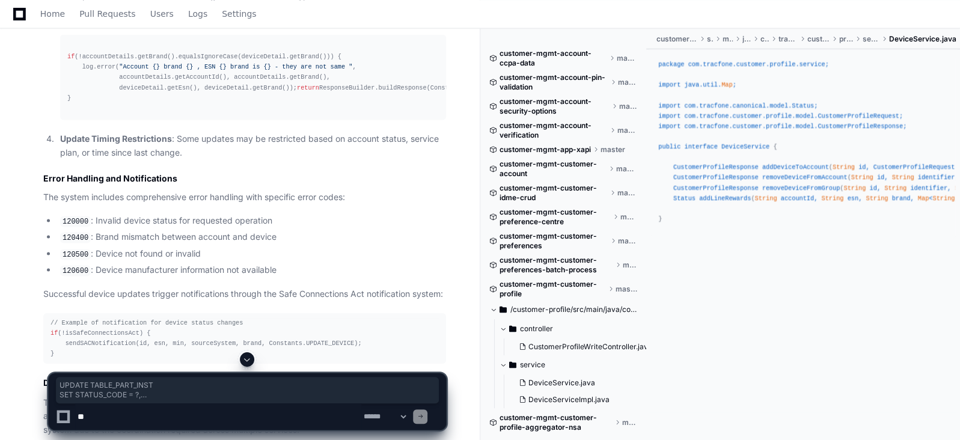
drag, startPoint x: 137, startPoint y: 217, endPoint x: 47, endPoint y: 188, distance: 94.7
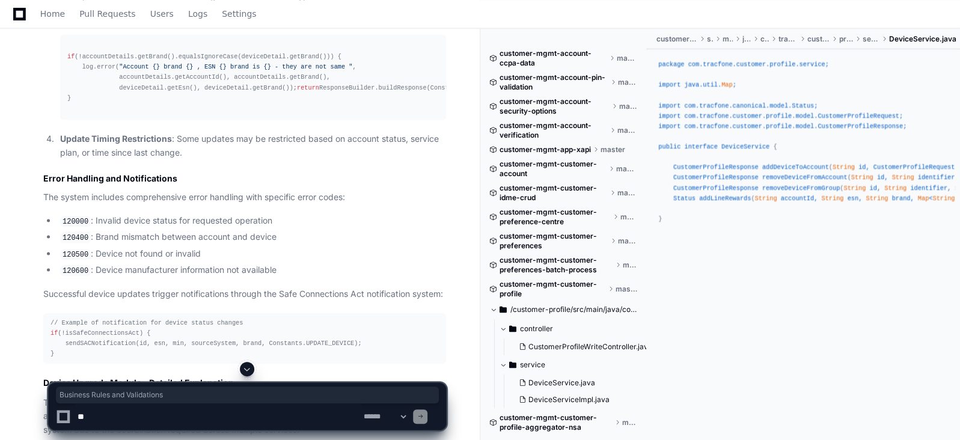
drag, startPoint x: 174, startPoint y: 248, endPoint x: 41, endPoint y: 248, distance: 133.5
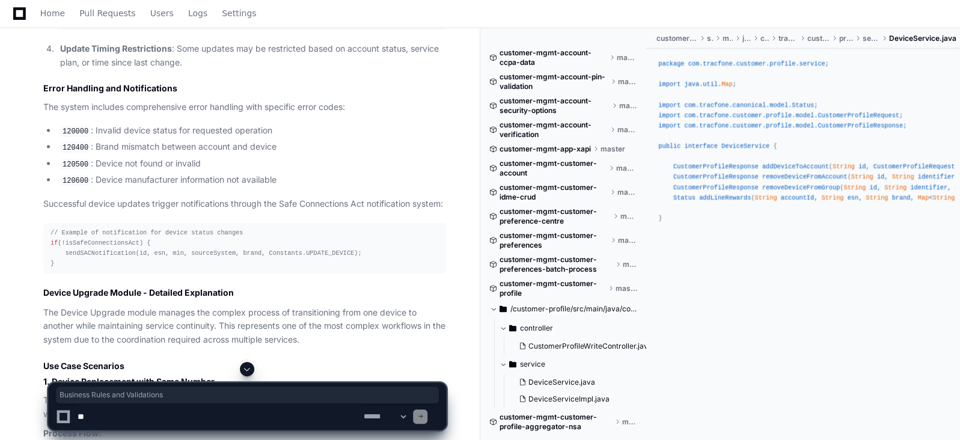
scroll to position [10202, 0]
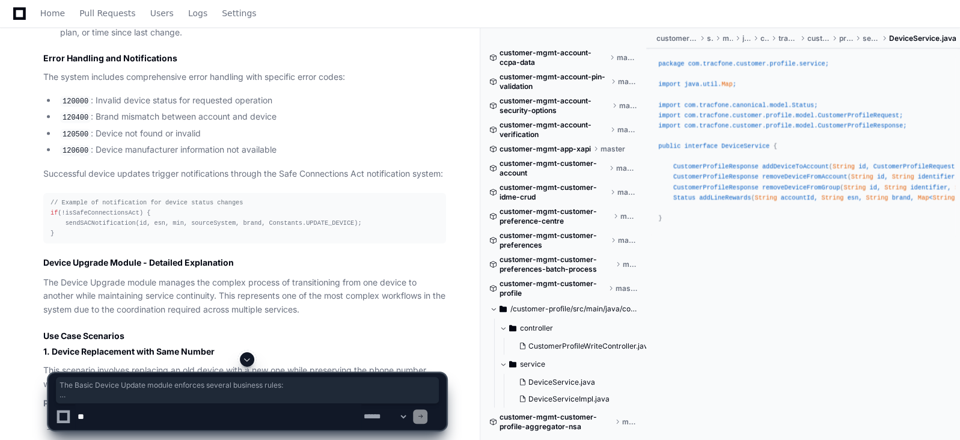
drag, startPoint x: 346, startPoint y: 276, endPoint x: 40, endPoint y: 146, distance: 332.0
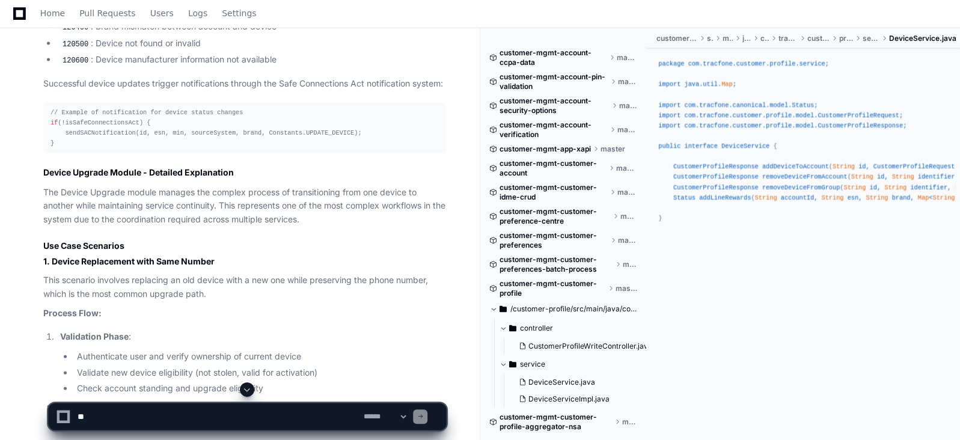
scroll to position [10323, 0]
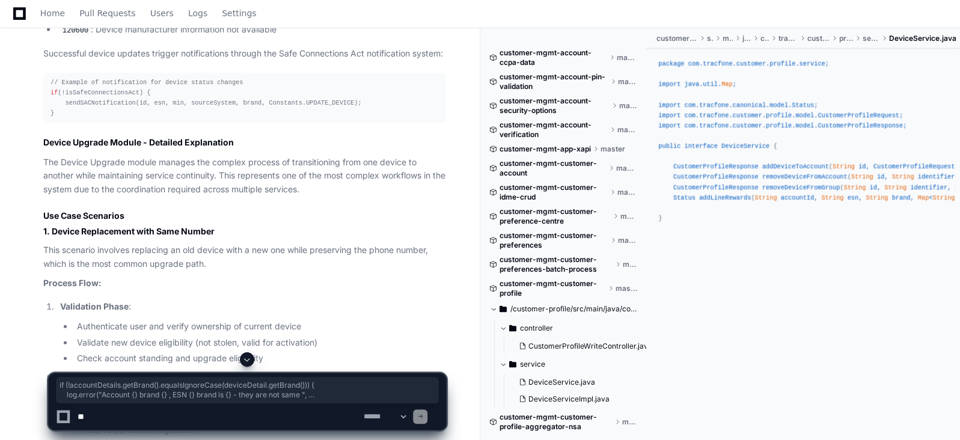
drag, startPoint x: 79, startPoint y: 250, endPoint x: 63, endPoint y: 191, distance: 61.0
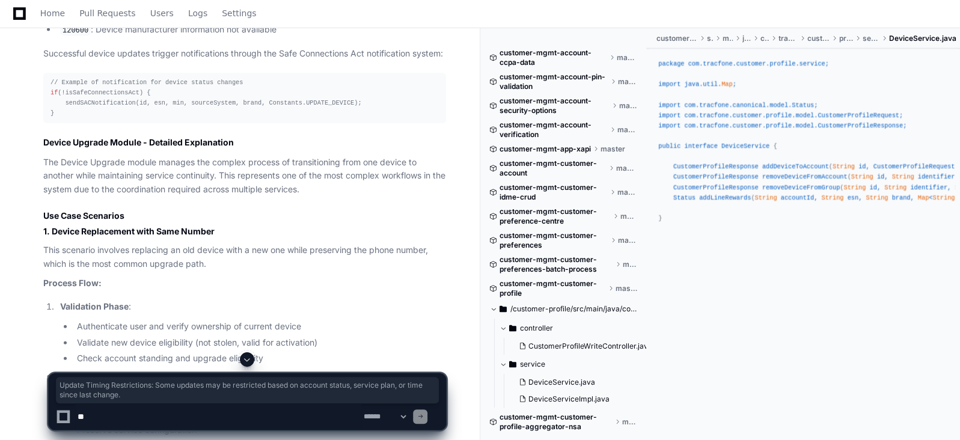
drag, startPoint x: 191, startPoint y: 306, endPoint x: 37, endPoint y: 286, distance: 154.6
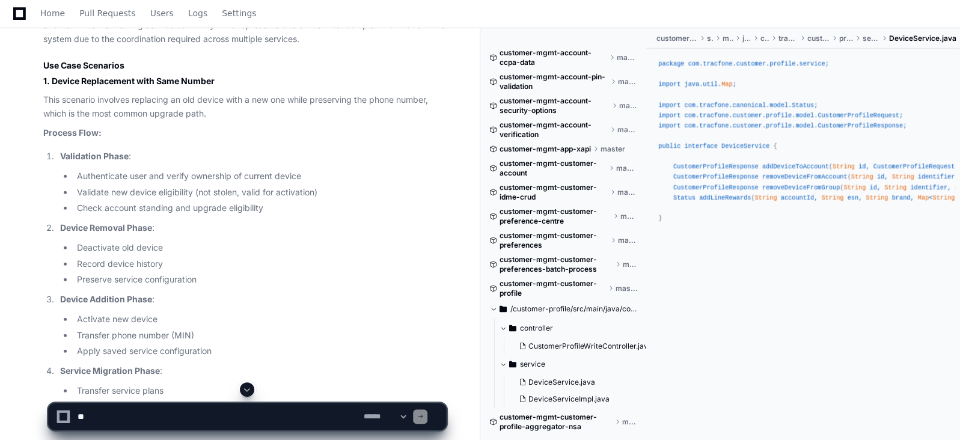
scroll to position [10503, 0]
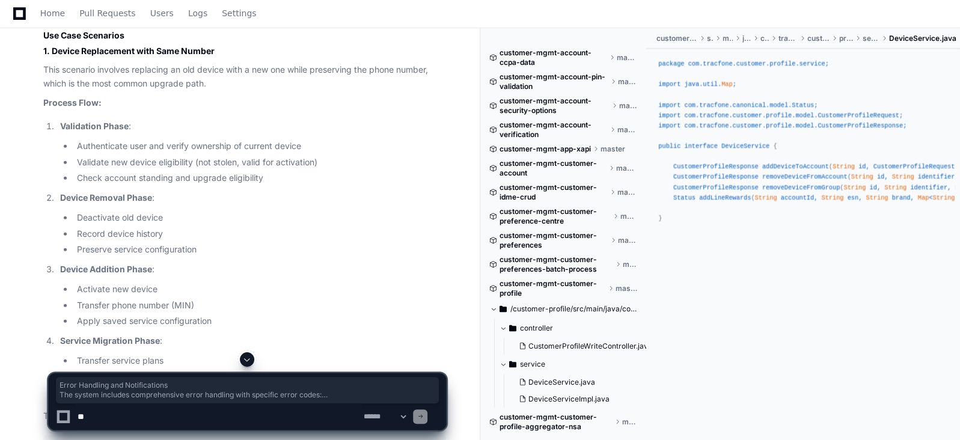
drag, startPoint x: 33, startPoint y: 305, endPoint x: 39, endPoint y: 143, distance: 162.5
click at [39, 143] on div "Thinking Detailed Analysis of Basic Device Update and Device Upgrade Modules Ba…" at bounding box center [232, 291] width 427 height 4453
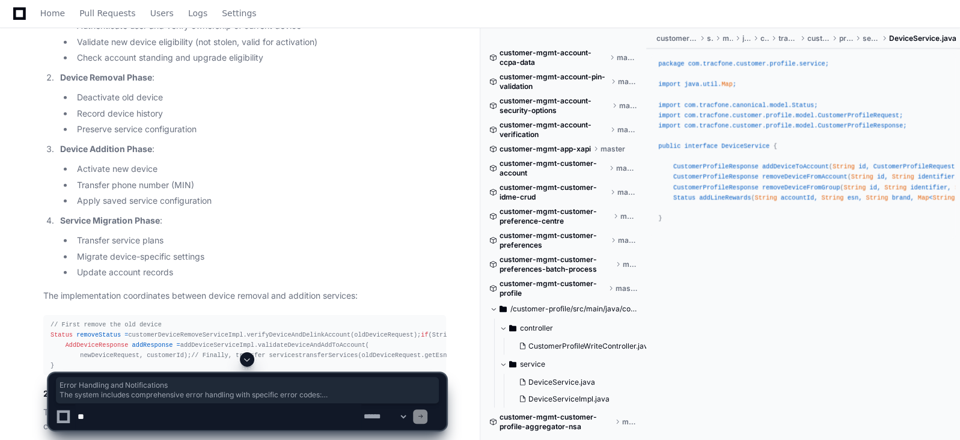
scroll to position [10654, 0]
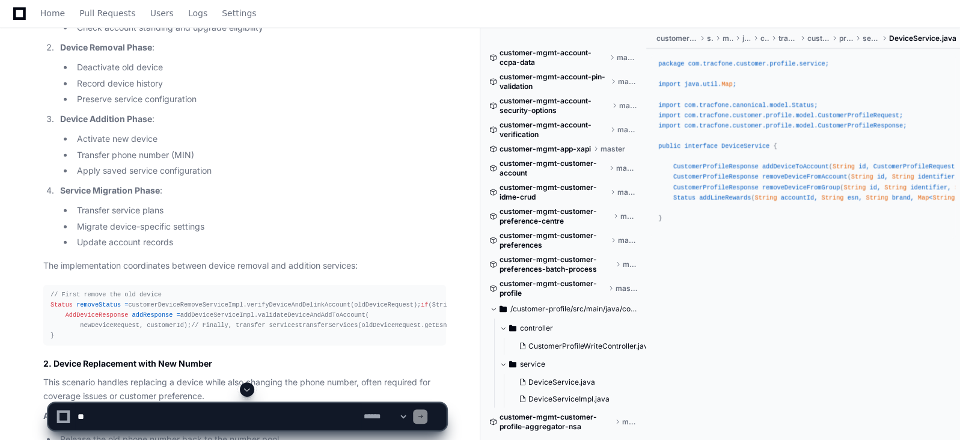
click at [173, 278] on article "Detailed Analysis of Basic Device Update and Device Upgrade Modules Basic Devic…" at bounding box center [244, 156] width 403 height 4424
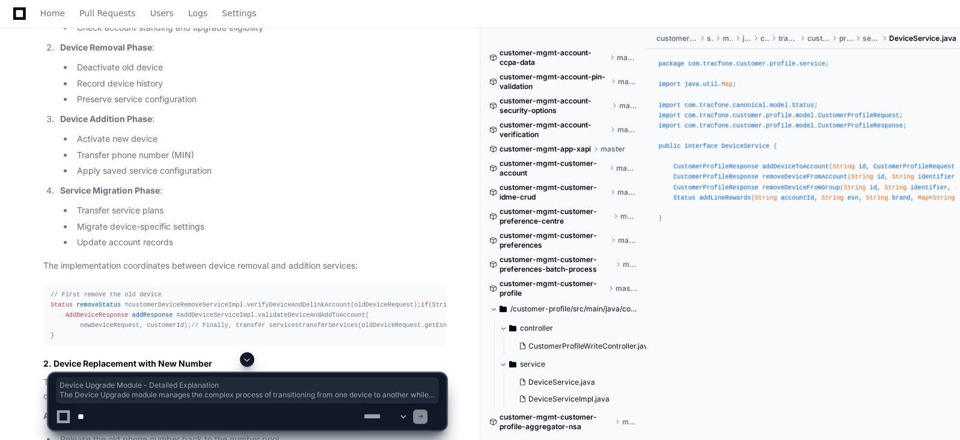
drag, startPoint x: 320, startPoint y: 261, endPoint x: 38, endPoint y: 213, distance: 285.5
click at [38, 213] on div "Thinking Detailed Analysis of Basic Device Update and Device Upgrade Modules Ba…" at bounding box center [232, 141] width 427 height 4453
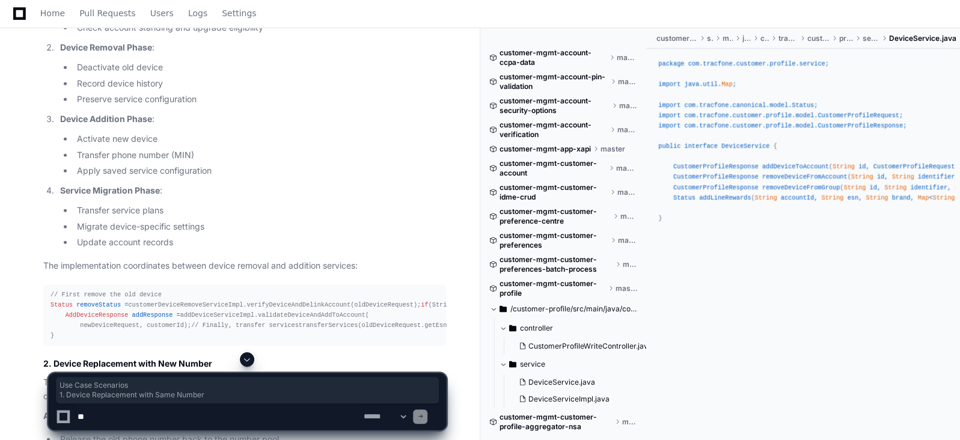
drag, startPoint x: 218, startPoint y: 299, endPoint x: 37, endPoint y: 289, distance: 181.3
click at [37, 289] on div "Thinking Detailed Analysis of Basic Device Update and Device Upgrade Modules Ba…" at bounding box center [232, 141] width 427 height 4453
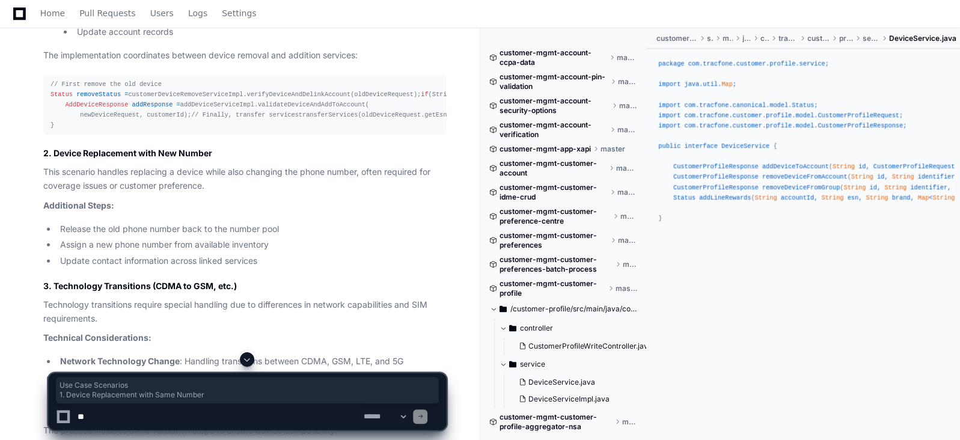
scroll to position [10894, 0]
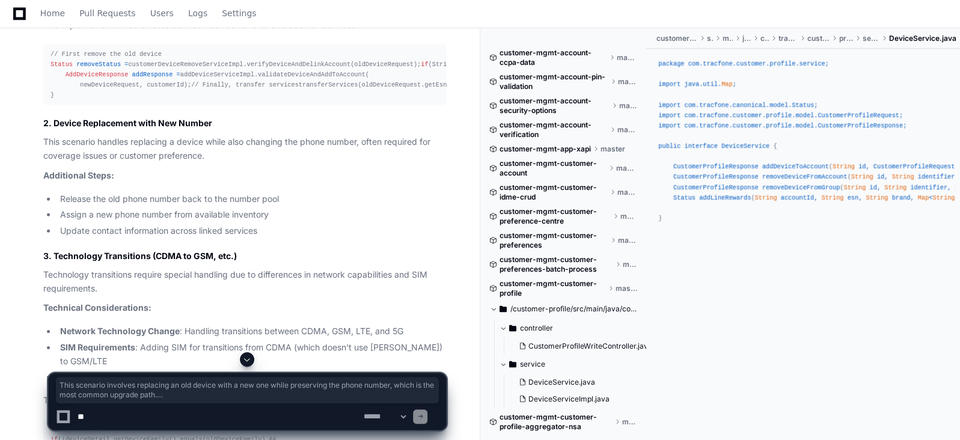
drag, startPoint x: 43, startPoint y: 79, endPoint x: 193, endPoint y: 349, distance: 308.5
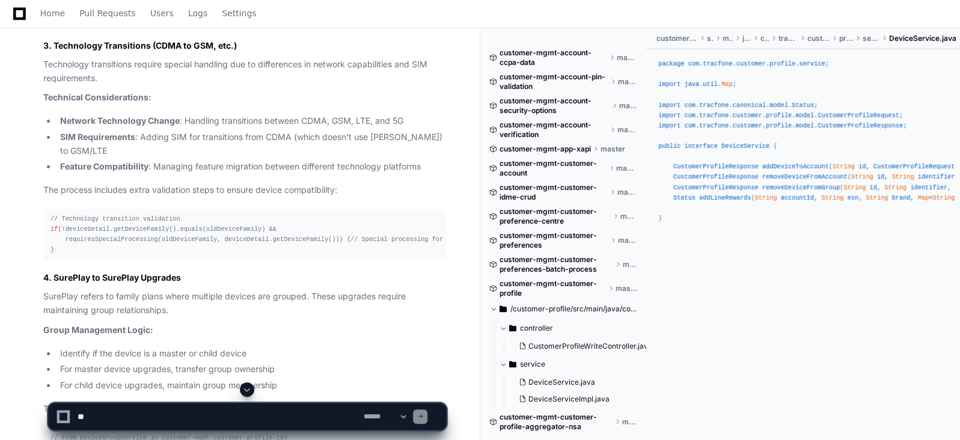
scroll to position [11135, 0]
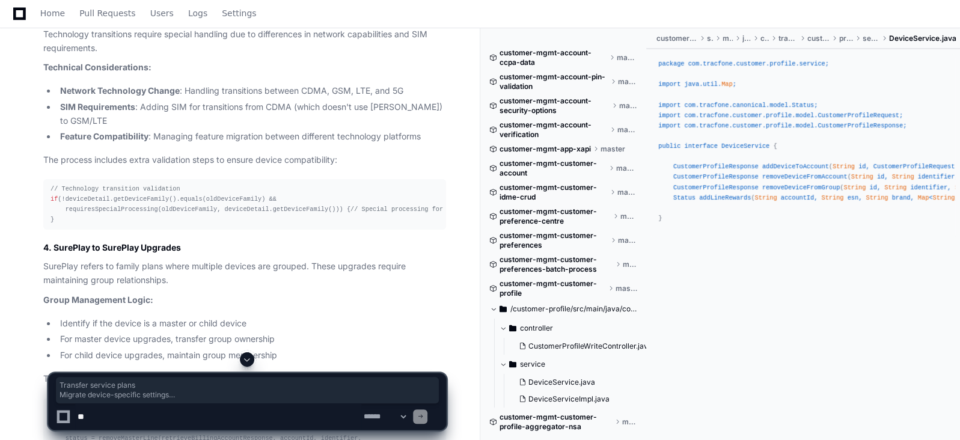
drag, startPoint x: 63, startPoint y: 321, endPoint x: 62, endPoint y: 131, distance: 190.0
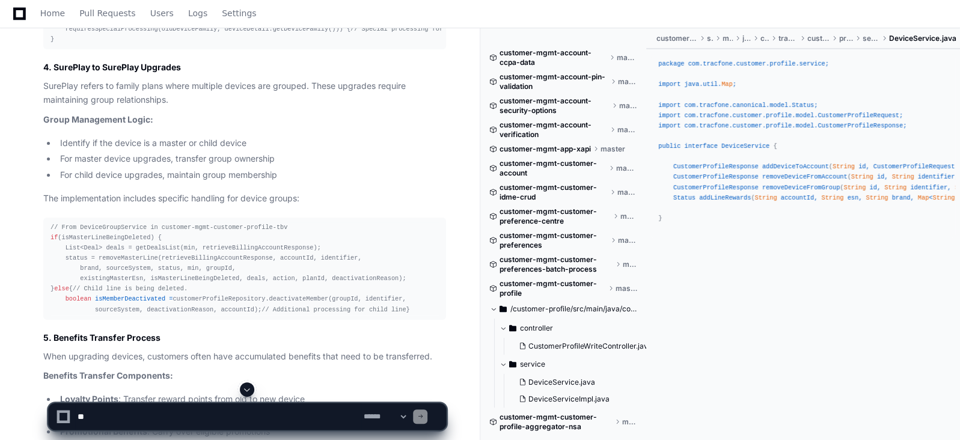
scroll to position [11345, 0]
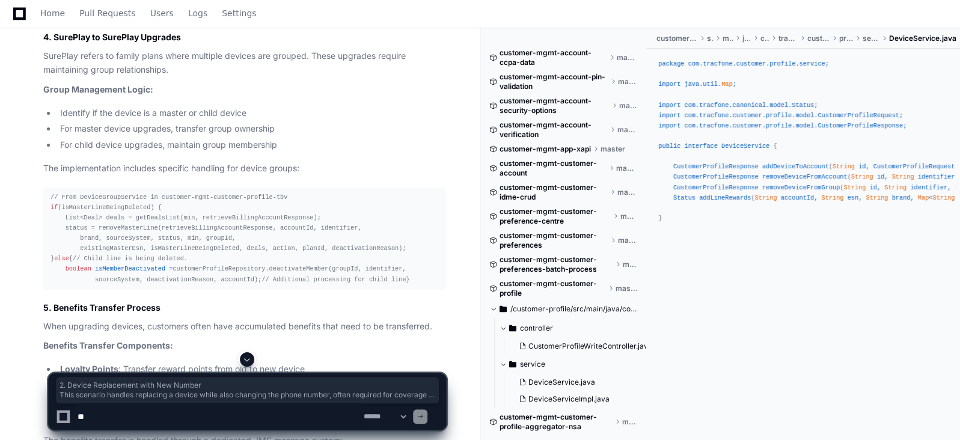
drag, startPoint x: 265, startPoint y: 241, endPoint x: 37, endPoint y: 140, distance: 248.8
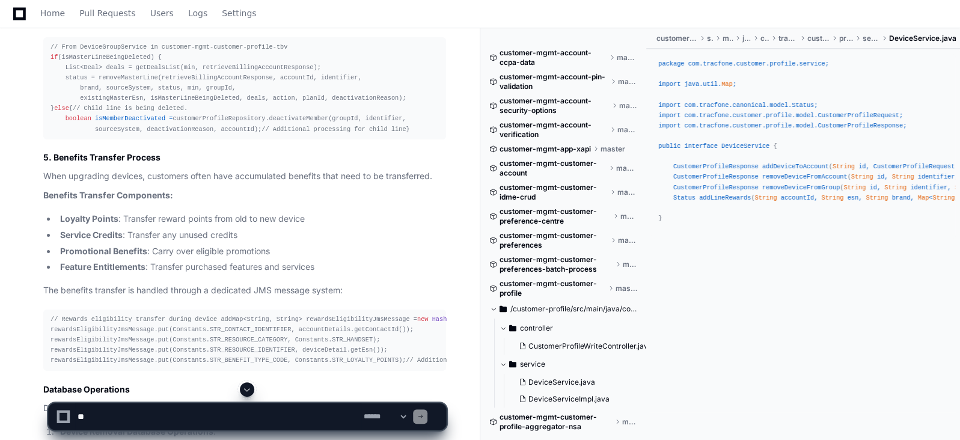
scroll to position [11526, 0]
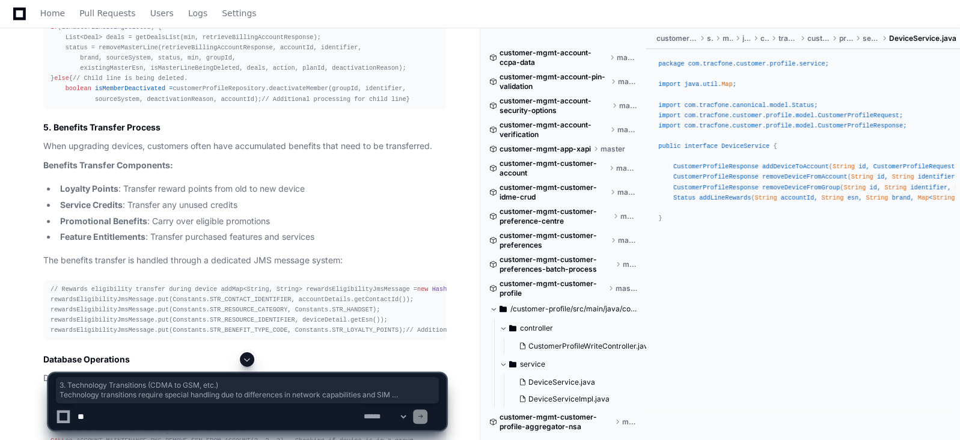
drag, startPoint x: 345, startPoint y: 218, endPoint x: 38, endPoint y: 85, distance: 334.3
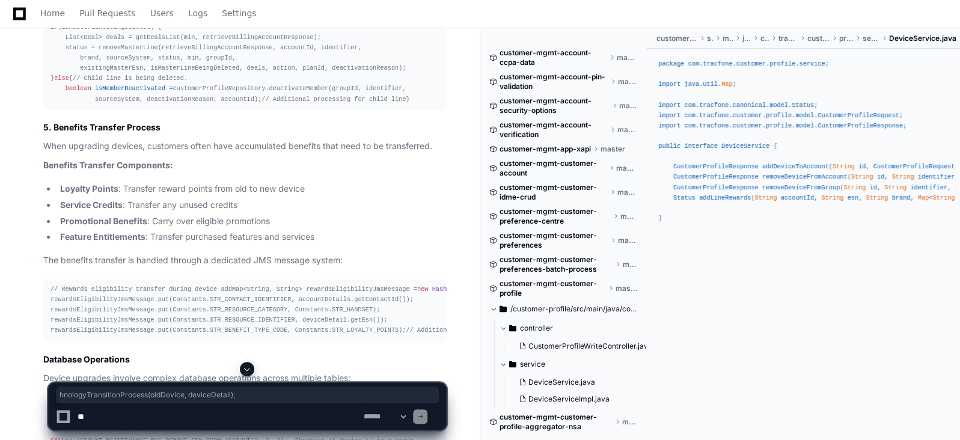
drag, startPoint x: 246, startPoint y: 299, endPoint x: 63, endPoint y: 296, distance: 183.4
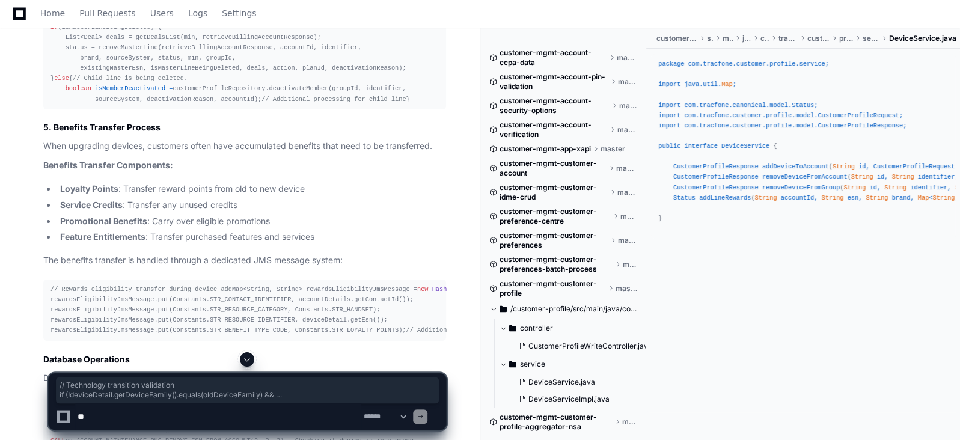
drag, startPoint x: 61, startPoint y: 312, endPoint x: 47, endPoint y: 250, distance: 63.5
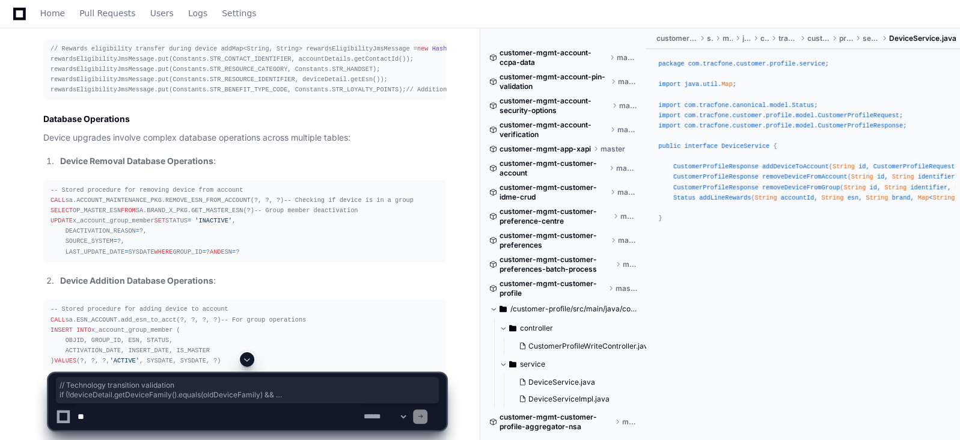
scroll to position [11796, 0]
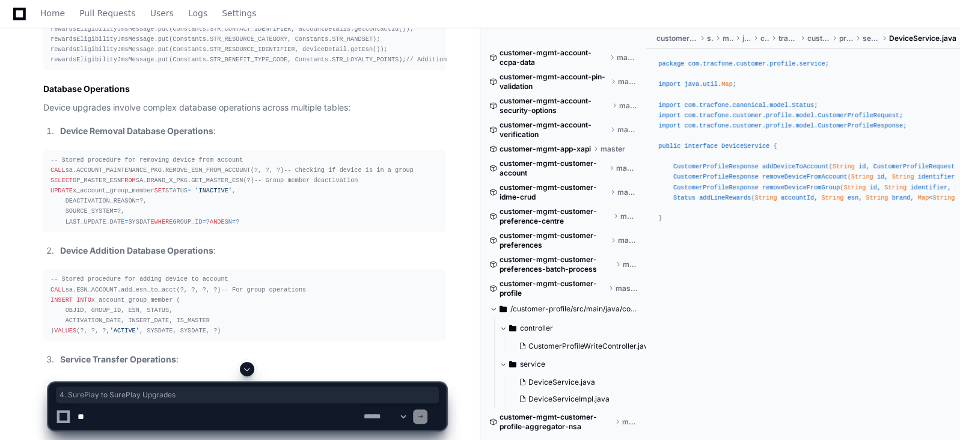
drag, startPoint x: 189, startPoint y: 67, endPoint x: 39, endPoint y: 65, distance: 149.8
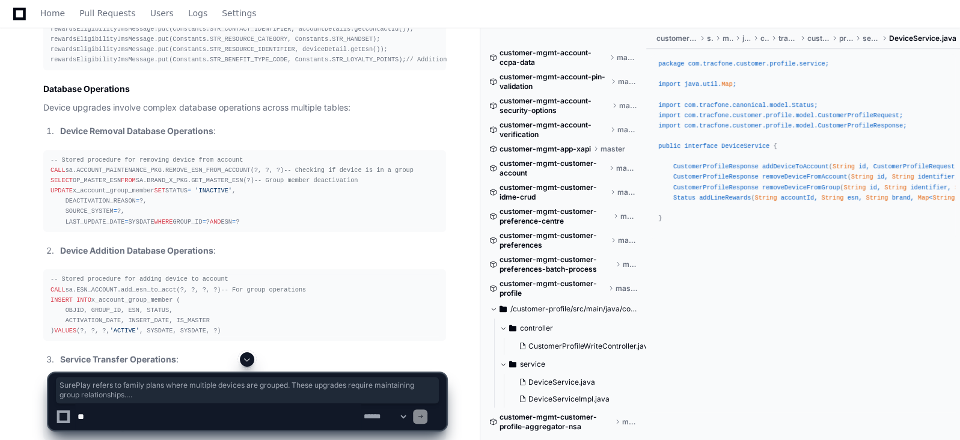
drag, startPoint x: 45, startPoint y: 88, endPoint x: 181, endPoint y: 340, distance: 286.3
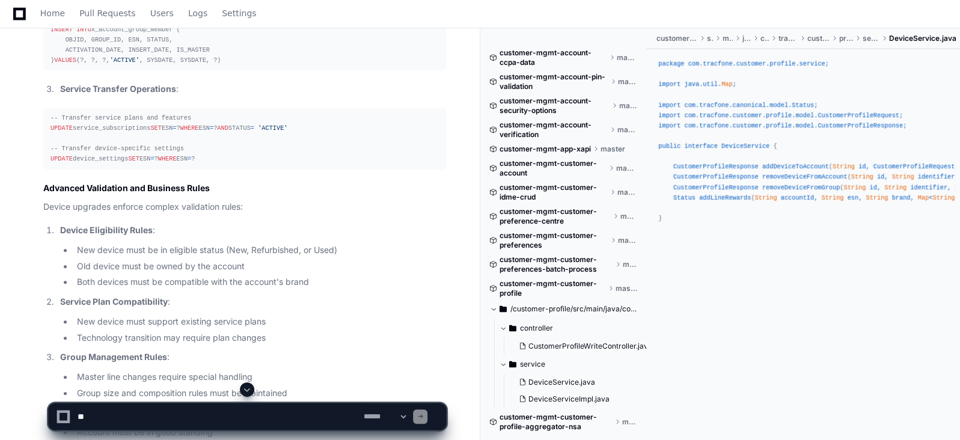
scroll to position [12097, 0]
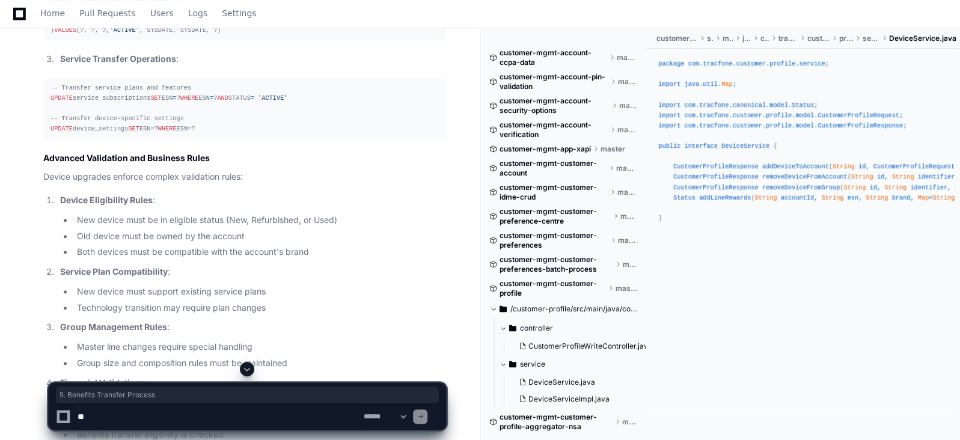
drag, startPoint x: 162, startPoint y: 68, endPoint x: 40, endPoint y: 65, distance: 122.1
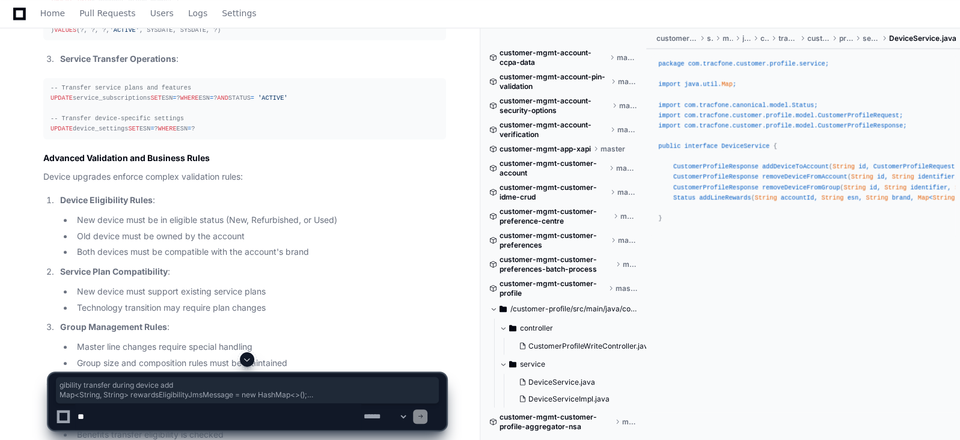
drag, startPoint x: 263, startPoint y: 296, endPoint x: 97, endPoint y: 209, distance: 187.8
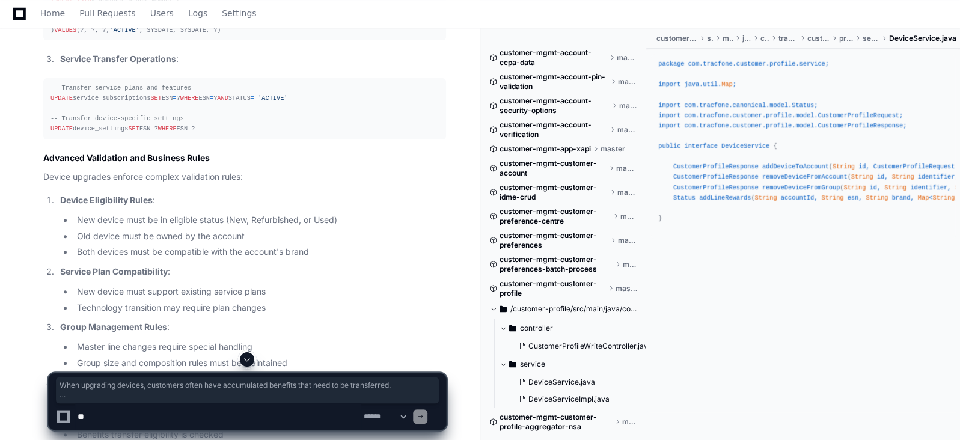
drag, startPoint x: 261, startPoint y: 304, endPoint x: 40, endPoint y: 85, distance: 311.3
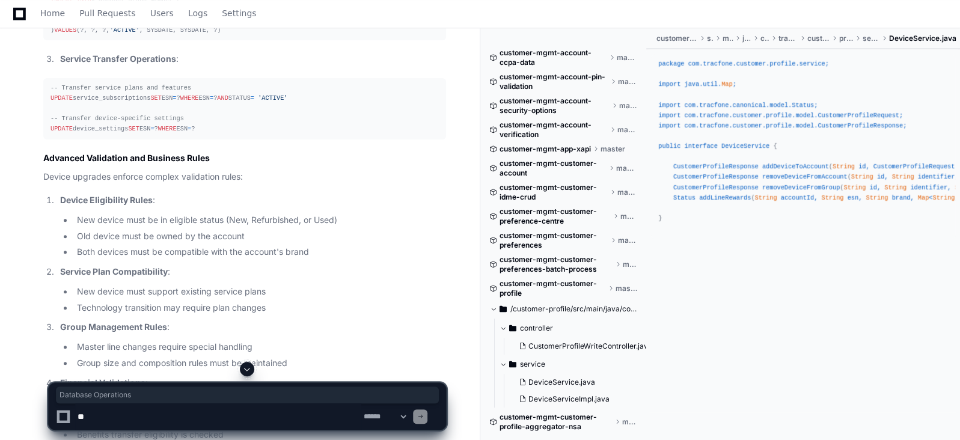
drag, startPoint x: 141, startPoint y: 331, endPoint x: 39, endPoint y: 331, distance: 102.2
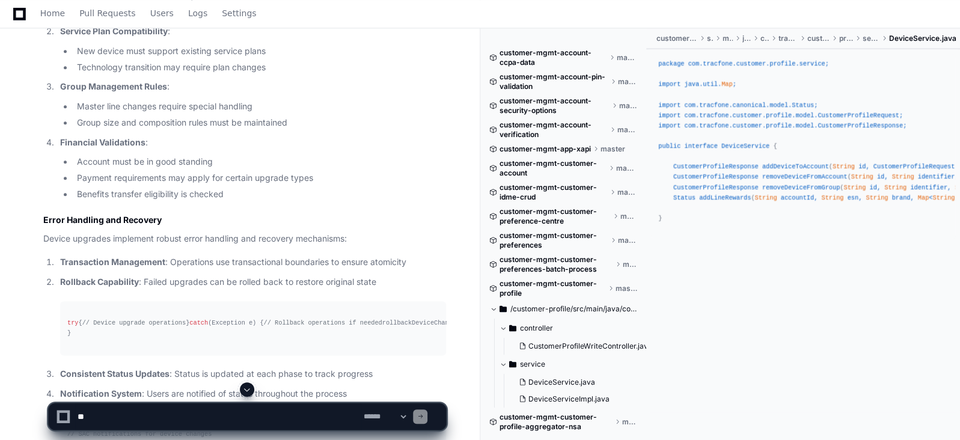
scroll to position [12367, 0]
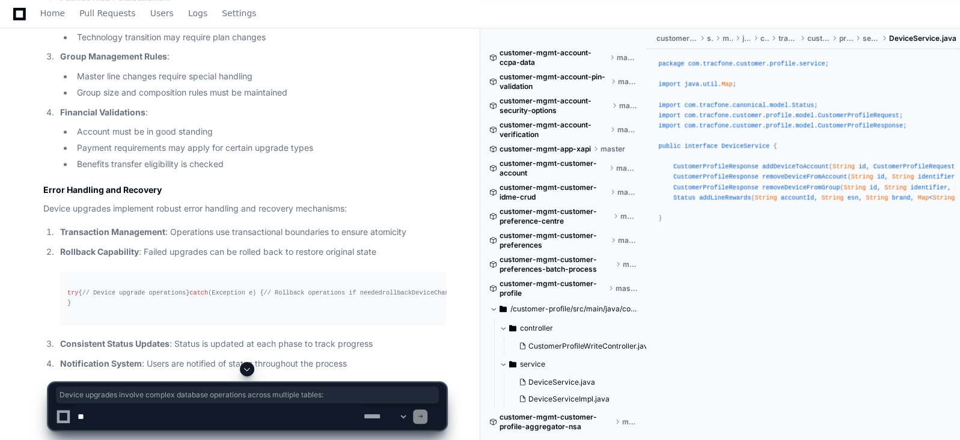
drag, startPoint x: 310, startPoint y: 81, endPoint x: 37, endPoint y: 79, distance: 273.0
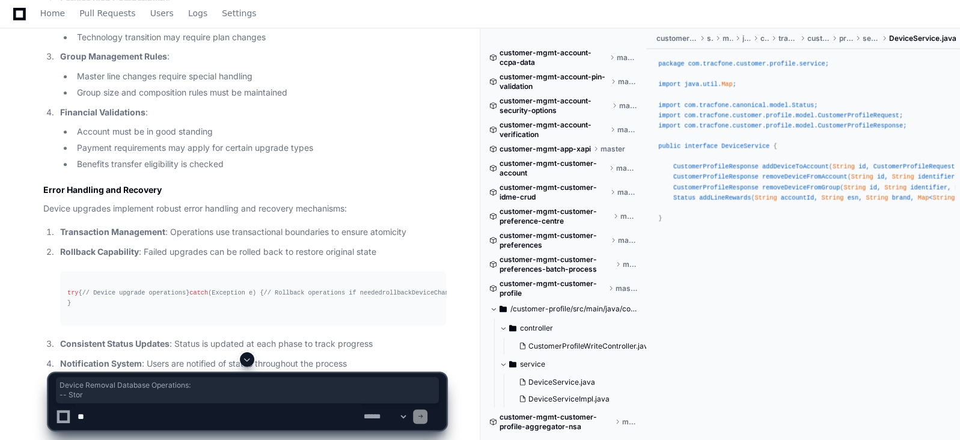
drag, startPoint x: 44, startPoint y: 103, endPoint x: 75, endPoint y: 110, distance: 32.0
drag, startPoint x: 361, startPoint y: 78, endPoint x: 207, endPoint y: 252, distance: 231.8
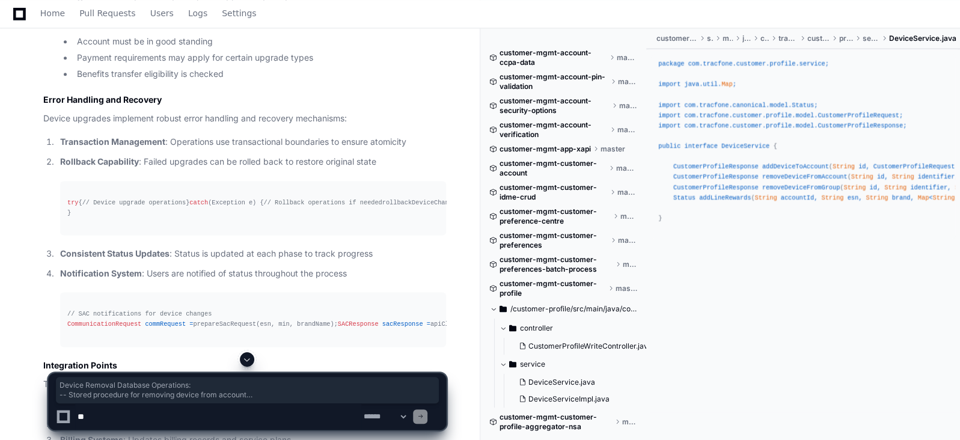
scroll to position [12488, 0]
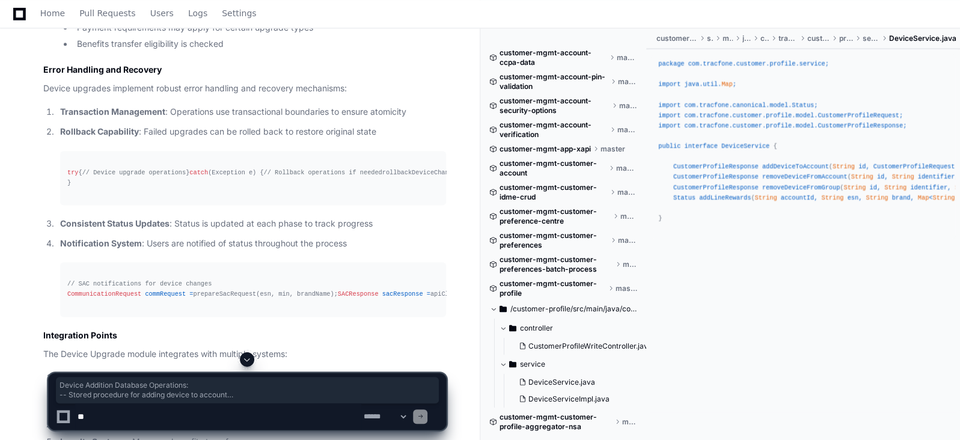
drag, startPoint x: 56, startPoint y: 161, endPoint x: 226, endPoint y: 262, distance: 197.4
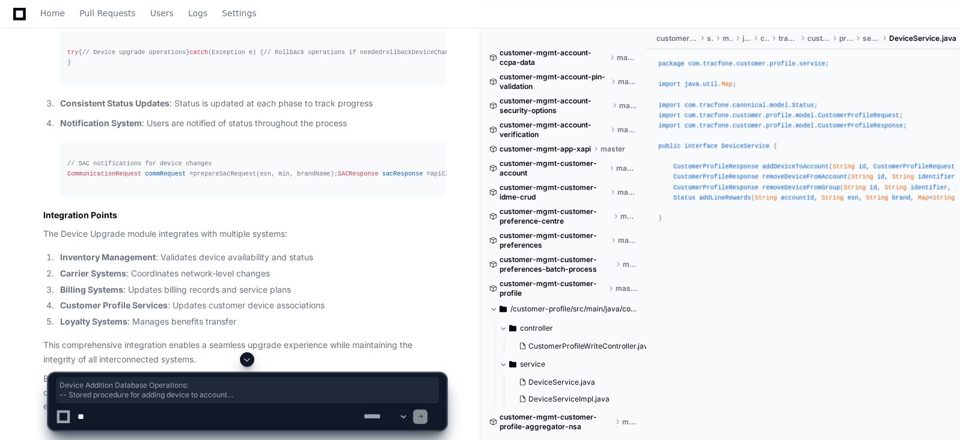
scroll to position [12638, 0]
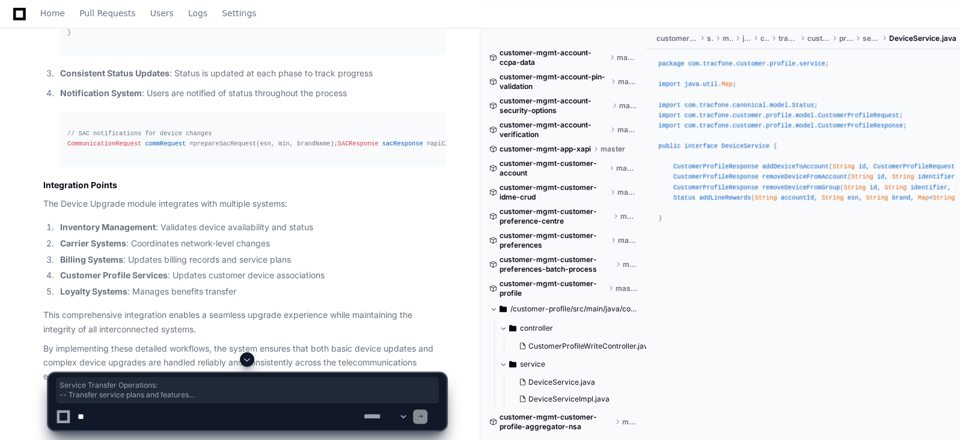
drag, startPoint x: 59, startPoint y: 140, endPoint x: 106, endPoint y: 253, distance: 122.4
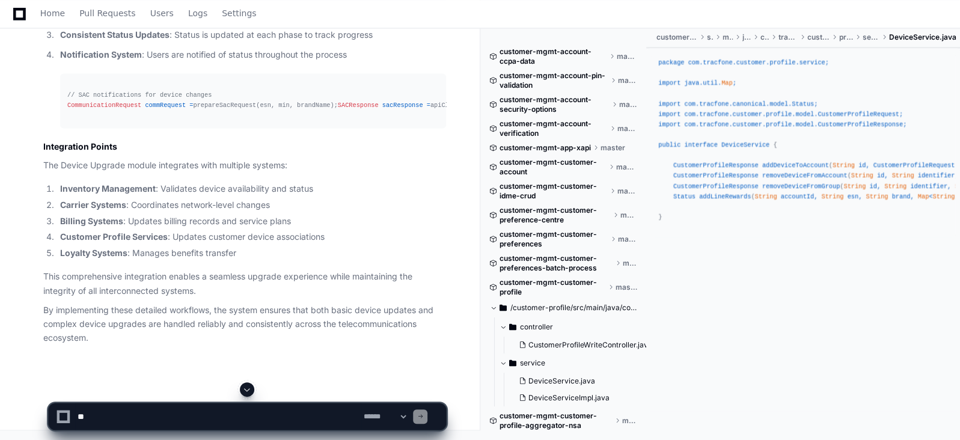
scroll to position [12849, 0]
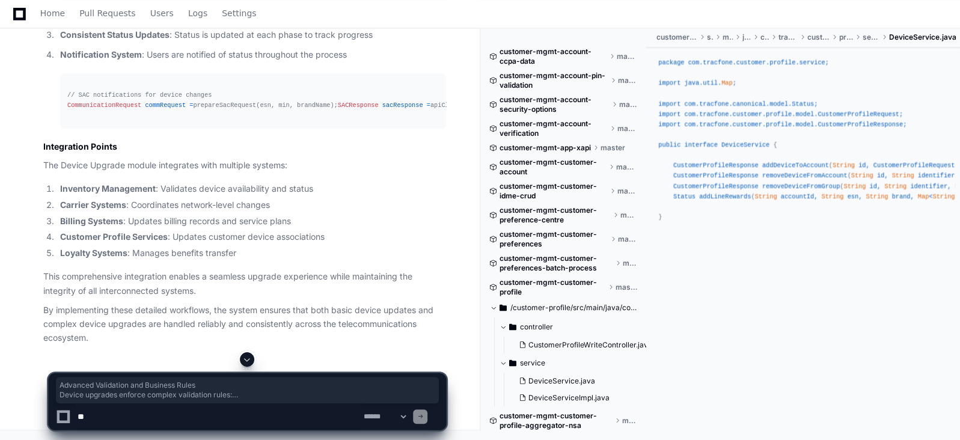
drag, startPoint x: 230, startPoint y: 352, endPoint x: 40, endPoint y: 77, distance: 335.0
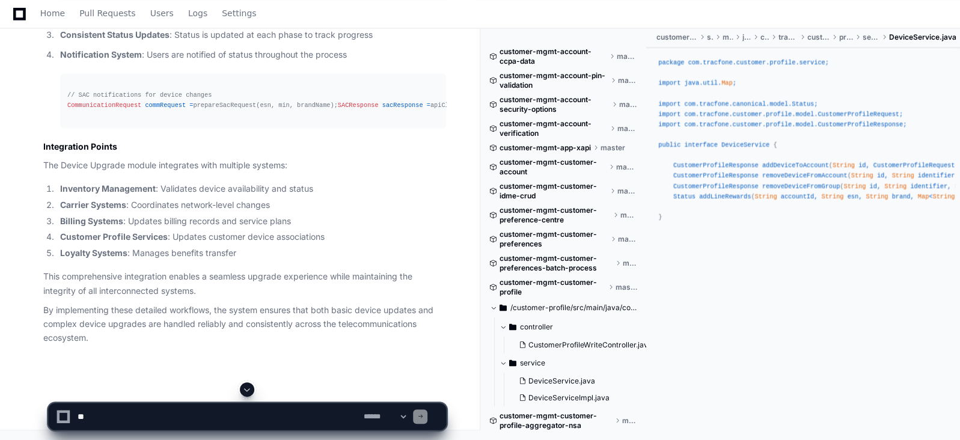
scroll to position [13119, 0]
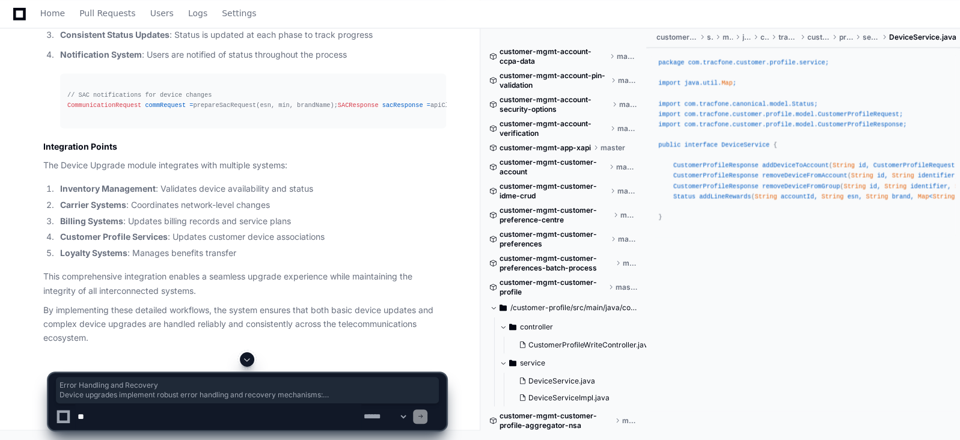
drag, startPoint x: 85, startPoint y: 271, endPoint x: 41, endPoint y: 106, distance: 170.7
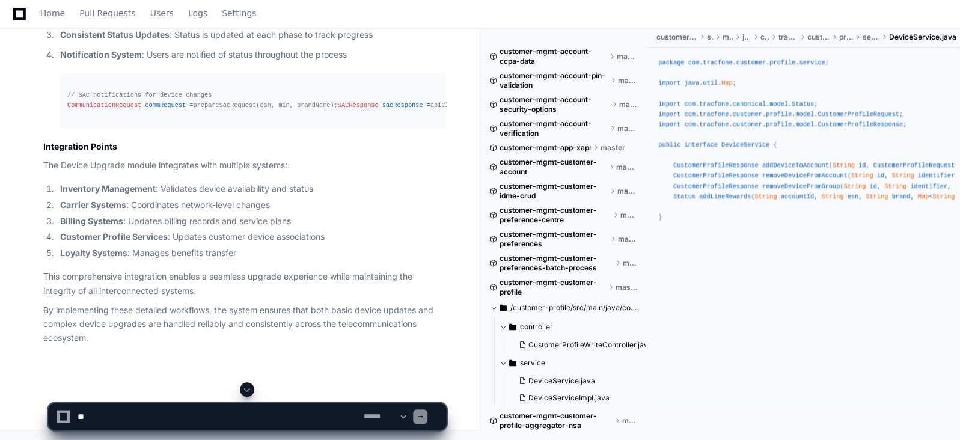
click at [355, 62] on p "Notification System : Users are notified of status throughout the process" at bounding box center [253, 55] width 386 height 14
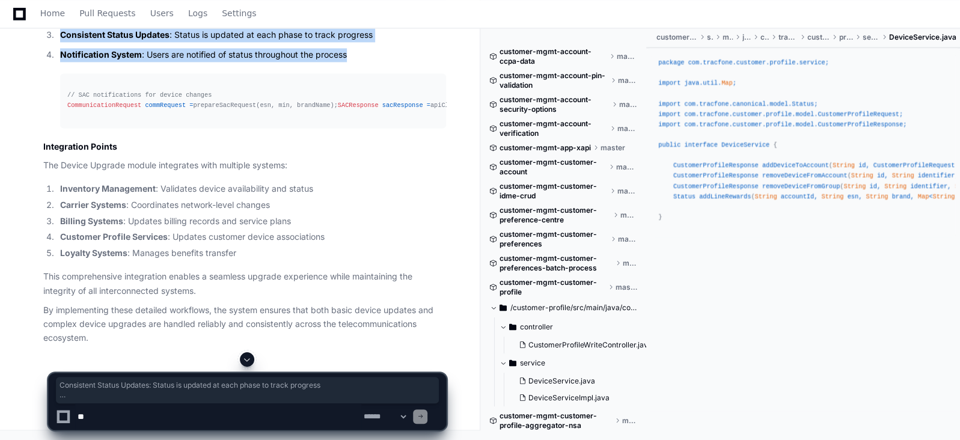
drag, startPoint x: 355, startPoint y: 331, endPoint x: 41, endPoint y: 310, distance: 314.6
drag, startPoint x: 268, startPoint y: 151, endPoint x: 61, endPoint y: 131, distance: 207.3
click at [61, 127] on pre "// SAC notifications for device changes CommunicationRequest commRequest = prep…" at bounding box center [253, 100] width 386 height 54
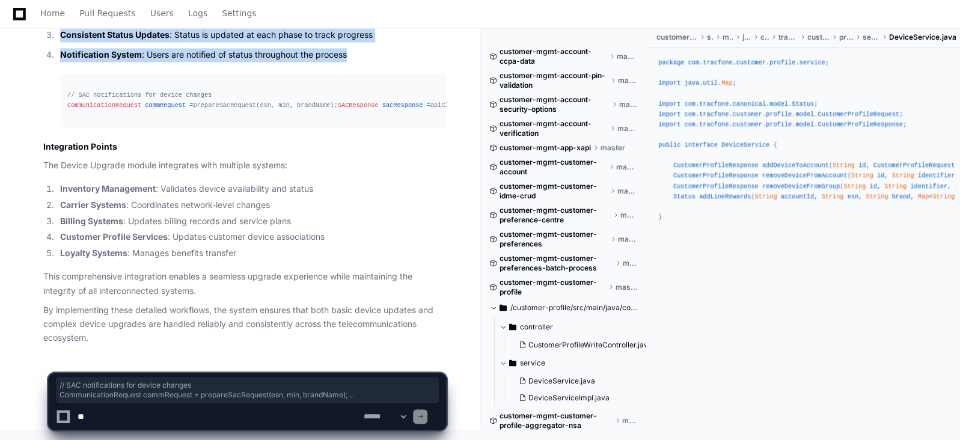
scroll to position [13405, 0]
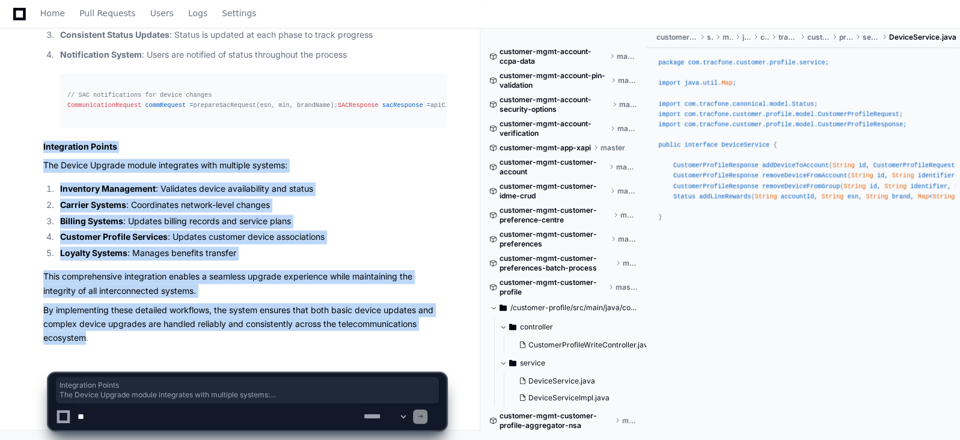
drag, startPoint x: 87, startPoint y: 339, endPoint x: 38, endPoint y: 148, distance: 196.8
